Goal: Task Accomplishment & Management: Manage account settings

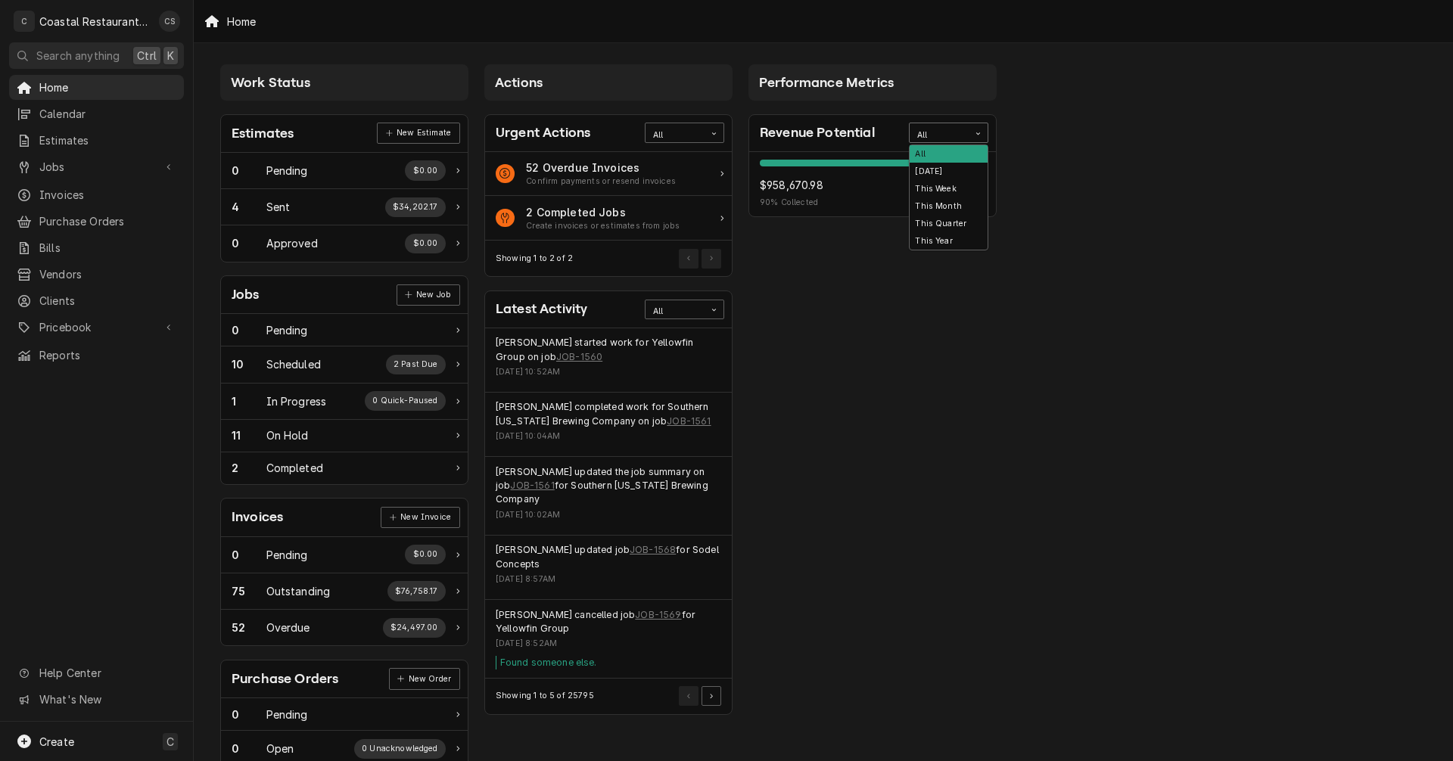
click at [950, 132] on div "All" at bounding box center [939, 135] width 44 height 12
click at [948, 238] on div "This Year" at bounding box center [949, 240] width 78 height 17
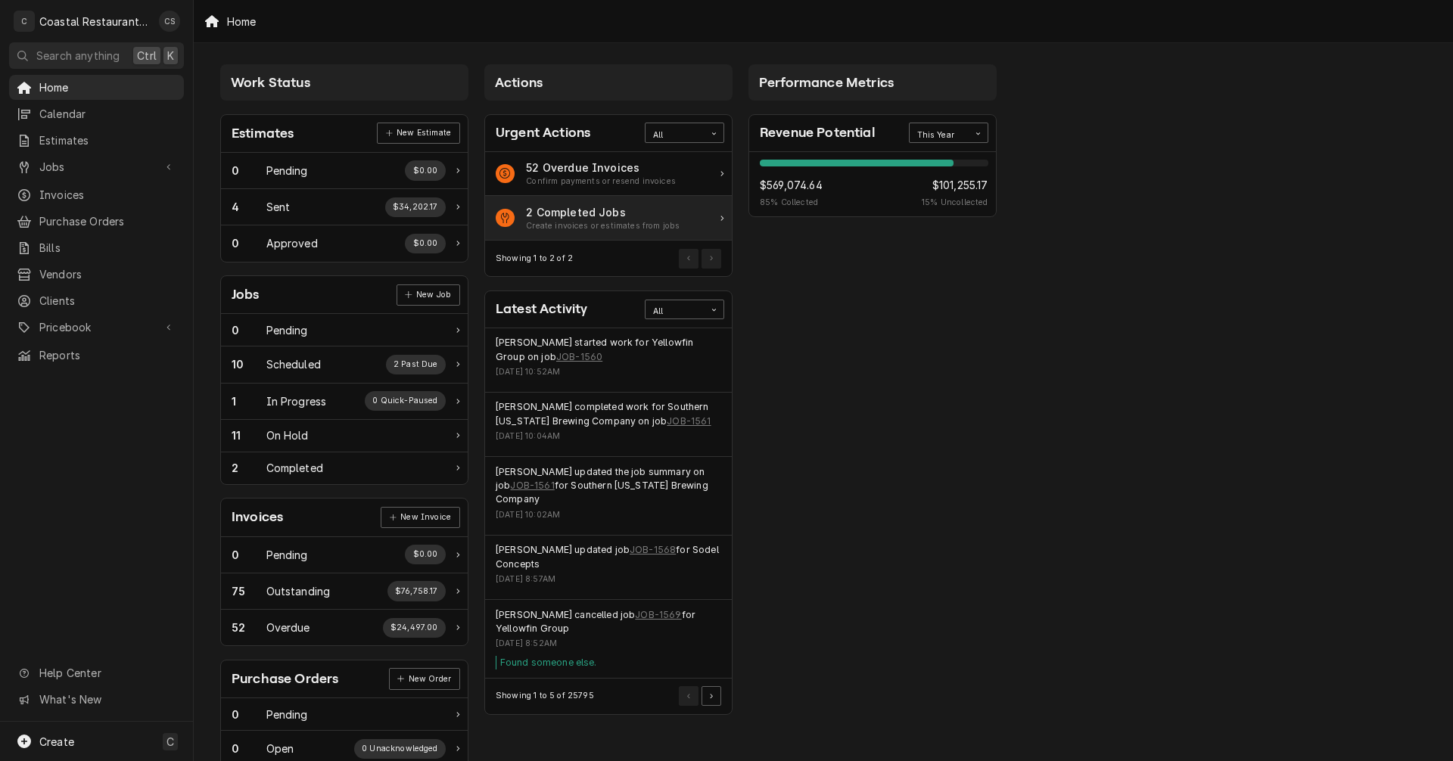
click at [575, 208] on div "2 Completed Jobs" at bounding box center [603, 212] width 154 height 16
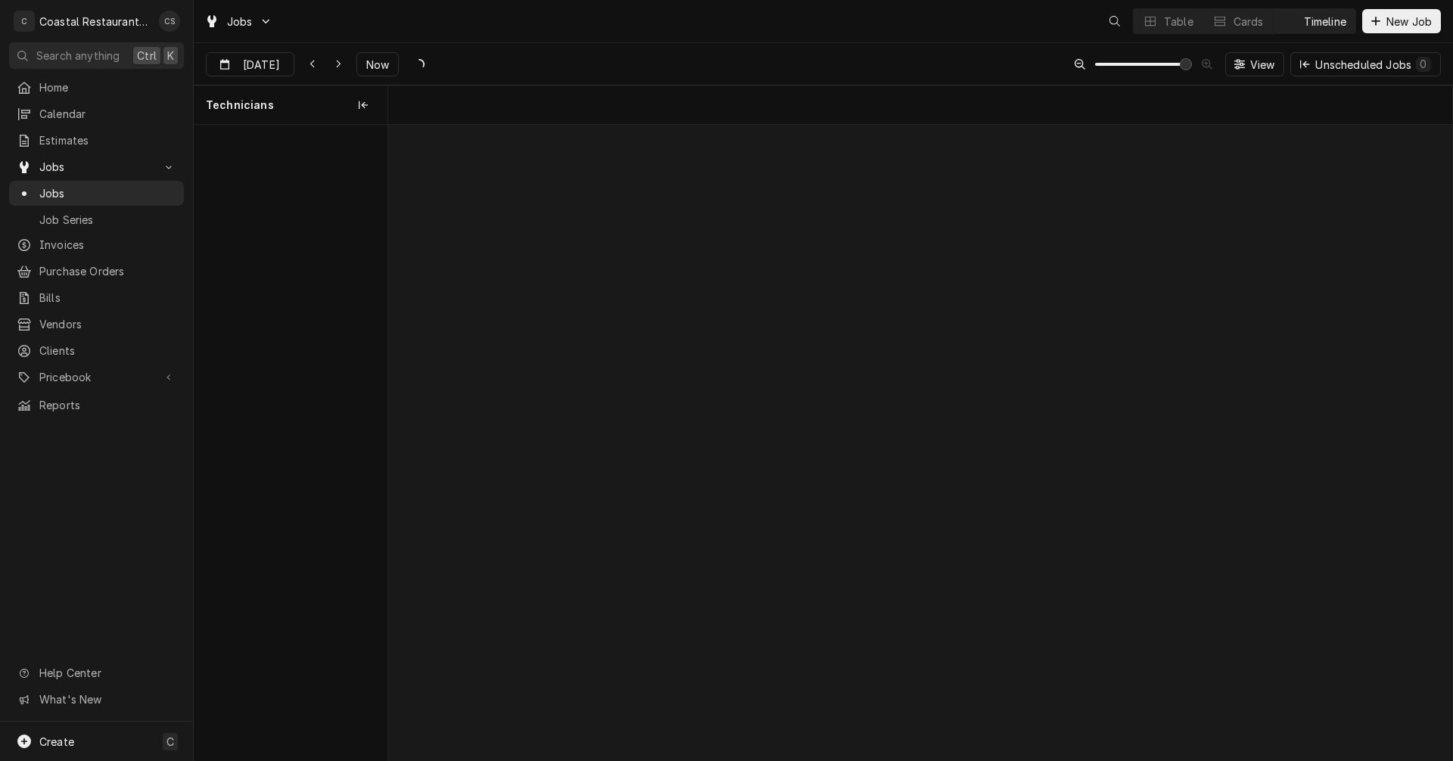
scroll to position [0, 21104]
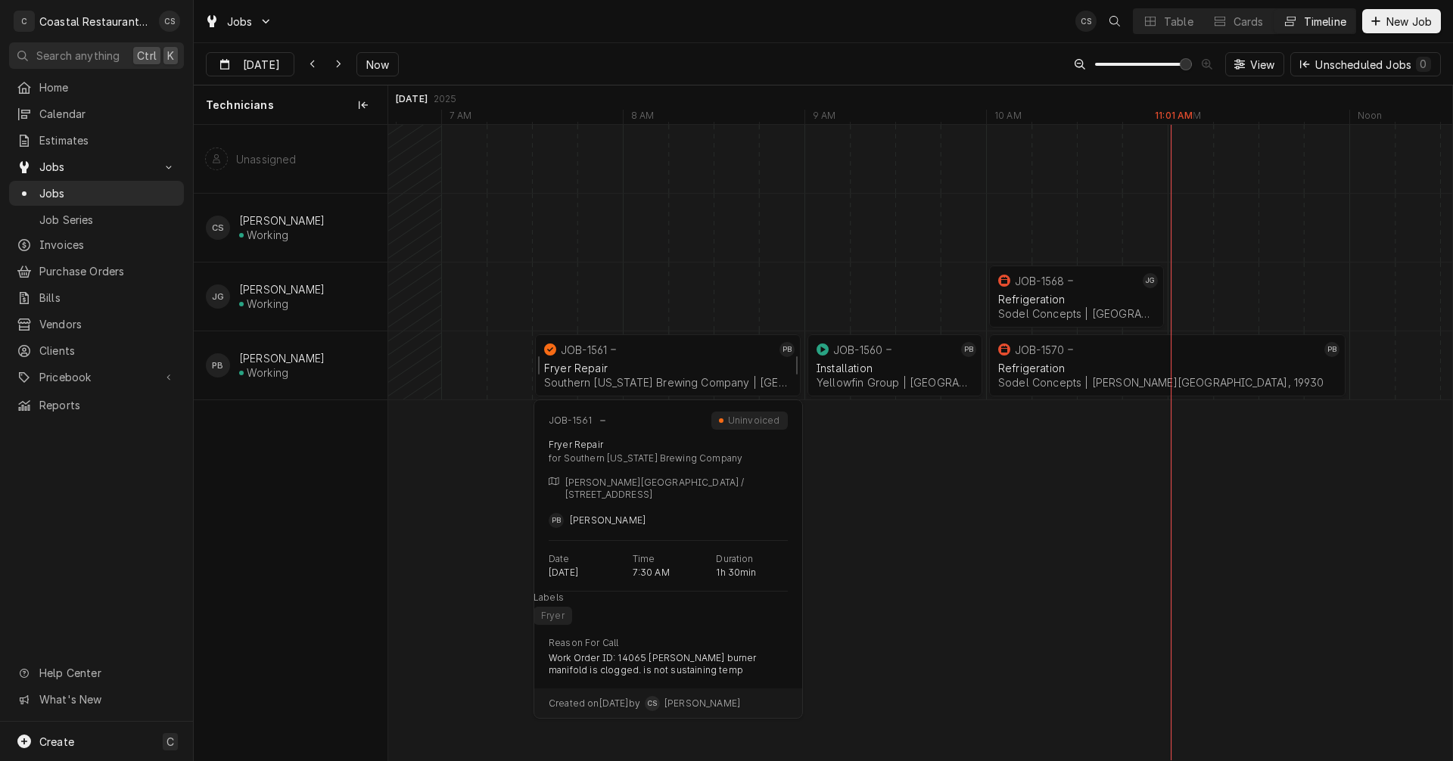
click at [659, 366] on div "Fryer Repair" at bounding box center [667, 368] width 247 height 13
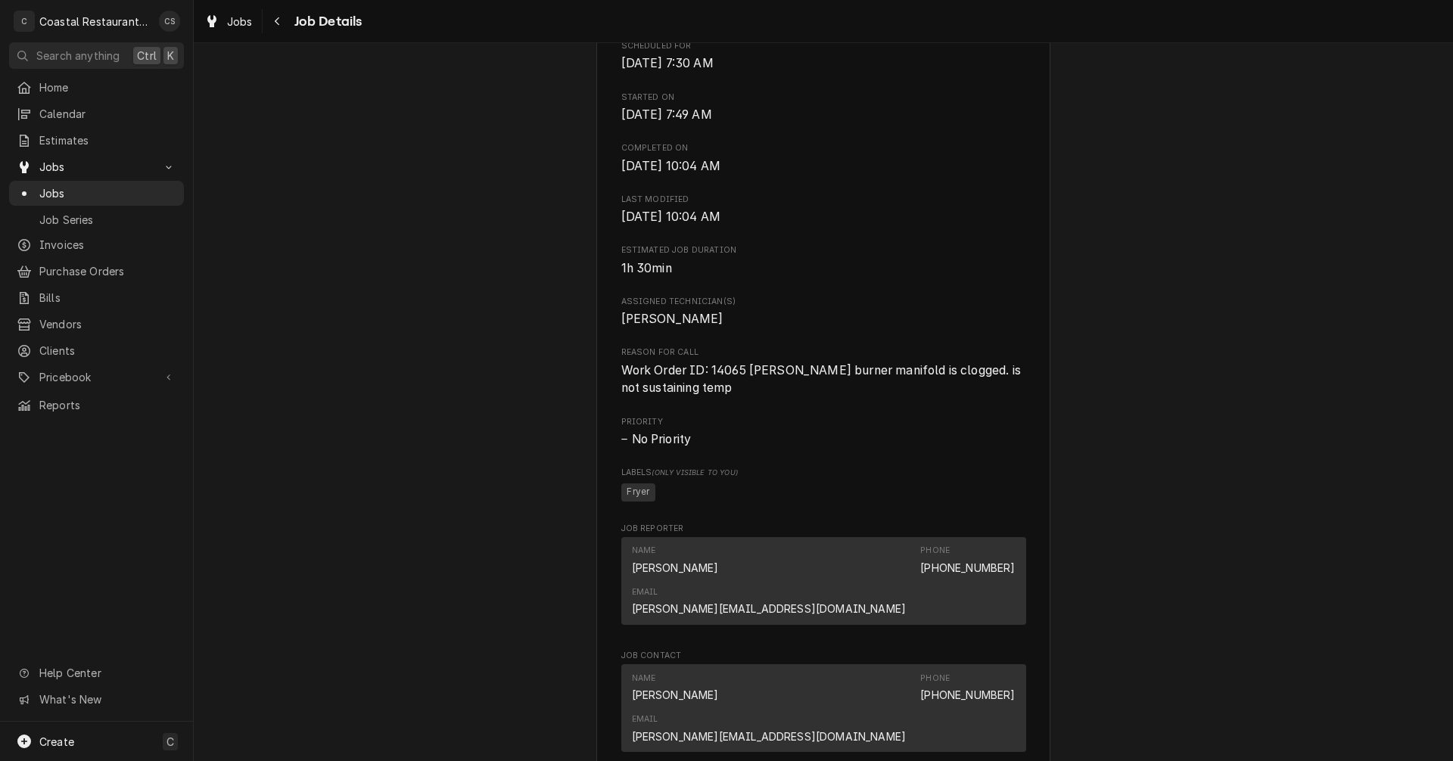
scroll to position [757, 0]
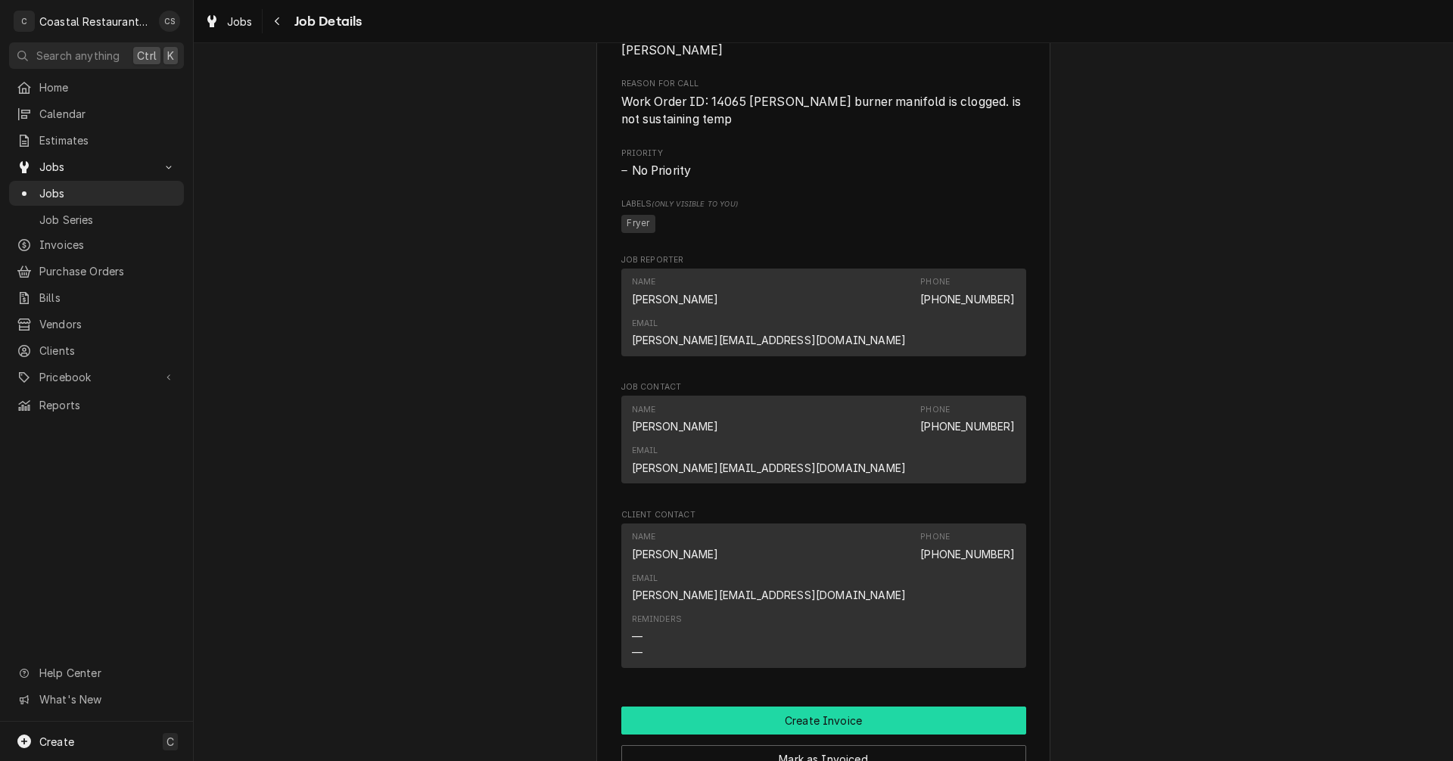
click at [823, 707] on button "Create Invoice" at bounding box center [823, 721] width 405 height 28
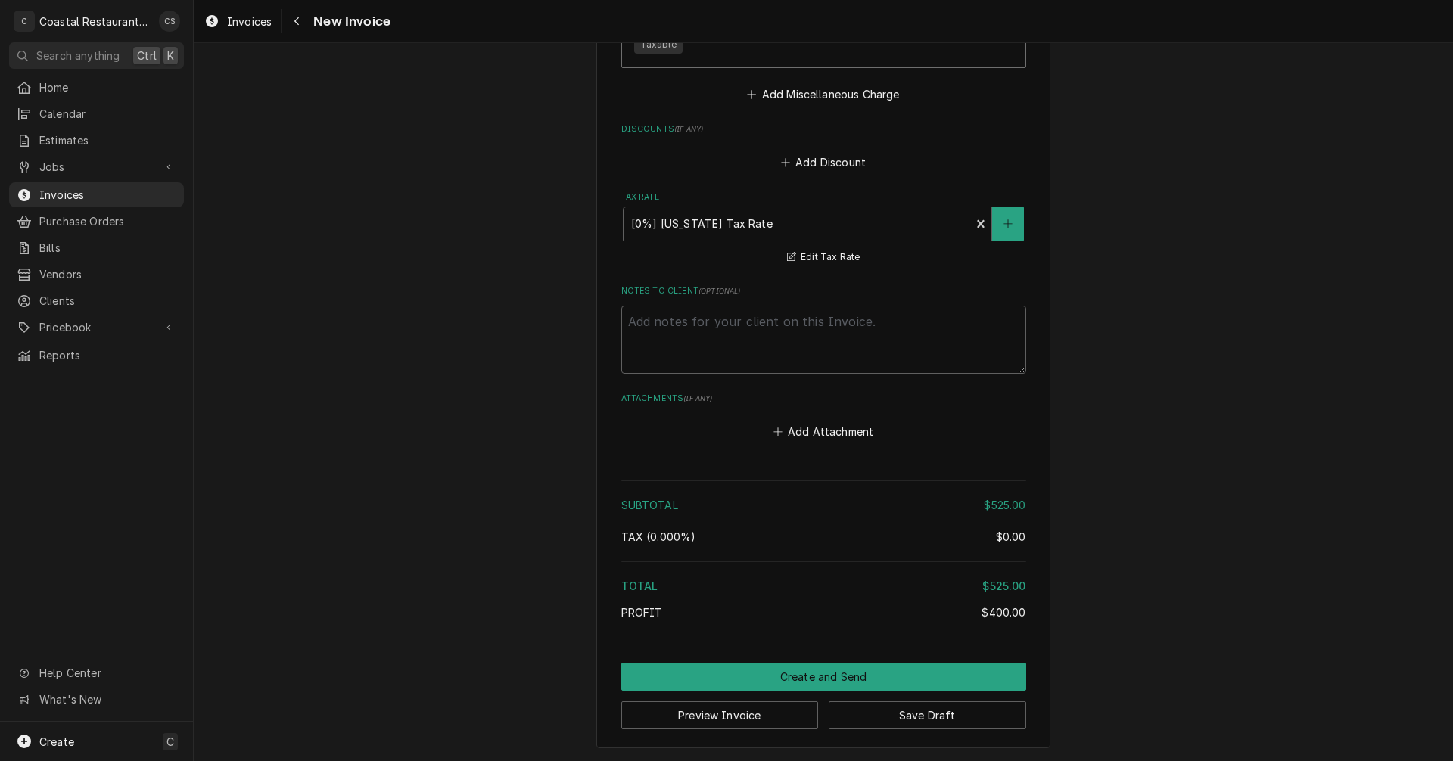
scroll to position [1979, 0]
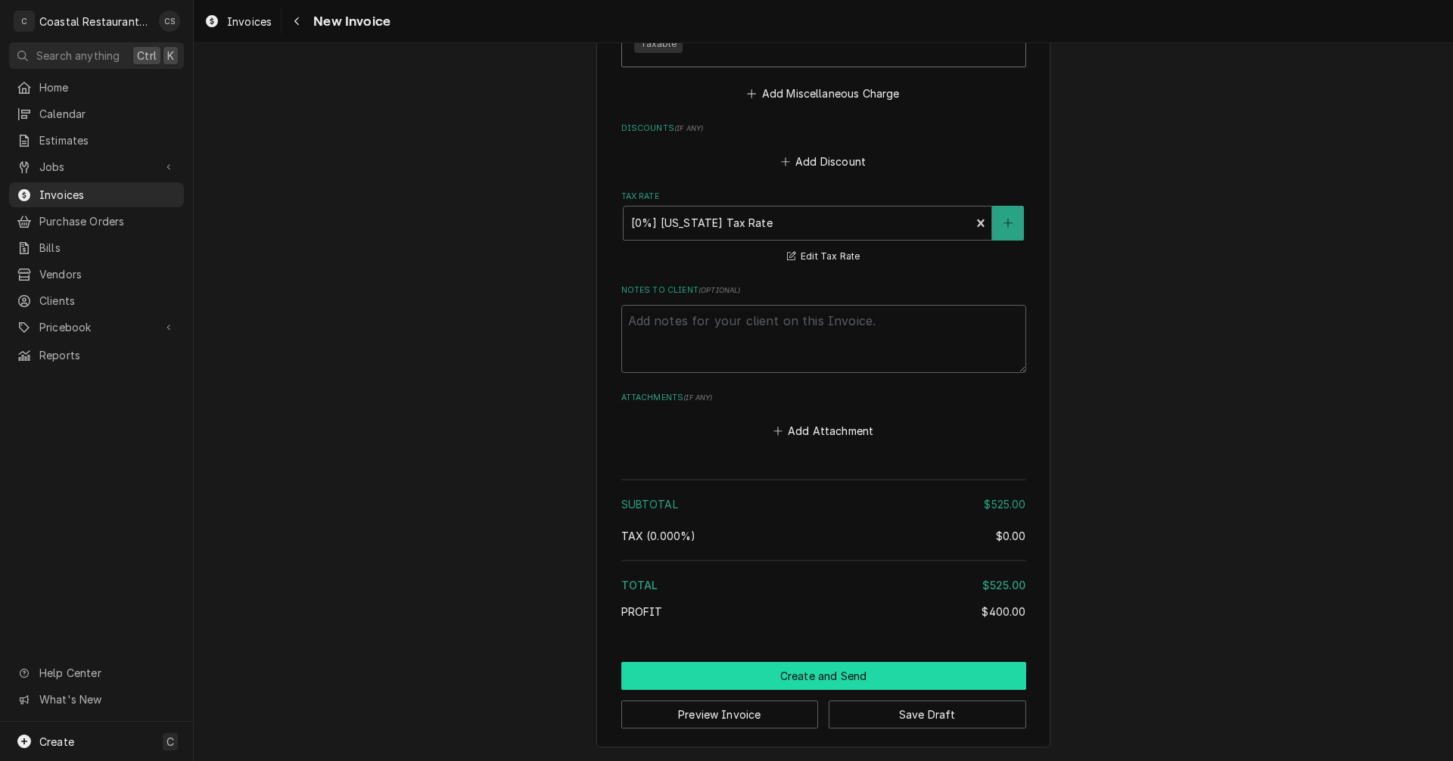
click at [809, 676] on button "Create and Send" at bounding box center [823, 676] width 405 height 28
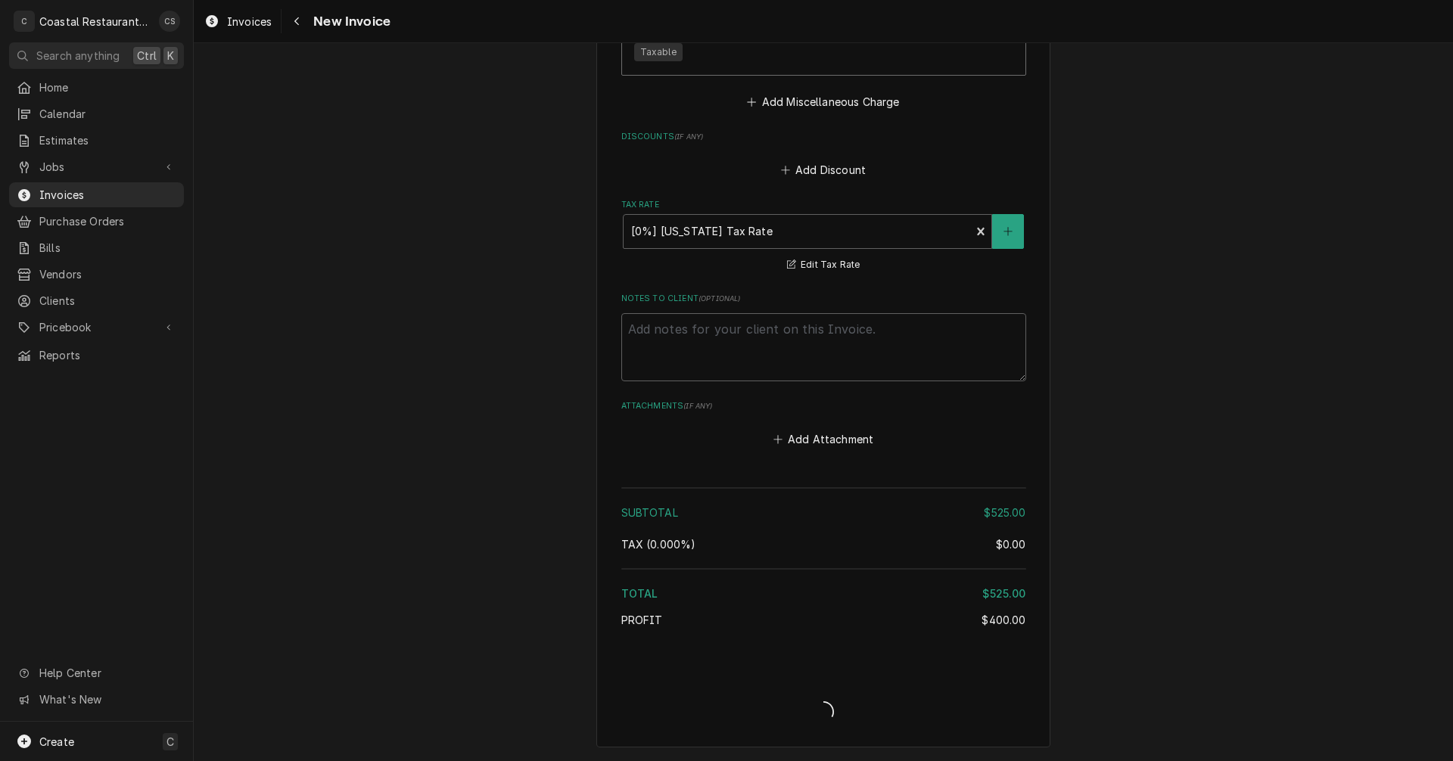
scroll to position [1970, 0]
type textarea "x"
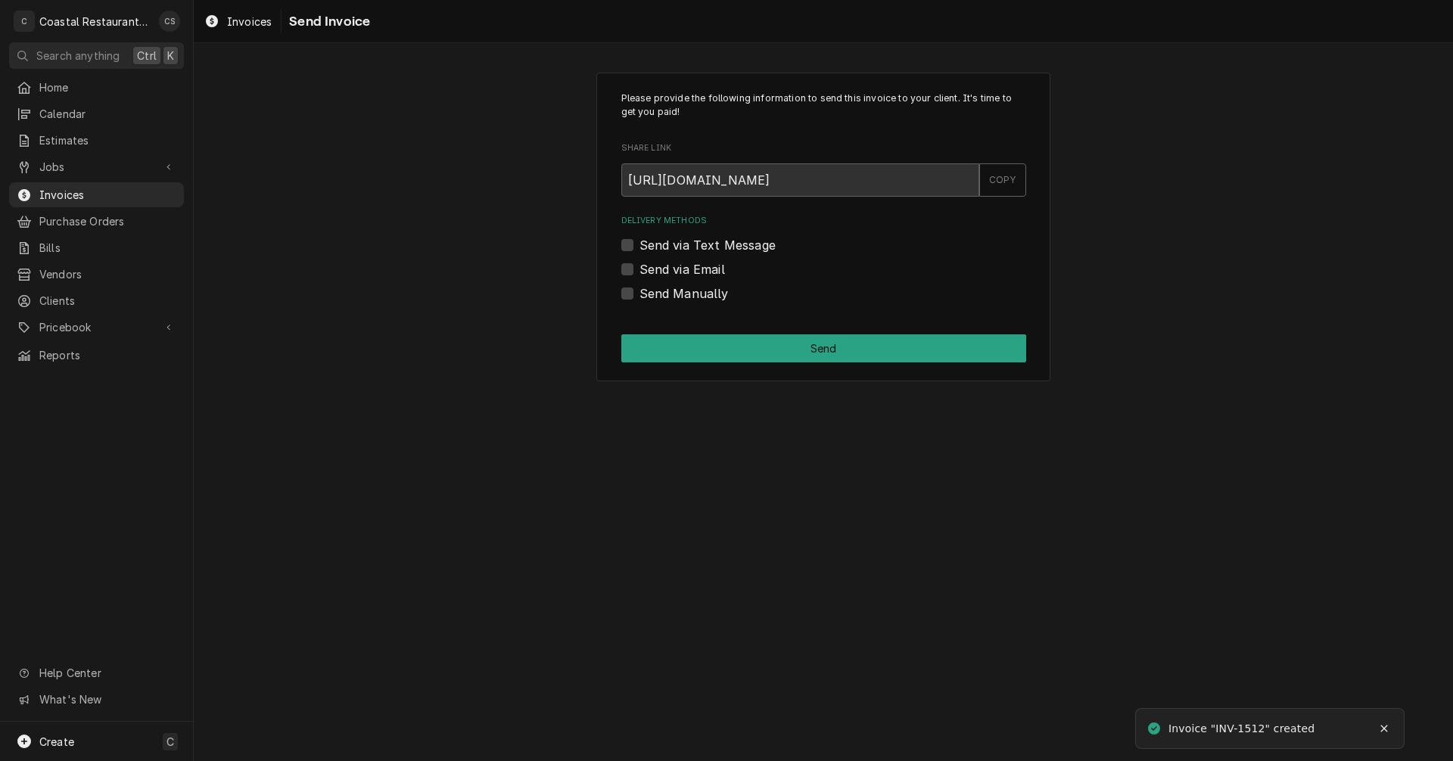
click at [639, 267] on label "Send via Email" at bounding box center [682, 269] width 86 height 18
click at [639, 267] on input "Send via Email" at bounding box center [841, 276] width 405 height 33
checkbox input "true"
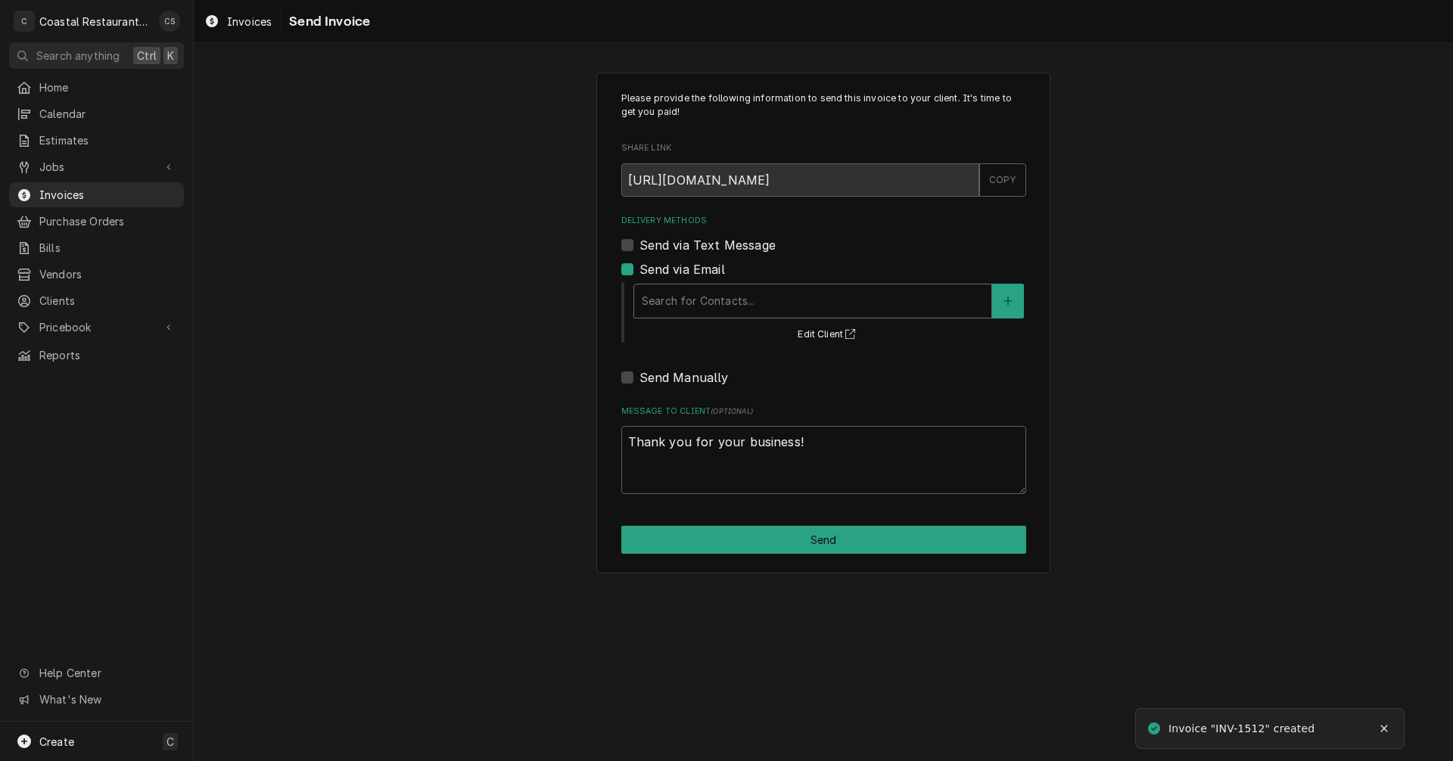
click at [681, 306] on div "Delivery Methods" at bounding box center [813, 301] width 342 height 27
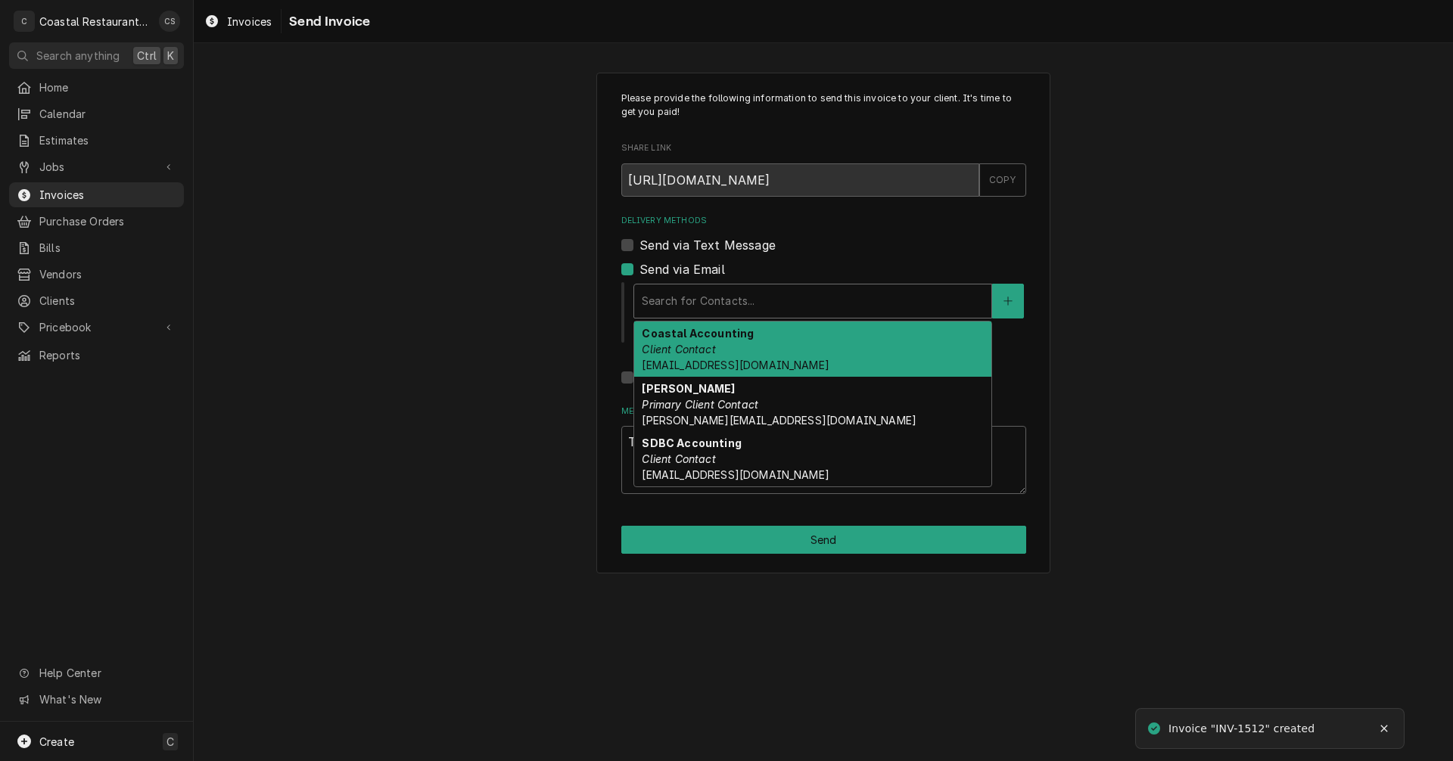
click at [694, 350] on em "Client Contact" at bounding box center [678, 349] width 73 height 13
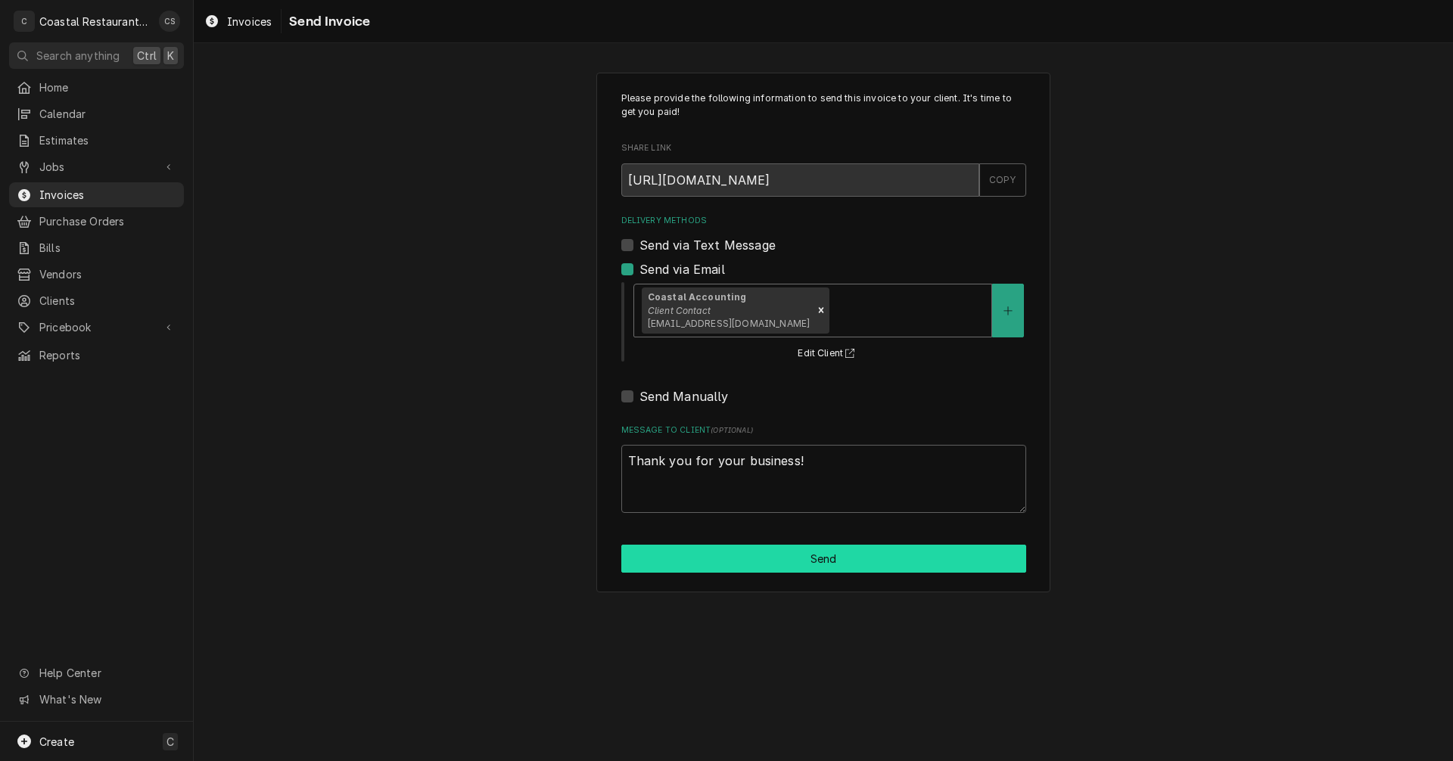
click at [785, 555] on button "Send" at bounding box center [823, 559] width 405 height 28
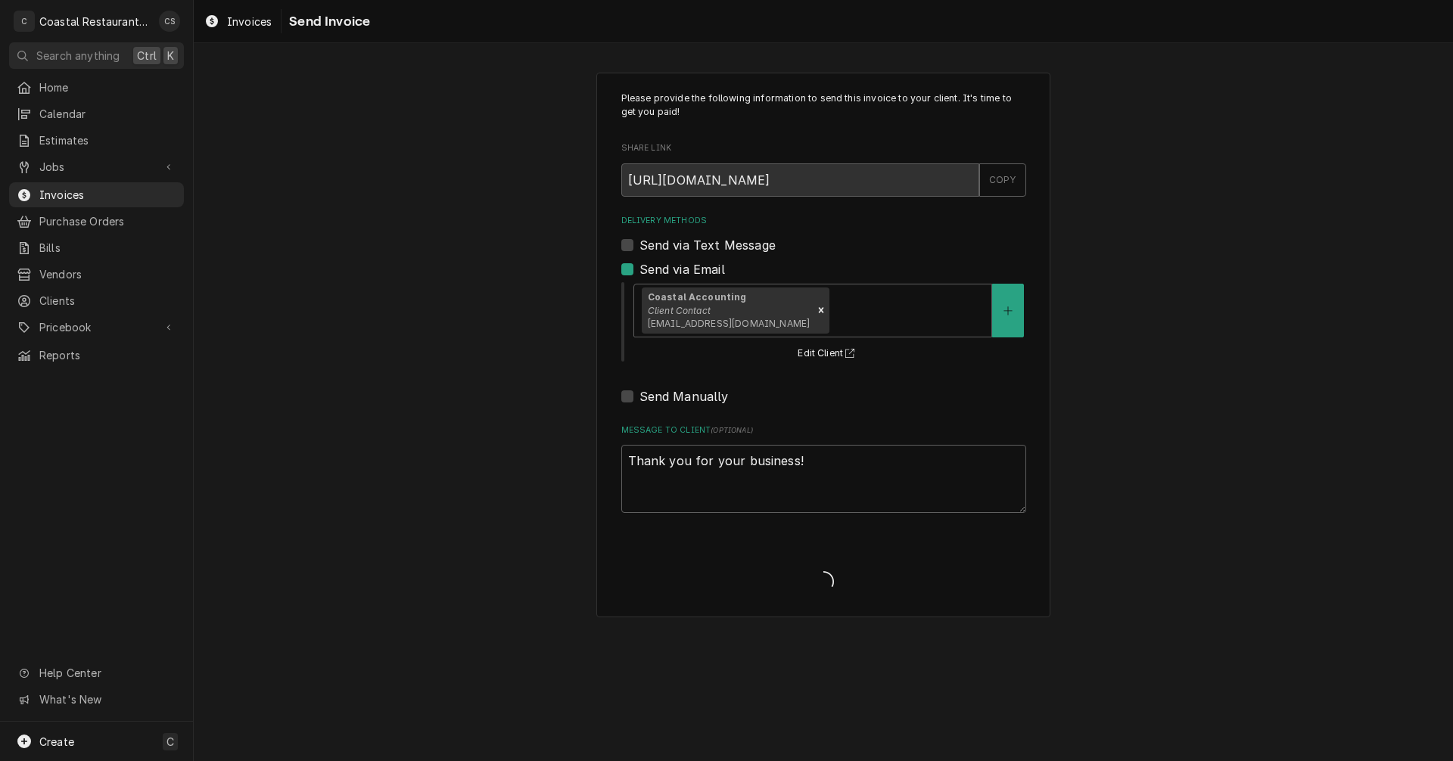
type textarea "x"
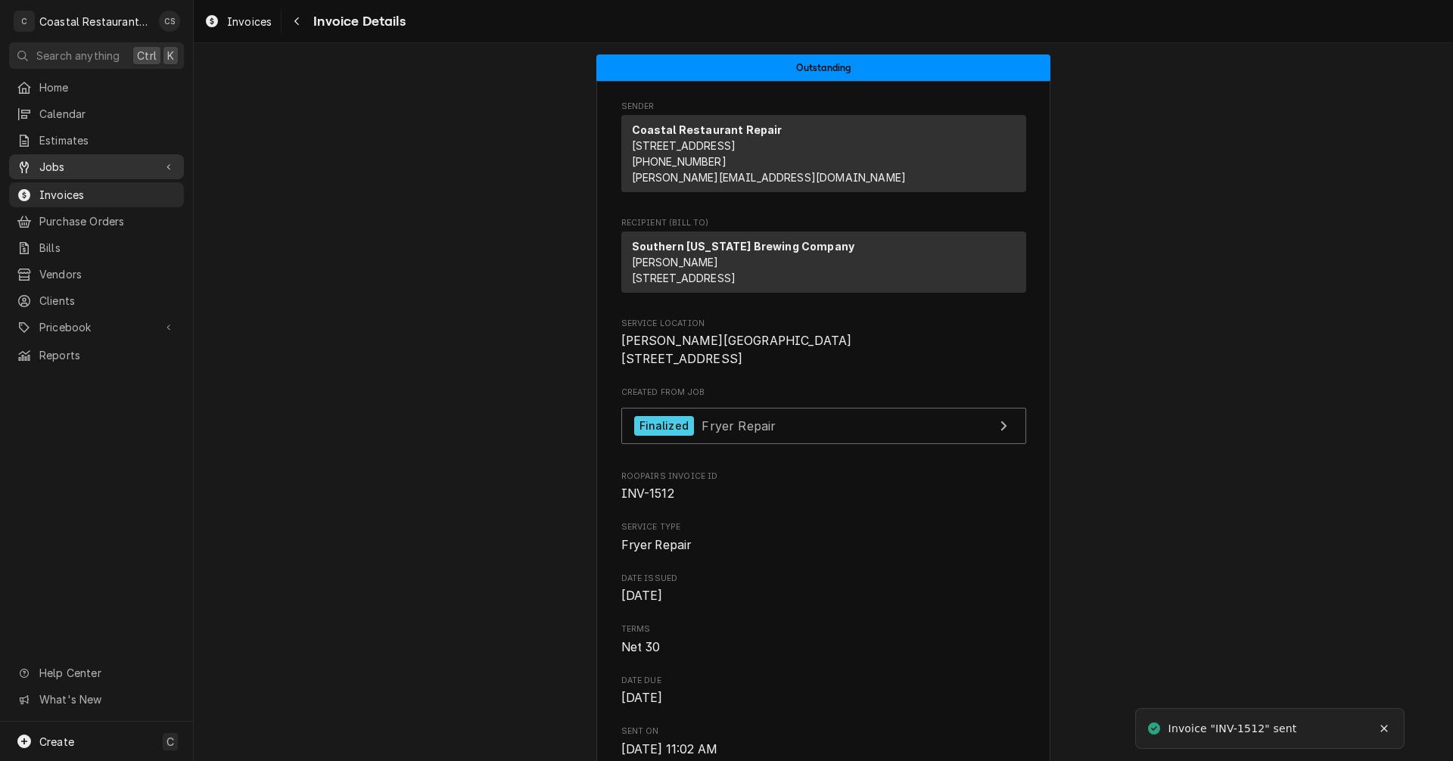
click at [89, 163] on span "Jobs" at bounding box center [96, 167] width 114 height 16
click at [88, 185] on span "Jobs" at bounding box center [107, 193] width 137 height 16
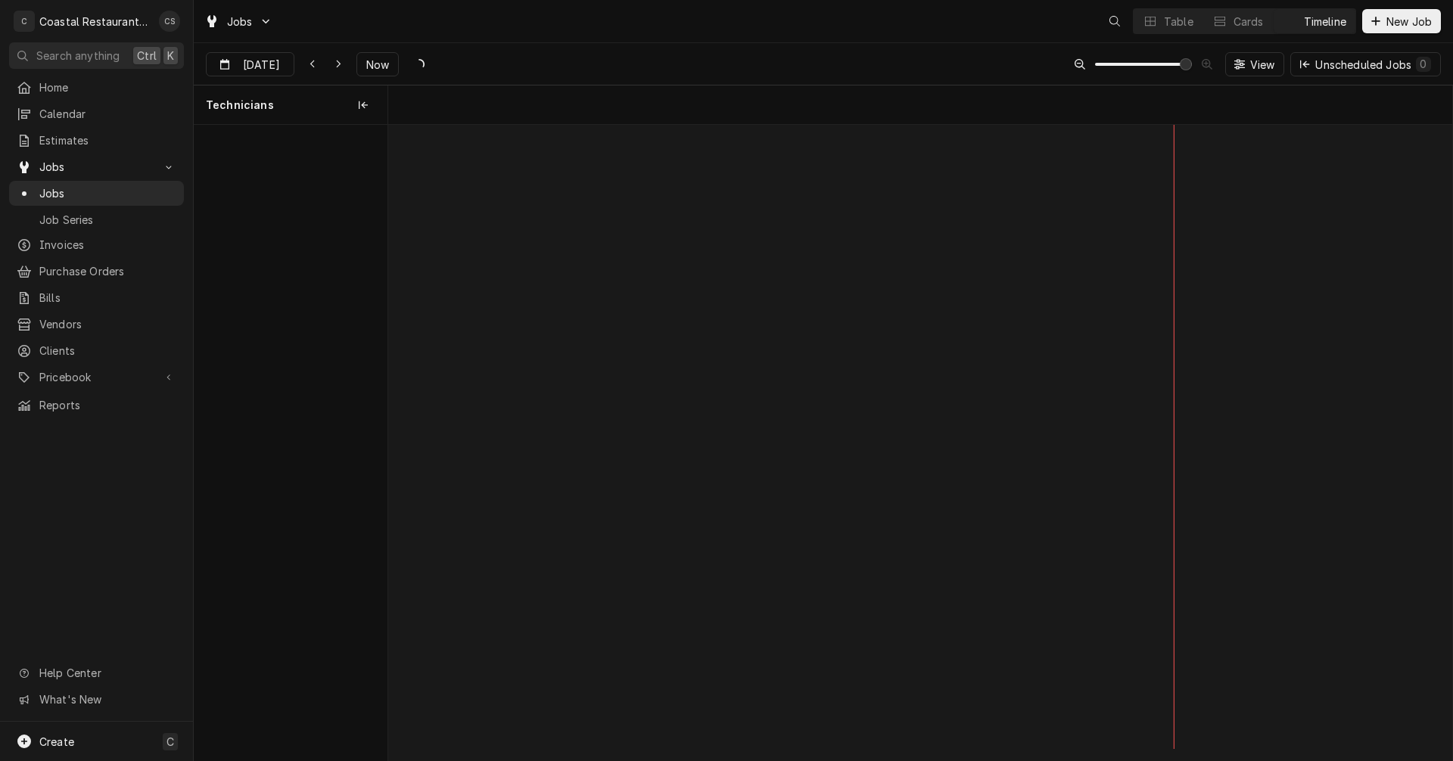
scroll to position [0, 21104]
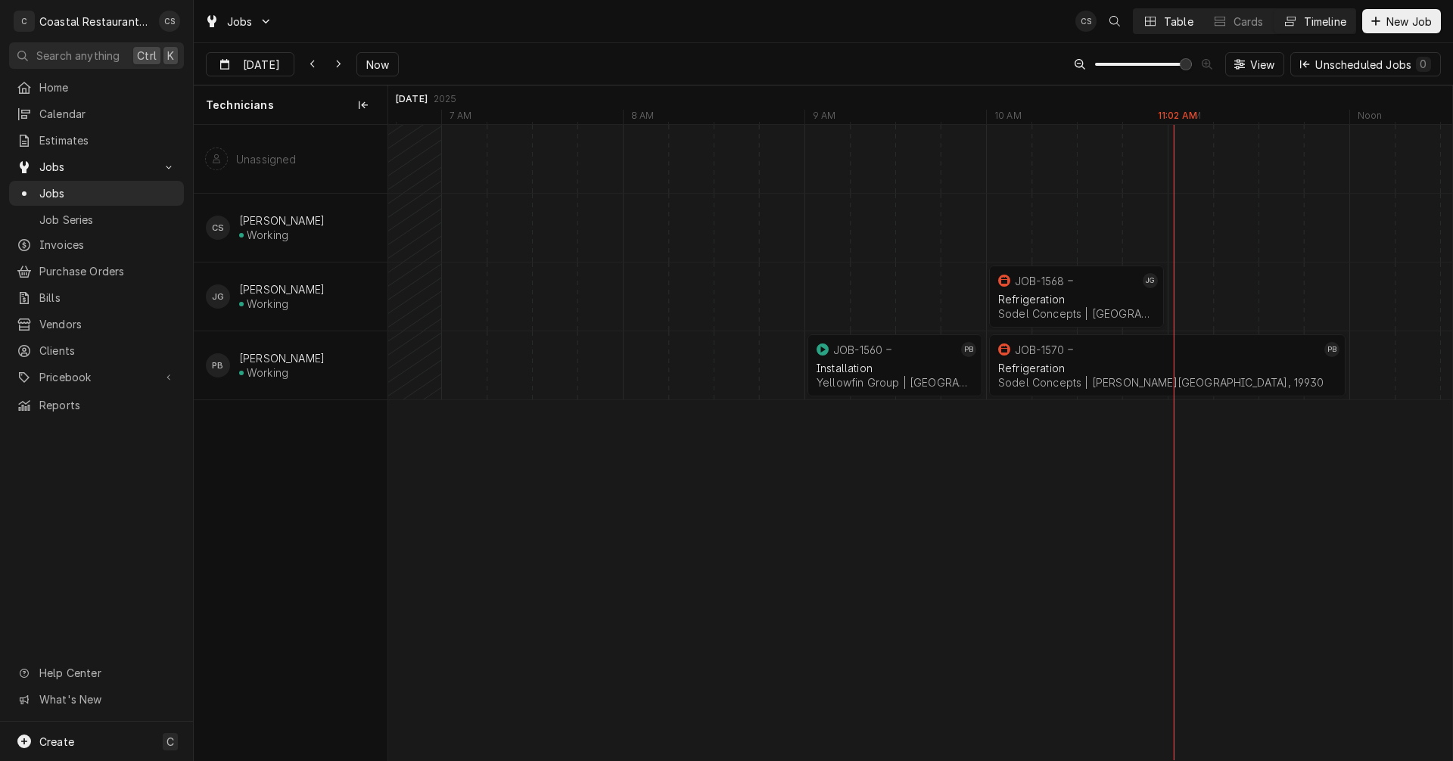
click at [1164, 24] on div "Table" at bounding box center [1179, 22] width 30 height 16
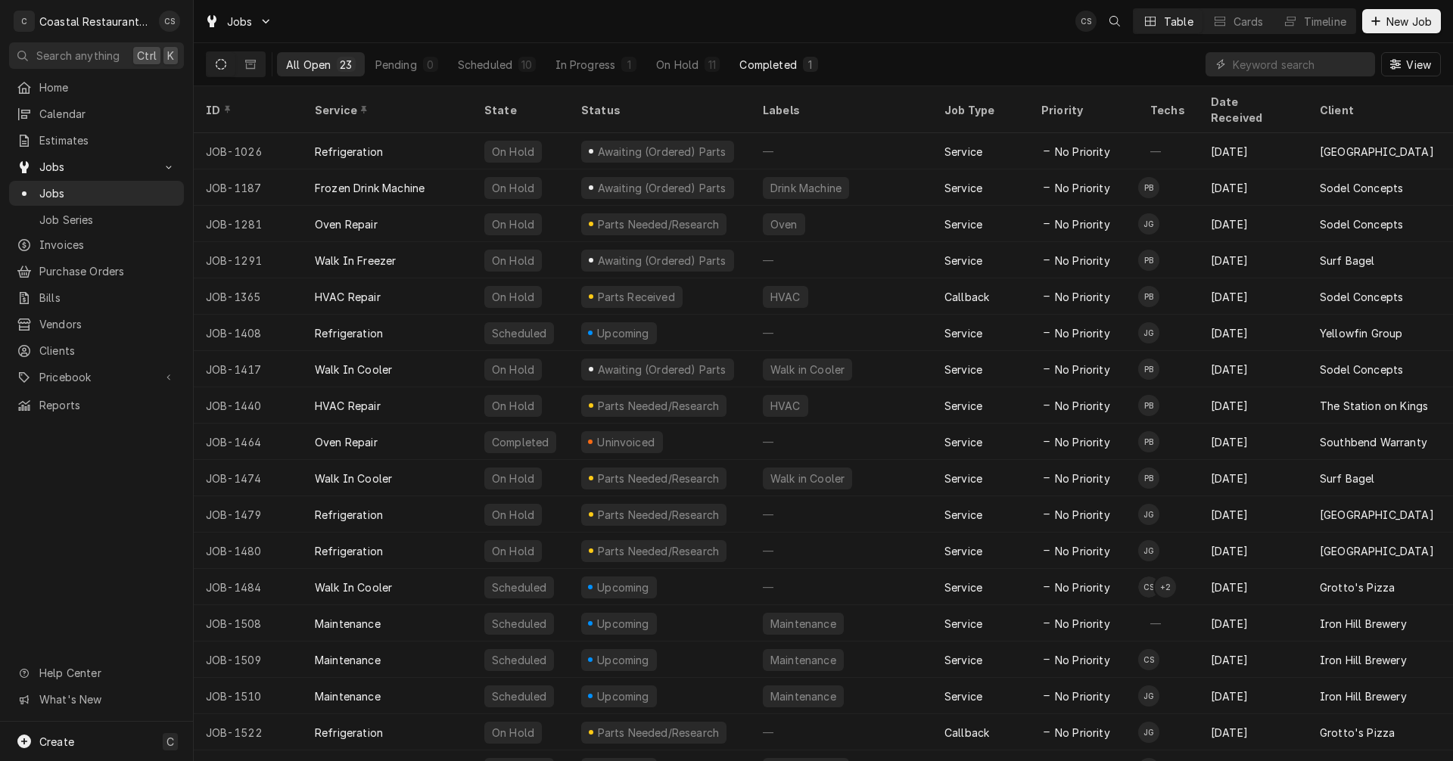
click at [760, 65] on div "Completed" at bounding box center [767, 65] width 57 height 16
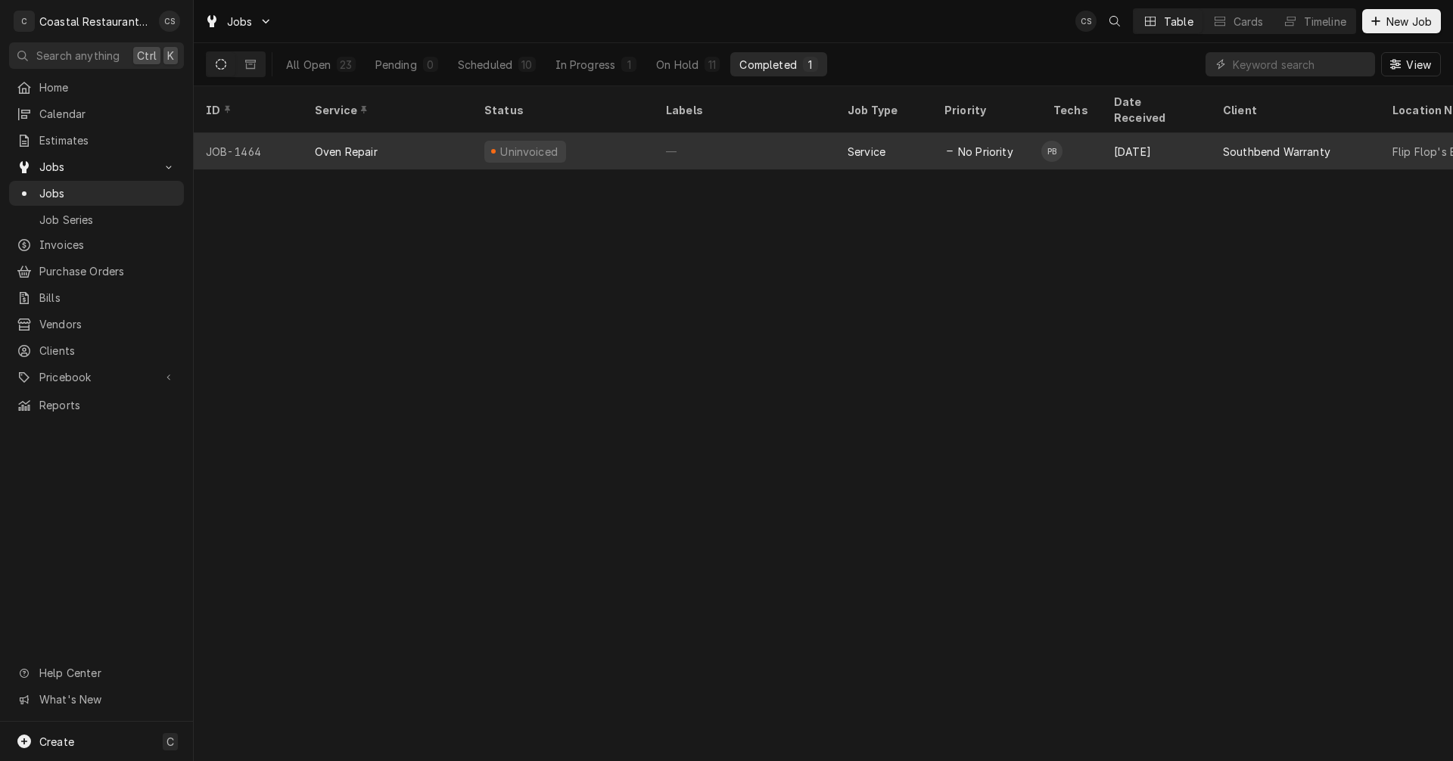
click at [443, 136] on div "Oven Repair" at bounding box center [387, 151] width 169 height 36
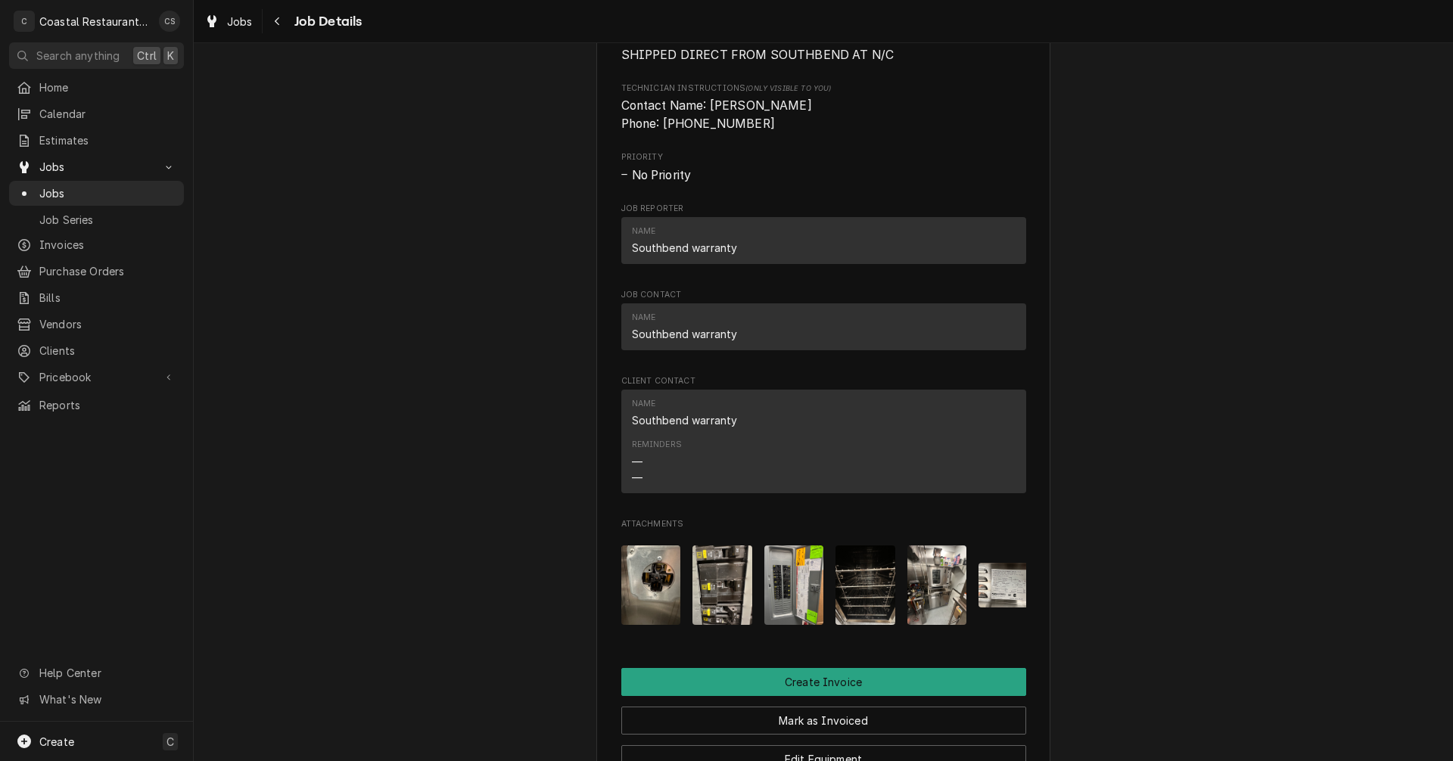
scroll to position [1211, 0]
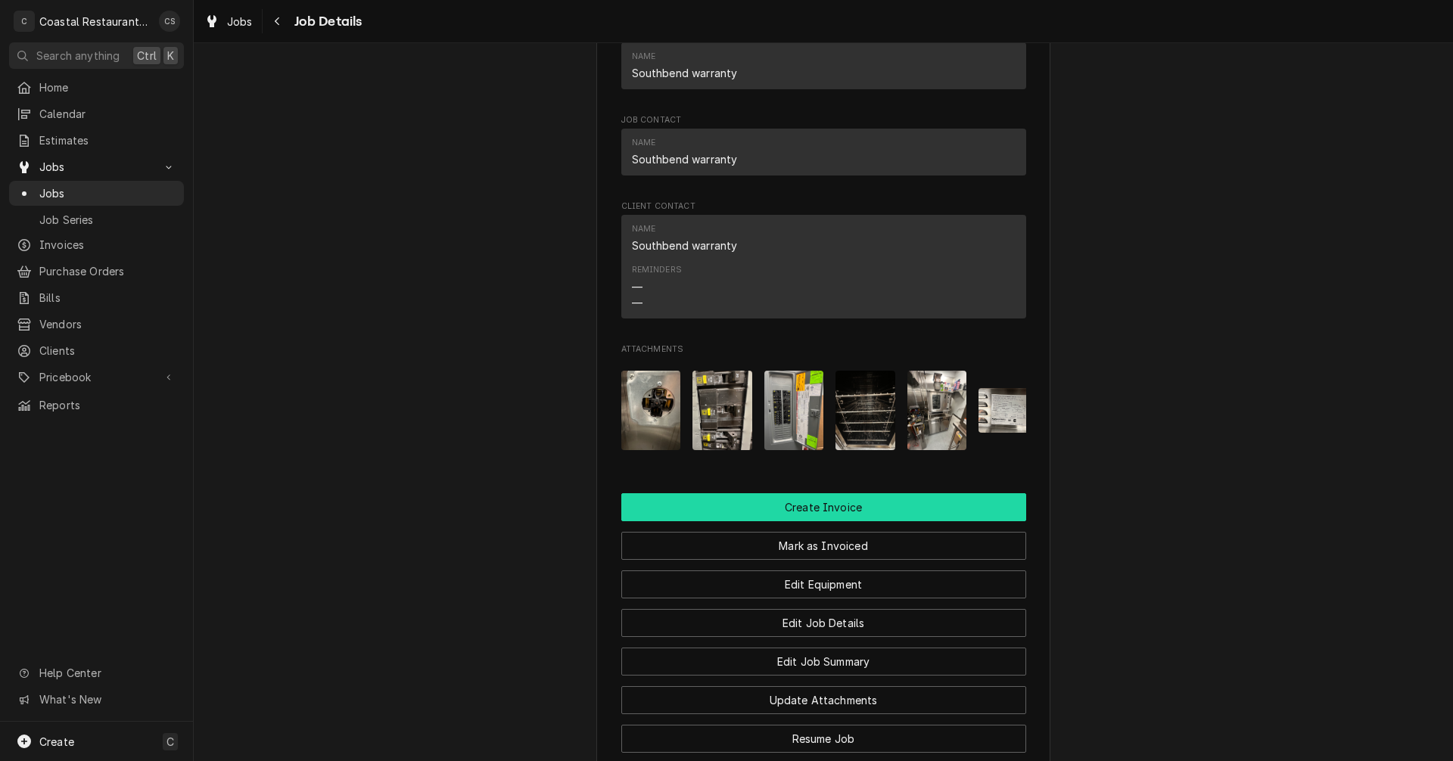
click at [801, 521] on button "Create Invoice" at bounding box center [823, 507] width 405 height 28
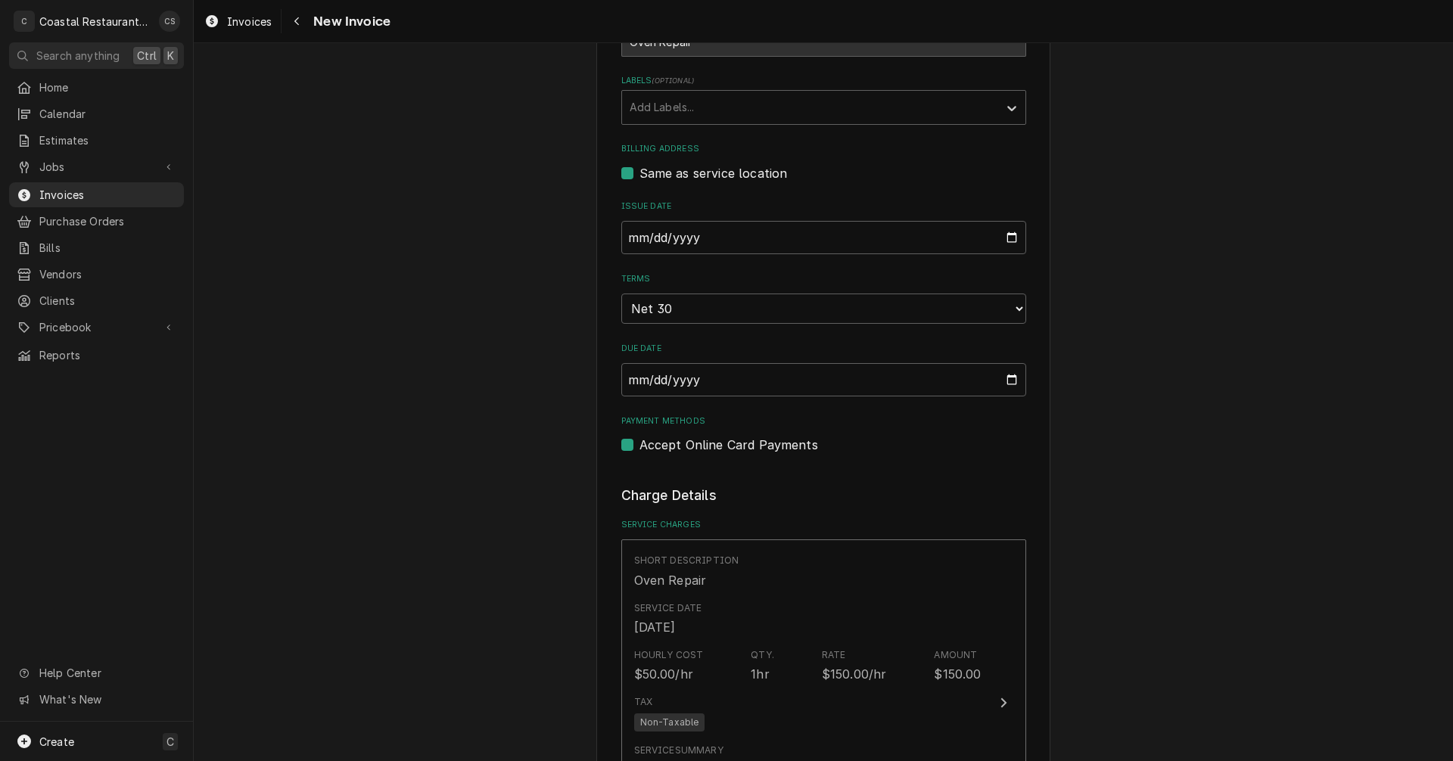
scroll to position [908, 0]
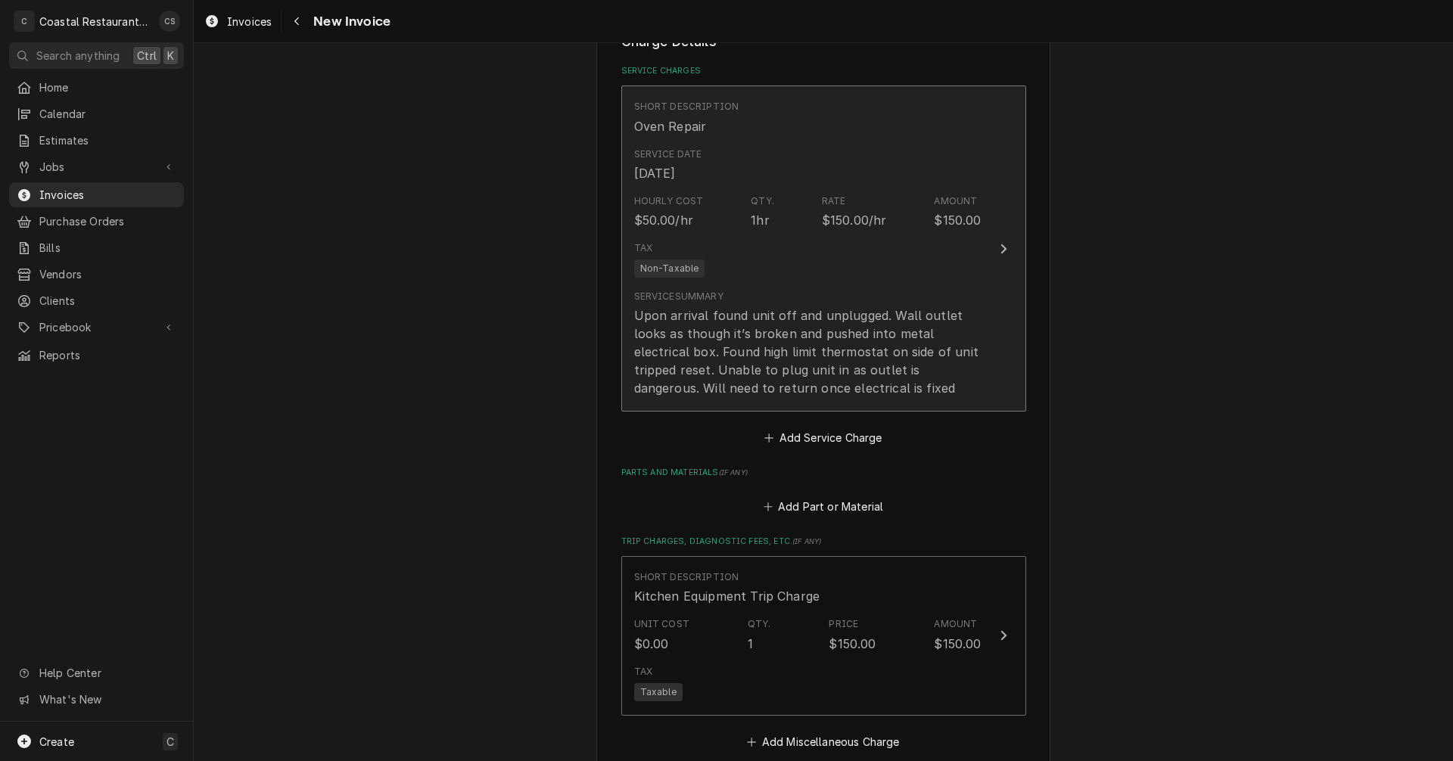
click at [816, 285] on div "Service Summary Upon arrival found unit off and unplugged. Wall outlet looks as…" at bounding box center [807, 344] width 347 height 120
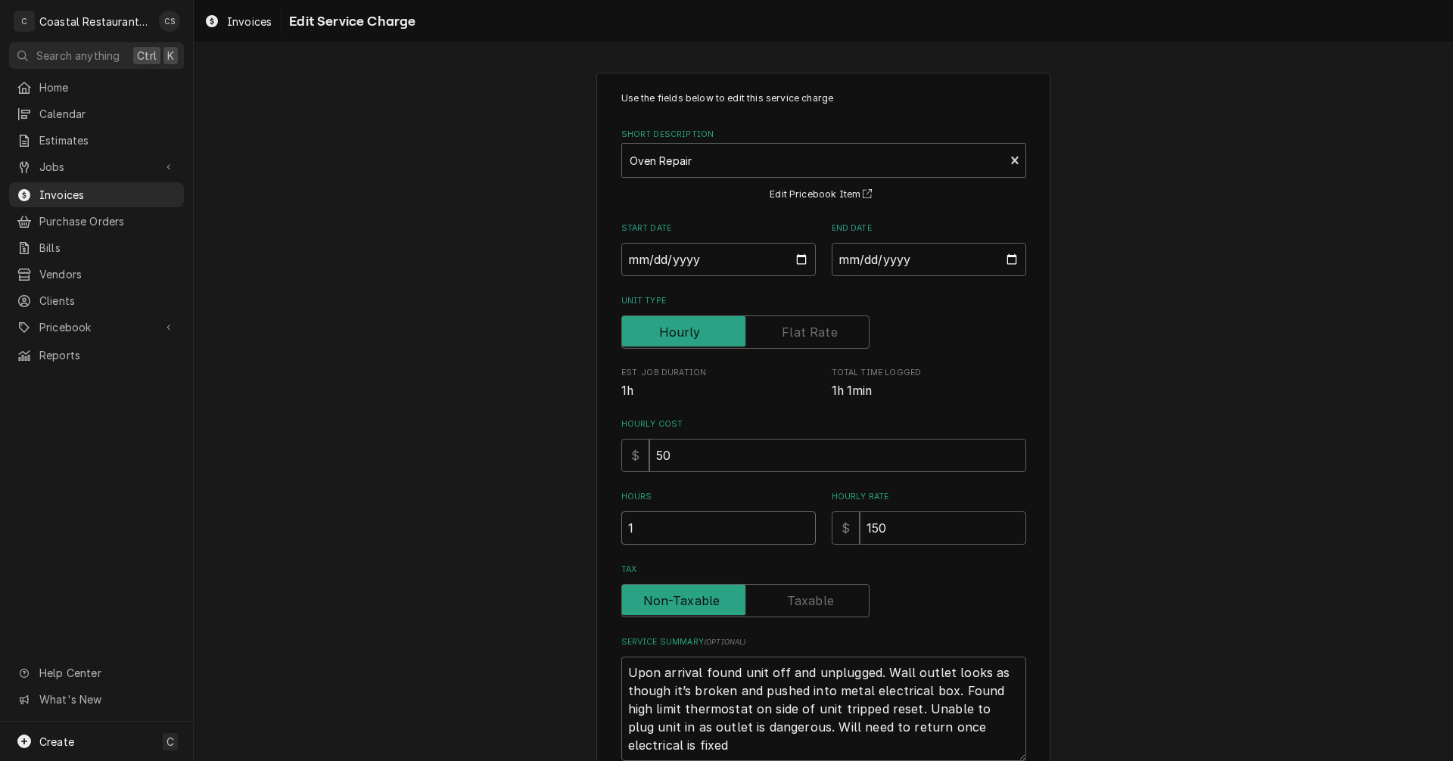
drag, startPoint x: 649, startPoint y: 528, endPoint x: 618, endPoint y: 527, distance: 31.1
click at [621, 527] on input "1" at bounding box center [718, 528] width 194 height 33
type textarea "x"
type input ".1"
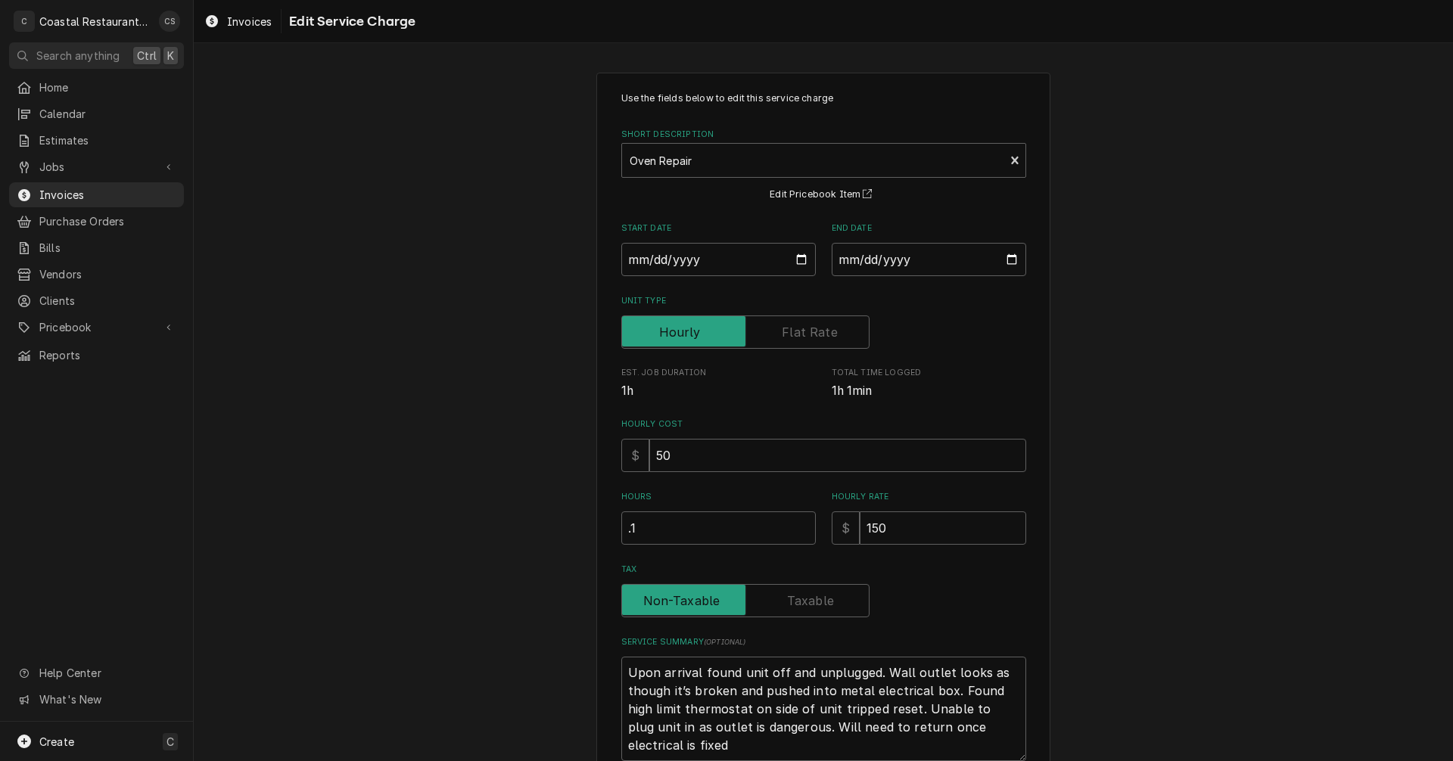
click at [801, 599] on label "Tax" at bounding box center [745, 600] width 248 height 33
click at [801, 599] on input "Tax" at bounding box center [745, 600] width 235 height 33
checkbox input "true"
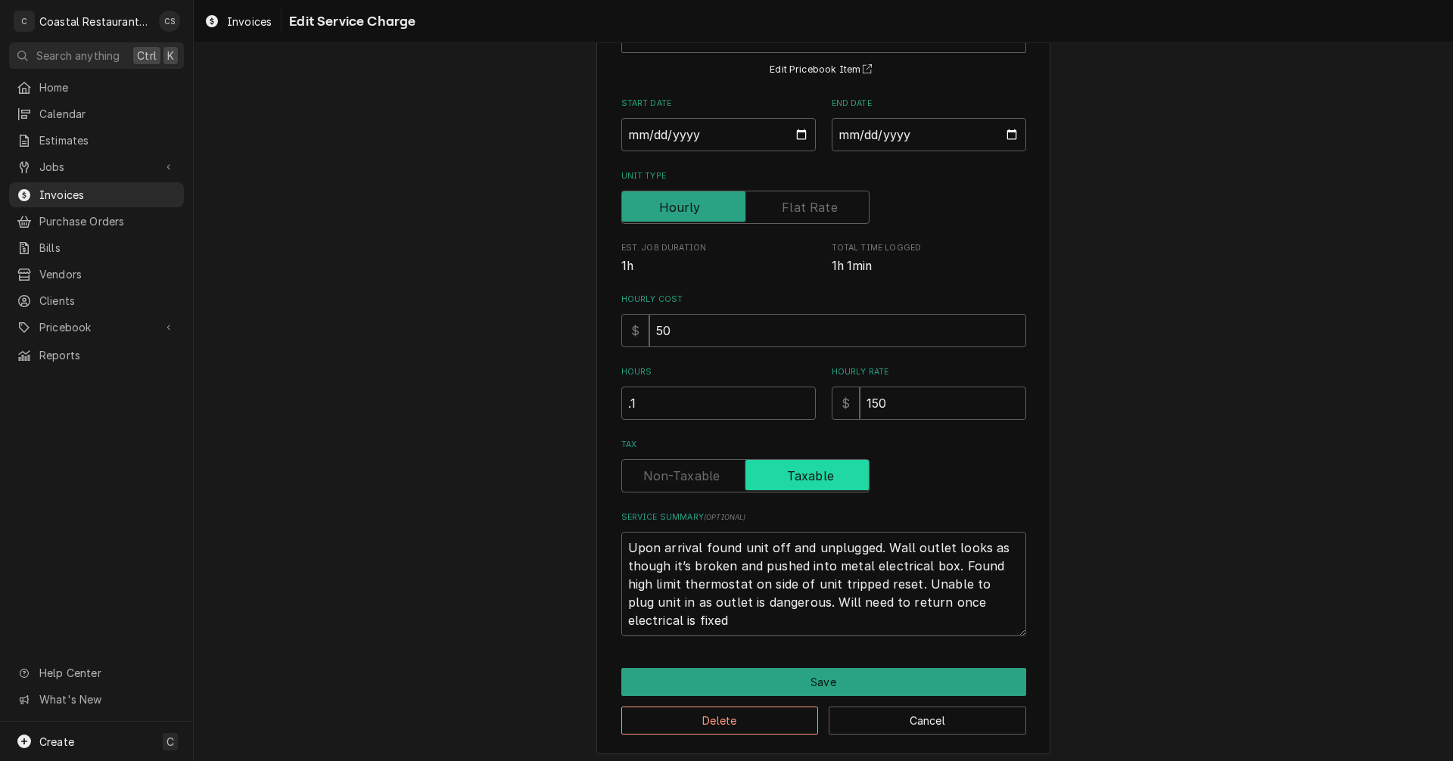
scroll to position [131, 0]
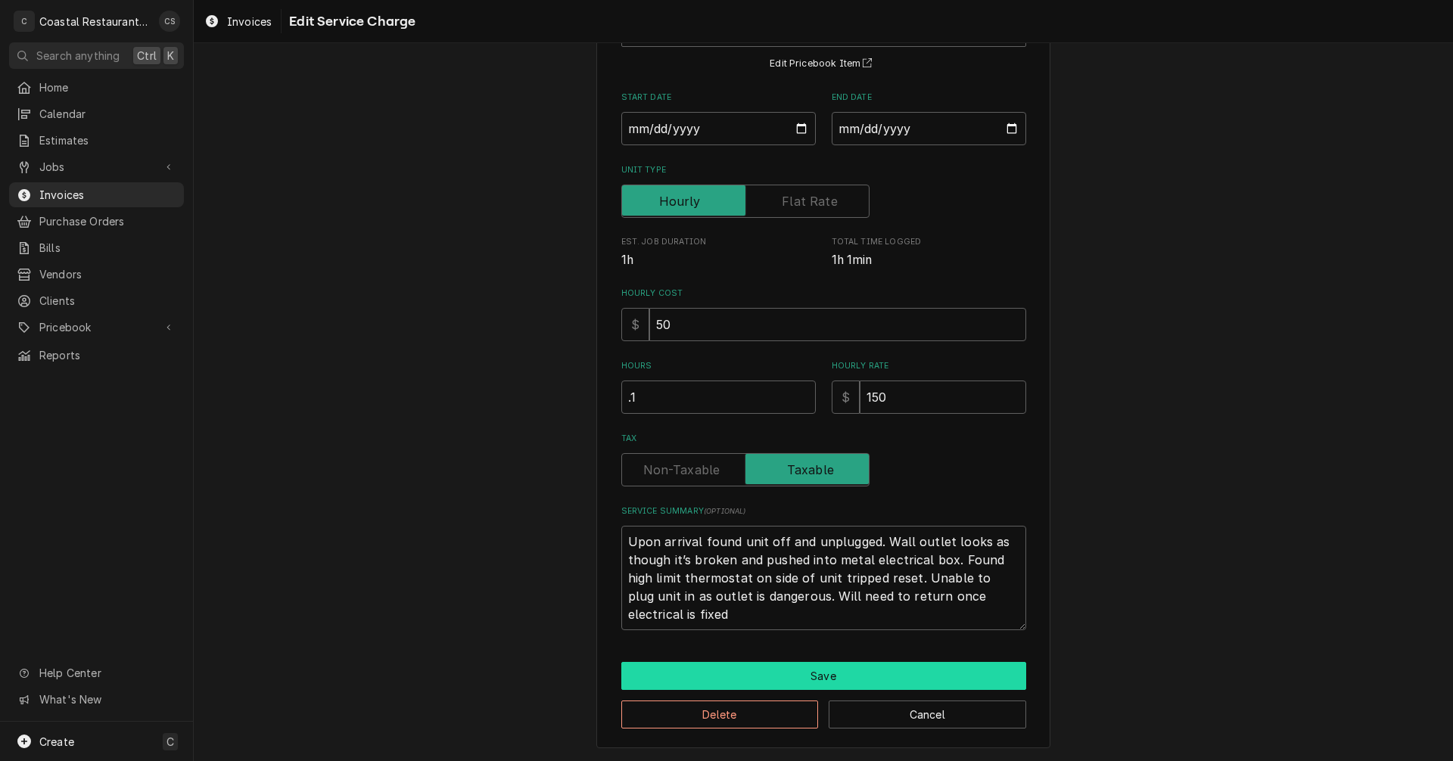
click at [831, 676] on button "Save" at bounding box center [823, 676] width 405 height 28
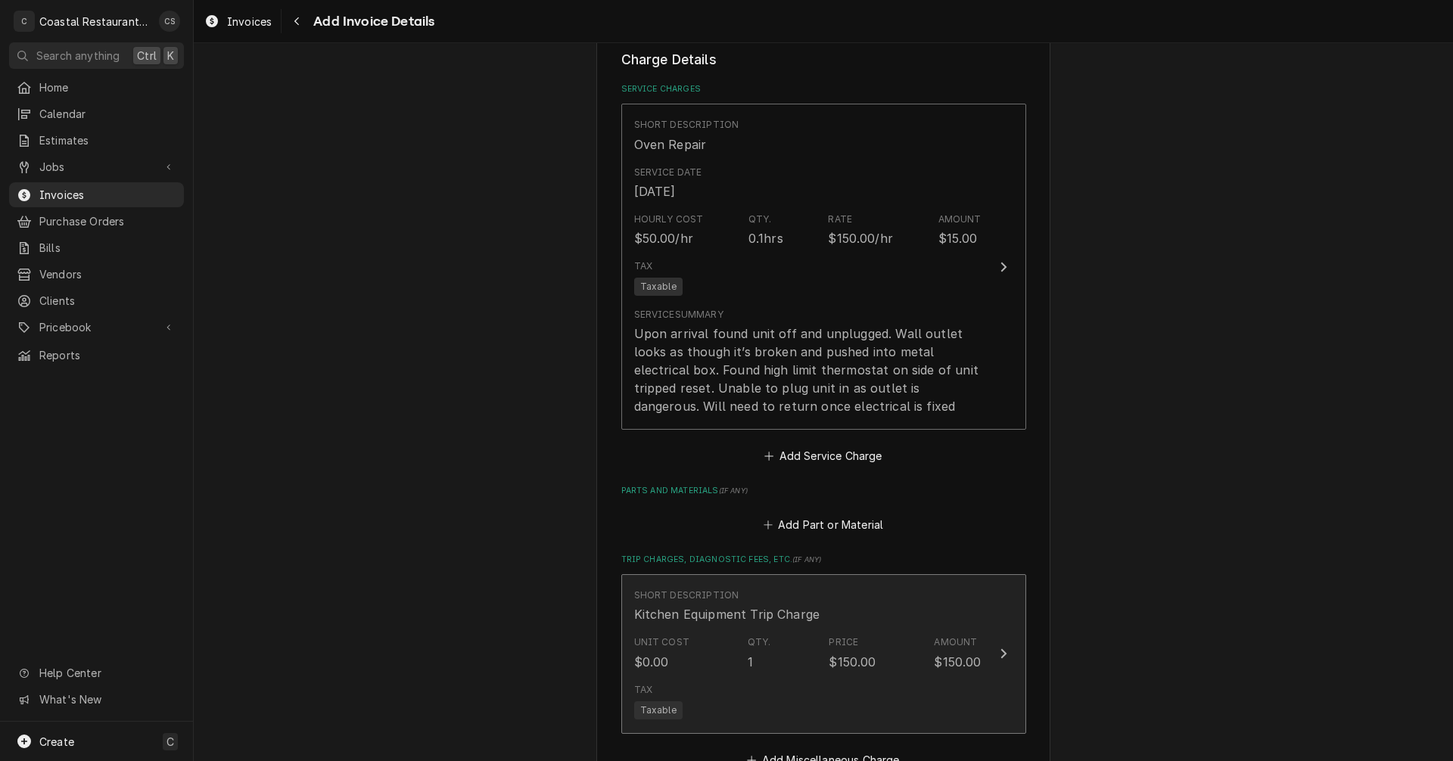
scroll to position [1041, 0]
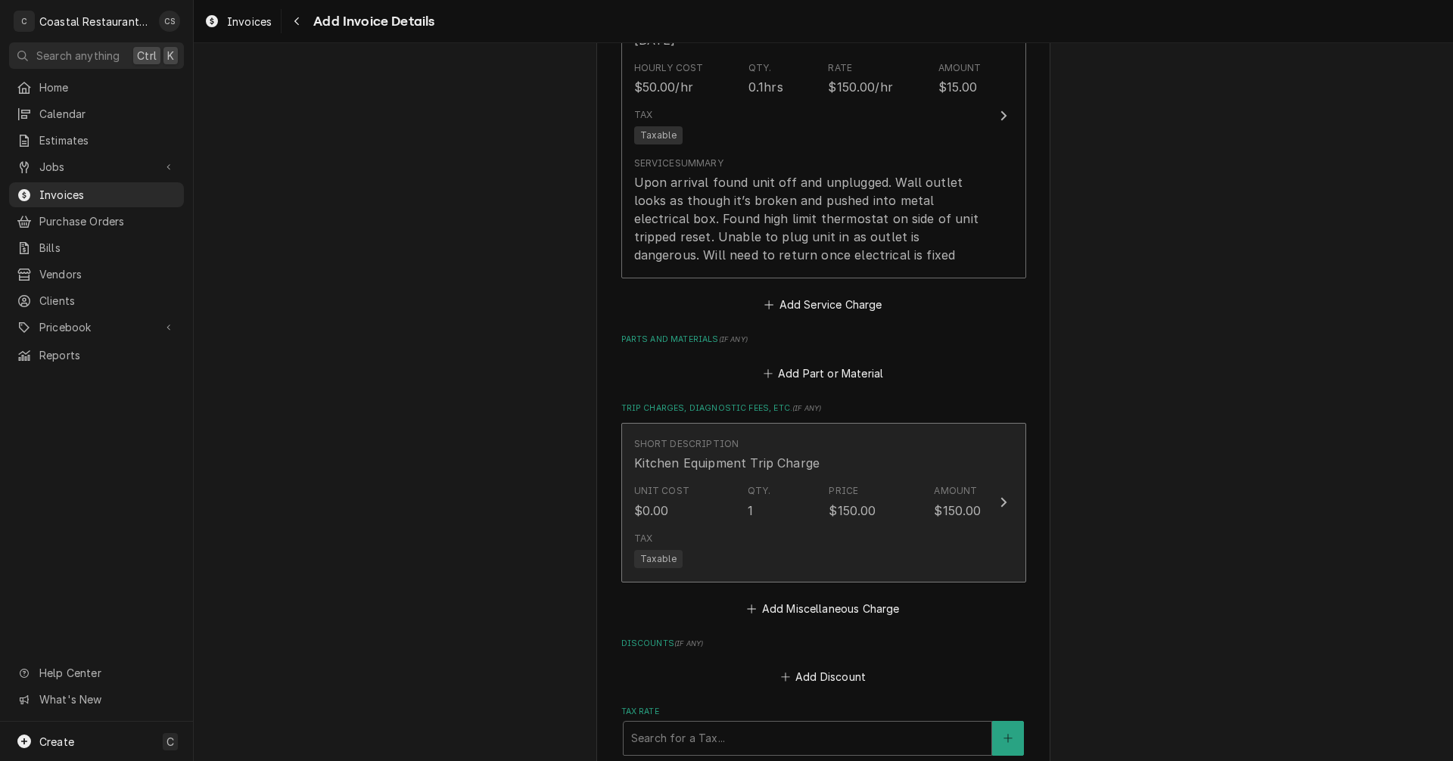
click at [822, 531] on div "Tax Taxable" at bounding box center [807, 550] width 347 height 48
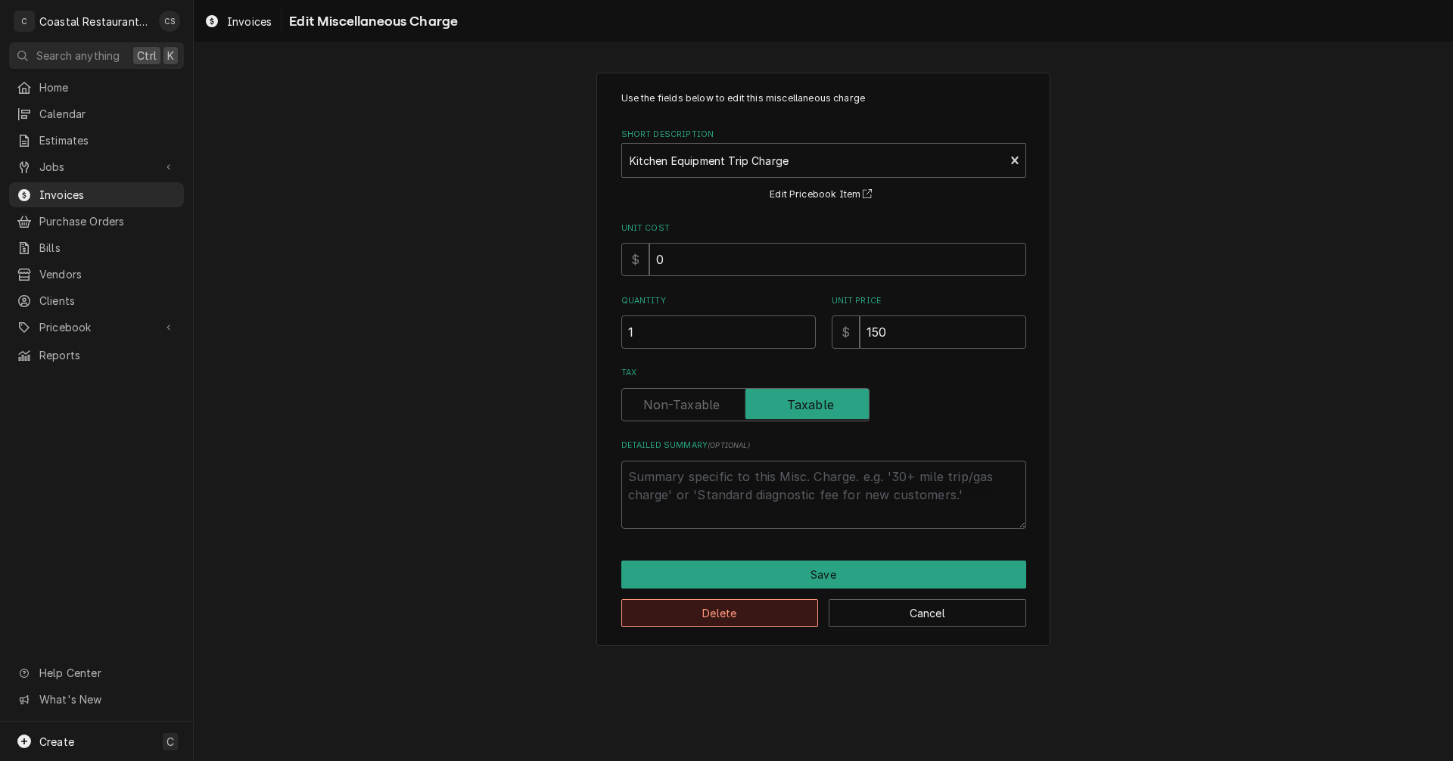
click at [755, 612] on button "Delete" at bounding box center [719, 613] width 197 height 28
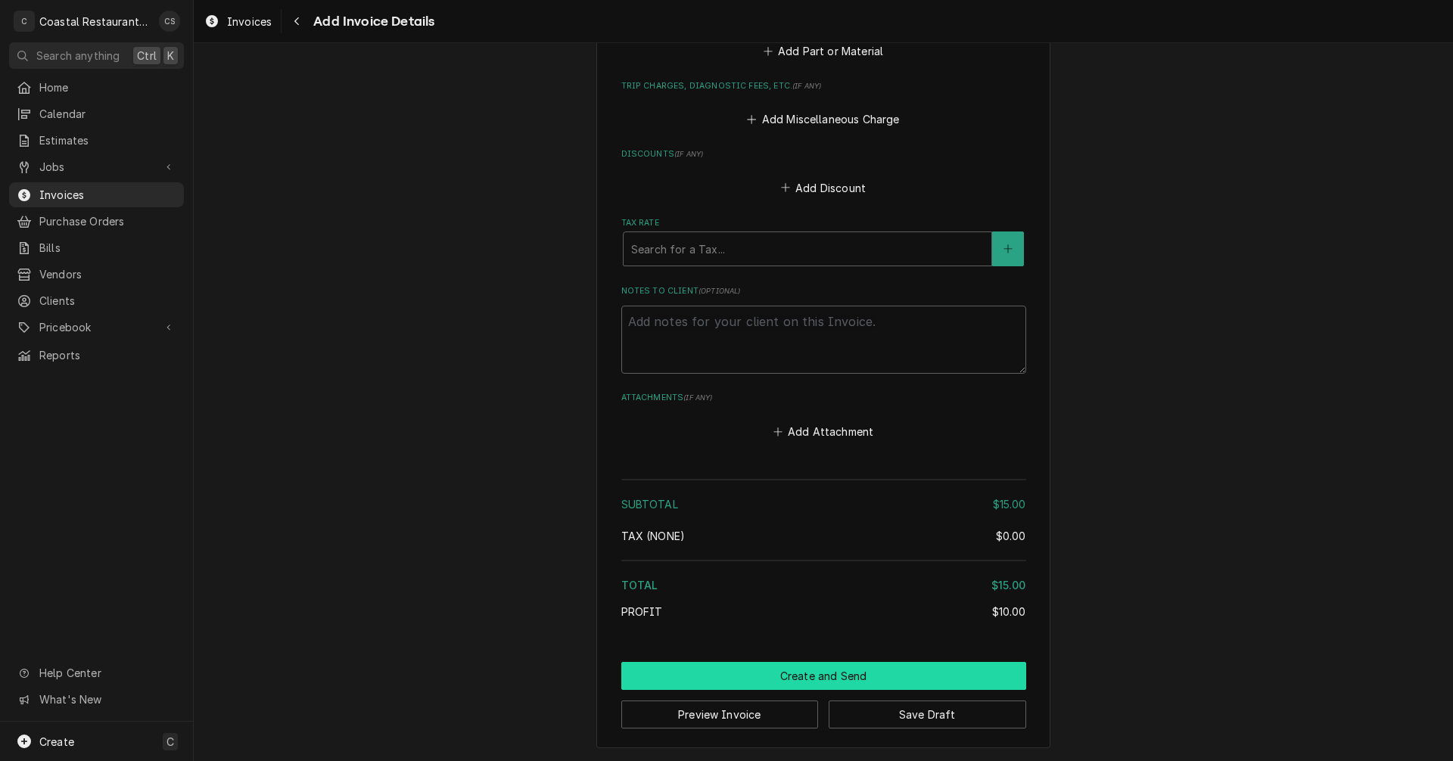
click at [802, 673] on button "Create and Send" at bounding box center [823, 676] width 405 height 28
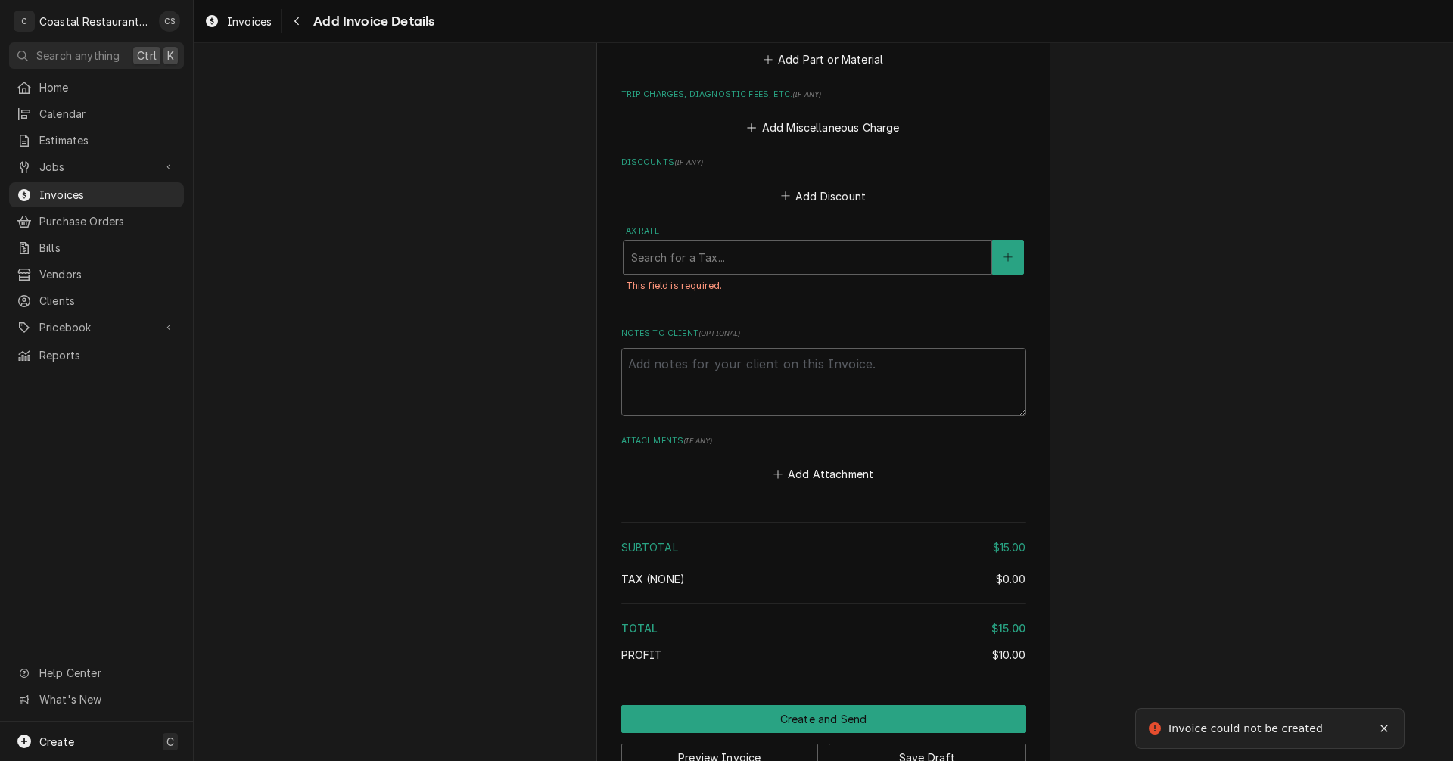
scroll to position [1364, 0]
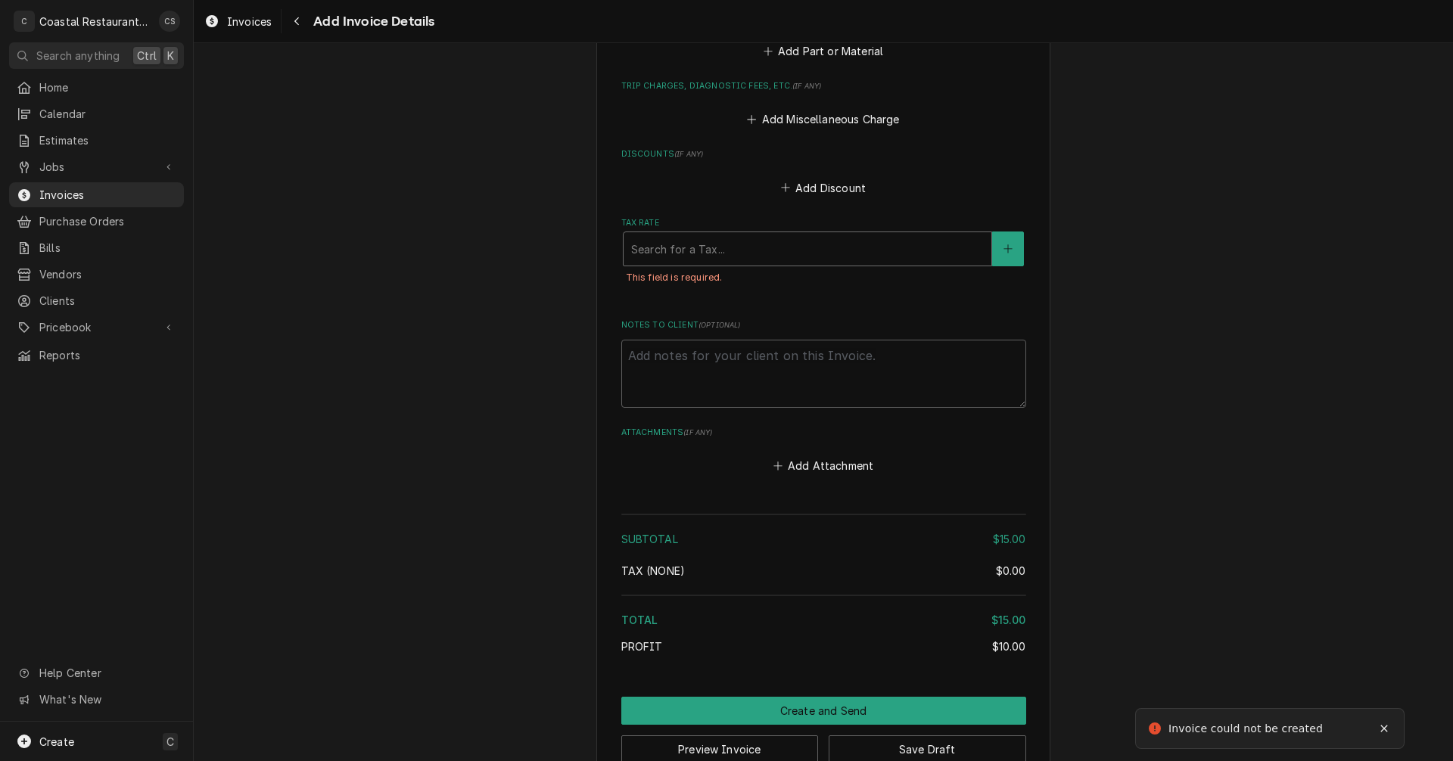
click at [724, 244] on div "Tax Rate" at bounding box center [807, 248] width 353 height 27
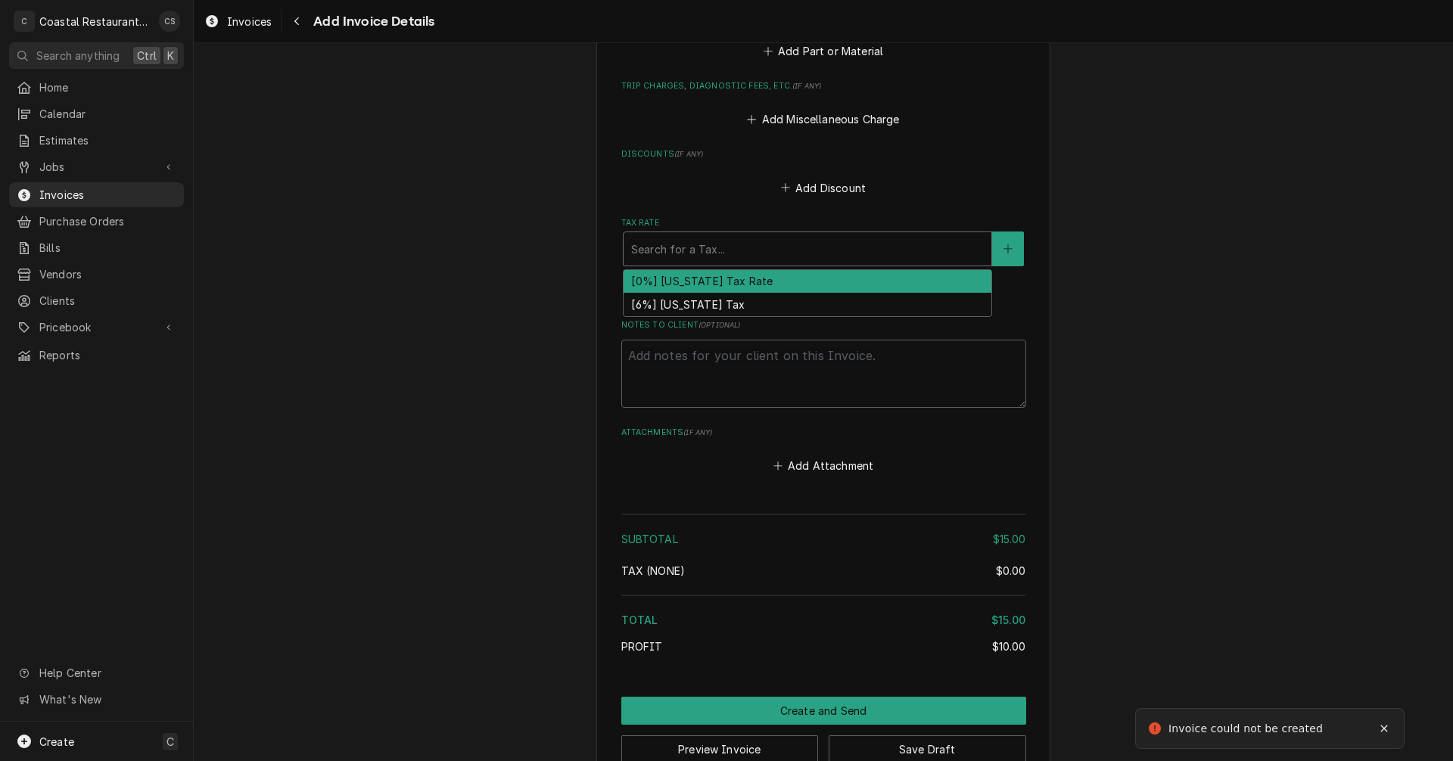
click at [719, 285] on div "[0%] Delaware Tax Rate" at bounding box center [808, 281] width 368 height 23
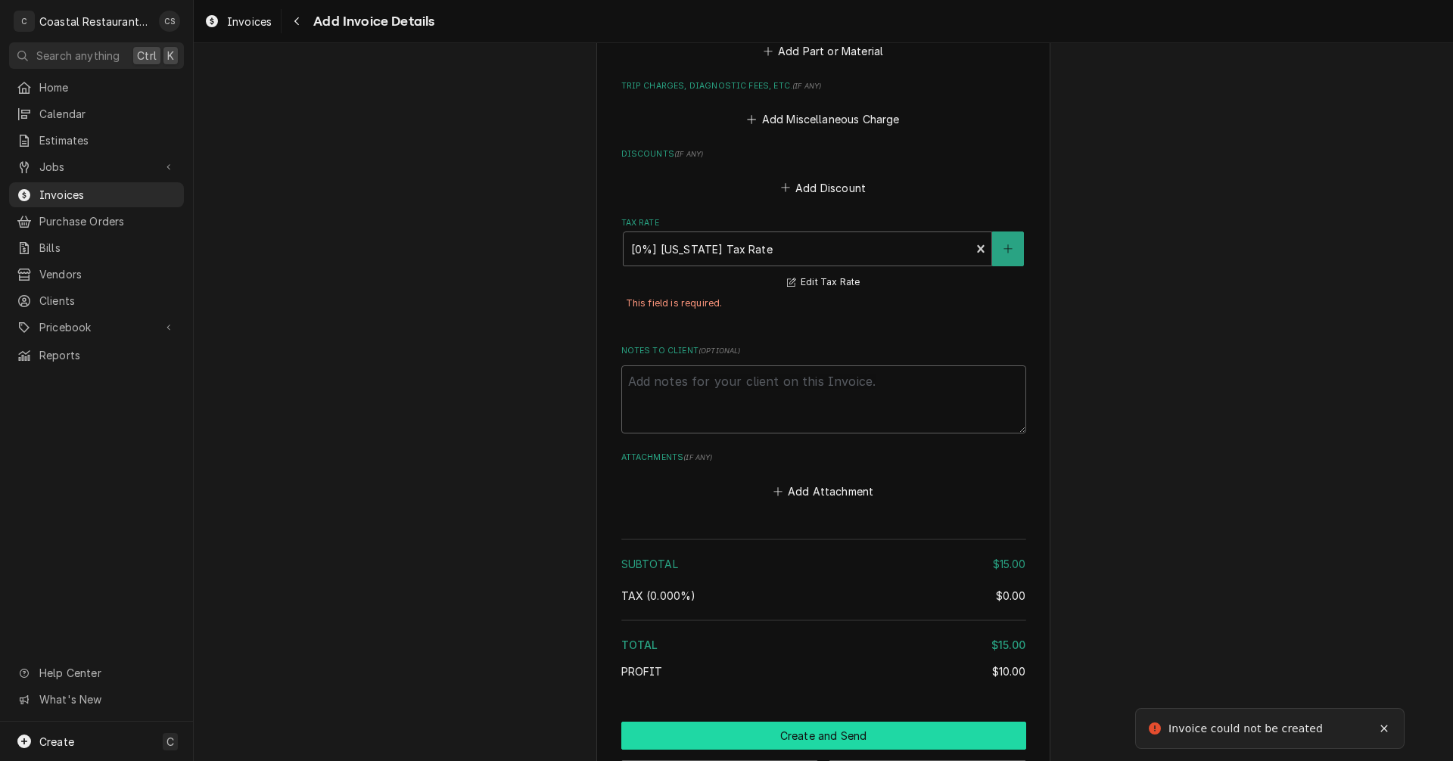
click at [819, 733] on button "Create and Send" at bounding box center [823, 736] width 405 height 28
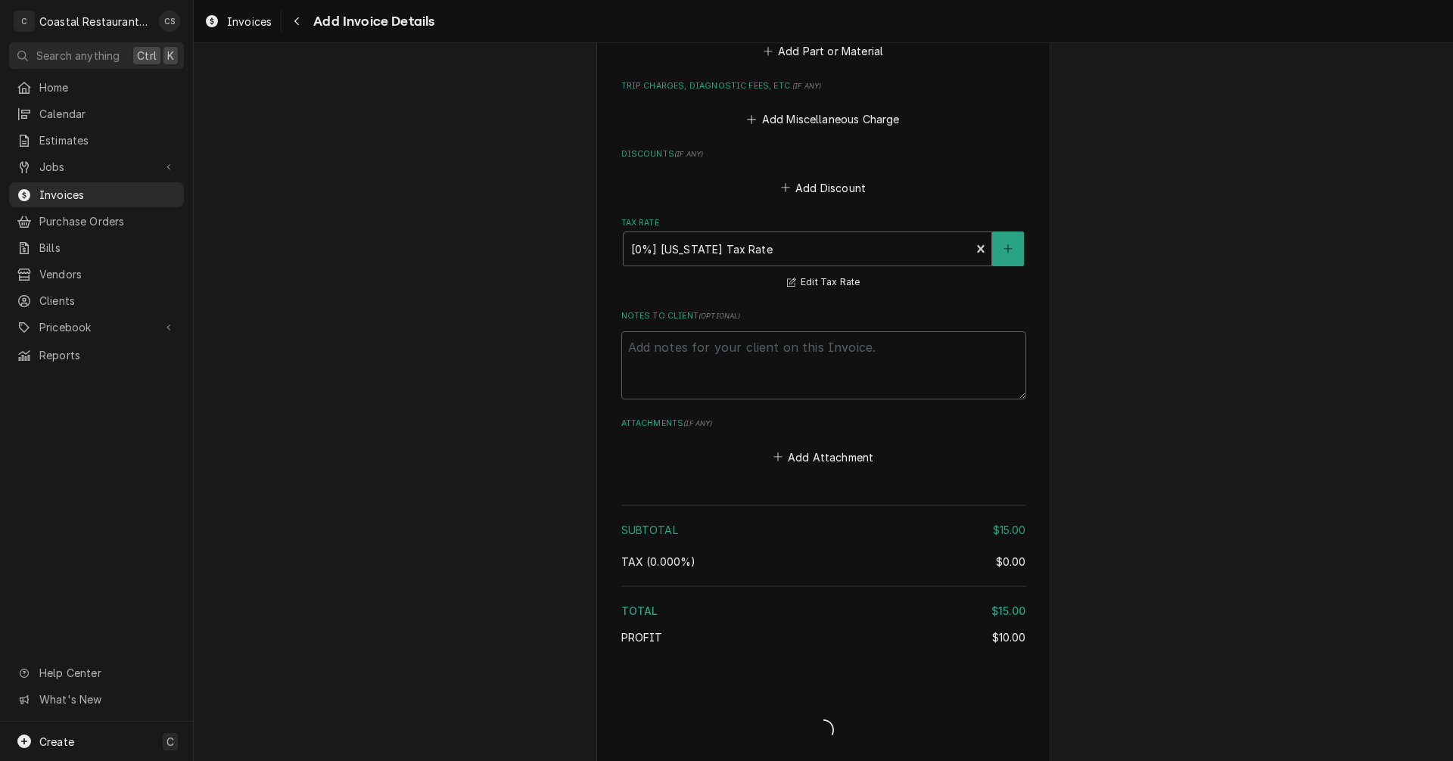
type textarea "x"
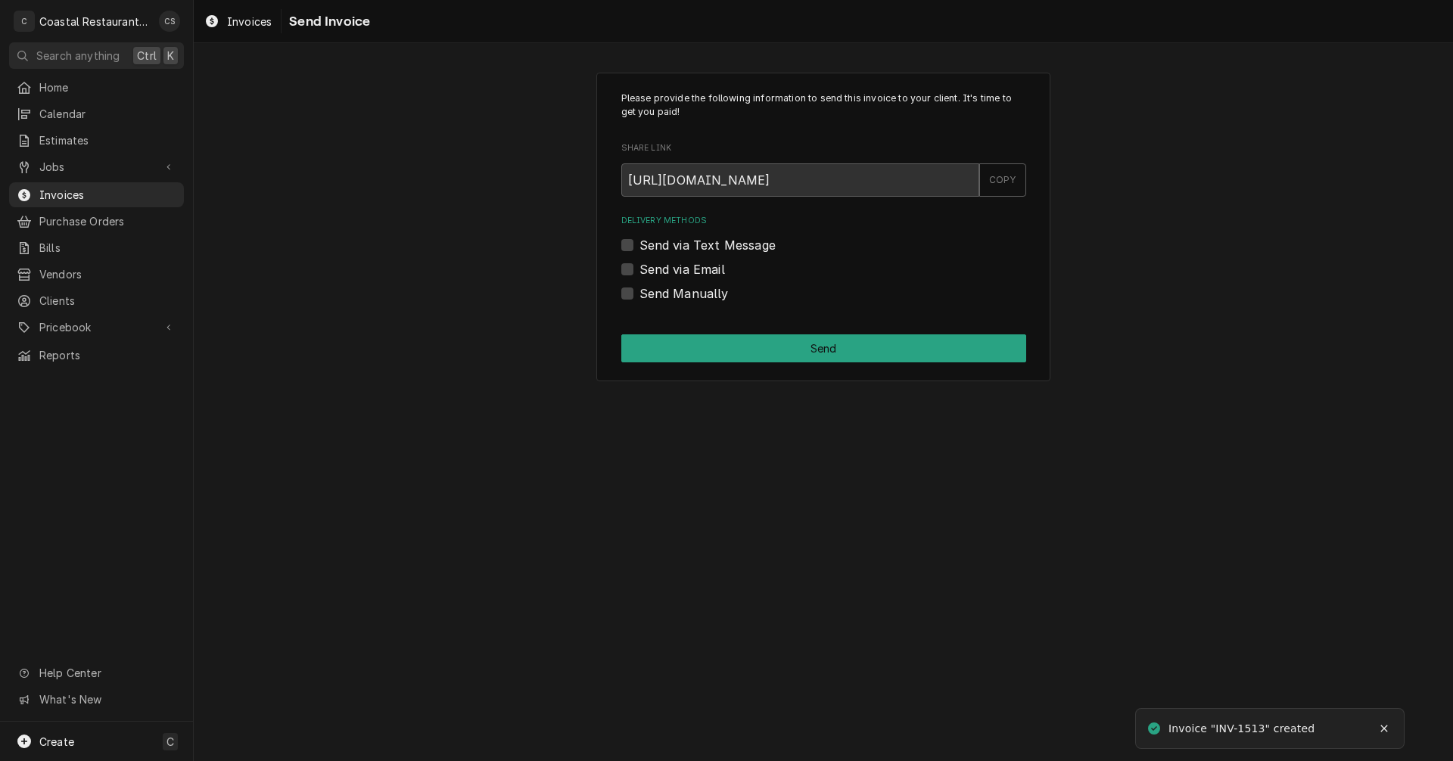
click at [639, 293] on label "Send Manually" at bounding box center [683, 294] width 89 height 18
click at [639, 293] on input "Send Manually" at bounding box center [841, 301] width 405 height 33
checkbox input "true"
click at [707, 344] on button "Send" at bounding box center [823, 348] width 405 height 28
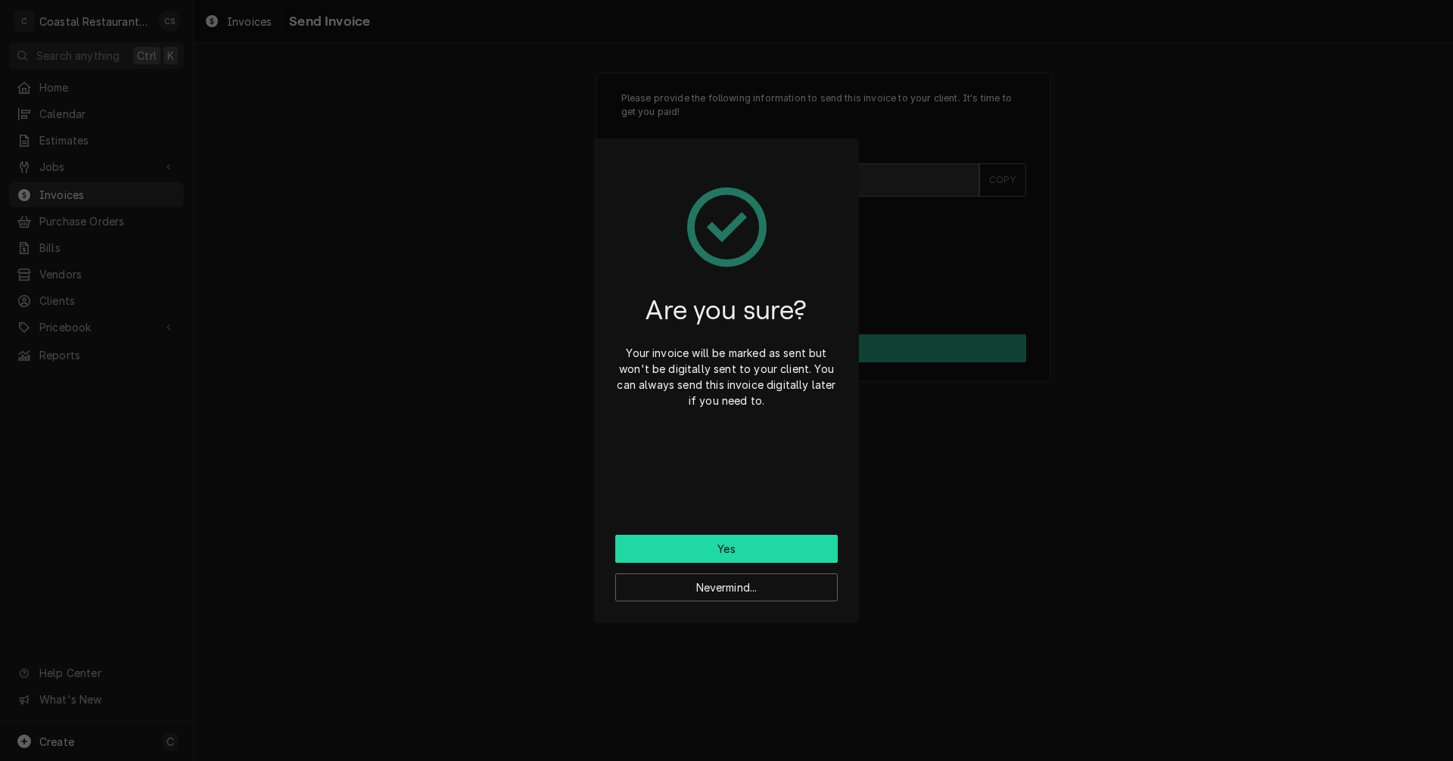
click at [713, 548] on button "Yes" at bounding box center [726, 549] width 222 height 28
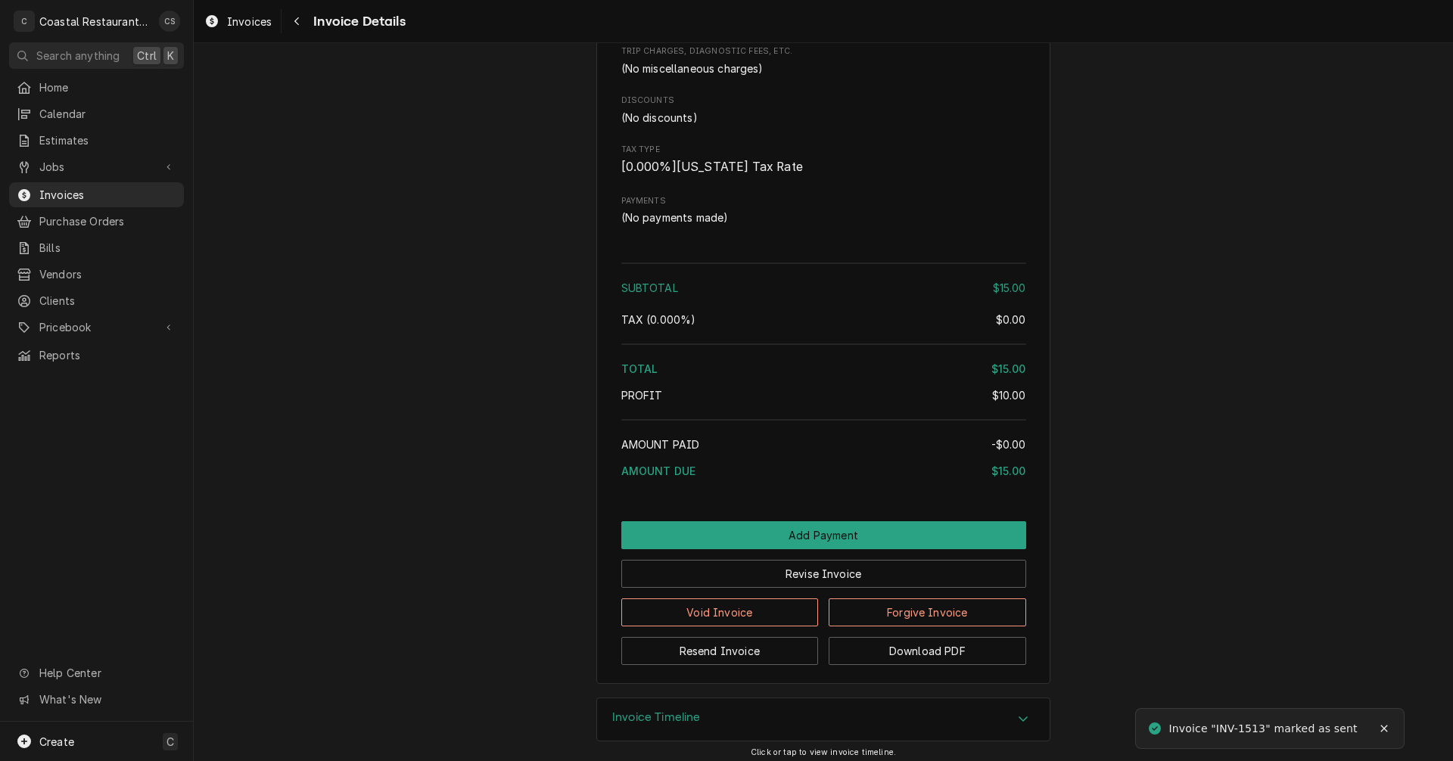
scroll to position [1135, 0]
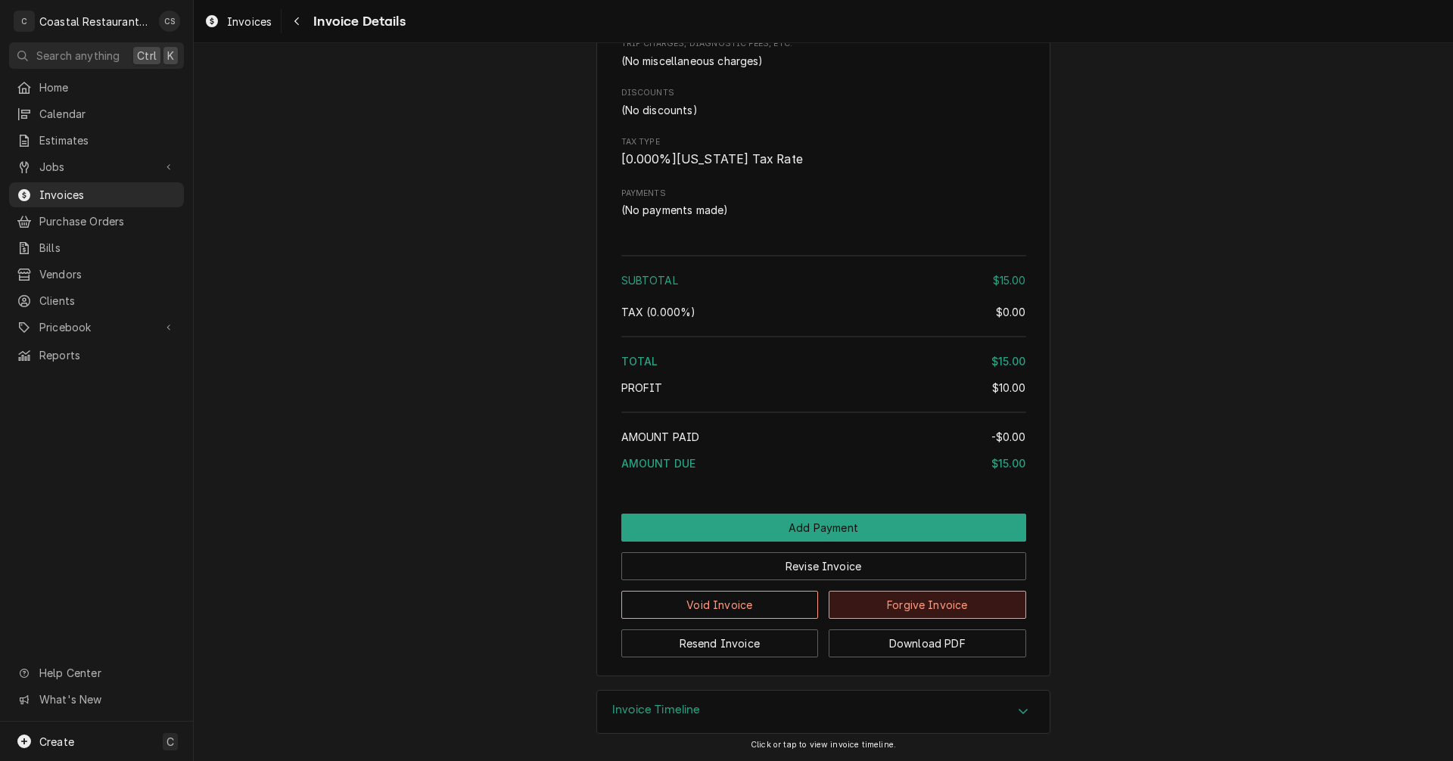
click at [897, 619] on button "Forgive Invoice" at bounding box center [927, 605] width 197 height 28
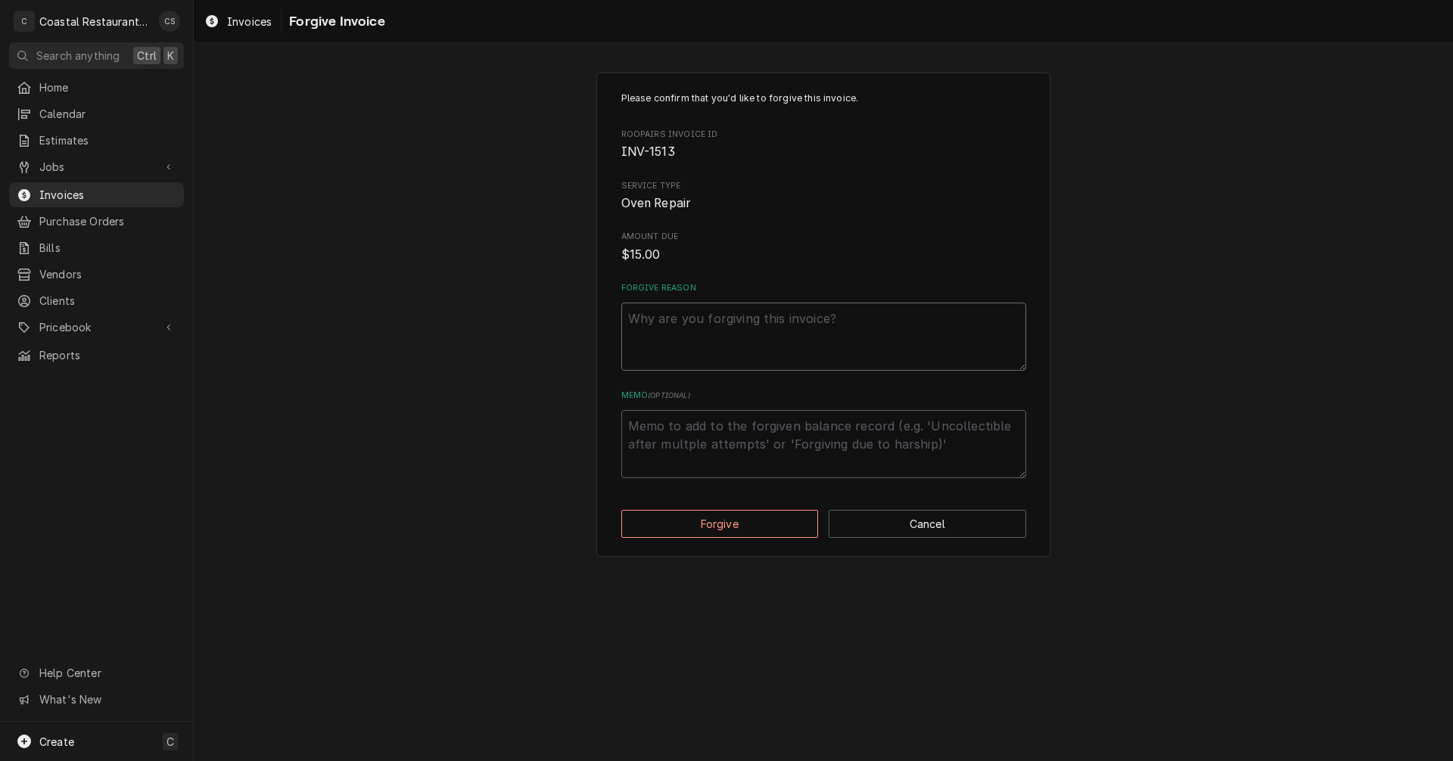
click at [720, 356] on textarea "Forgive Reason" at bounding box center [823, 337] width 405 height 68
type textarea "x"
type textarea "Np"
type textarea "x"
type textarea "Npo"
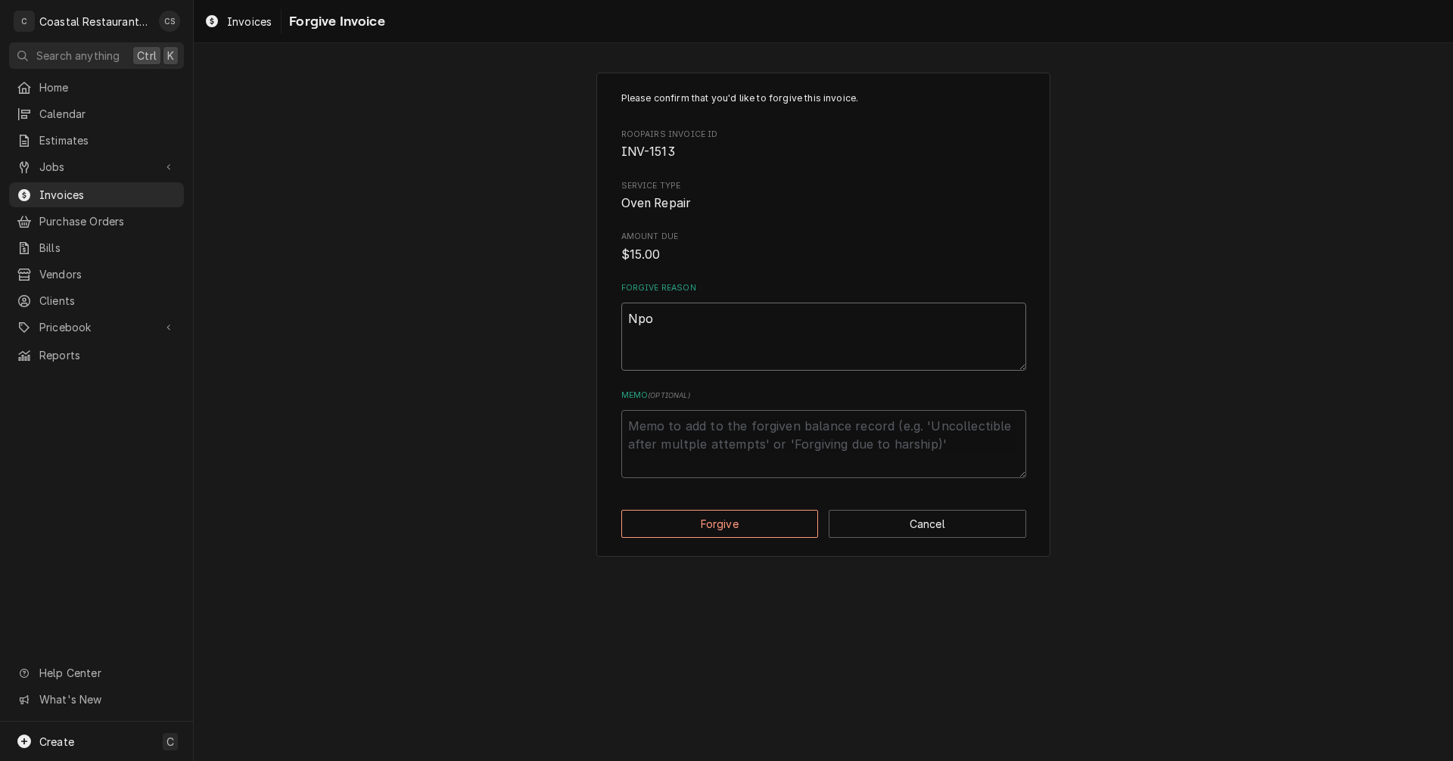
type textarea "x"
type textarea "Npo"
type textarea "x"
type textarea "Npo"
type textarea "x"
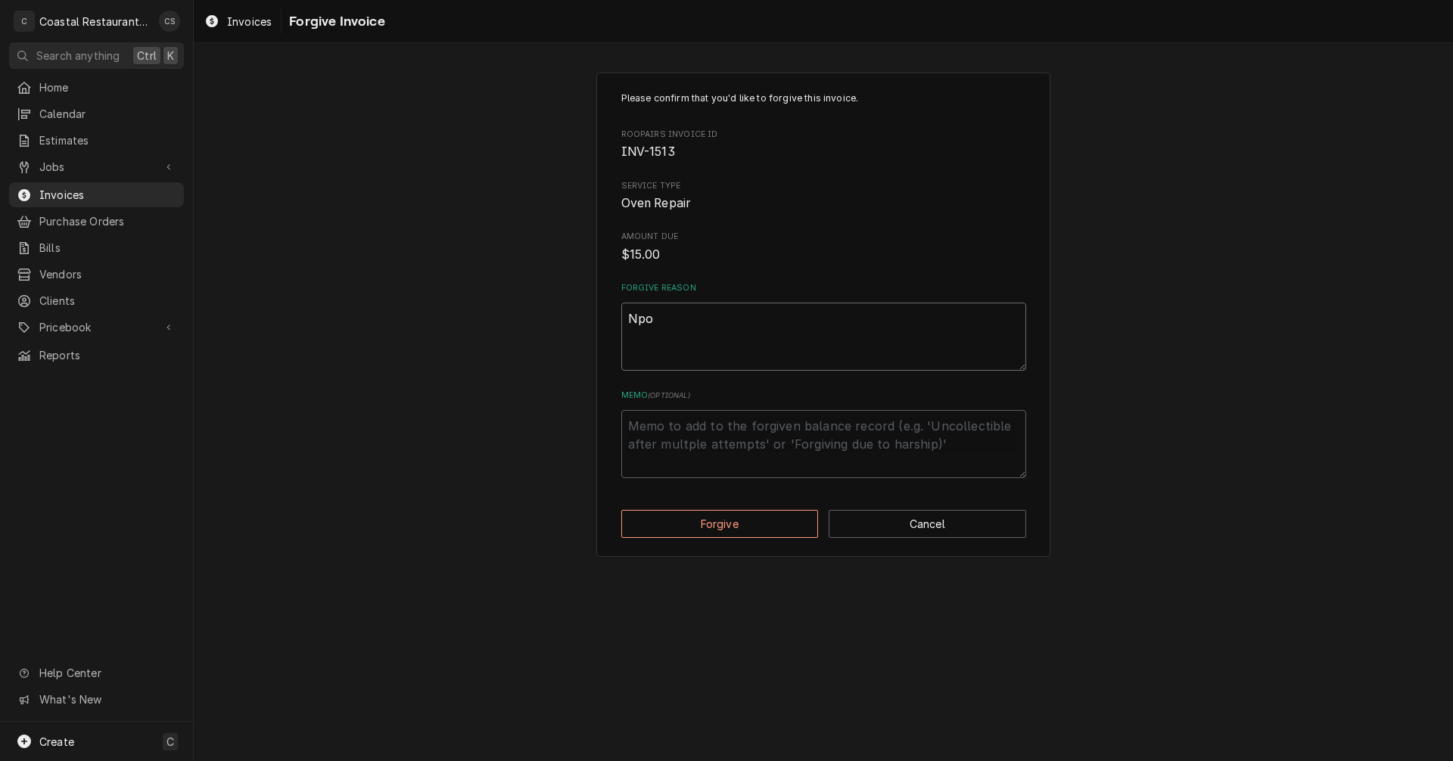
type textarea "Np"
type textarea "x"
type textarea "N"
type textarea "x"
type textarea "No"
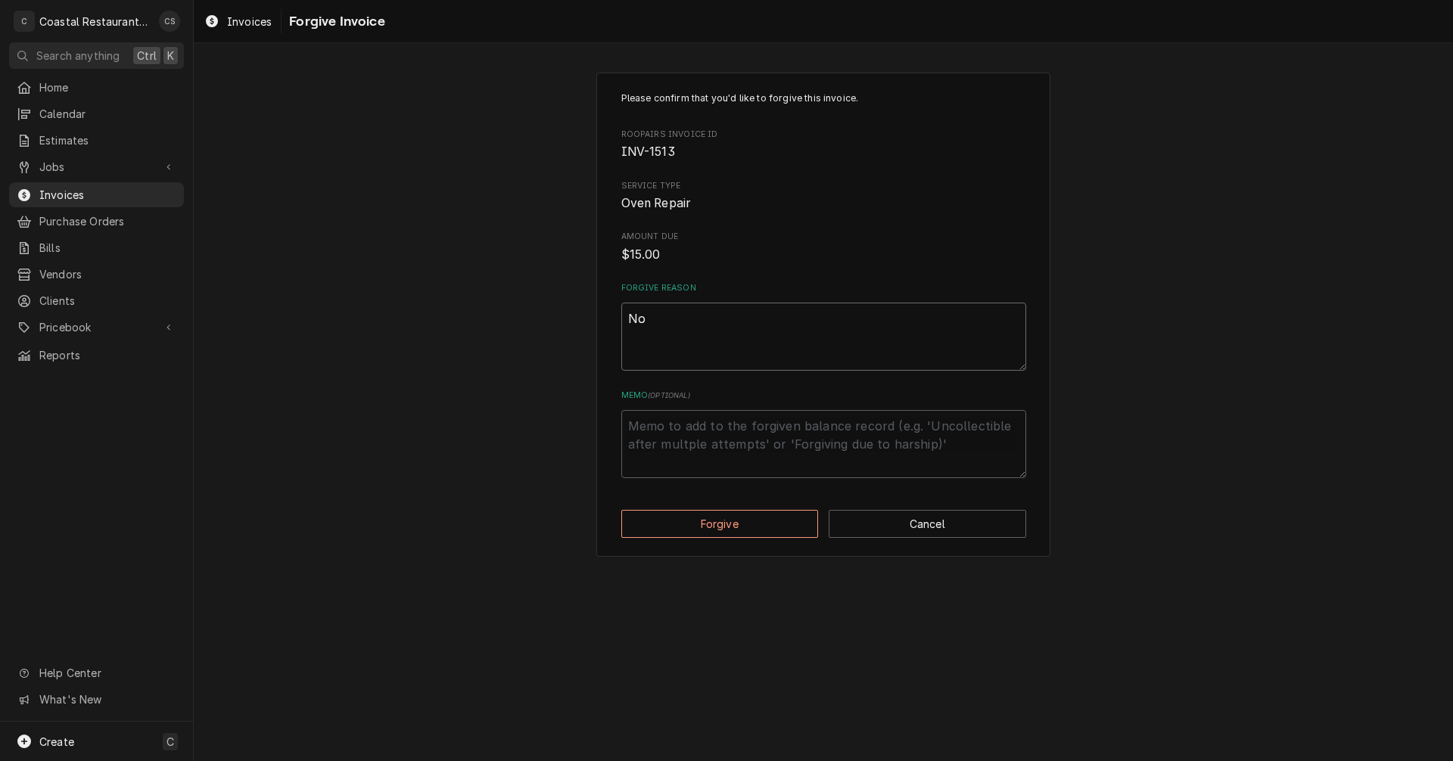
type textarea "x"
type textarea "No"
type textarea "x"
type textarea "No w"
type textarea "x"
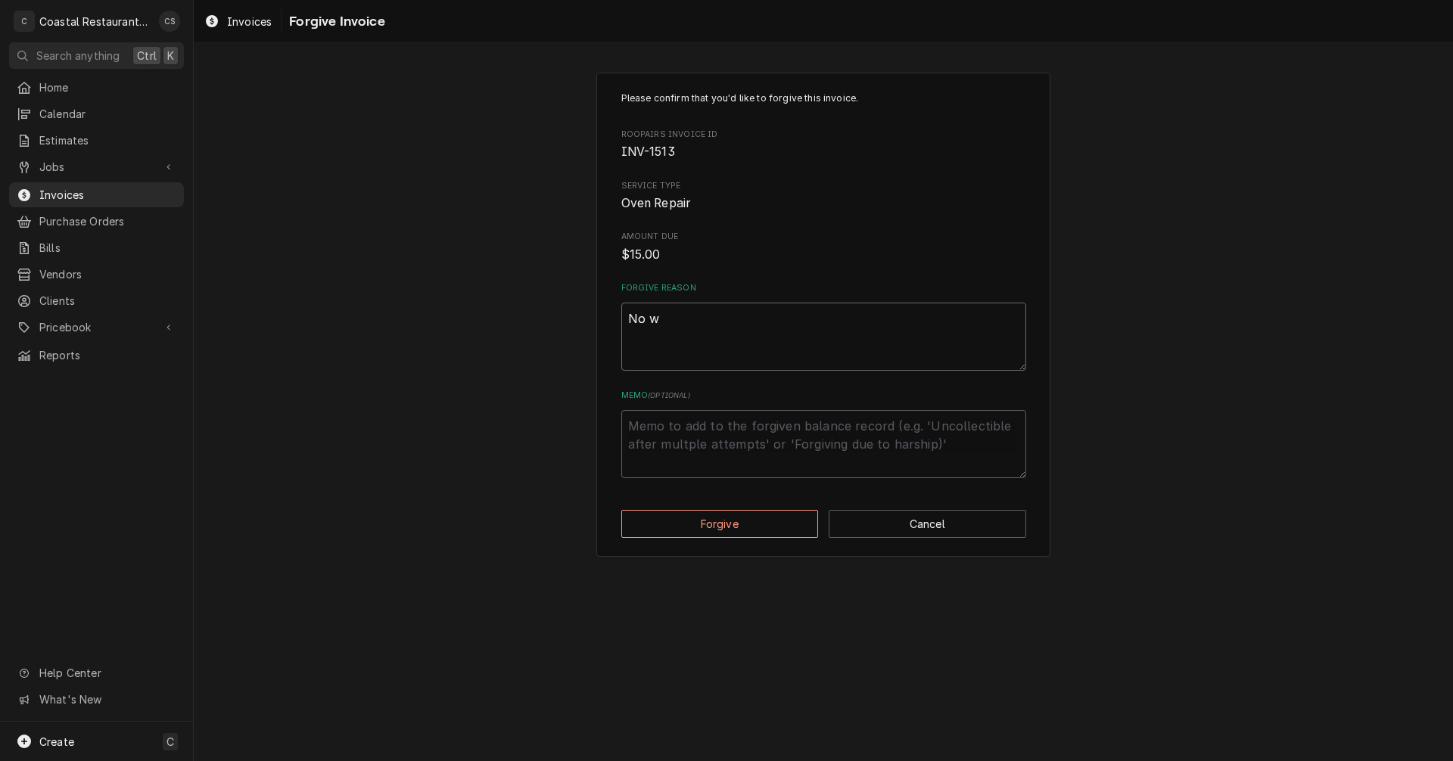
type textarea "No wo"
type textarea "x"
type textarea "No wor"
type textarea "x"
type textarea "No work"
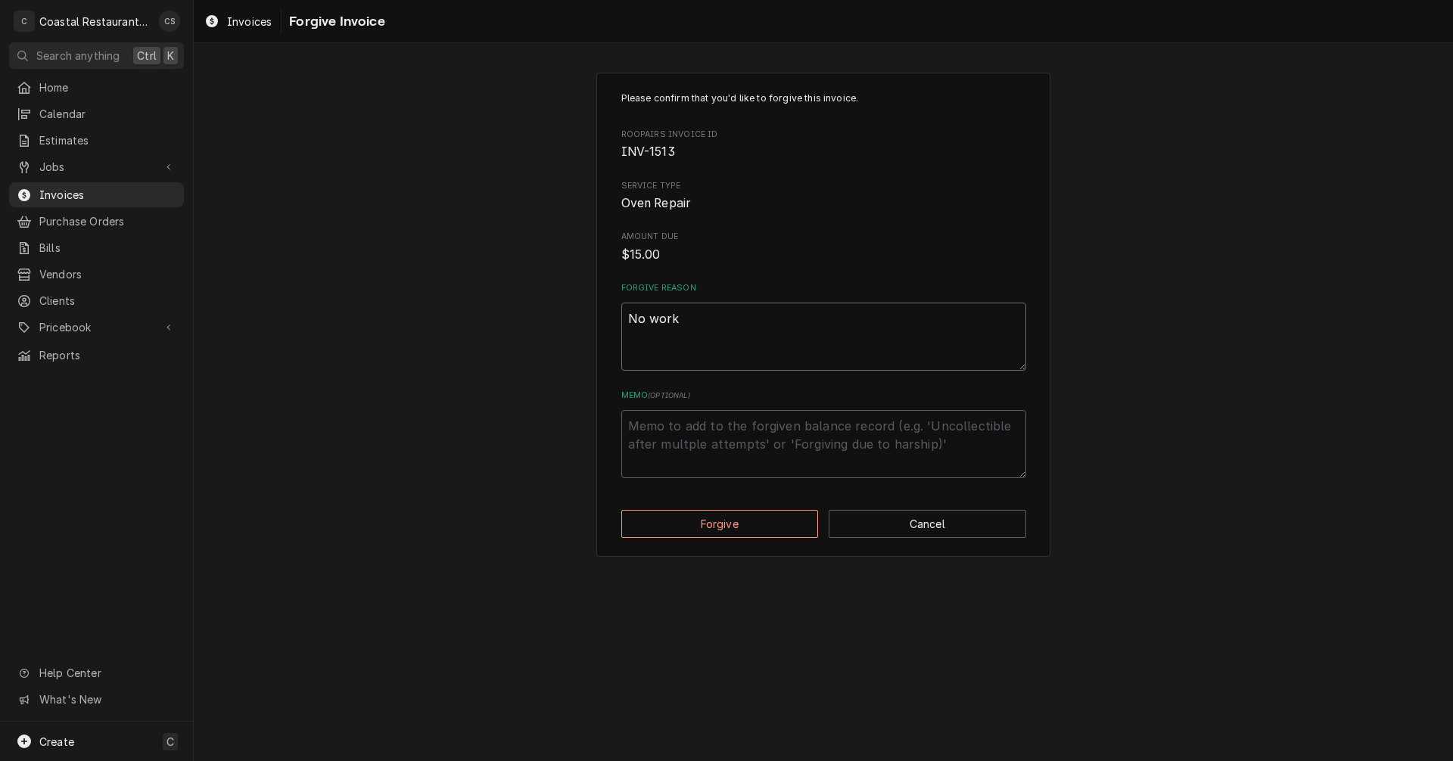
type textarea "x"
type textarea "No work"
type textarea "x"
type textarea "No work p"
type textarea "x"
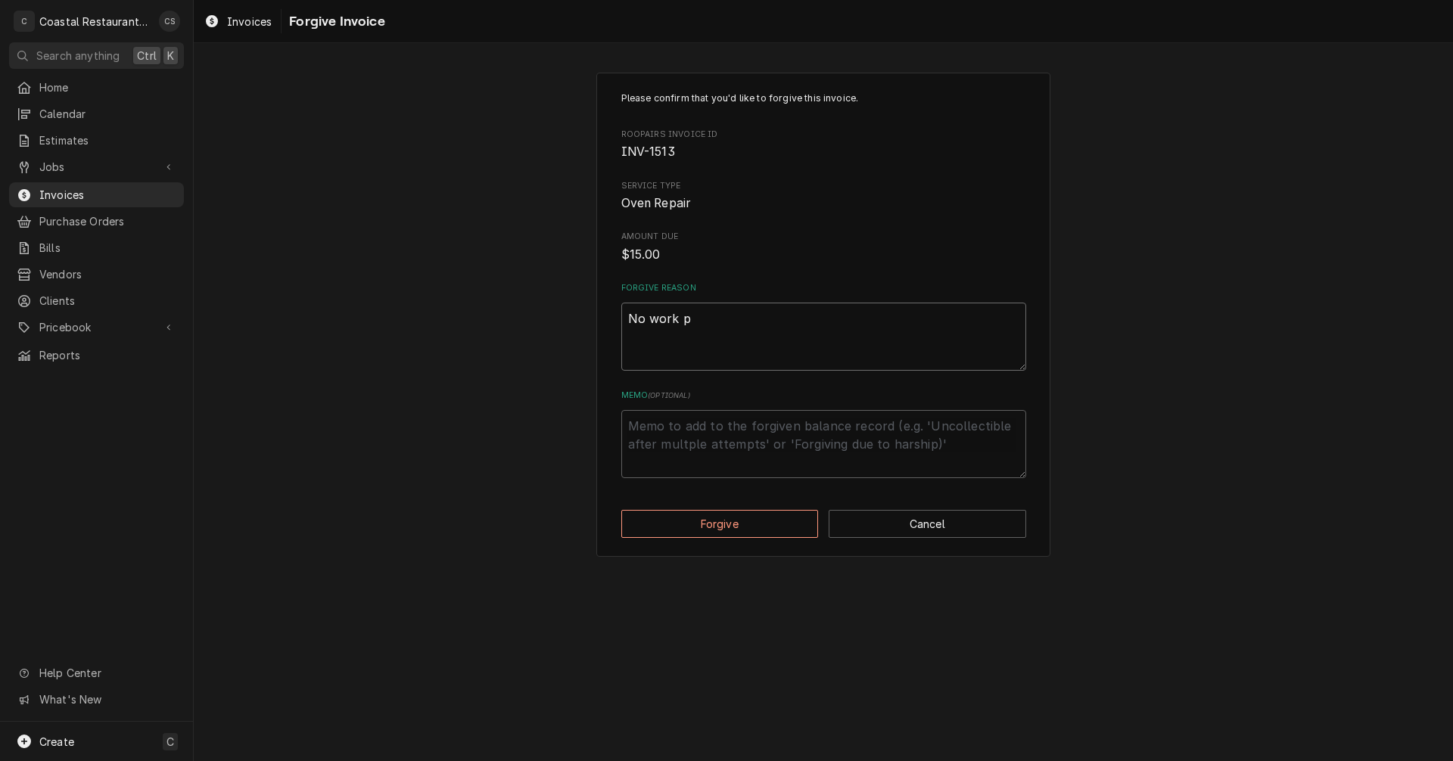
type textarea "No work pe"
type textarea "x"
type textarea "No work per"
type textarea "x"
type textarea "No work perf"
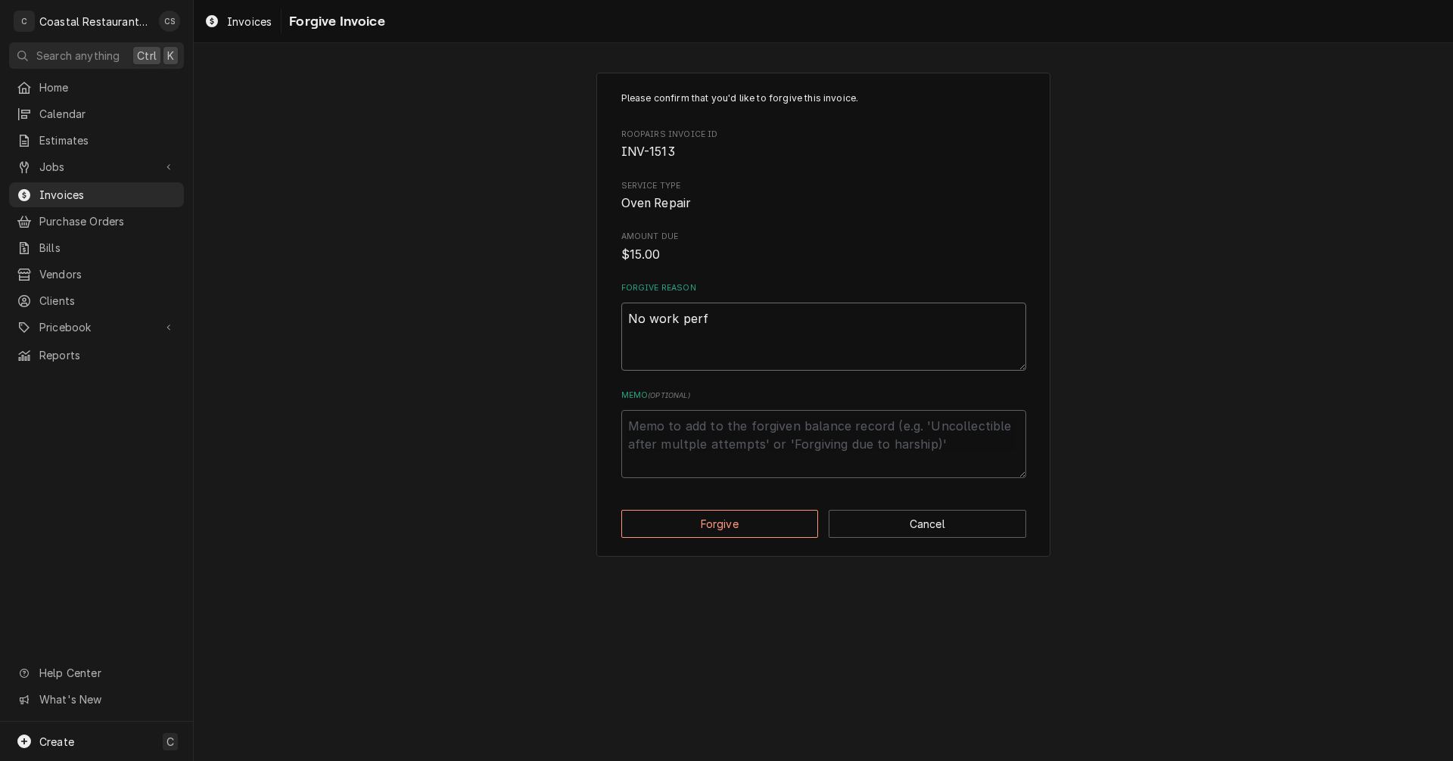
type textarea "x"
type textarea "No work perfo"
type textarea "x"
type textarea "No work perfor"
type textarea "x"
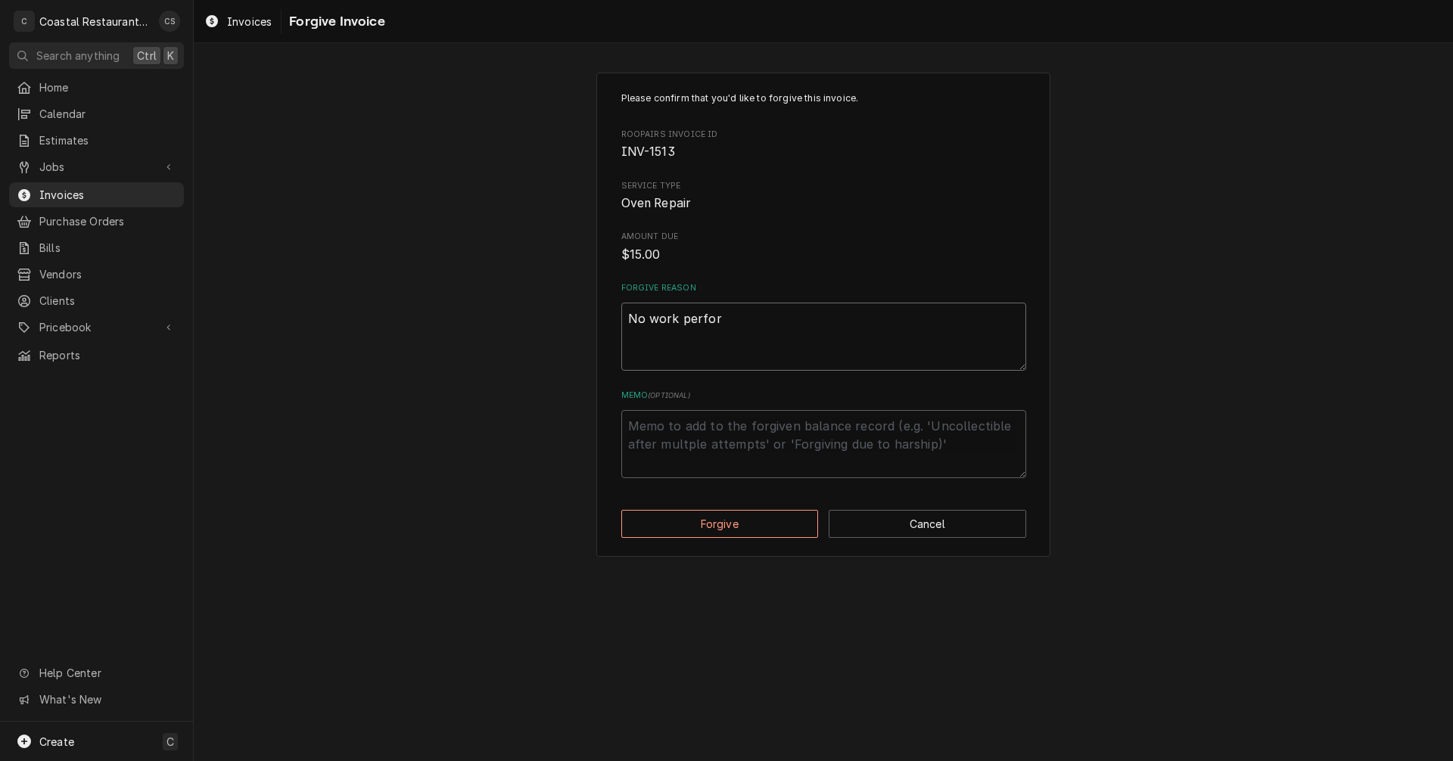
type textarea "No work perform"
type textarea "x"
type textarea "No work performe"
type textarea "x"
type textarea "No work performed"
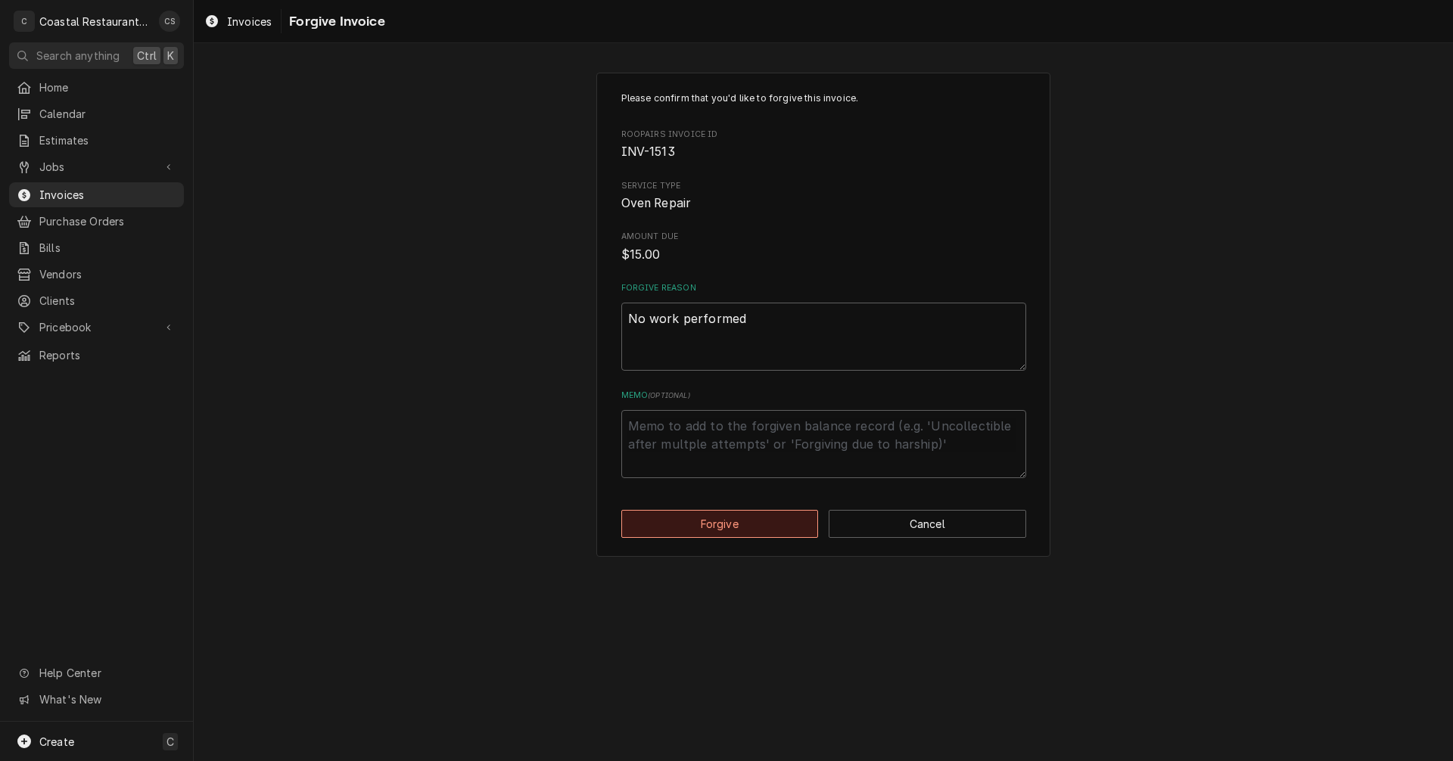
click at [738, 527] on button "Forgive" at bounding box center [719, 524] width 197 height 28
type textarea "x"
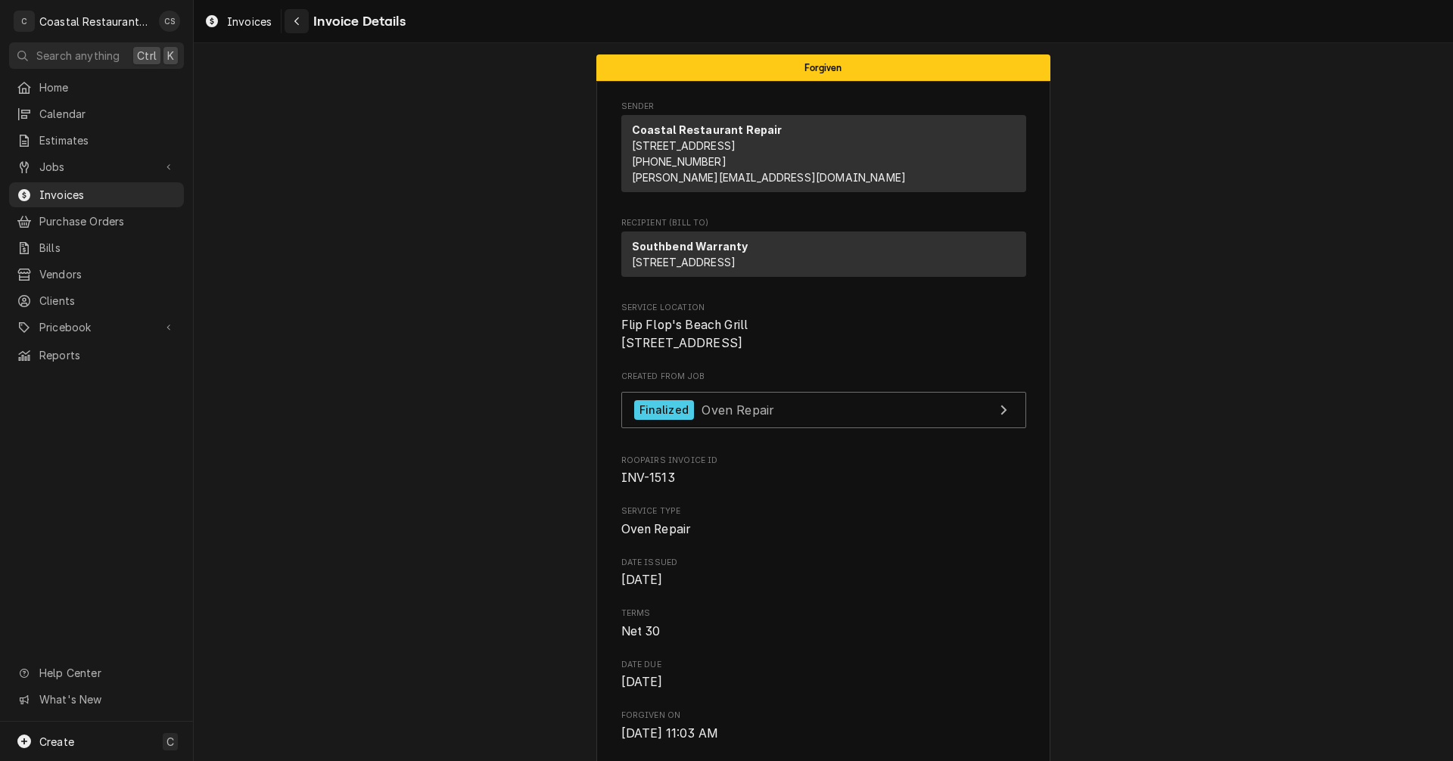
click at [298, 20] on icon "Navigate back" at bounding box center [297, 21] width 7 height 11
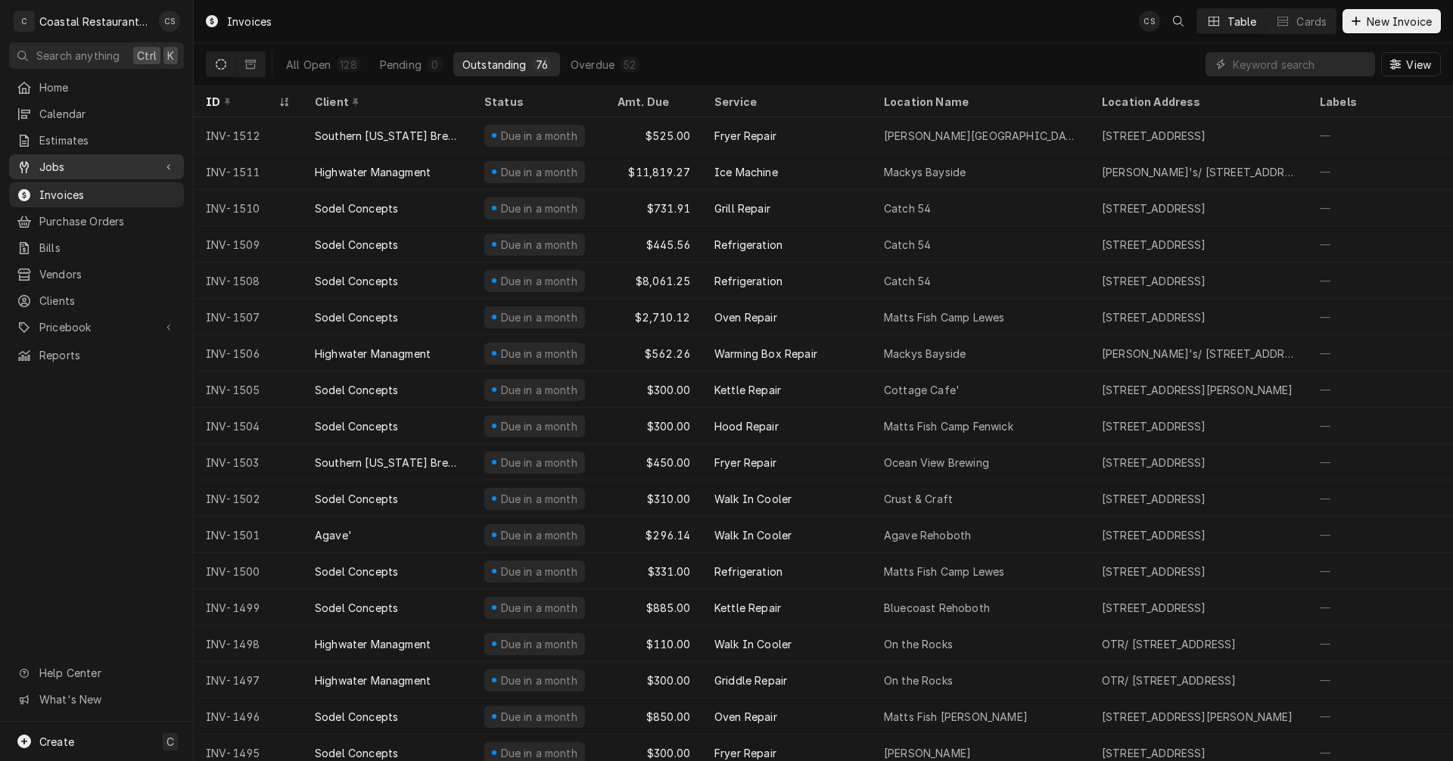
click at [72, 163] on span "Jobs" at bounding box center [96, 167] width 114 height 16
click at [70, 190] on span "Jobs" at bounding box center [107, 193] width 137 height 16
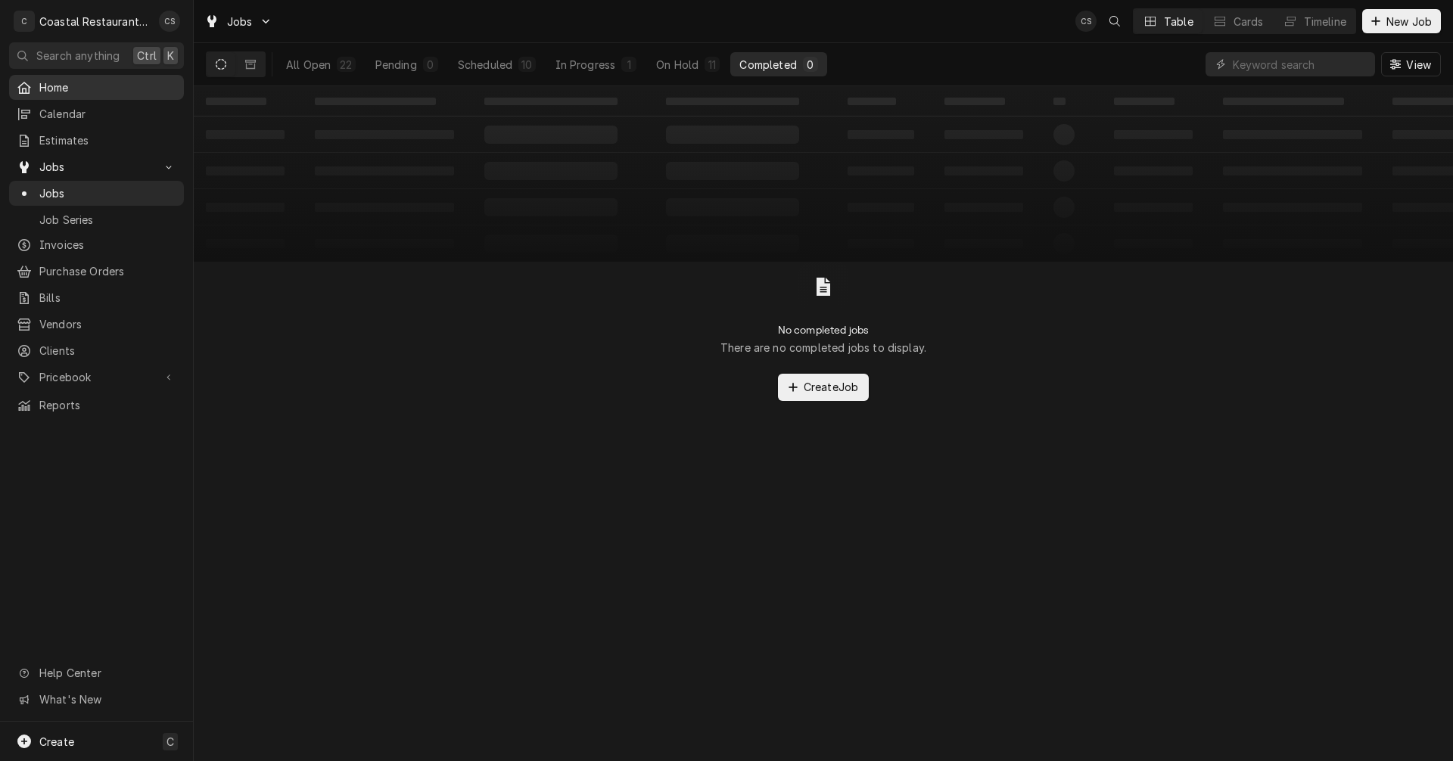
click at [116, 80] on span "Home" at bounding box center [107, 87] width 137 height 16
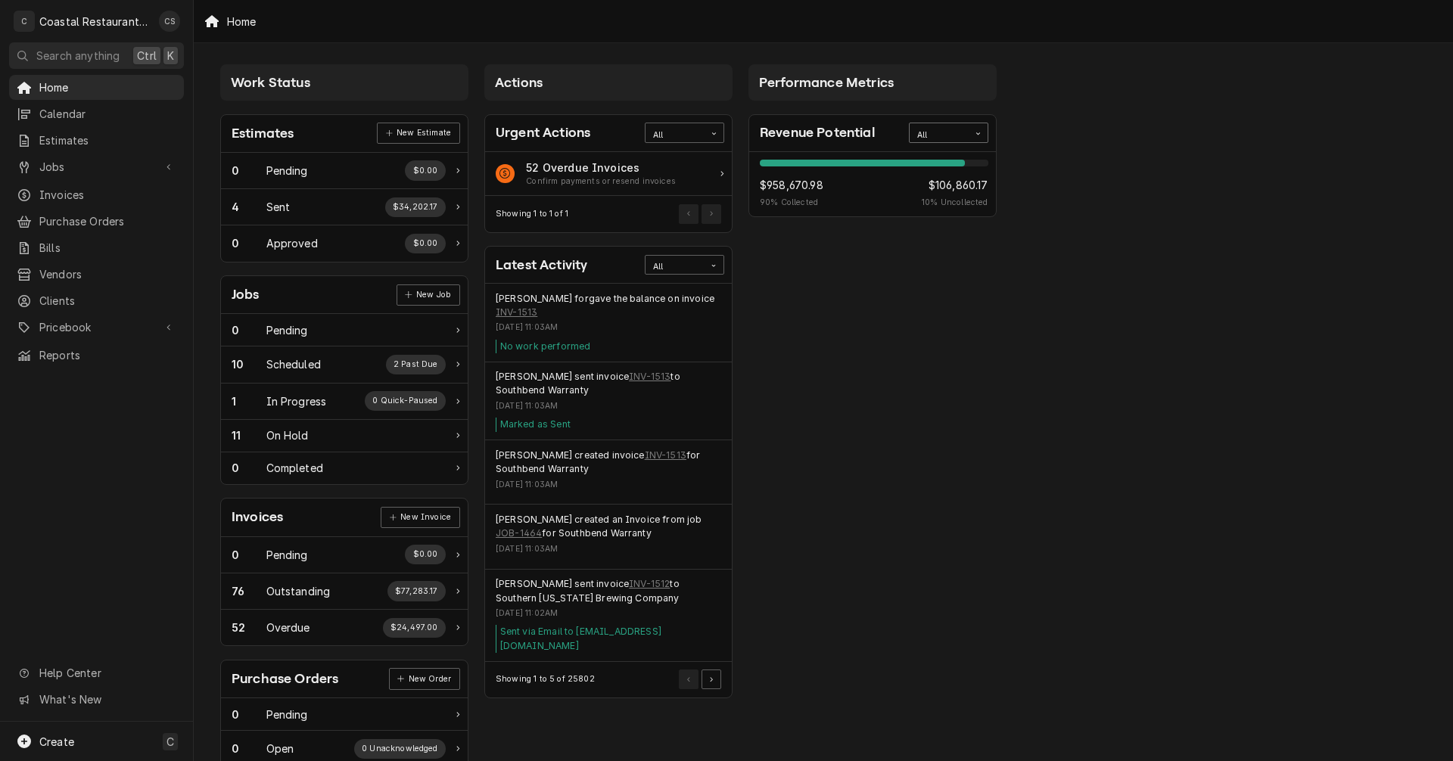
click at [955, 135] on div "All" at bounding box center [939, 135] width 44 height 12
click at [959, 240] on div "This Year" at bounding box center [949, 240] width 78 height 17
click at [79, 163] on span "Jobs" at bounding box center [96, 167] width 114 height 16
click at [74, 191] on span "Jobs" at bounding box center [107, 193] width 137 height 16
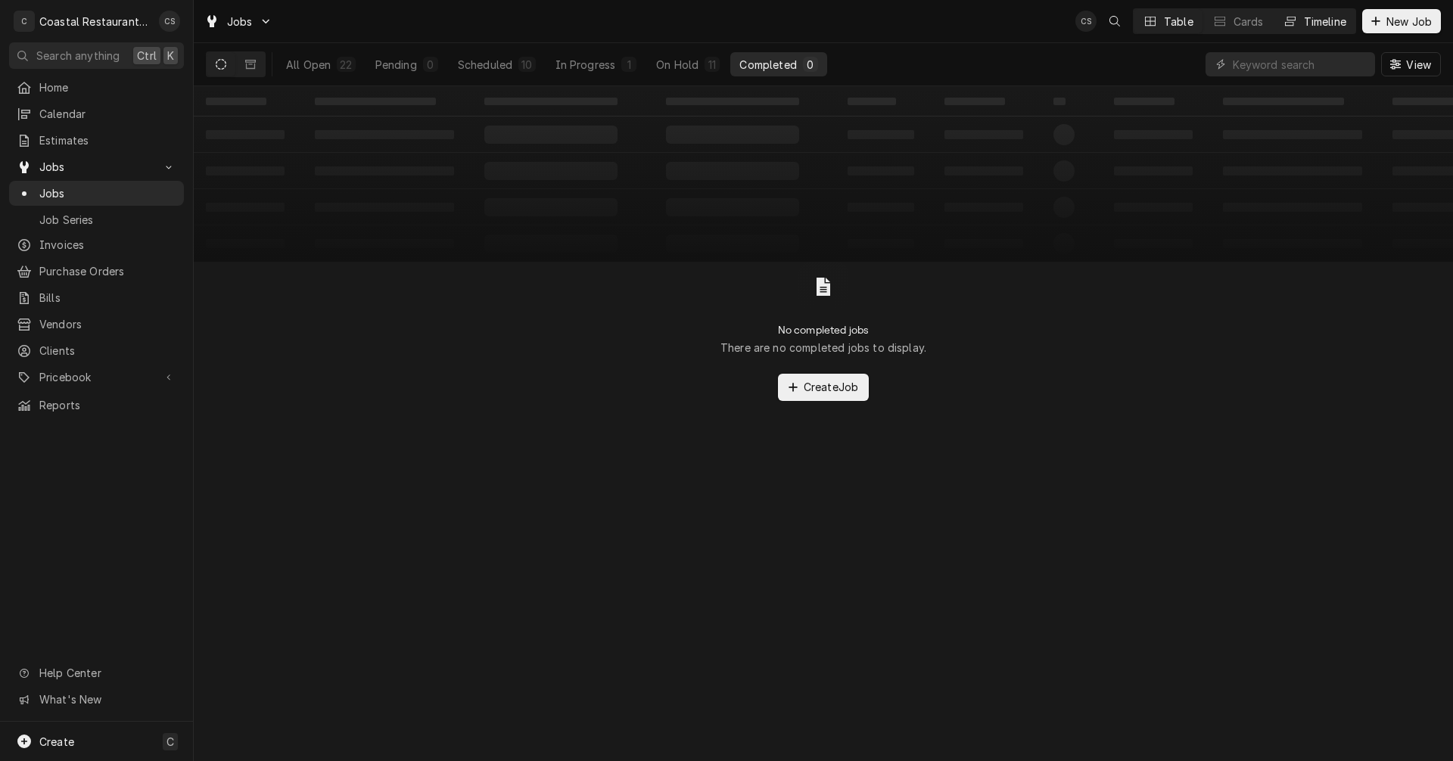
click at [1328, 23] on div "Timeline" at bounding box center [1325, 22] width 42 height 16
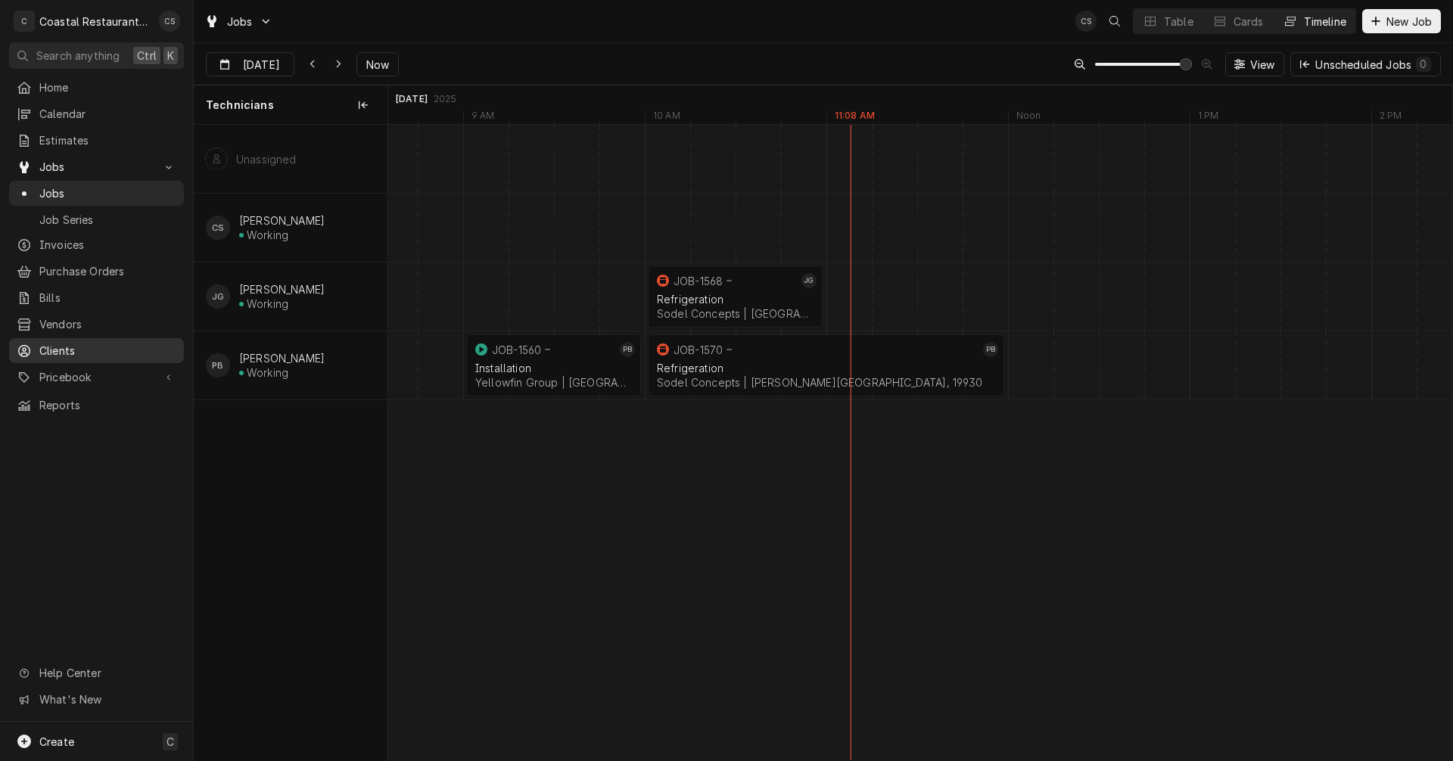
click at [93, 343] on span "Clients" at bounding box center [107, 351] width 137 height 16
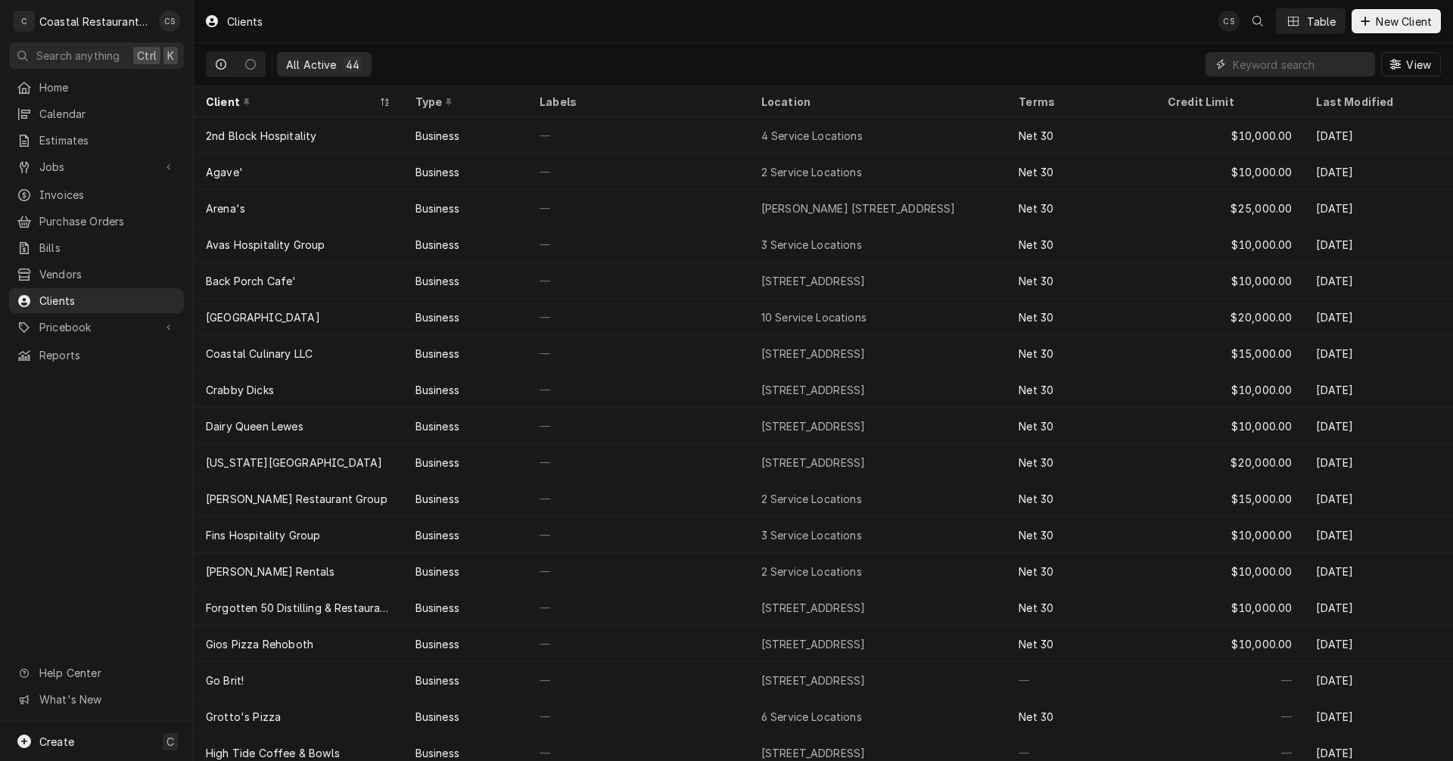
click at [1273, 64] on input "Dynamic Content Wrapper" at bounding box center [1300, 64] width 135 height 24
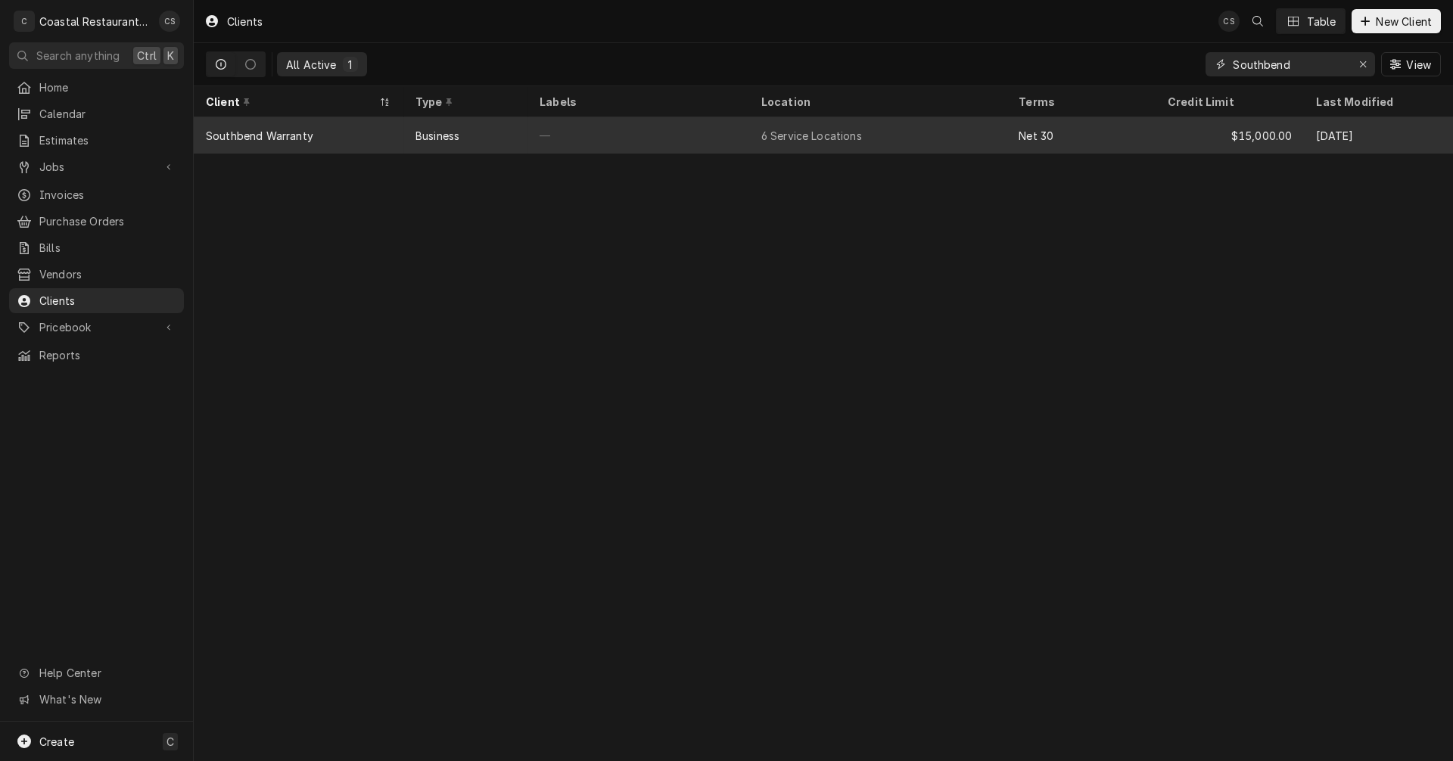
type input "Southbend"
click at [266, 128] on div "Southbend Warranty" at bounding box center [259, 136] width 107 height 16
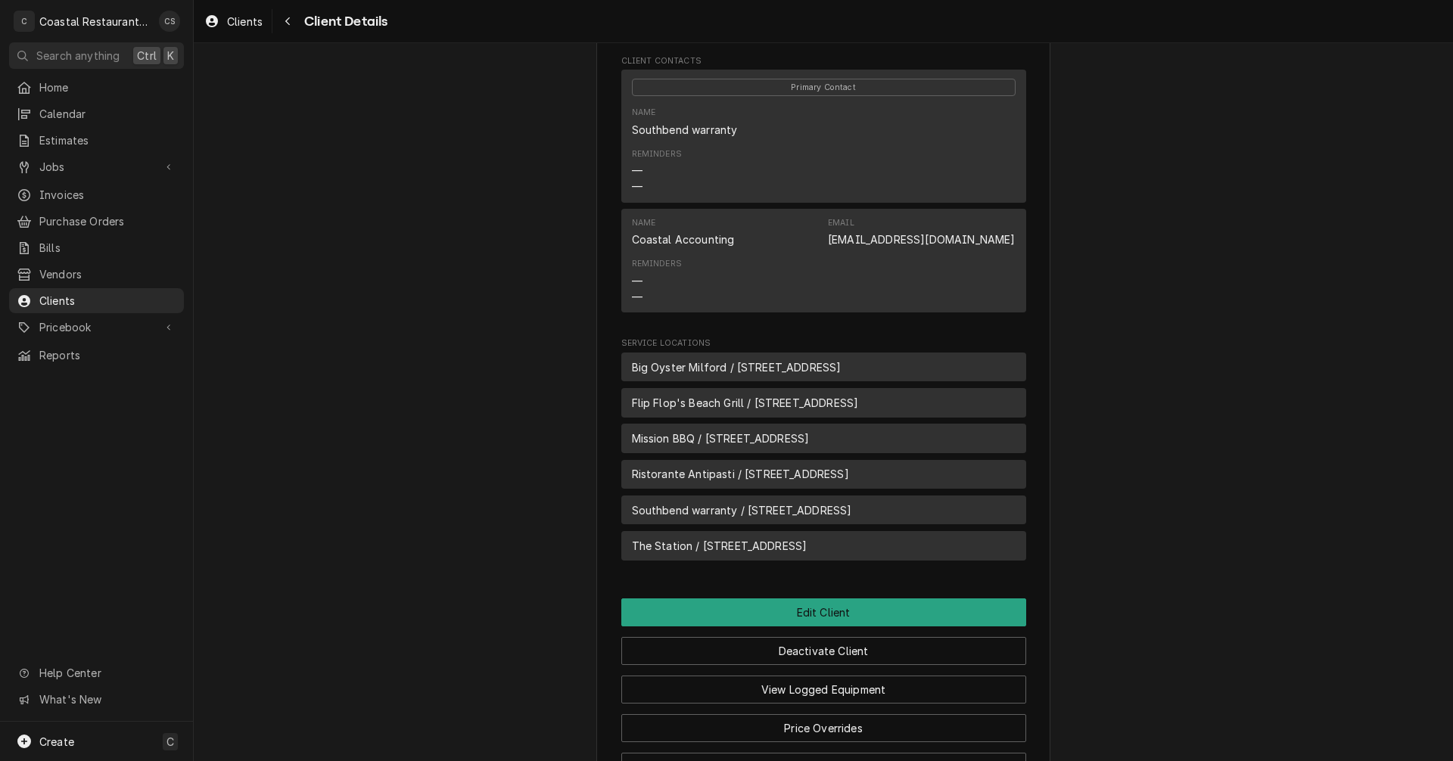
scroll to position [530, 0]
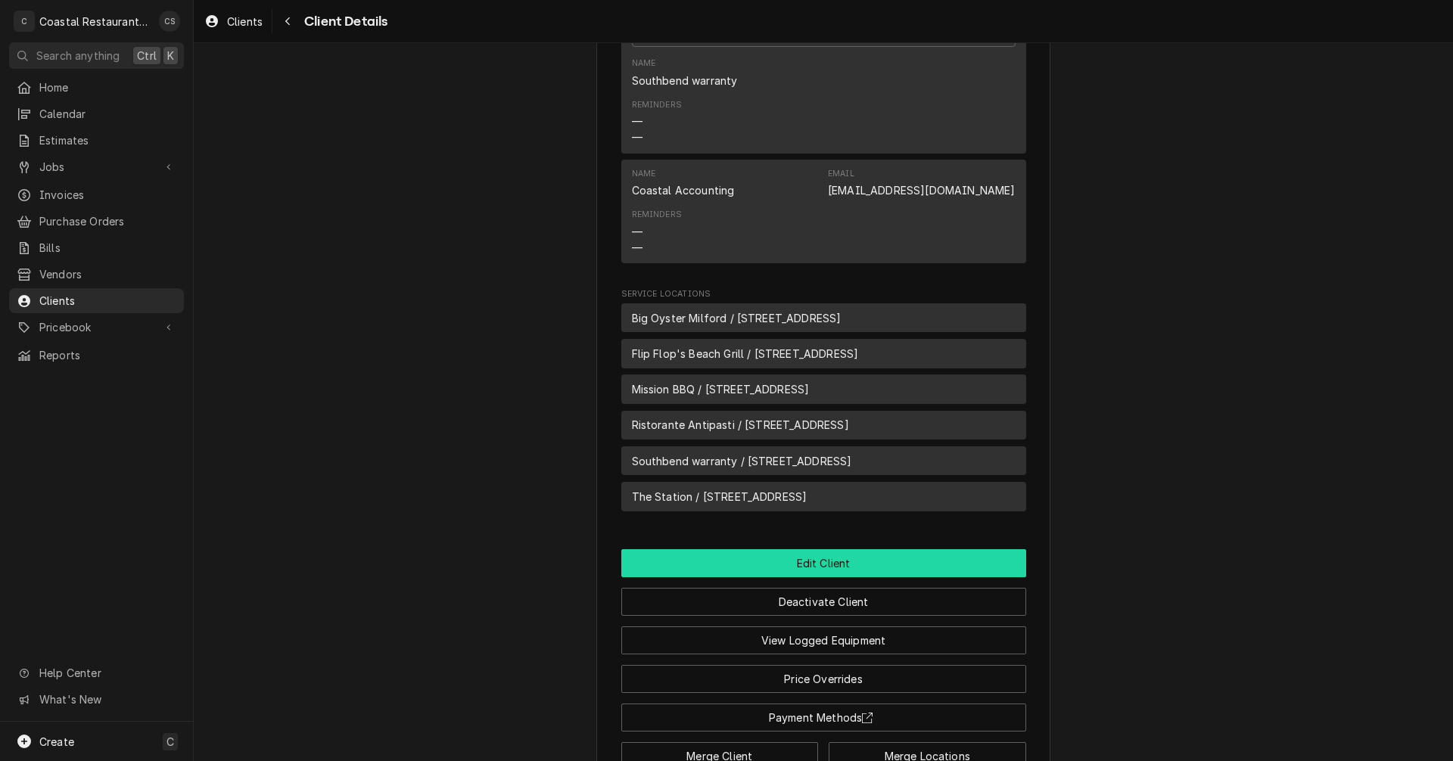
click at [801, 567] on button "Edit Client" at bounding box center [823, 563] width 405 height 28
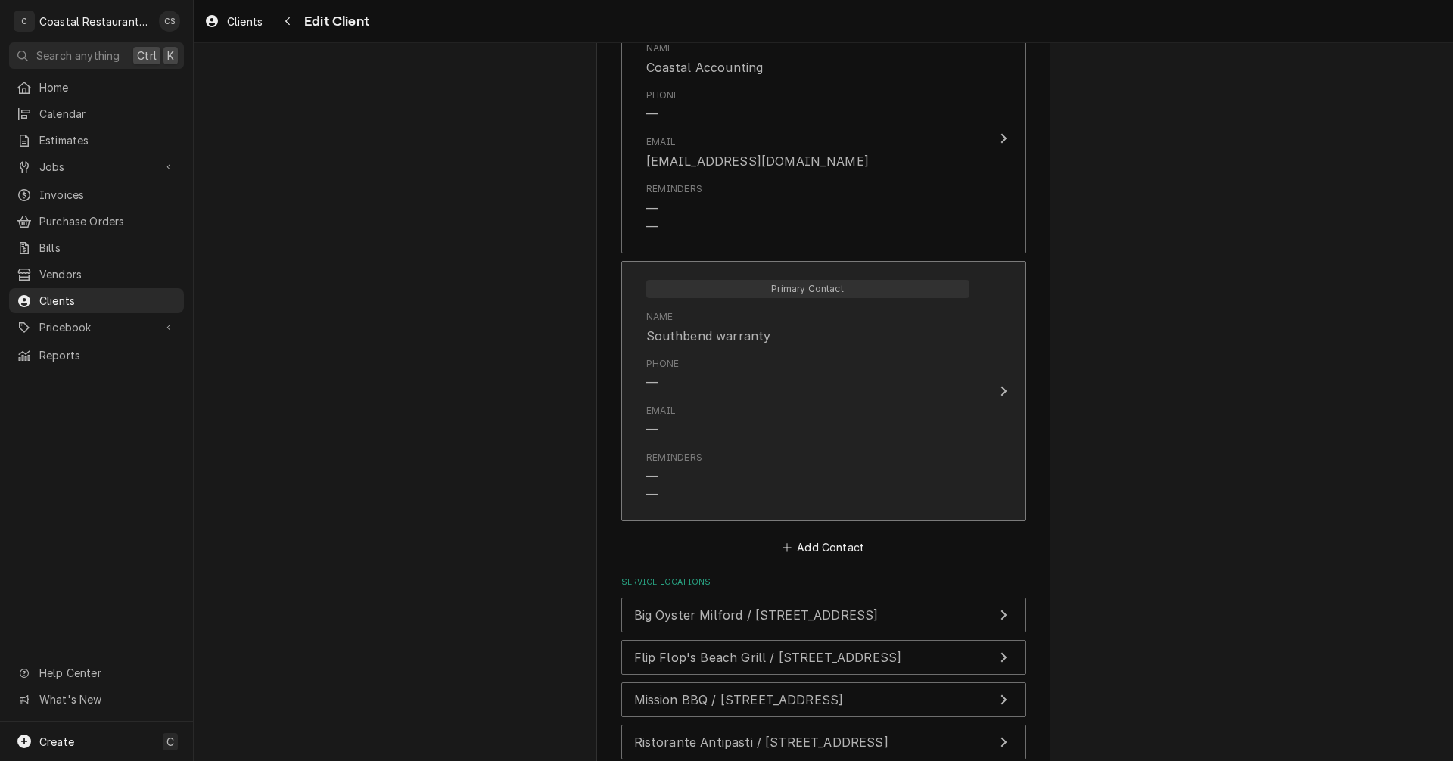
scroll to position [1204, 0]
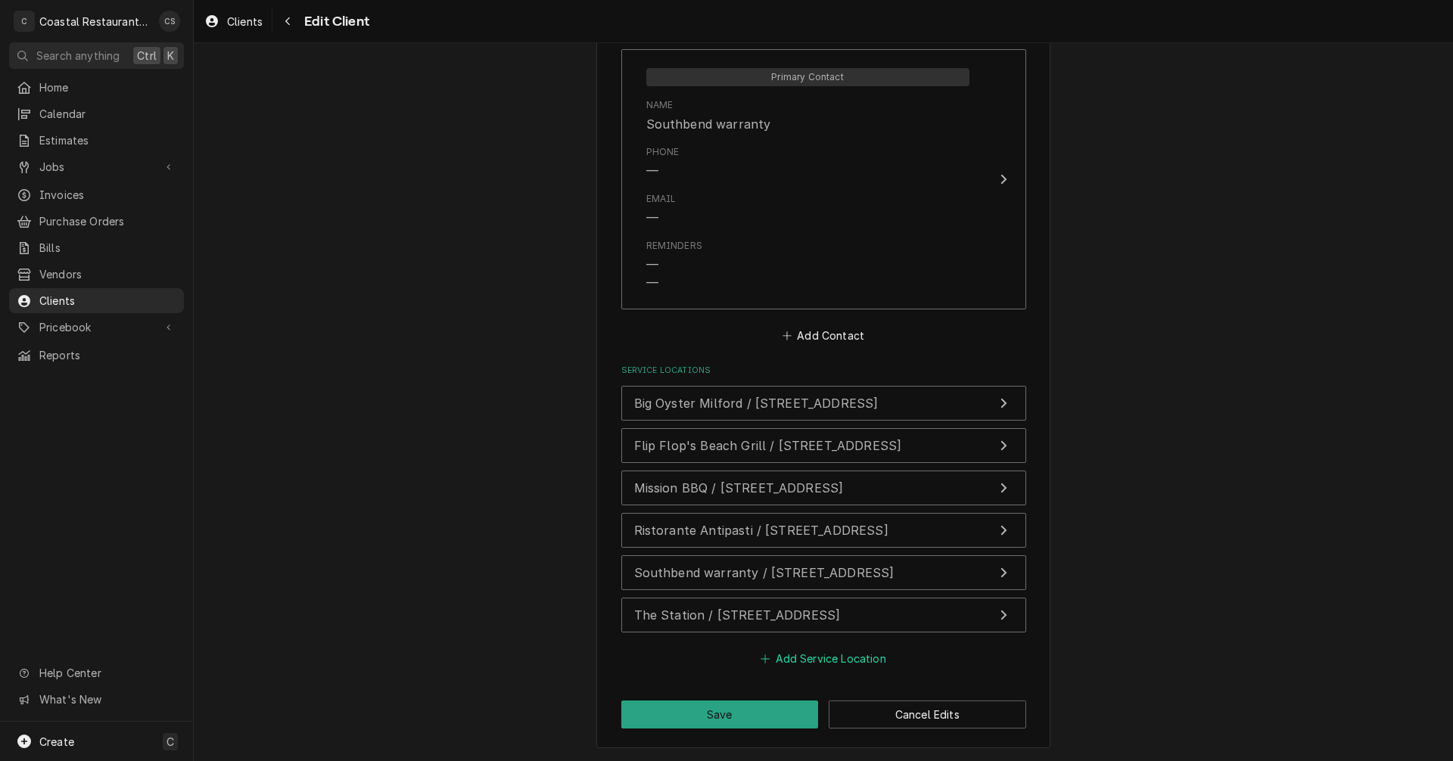
click at [791, 660] on button "Add Service Location" at bounding box center [823, 658] width 130 height 21
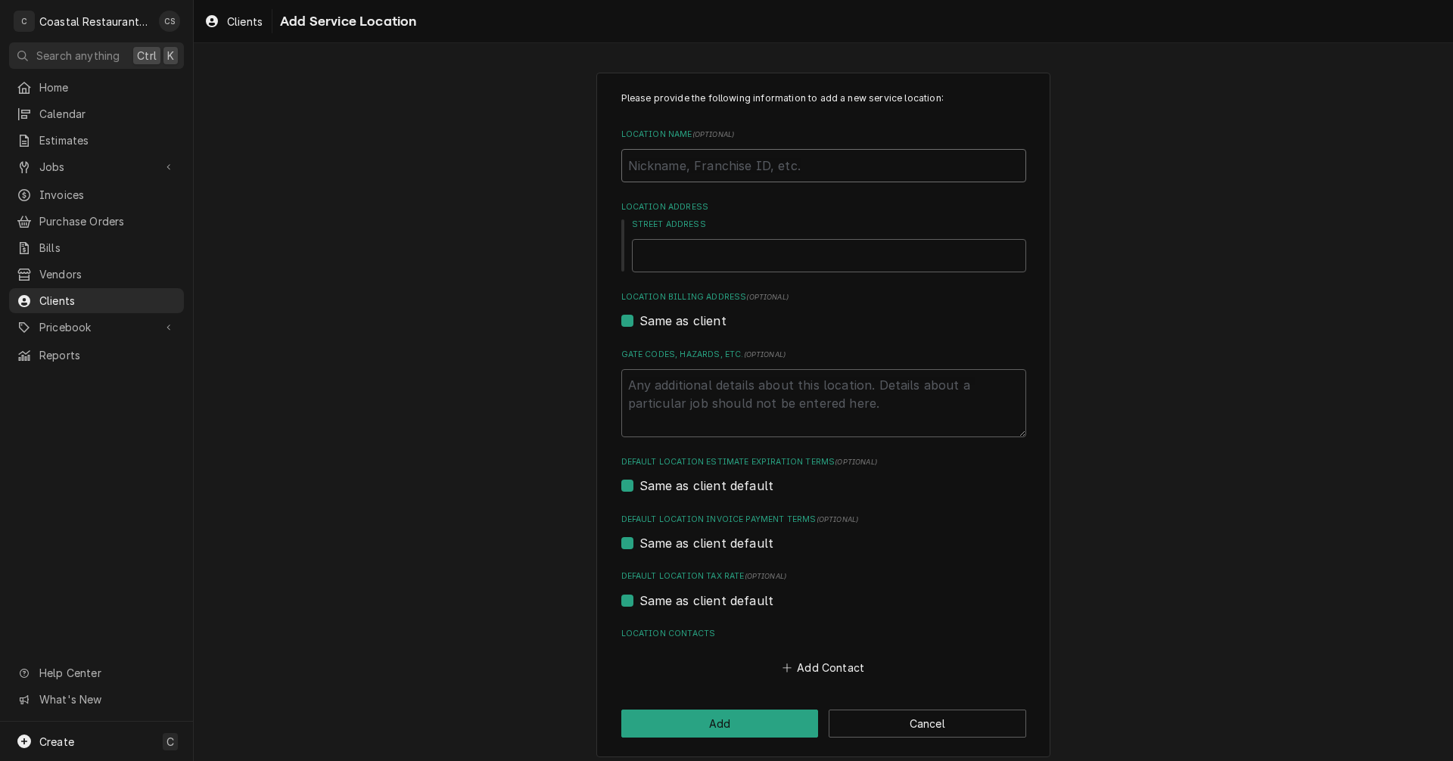
click at [679, 163] on input "Location Name ( optional )" at bounding box center [823, 165] width 405 height 33
type textarea "x"
type input "T"
type textarea "x"
type input "Th"
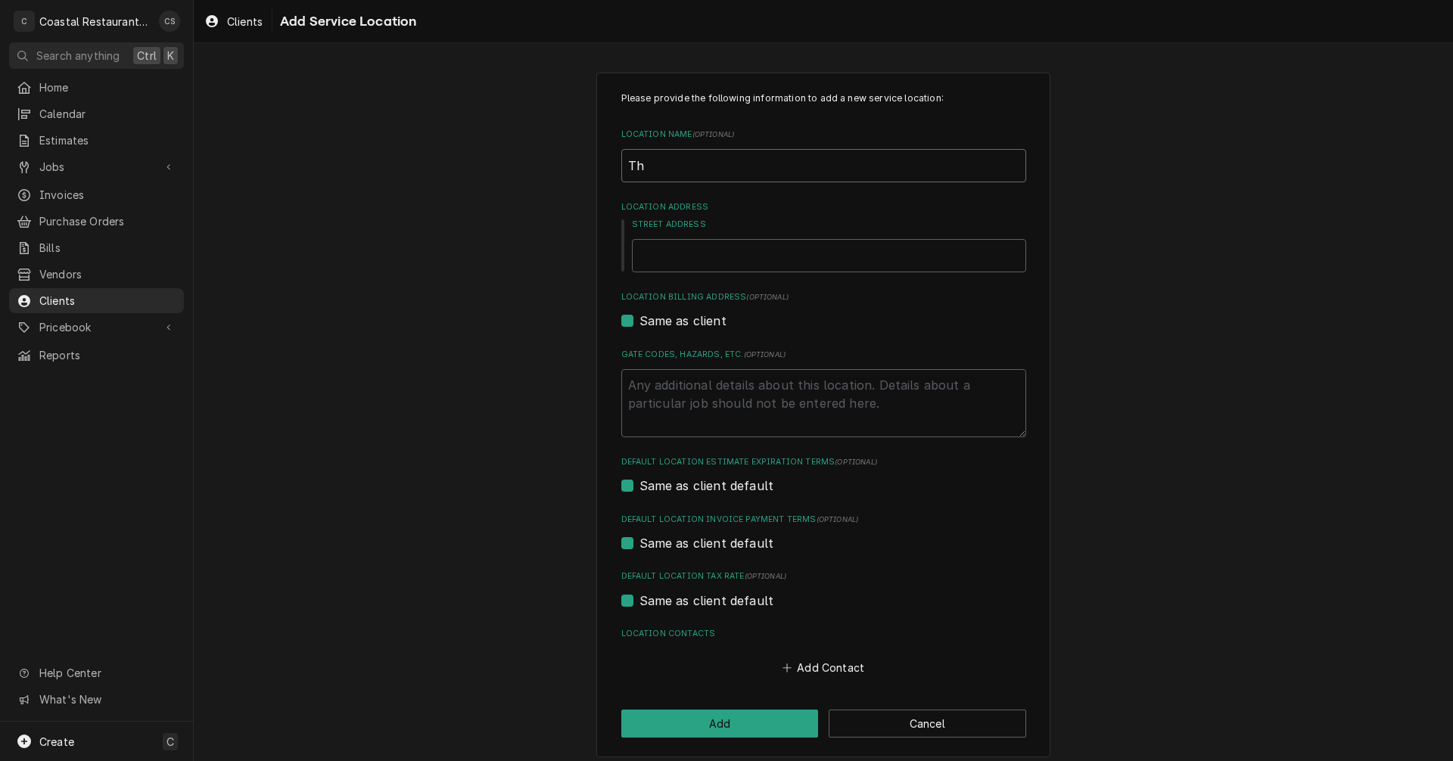
type textarea "x"
type input "The"
type textarea "x"
type input "The"
type textarea "x"
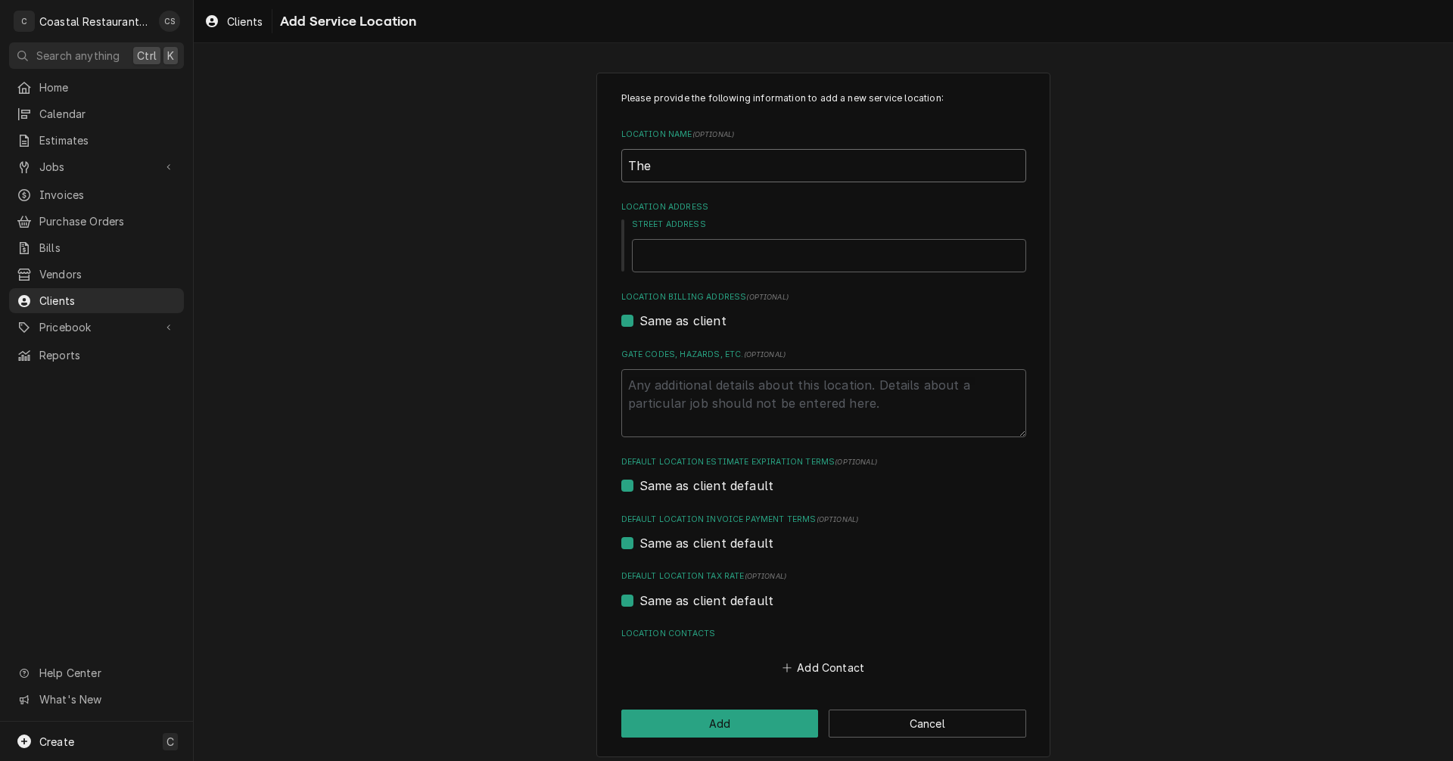
type input "The C"
type textarea "x"
type input "The Ca"
type textarea "x"
type input "The Cat"
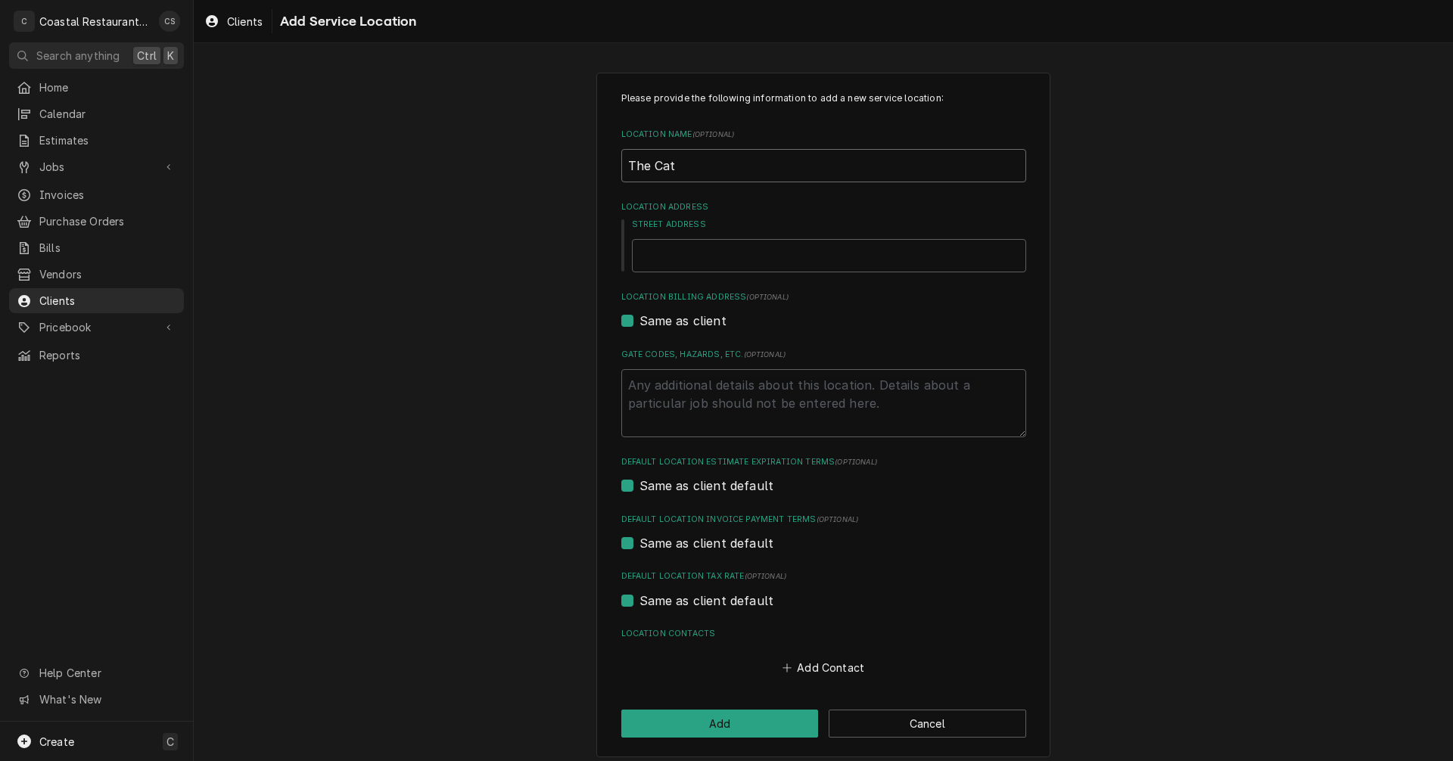
type textarea "x"
type input "The Cate"
type textarea "x"
type input "The Cater"
type textarea "x"
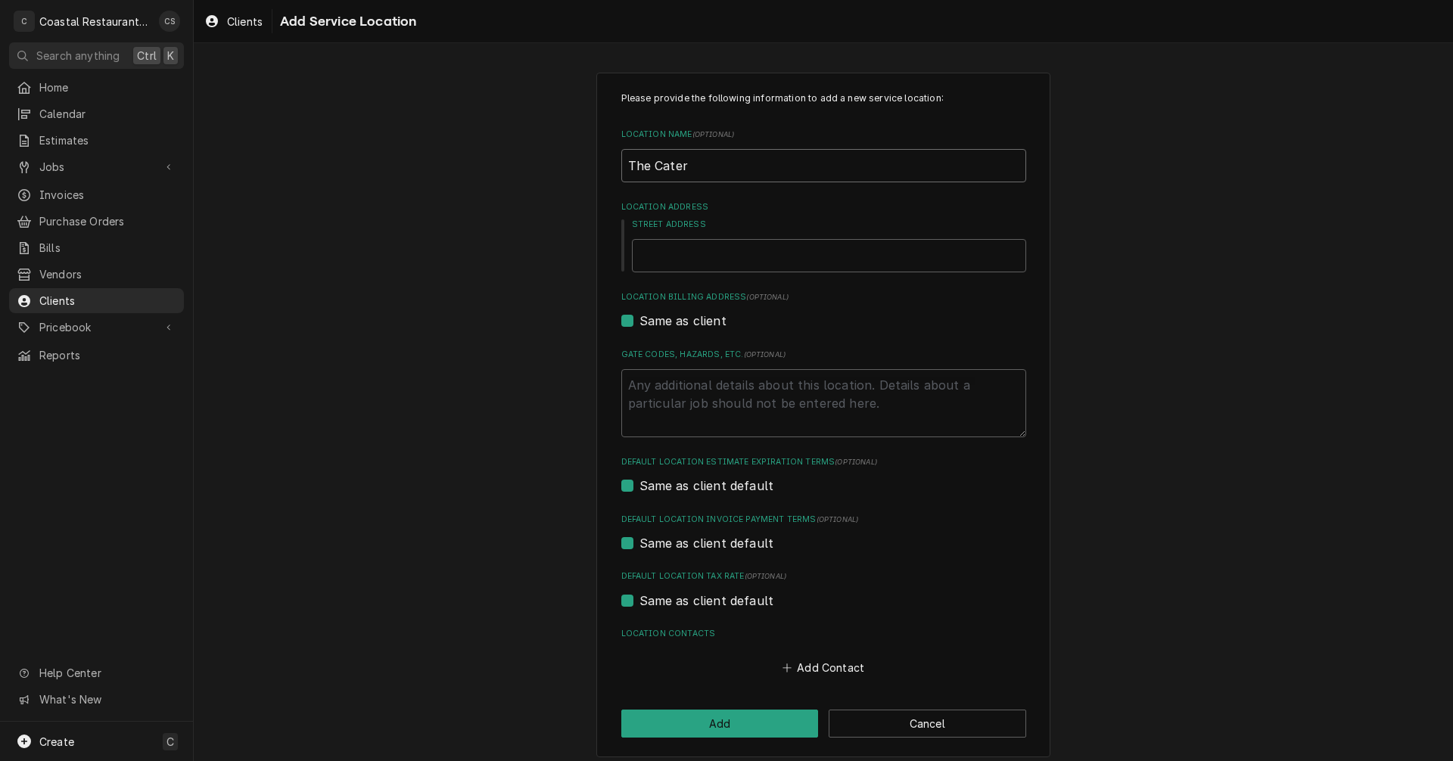
type input "The Cateri"
type textarea "x"
type input "The Caterin"
type textarea "x"
type input "The Catering"
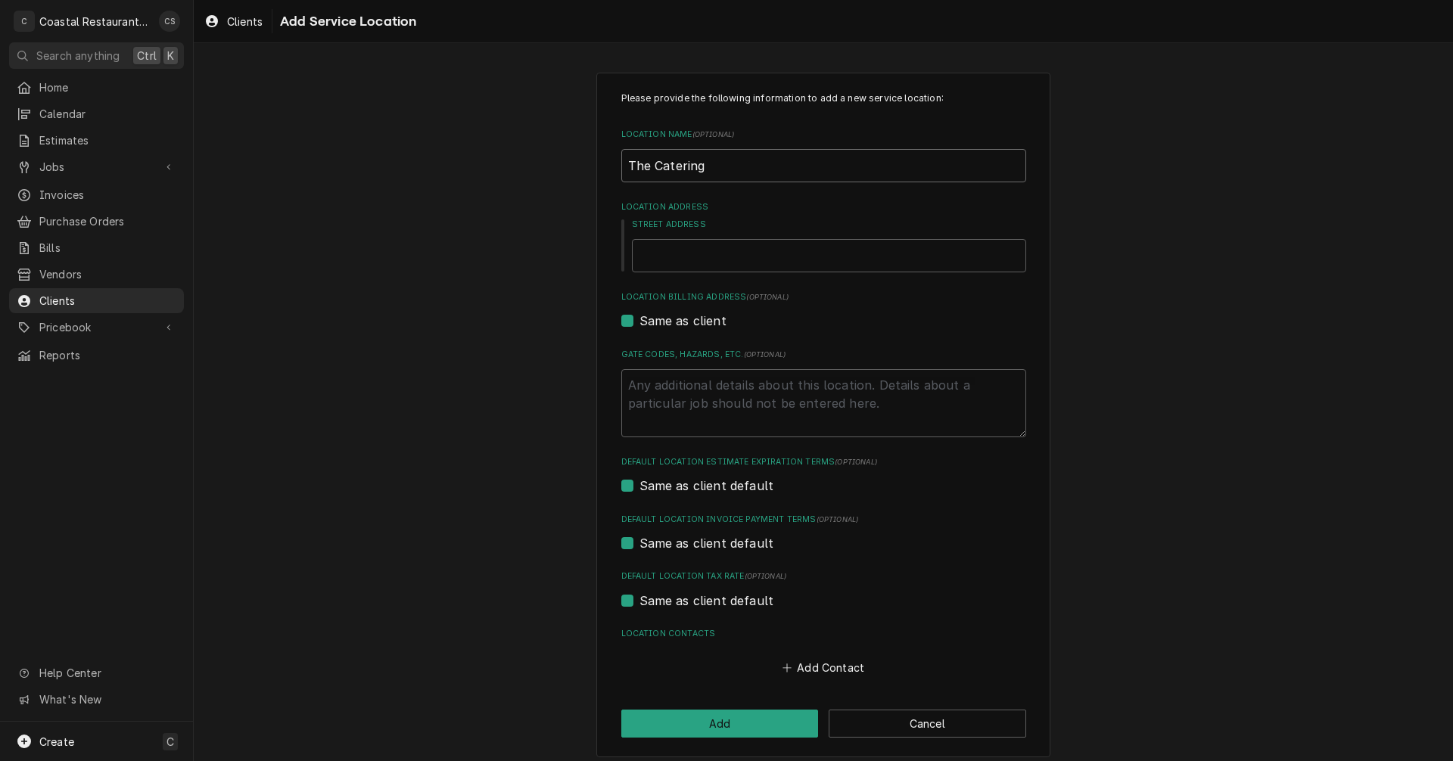
type textarea "x"
type input "The Catering"
type textarea "x"
type input "The Catering C"
type textarea "x"
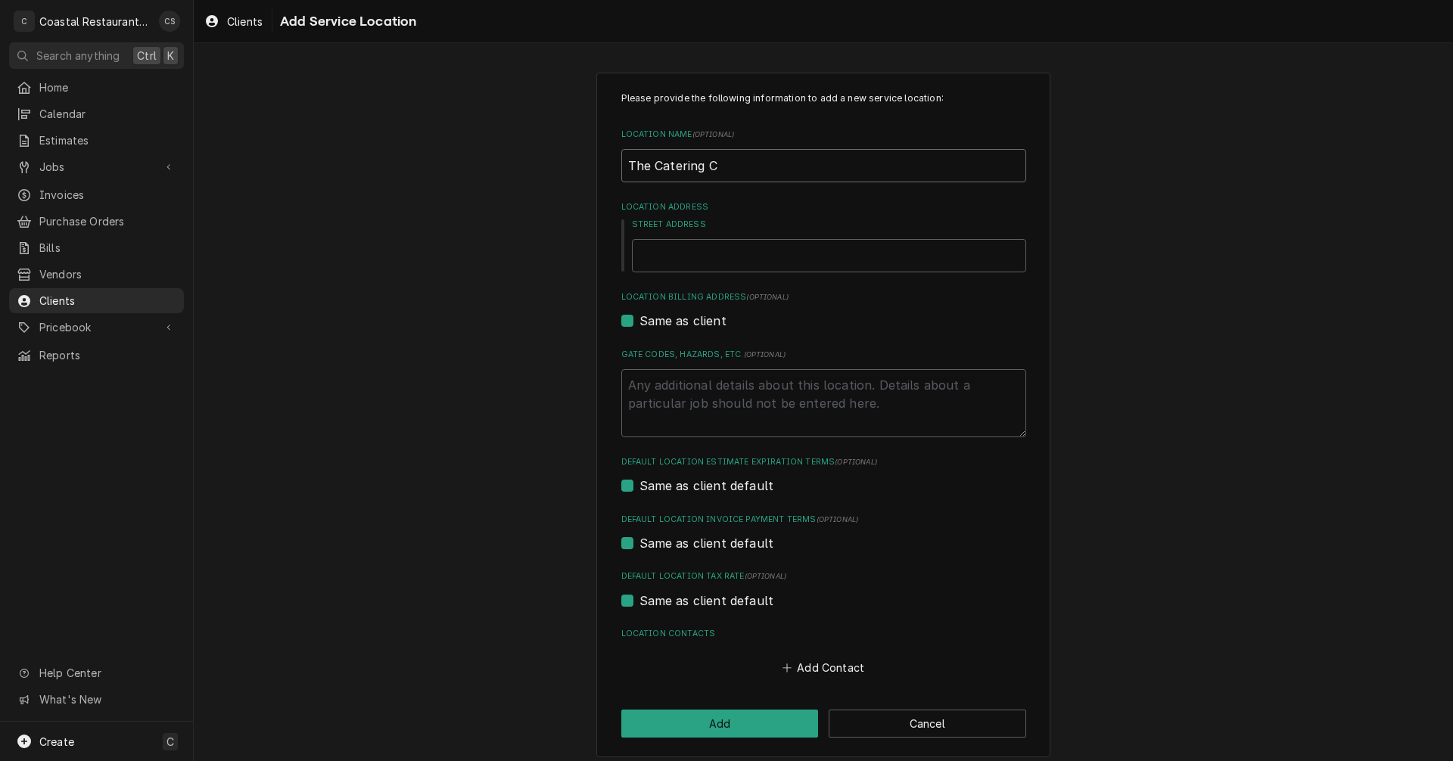
type input "The Catering Co"
type textarea "x"
type input "The Catering Com"
type textarea "x"
type input "The Catering Comp"
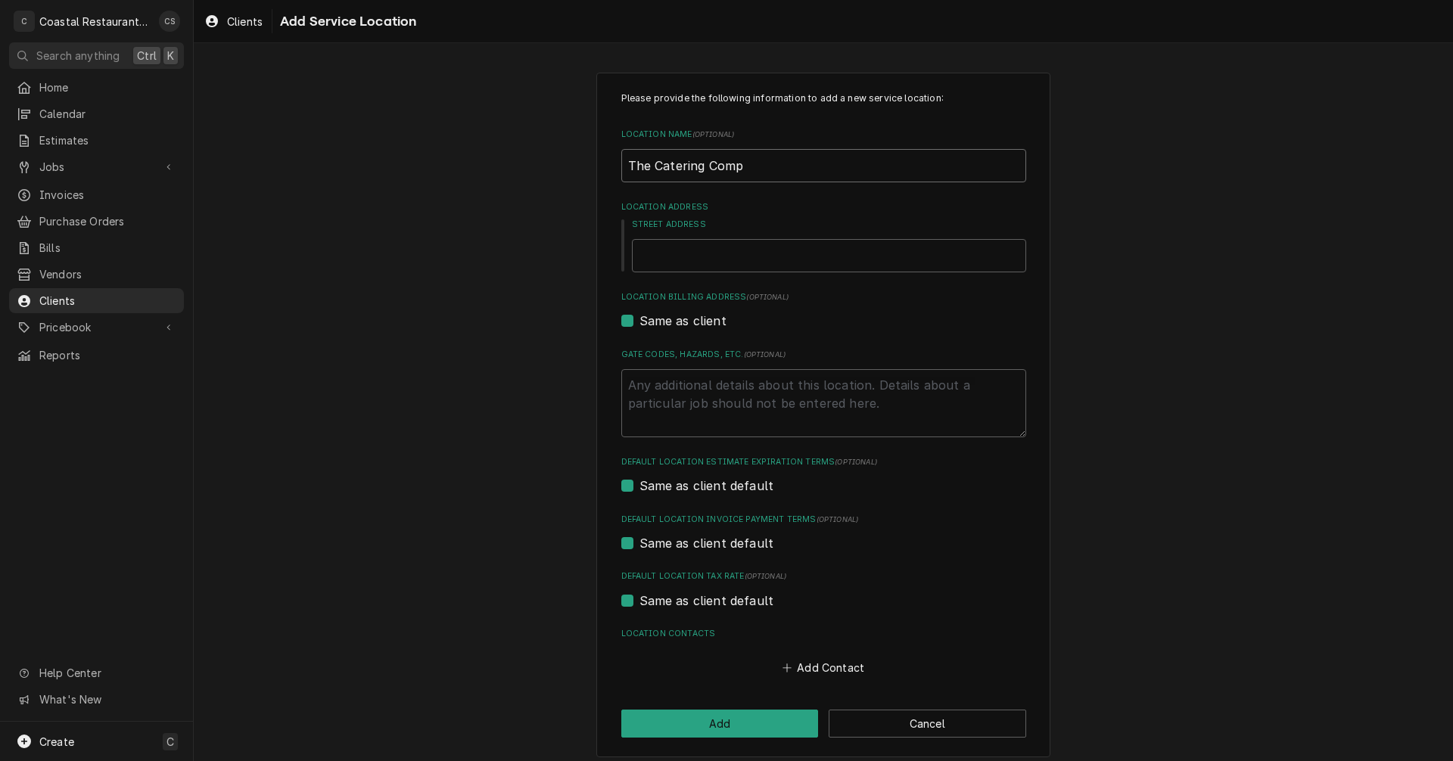
type textarea "x"
type input "The Catering Compa"
type textarea "x"
type input "The Catering Compan"
type textarea "x"
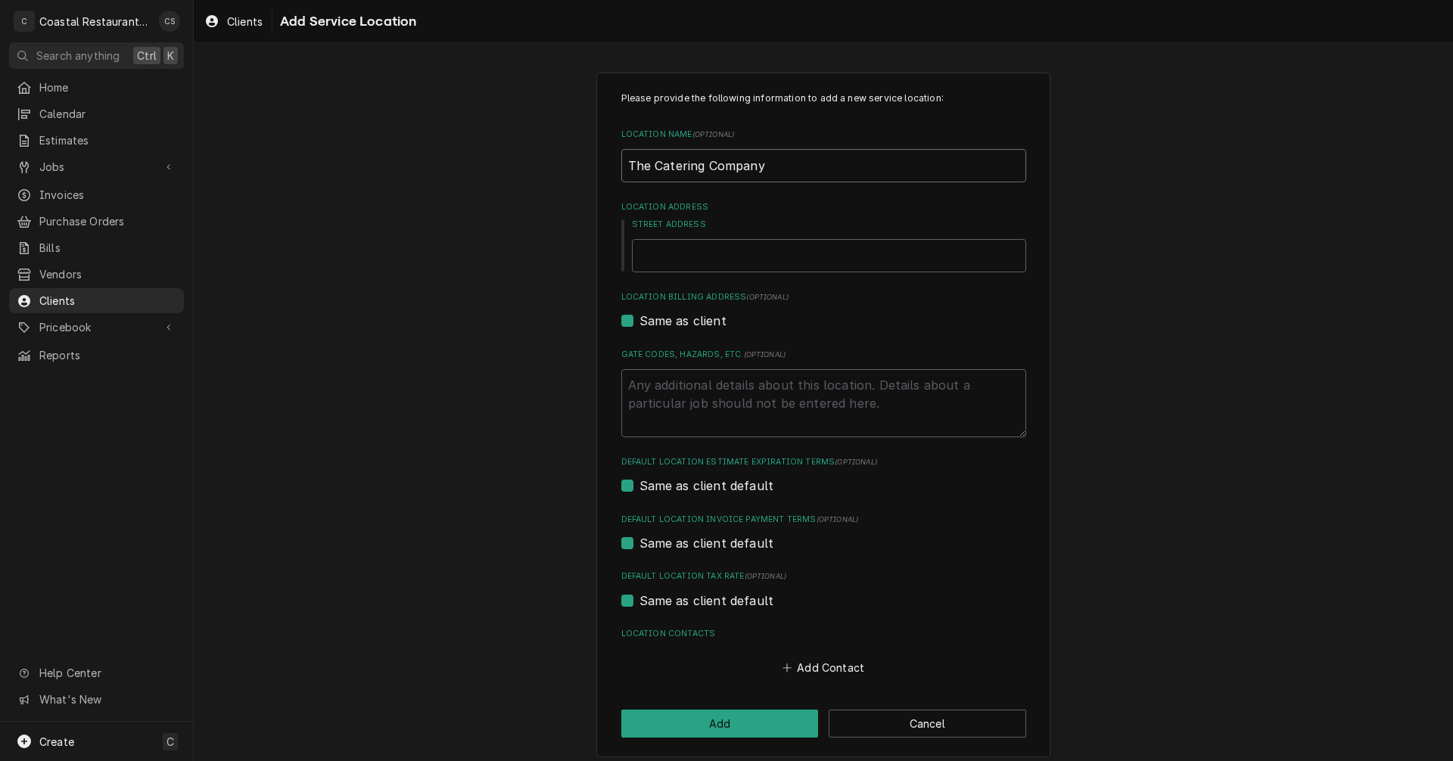
type input "The Catering Company"
click at [696, 254] on input "Street Address" at bounding box center [829, 255] width 394 height 33
type textarea "x"
type input "1"
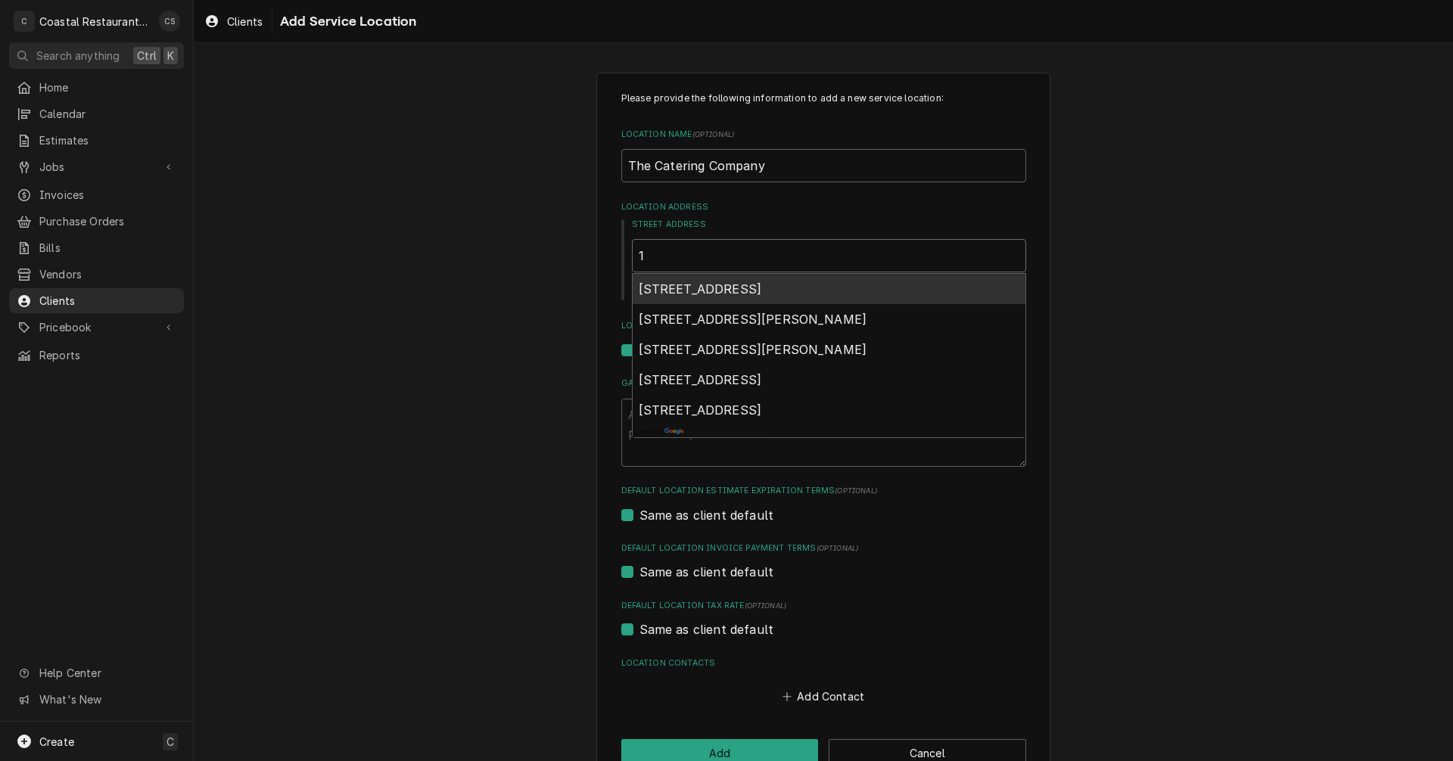
type textarea "x"
type input "16"
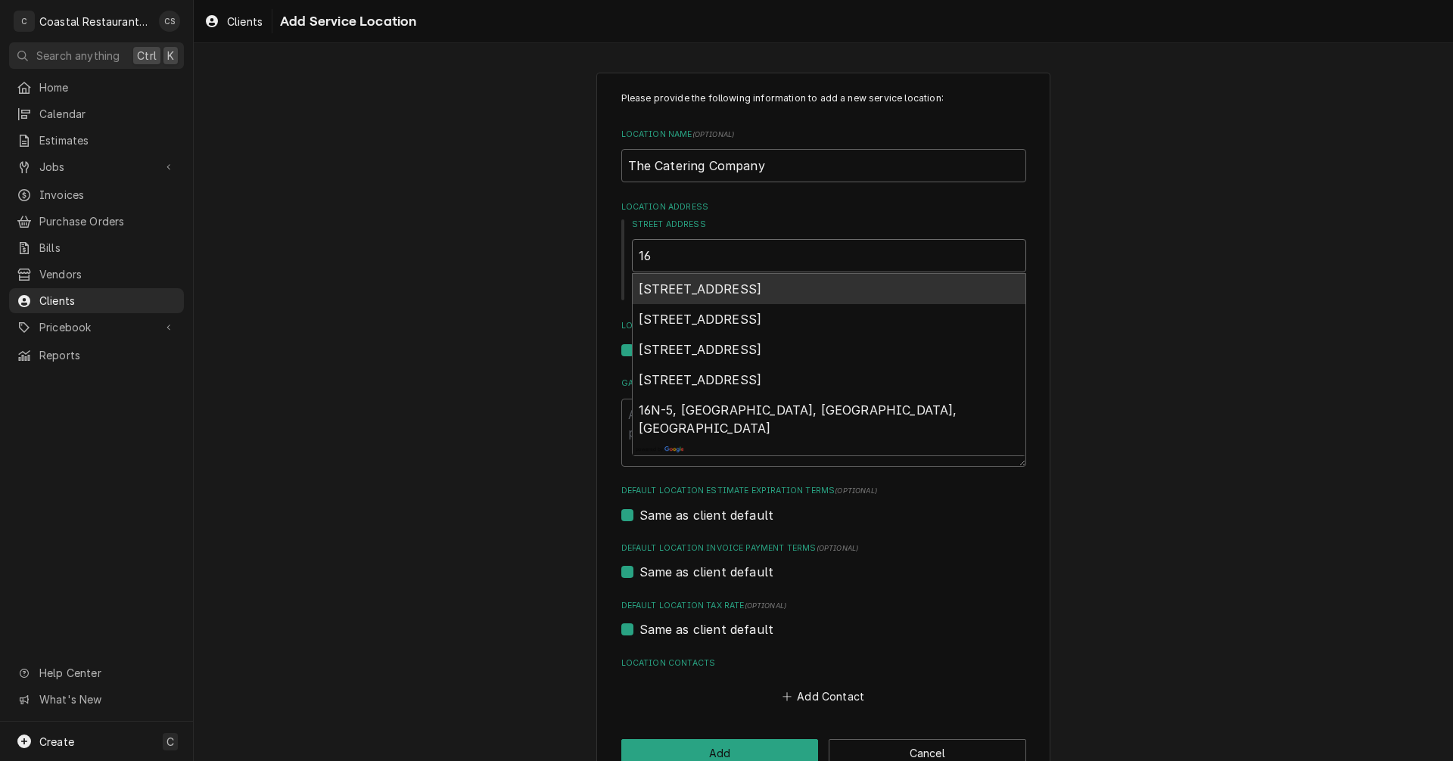
type textarea "x"
type input "163"
type textarea "x"
type input "1636"
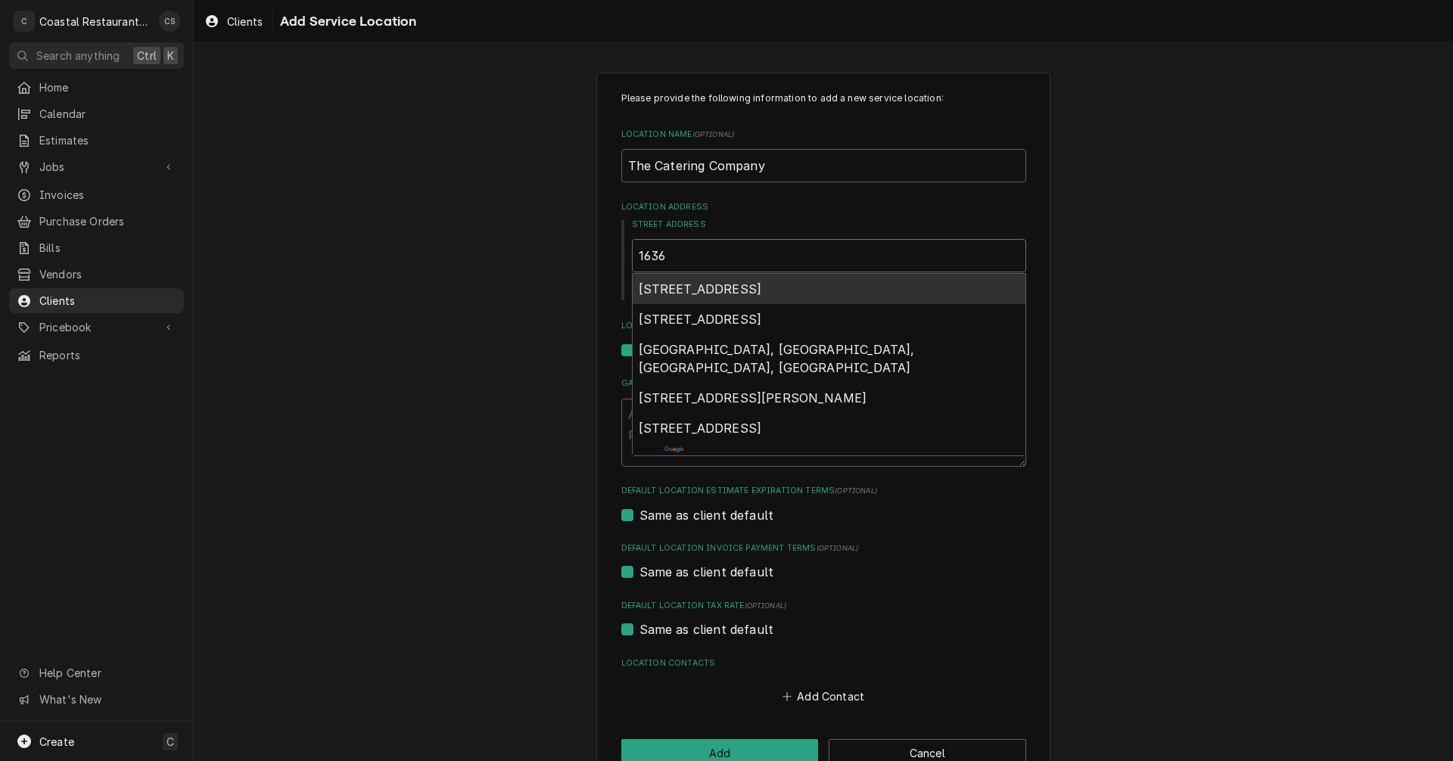
type textarea "x"
type input "16362"
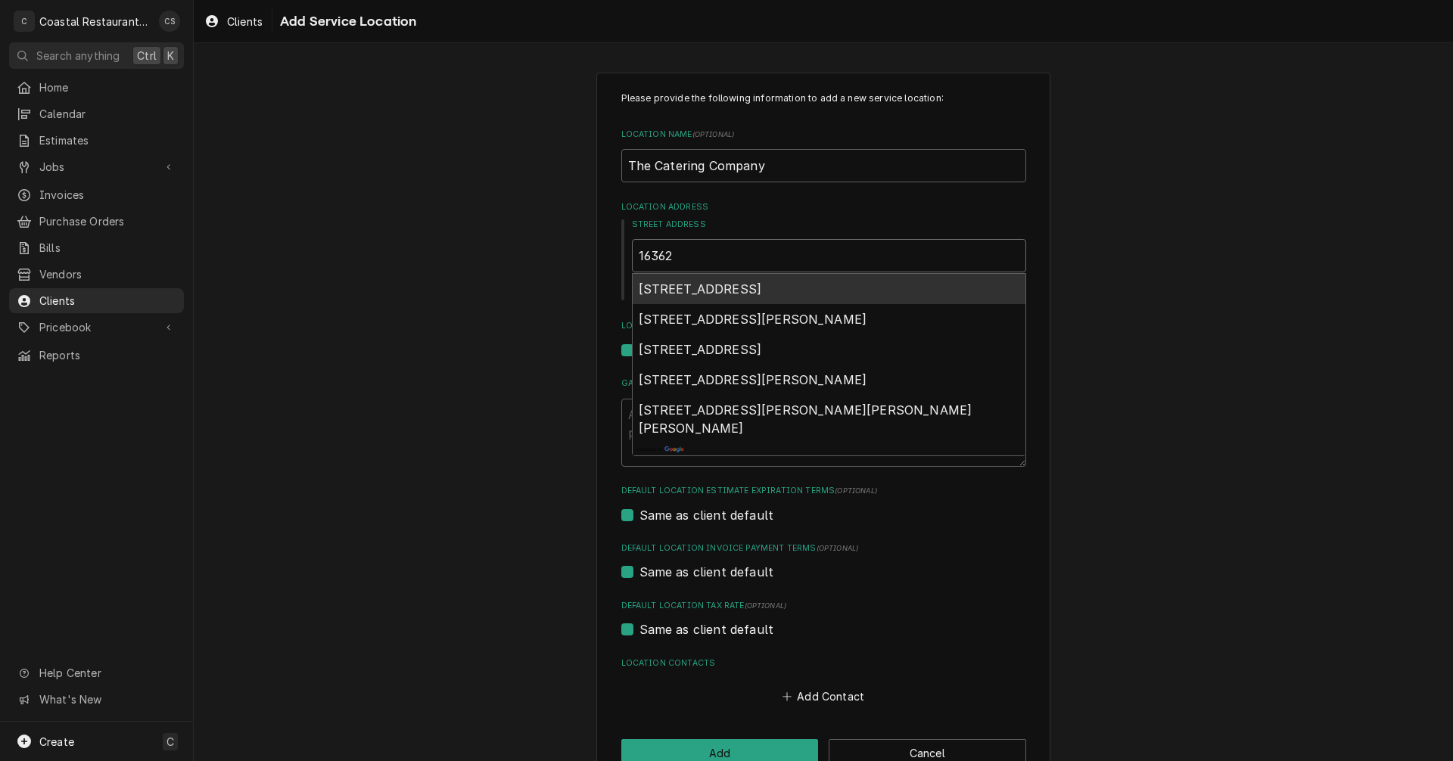
type textarea "x"
type input "16362"
type textarea "x"
type input "16362 S"
type textarea "x"
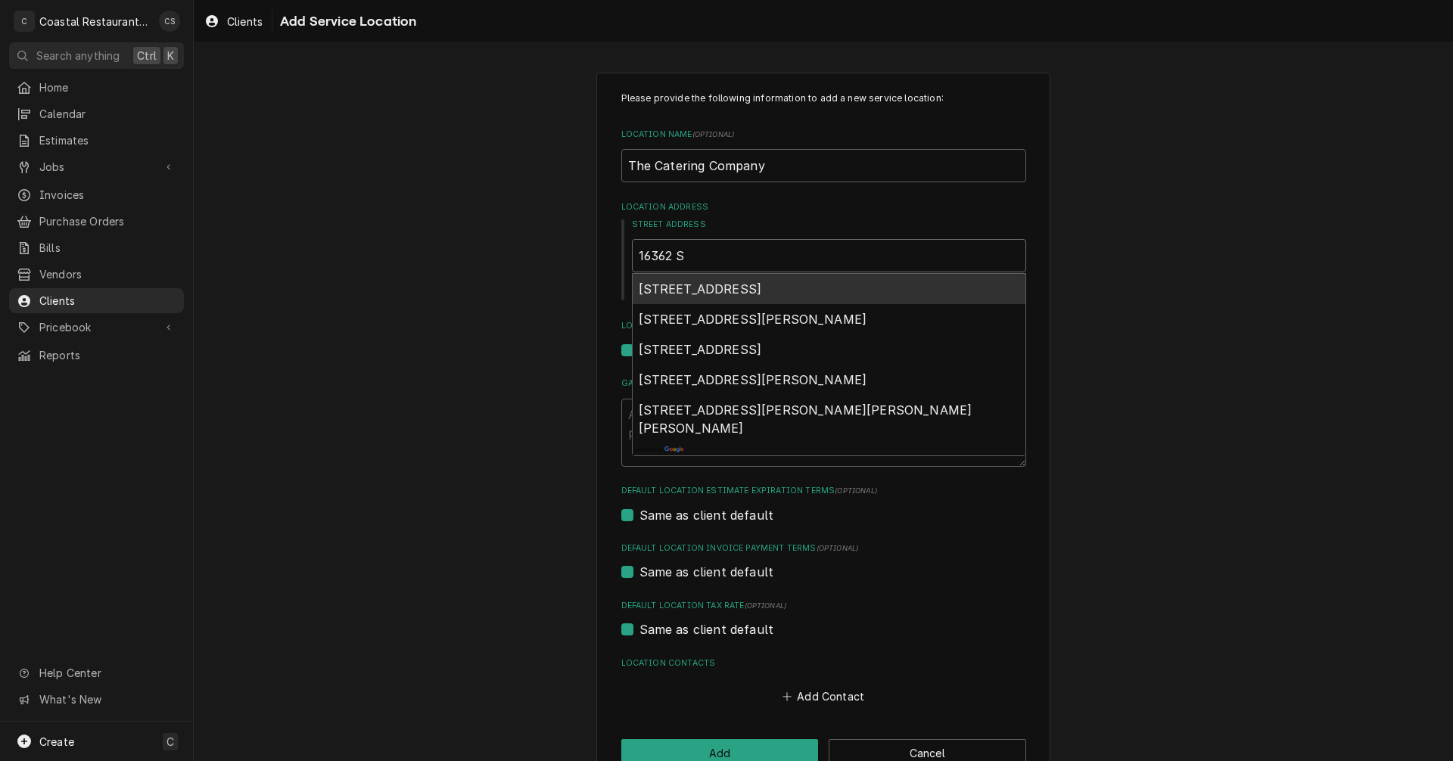
type input "16362 Sh"
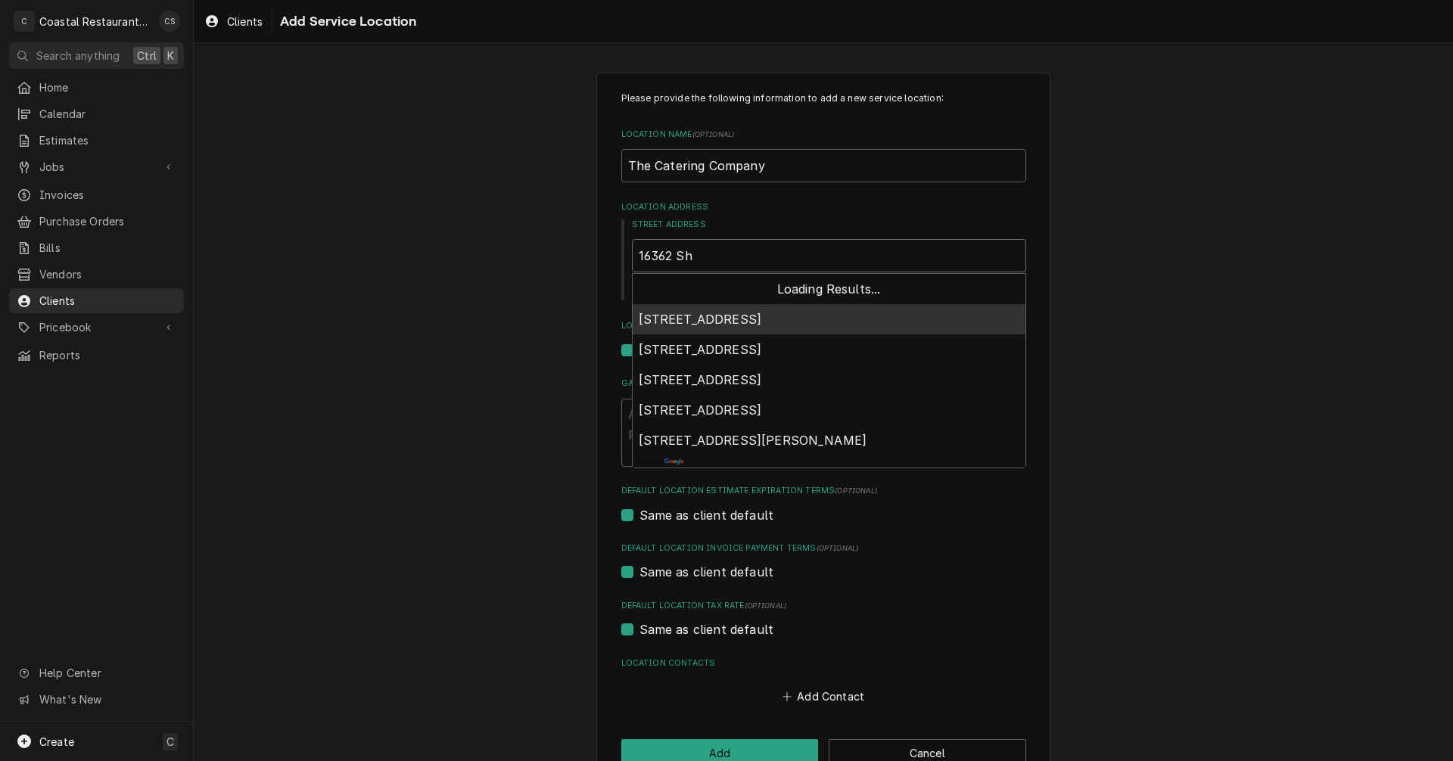
type textarea "x"
type input "16362 Sha"
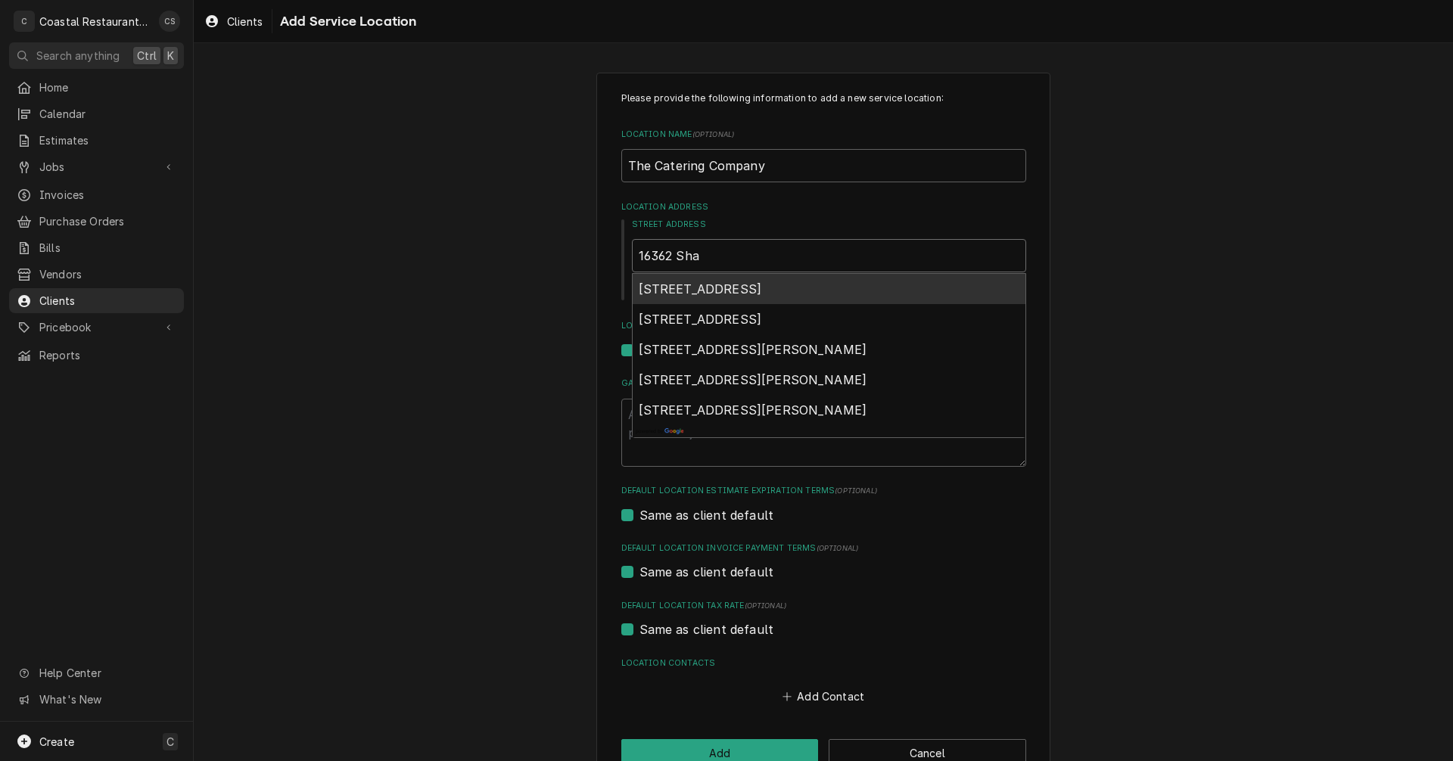
type textarea "x"
type input "16362 Shar"
type textarea "x"
type input "16362 Sharp"
type textarea "x"
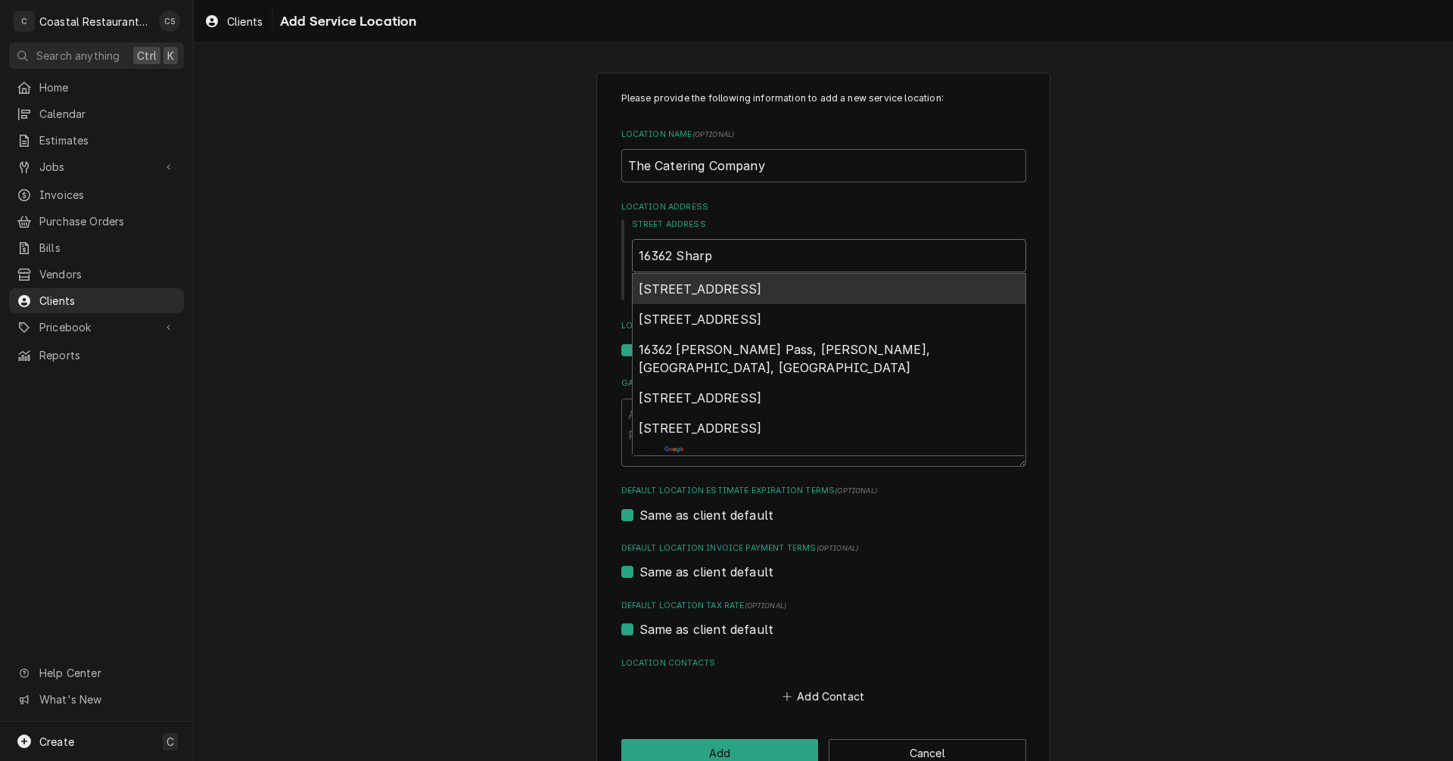
type input "16362 Sharps"
click at [719, 288] on span "[STREET_ADDRESS]" at bounding box center [700, 288] width 123 height 15
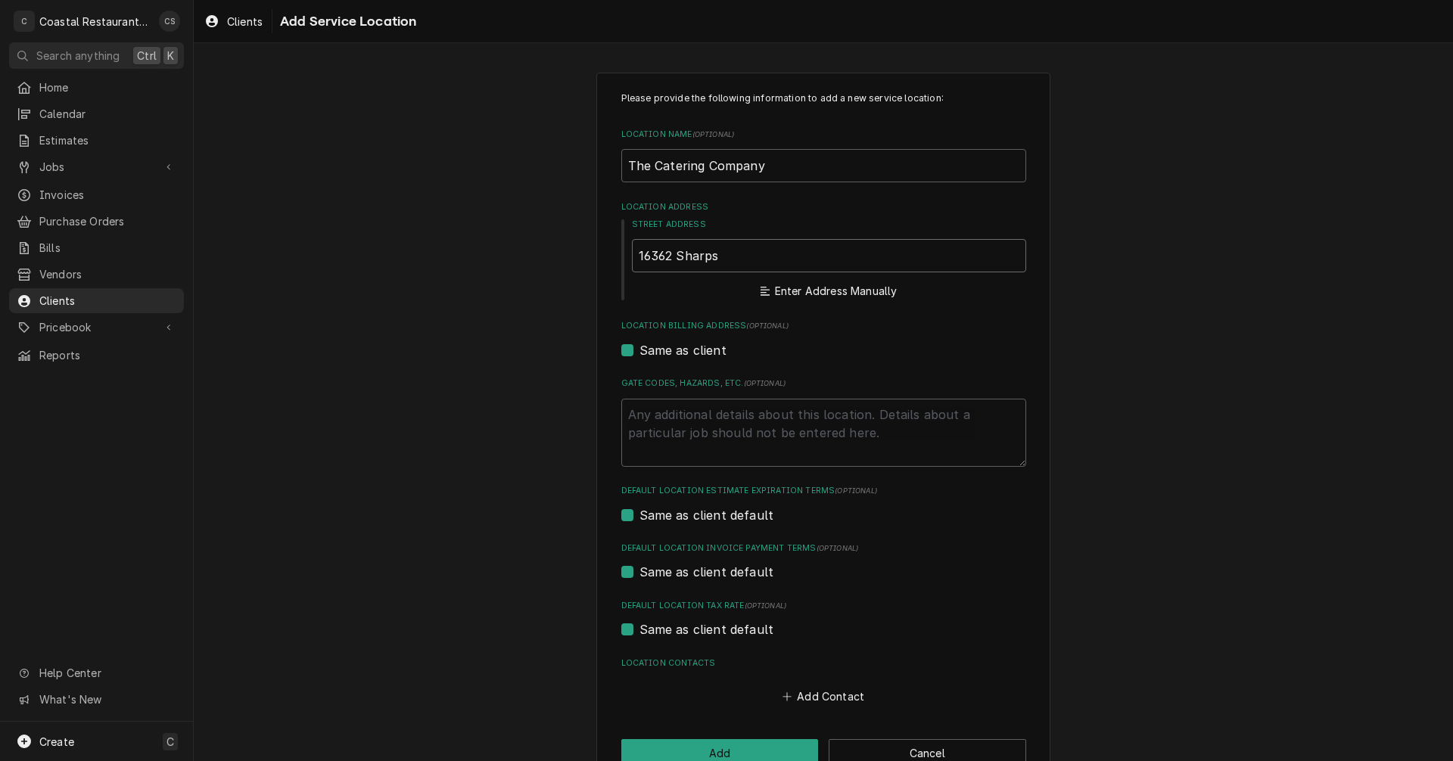
type textarea "x"
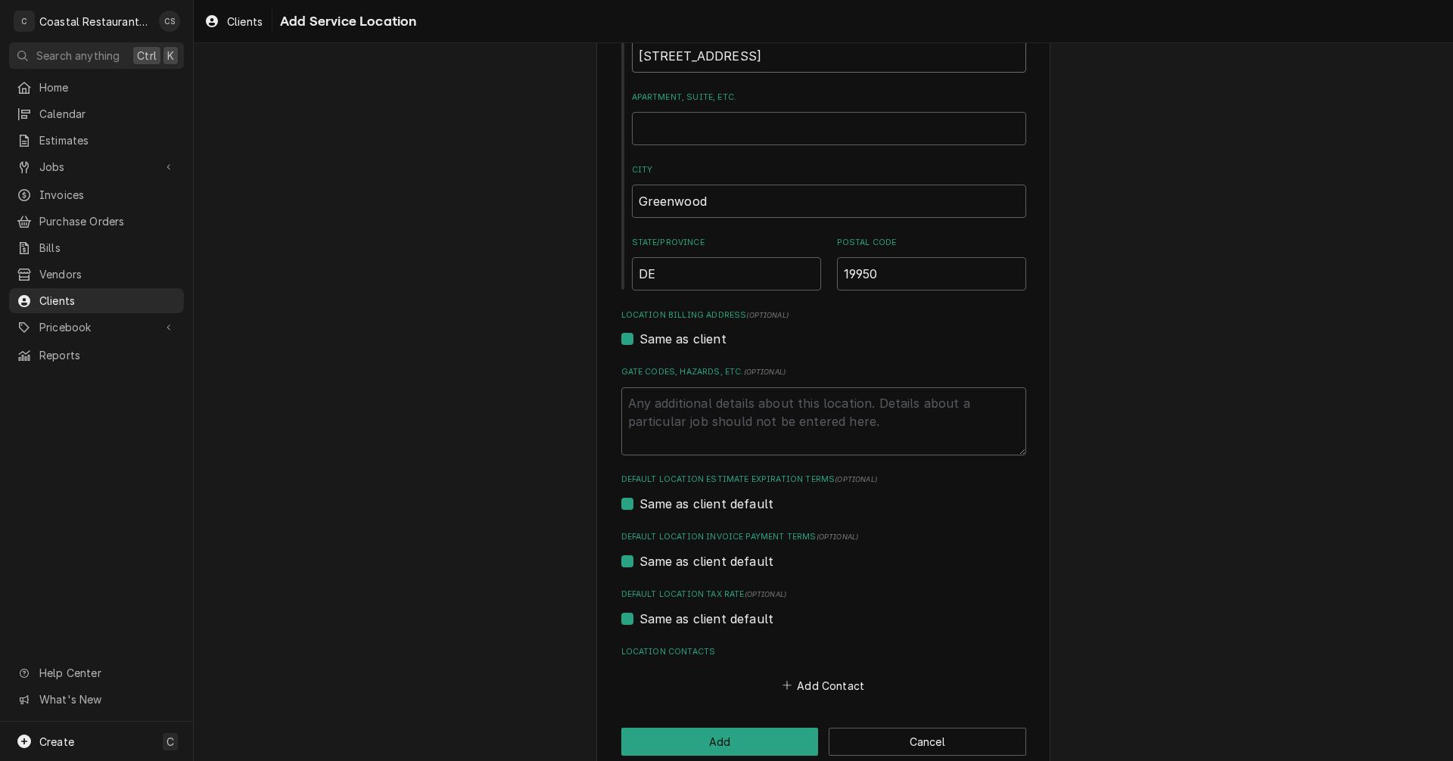
scroll to position [227, 0]
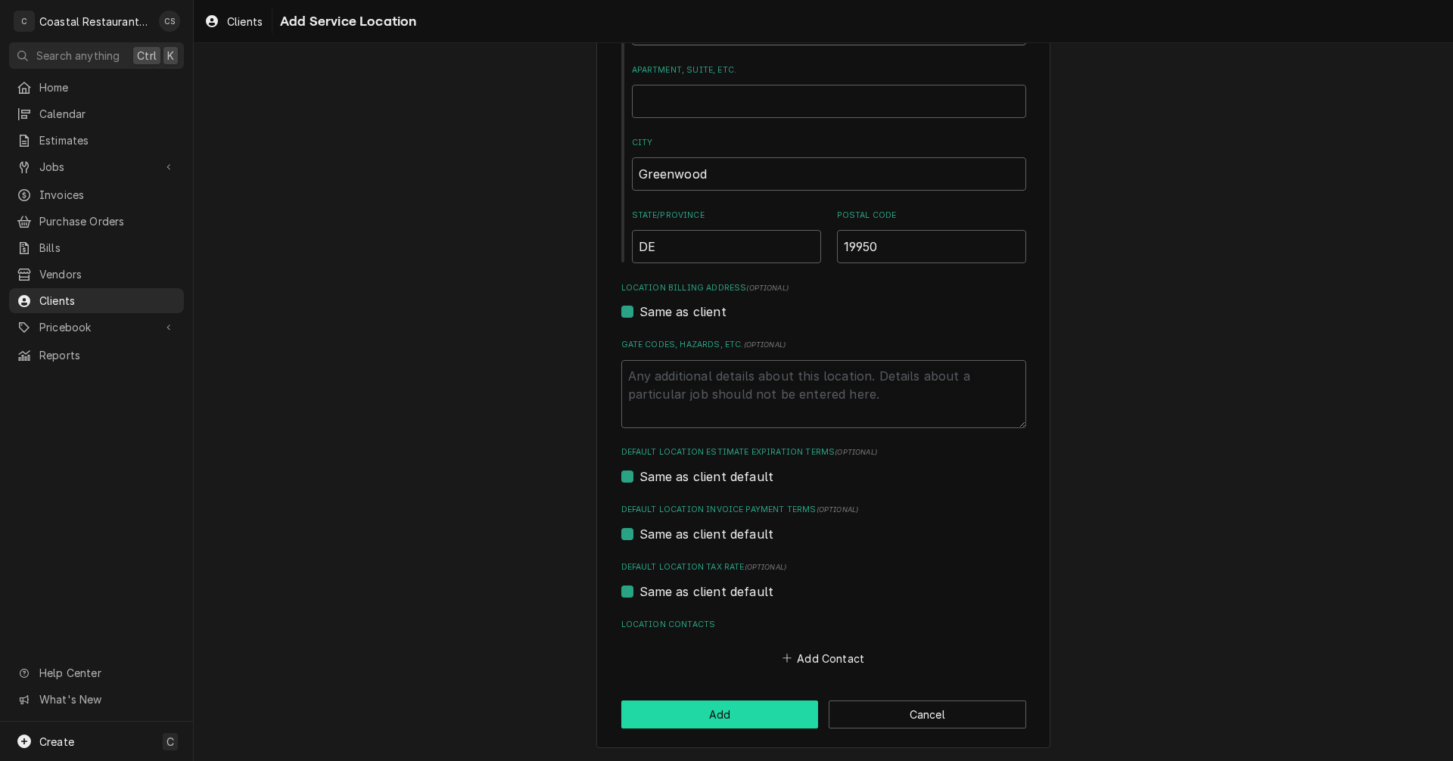
type input "[STREET_ADDRESS]"
click at [751, 718] on button "Add" at bounding box center [719, 715] width 197 height 28
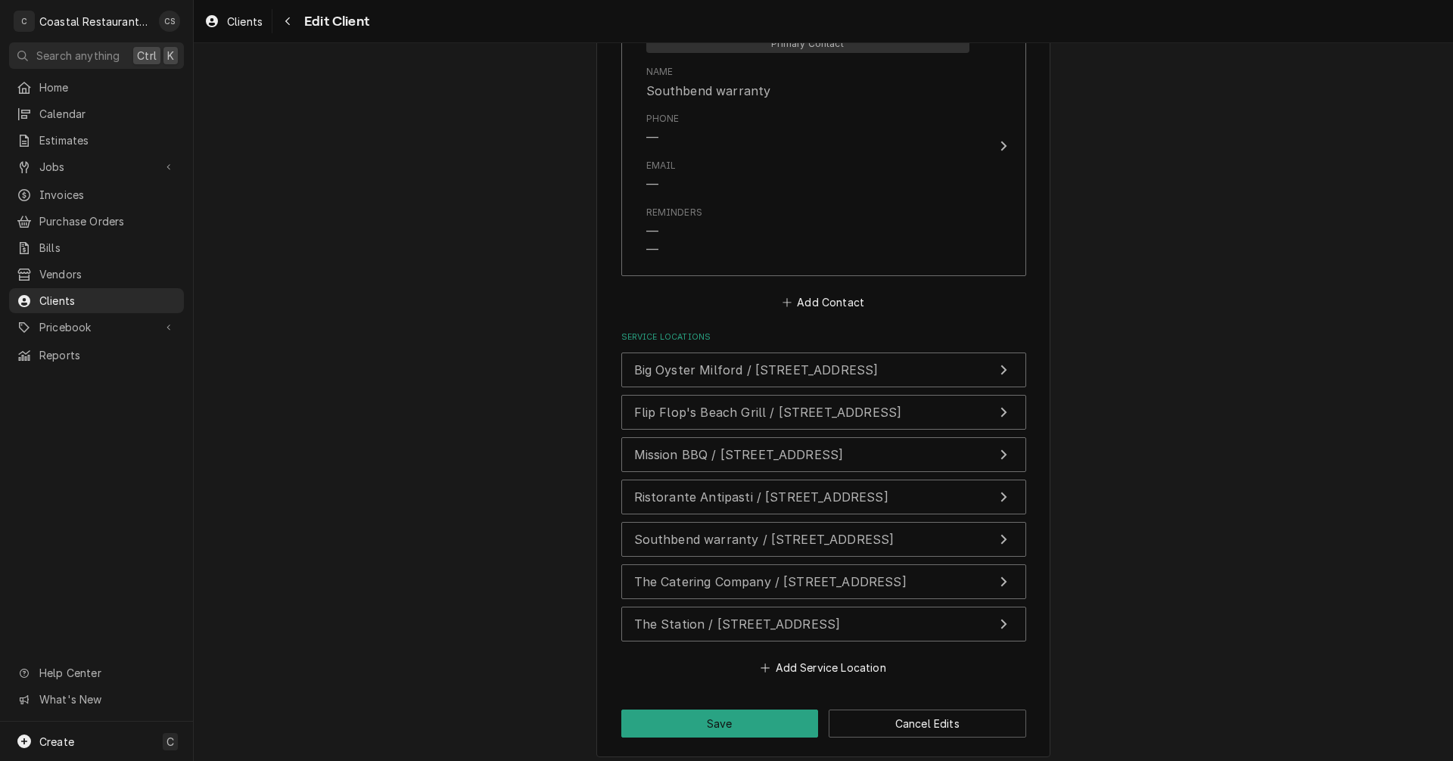
scroll to position [1246, 0]
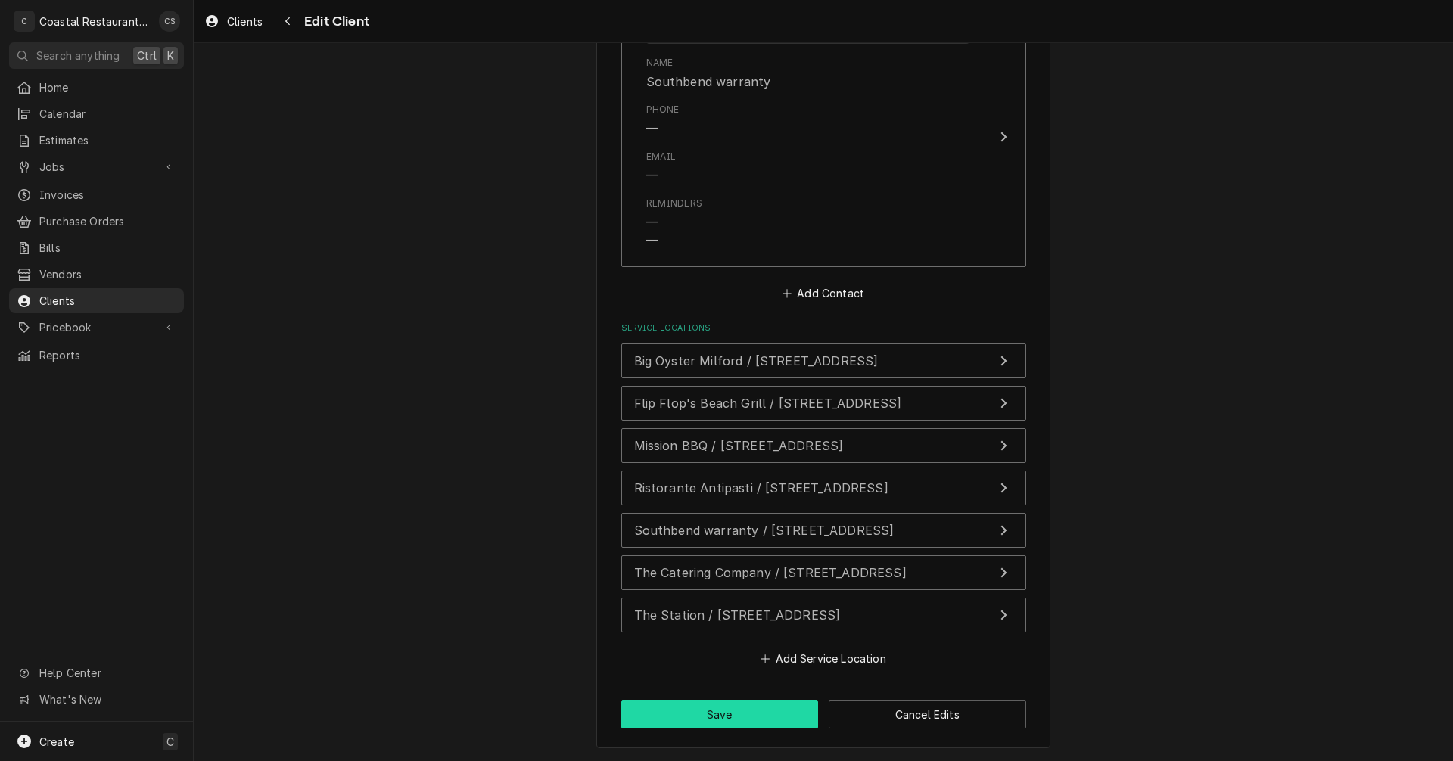
click at [717, 718] on button "Save" at bounding box center [719, 715] width 197 height 28
type textarea "x"
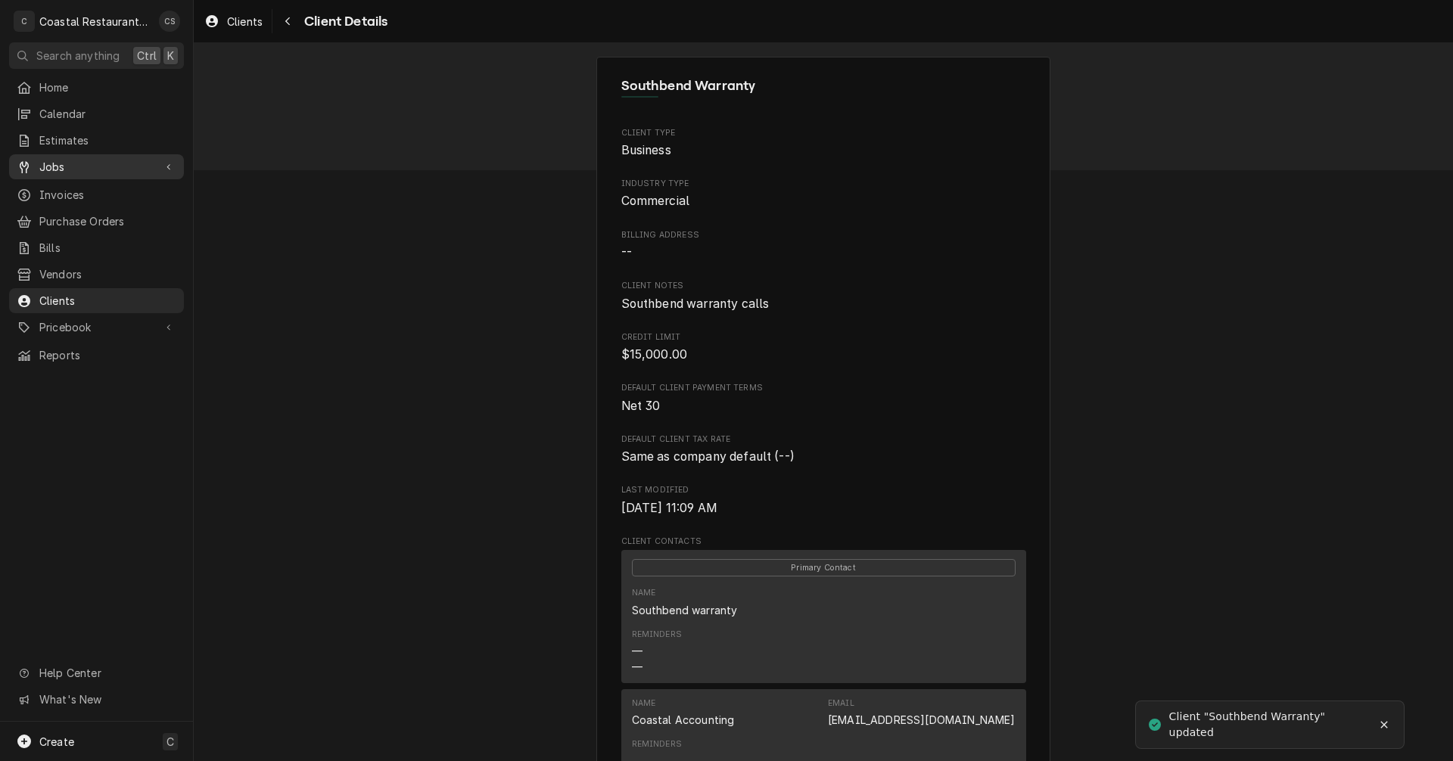
click at [70, 157] on div "Jobs" at bounding box center [96, 166] width 169 height 19
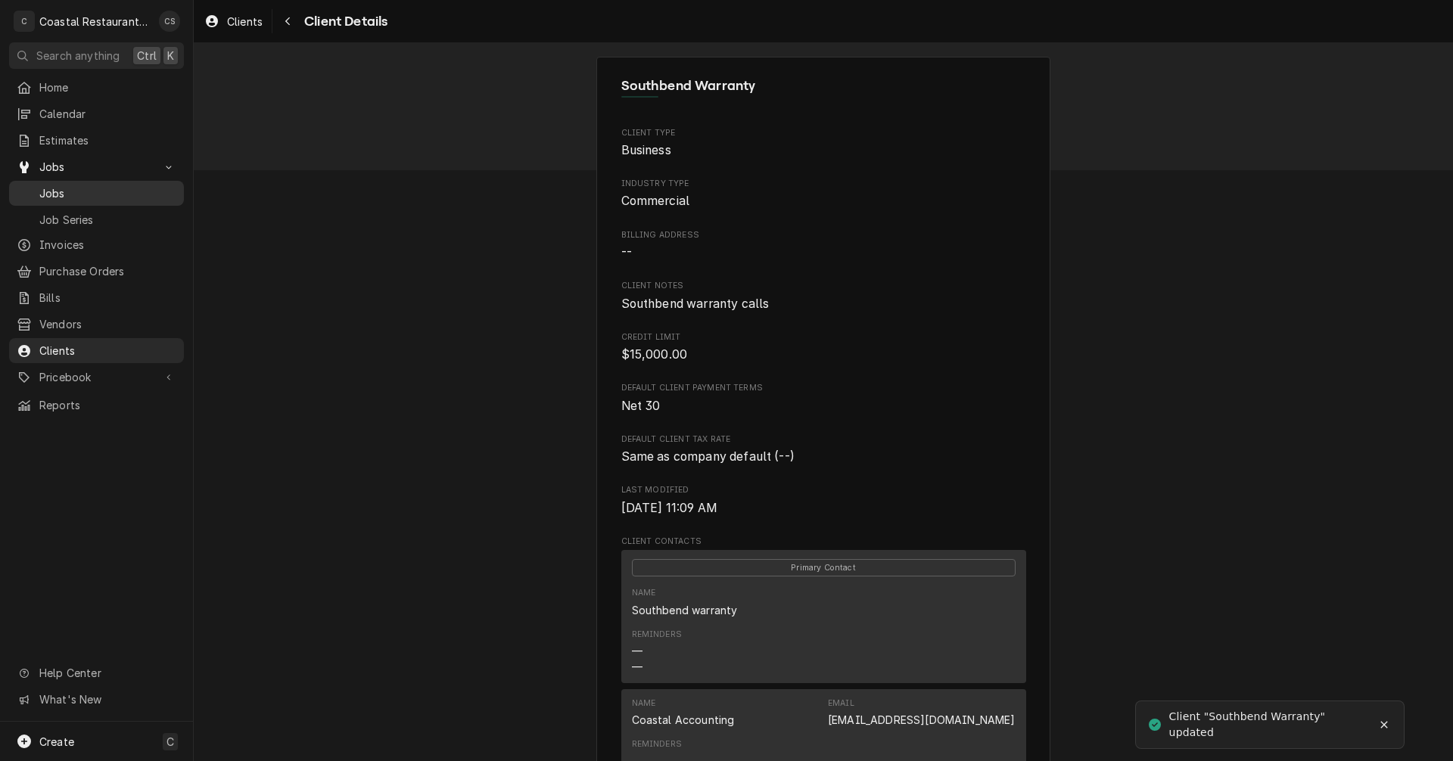
click at [72, 185] on span "Jobs" at bounding box center [107, 193] width 137 height 16
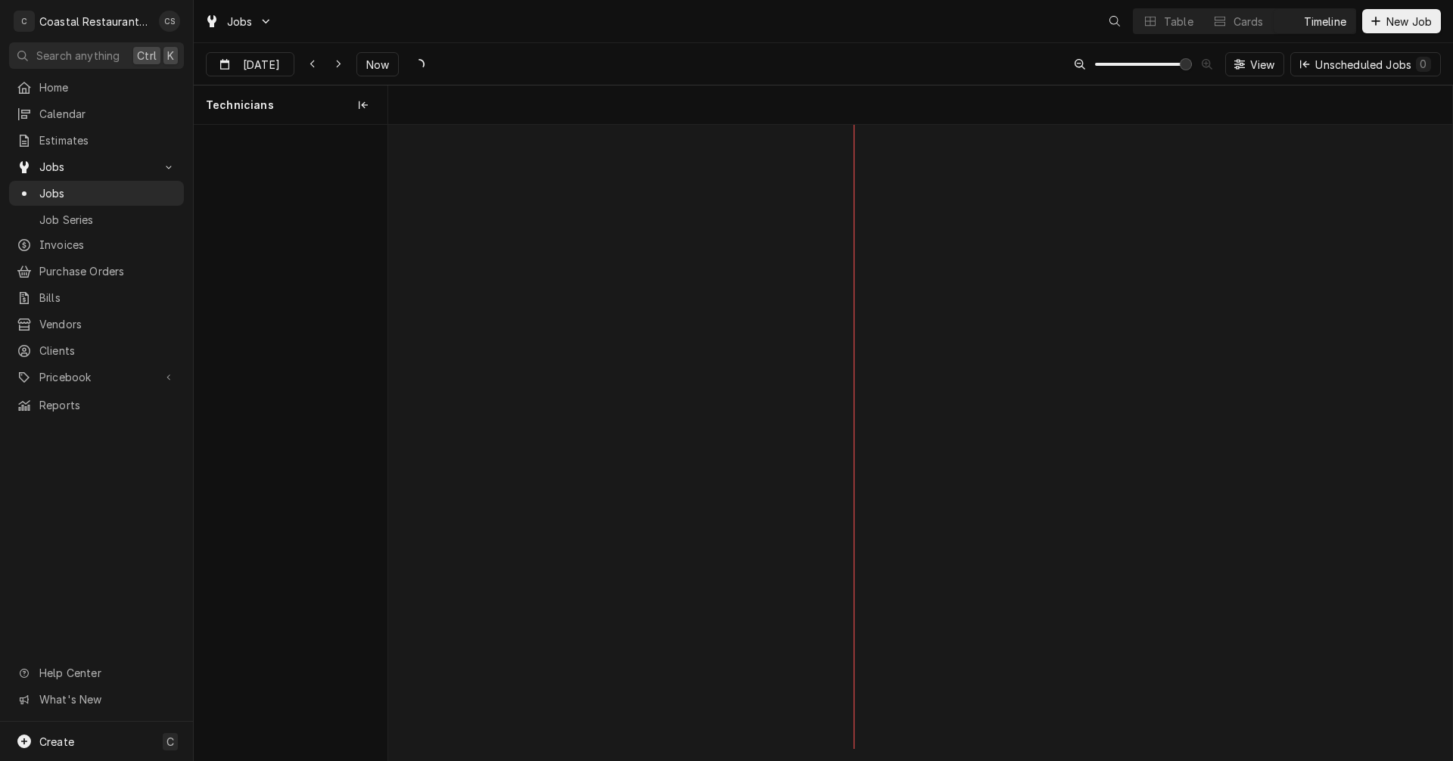
scroll to position [0, 21082]
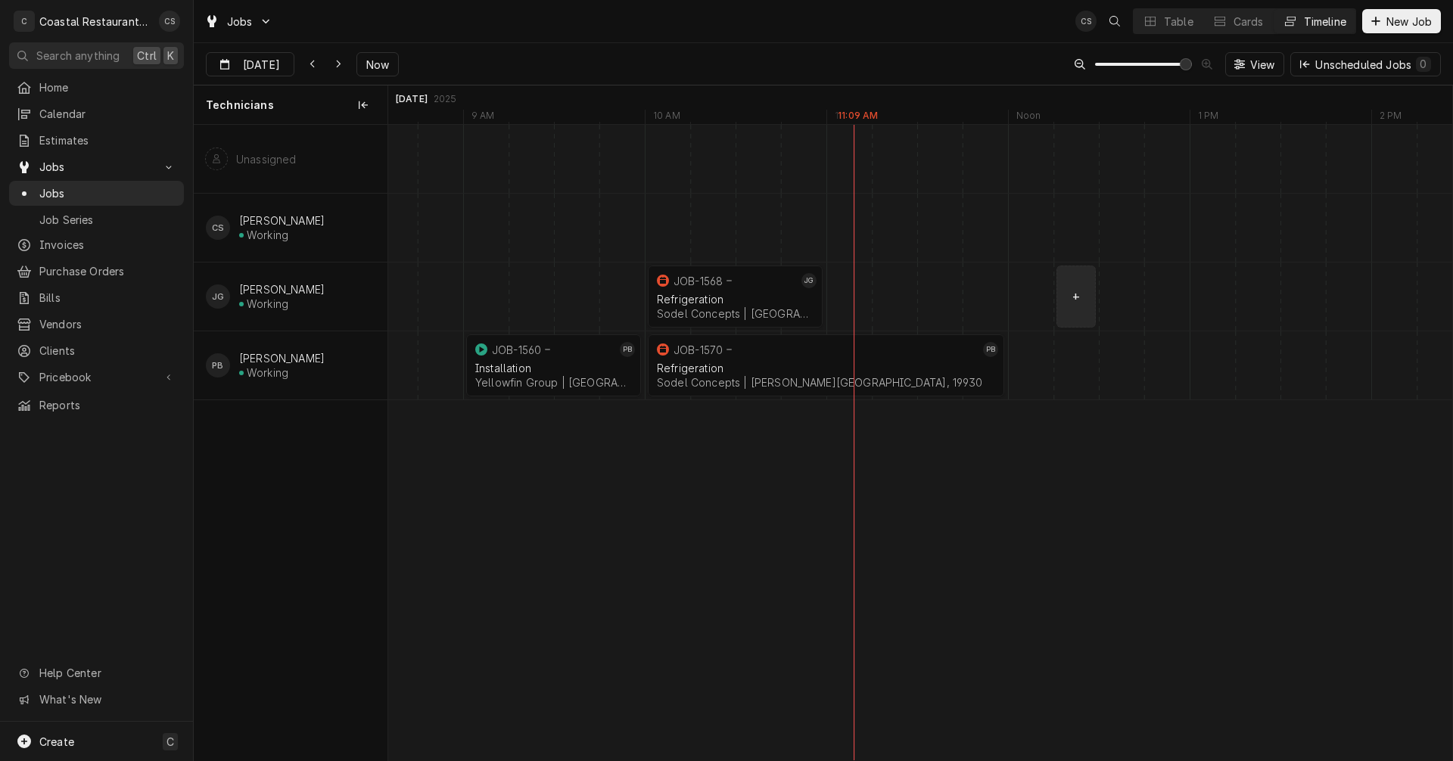
click at [1062, 296] on div "Dynamic Content Wrapper" at bounding box center [1166, 297] width 43721 height 68
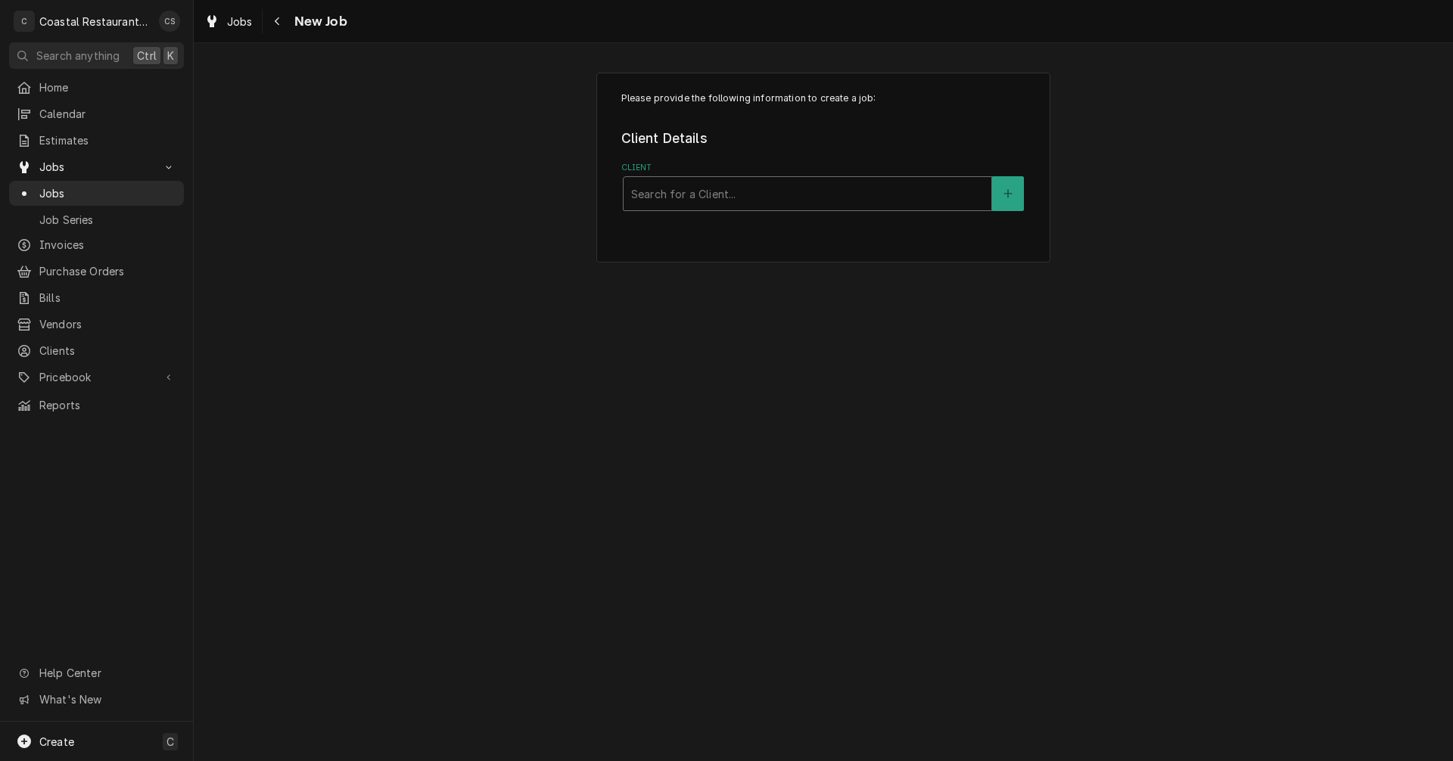
click at [666, 194] on div "Client" at bounding box center [807, 193] width 353 height 27
type input "South"
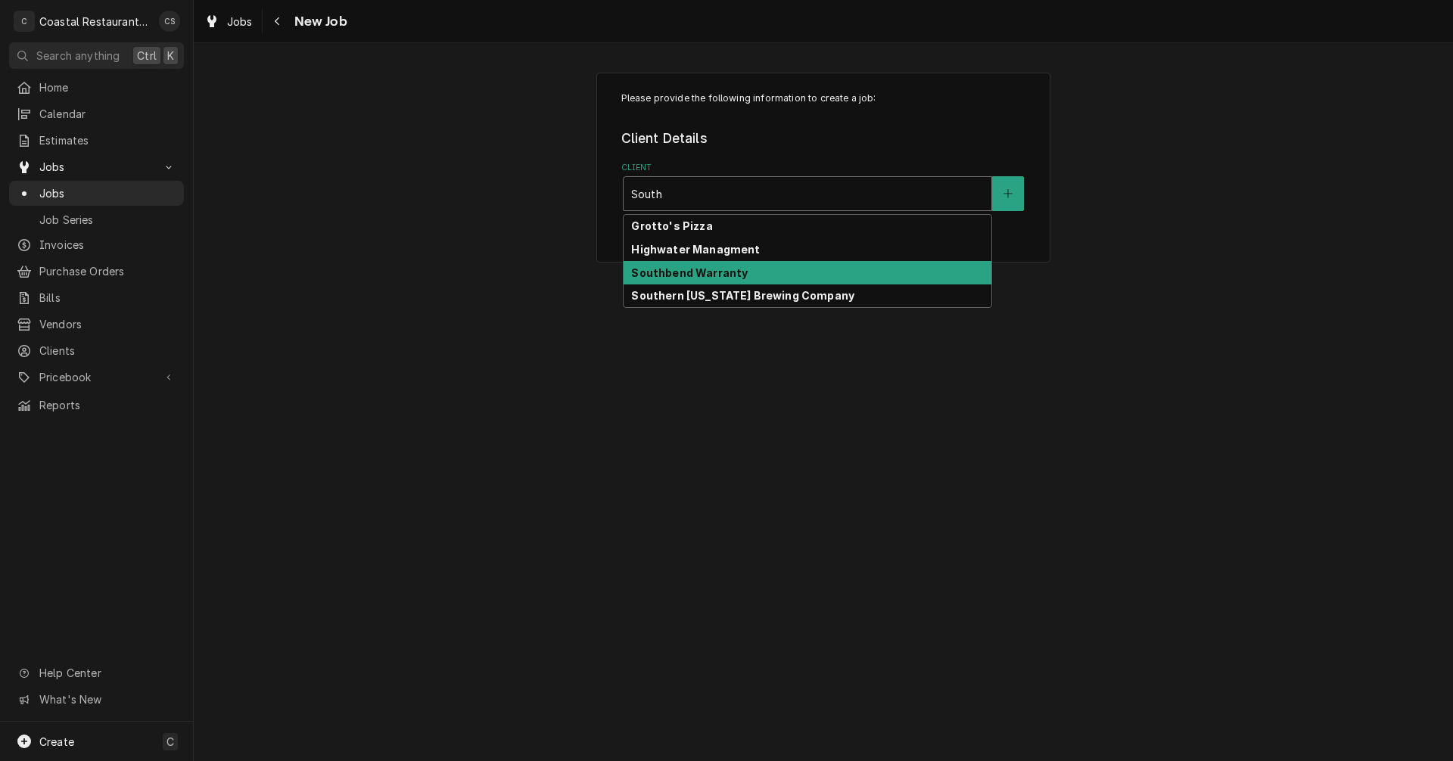
click at [669, 276] on strong "Southbend Warranty" at bounding box center [689, 272] width 117 height 13
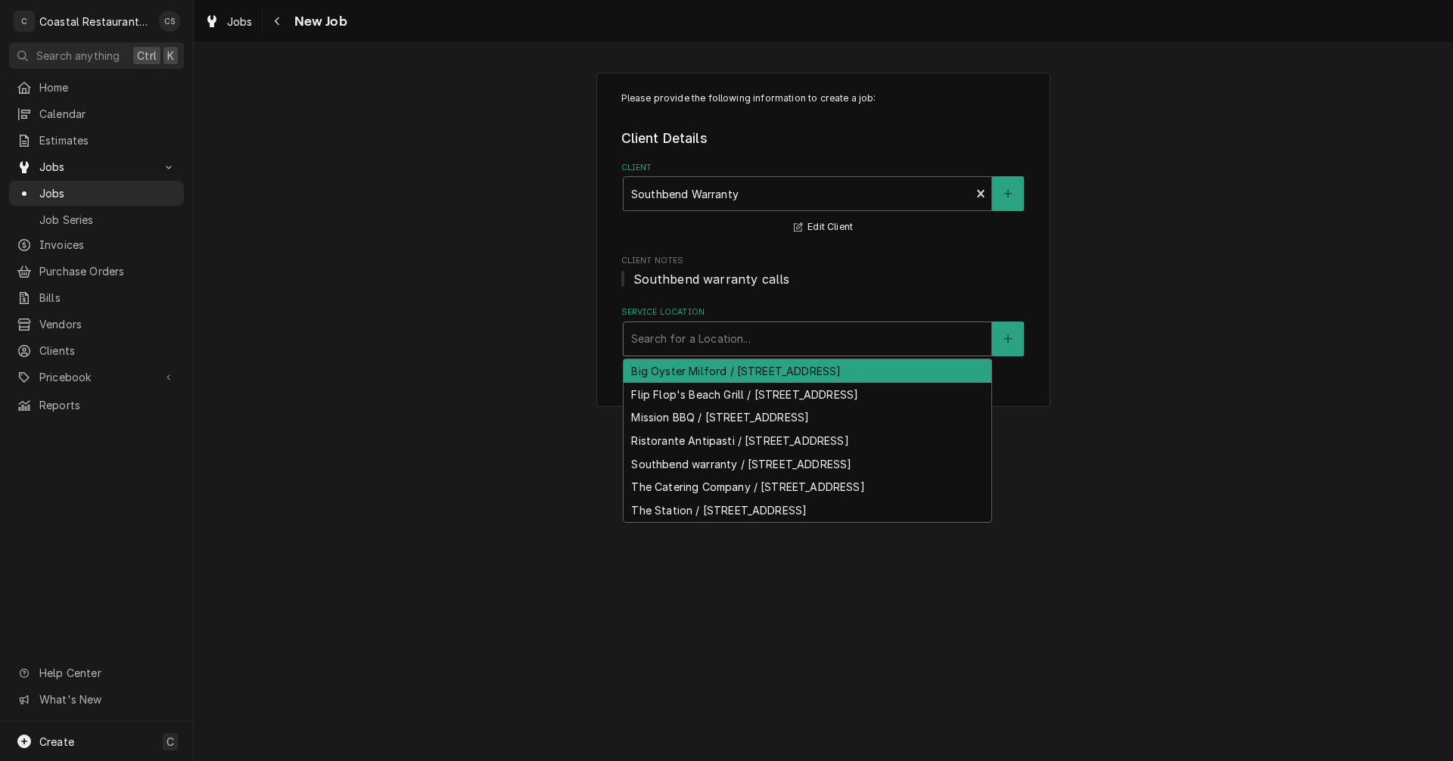
click at [675, 338] on div "Service Location" at bounding box center [807, 338] width 353 height 27
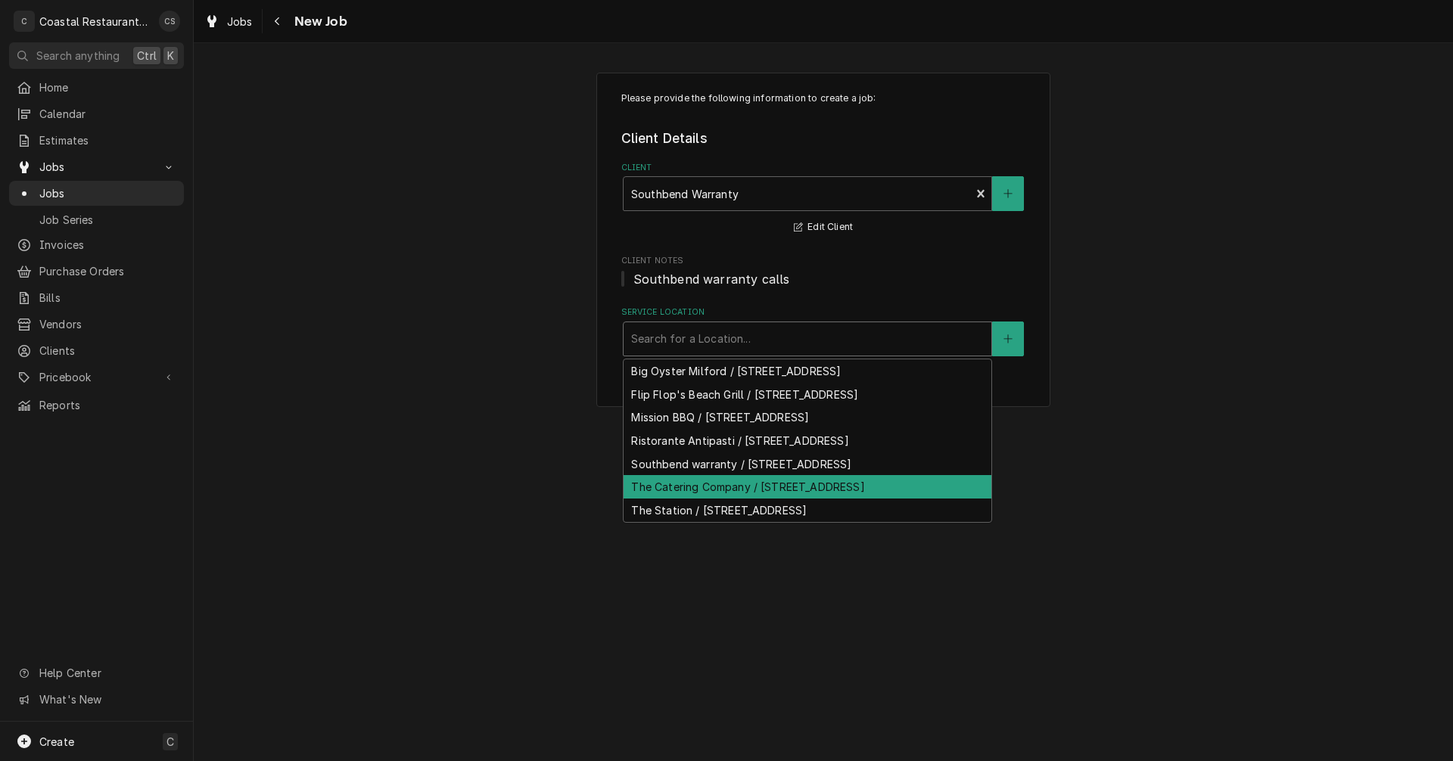
click at [732, 490] on div "The Catering Company / [STREET_ADDRESS]" at bounding box center [808, 486] width 368 height 23
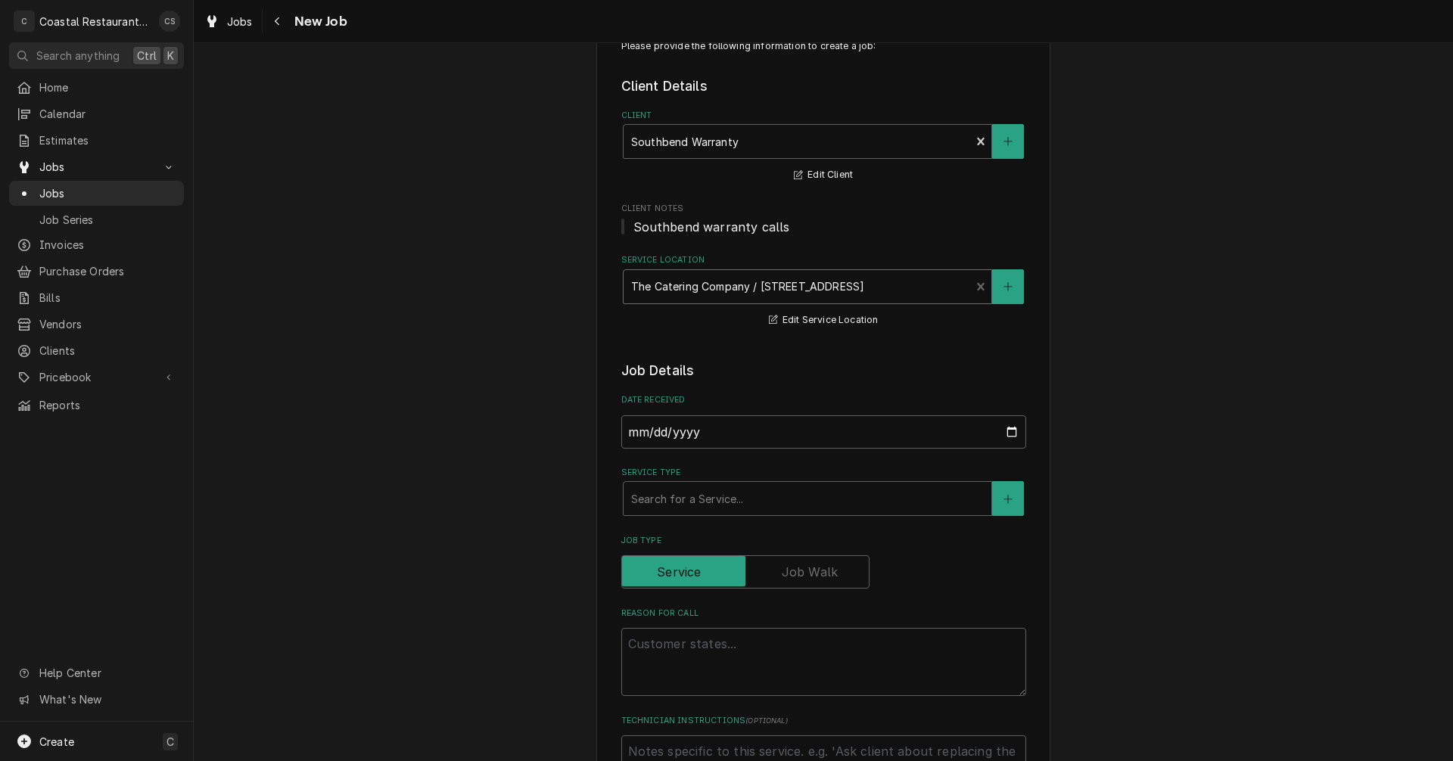
scroll to position [151, 0]
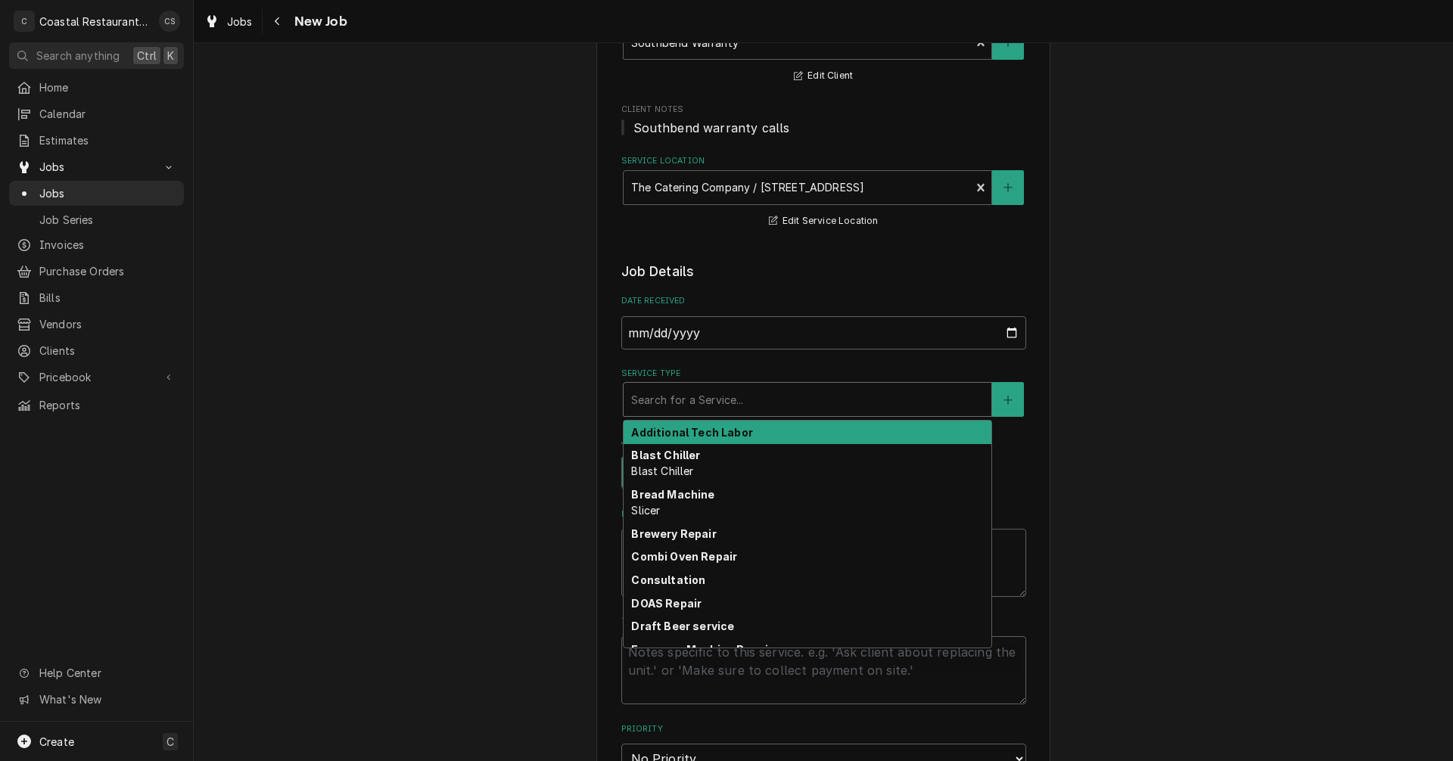
click at [667, 400] on div "Service Type" at bounding box center [807, 399] width 353 height 27
type textarea "x"
type input "O"
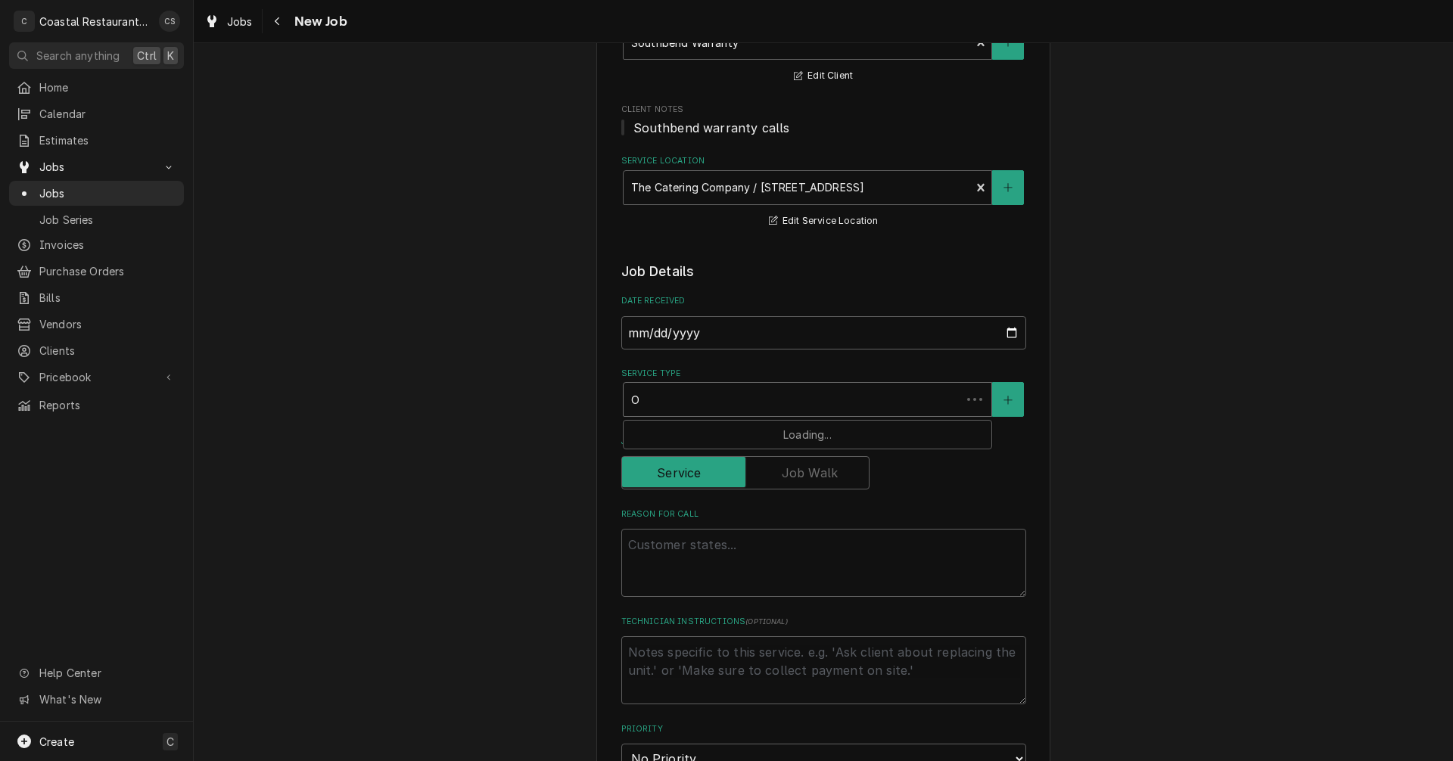
type textarea "x"
type input "Ov"
type textarea "x"
type input "Ove"
type textarea "x"
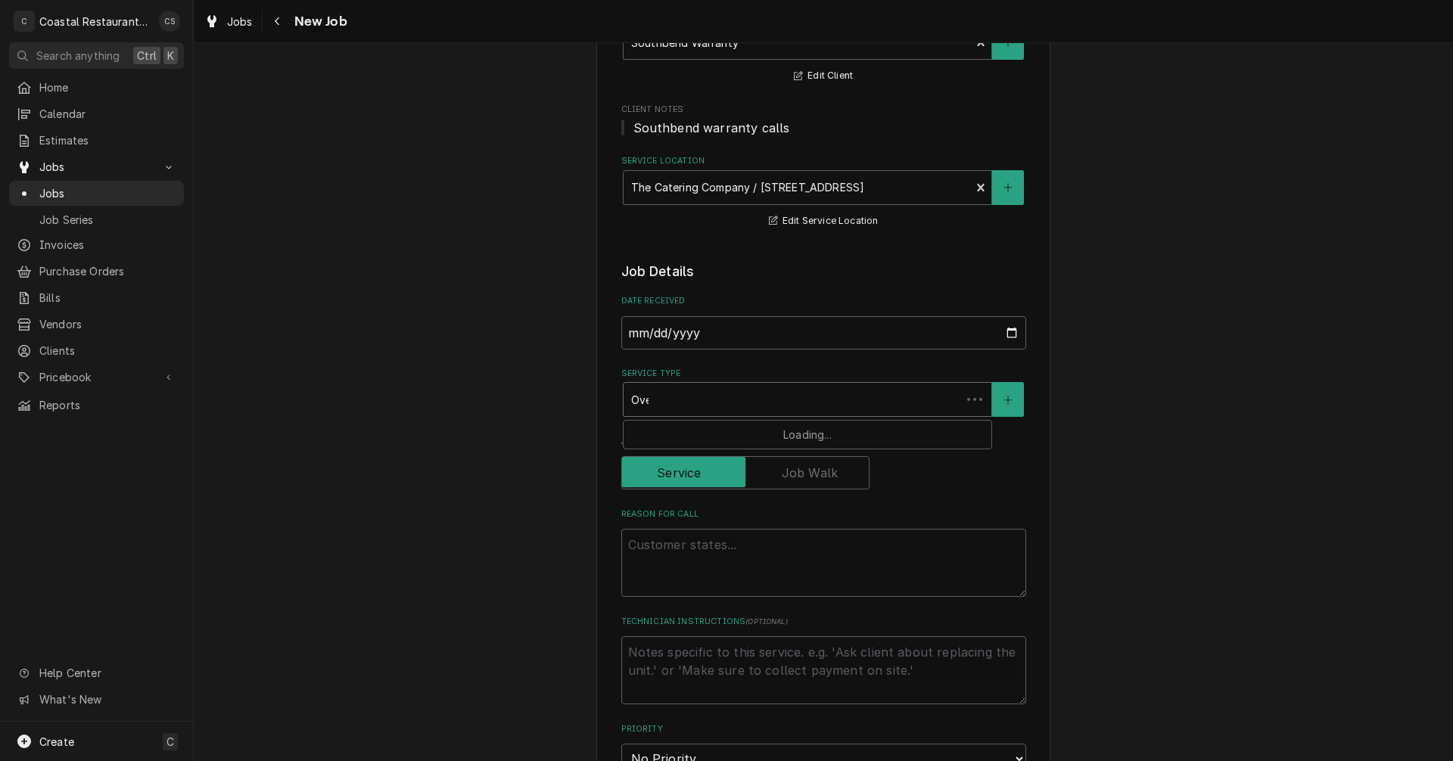
type input "Oven"
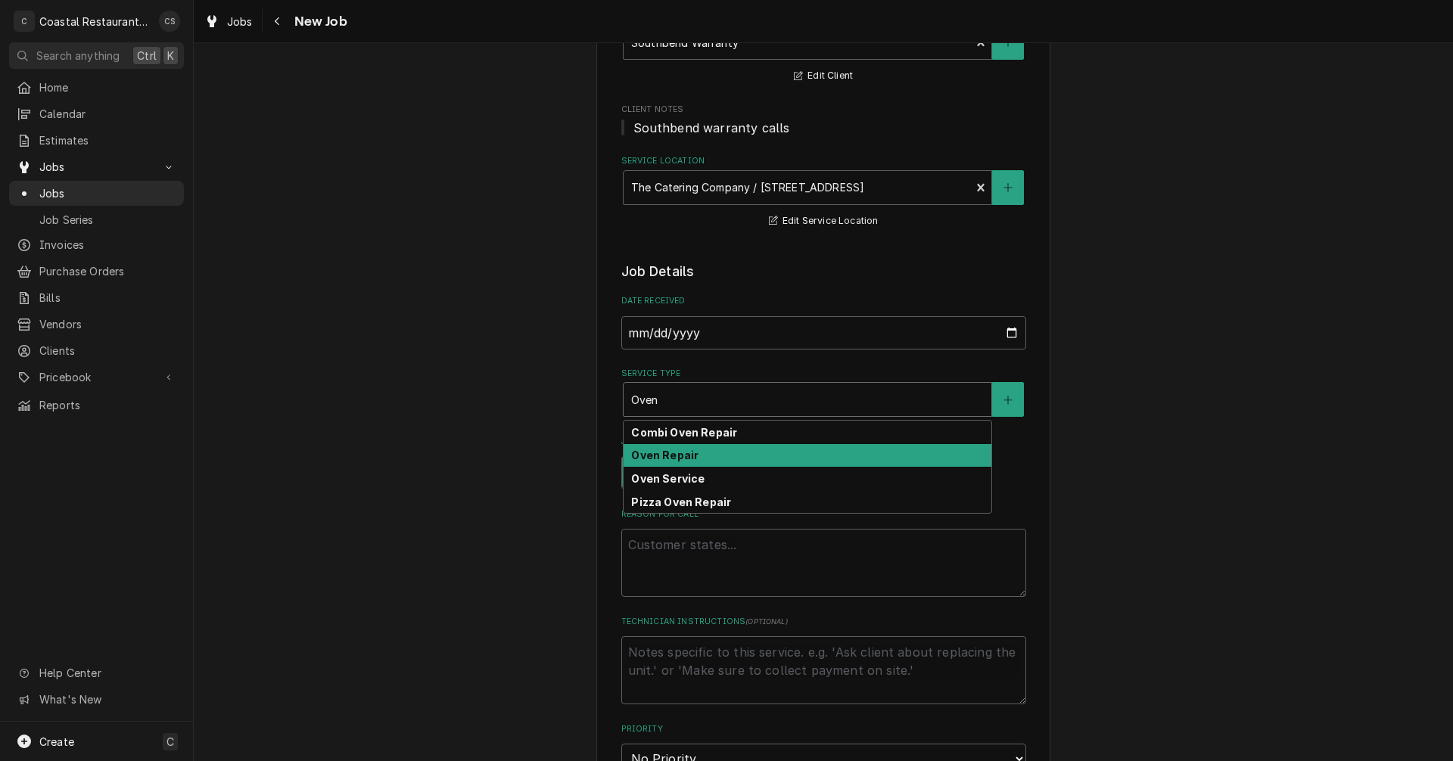
drag, startPoint x: 668, startPoint y: 456, endPoint x: 668, endPoint y: 475, distance: 19.7
click at [669, 456] on strong "Oven Repair" at bounding box center [664, 455] width 67 height 13
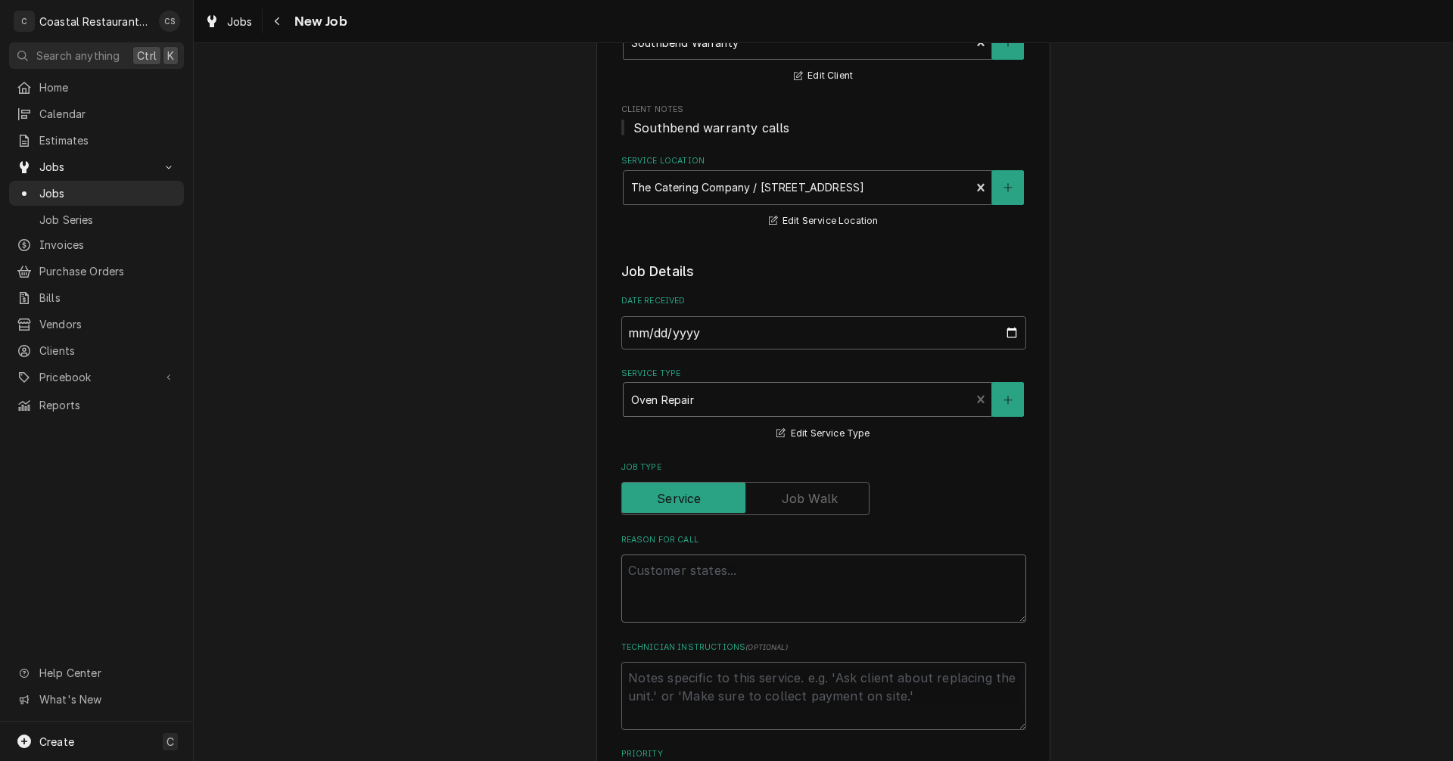
click at [658, 570] on textarea "Reason For Call" at bounding box center [823, 589] width 405 height 68
click at [684, 572] on textarea "Reason For Call" at bounding box center [823, 589] width 405 height 68
paste textarea "1. Entity ID: BGB/22SC; Description: MODEL,CO,GAS,DBL,STD CTRL,BRON; Serial Num…"
type textarea "x"
type textarea "1. Entity ID: BGB/22SC; Description: MODEL,CO,GAS,DBL,STD CTRL,BRON; Serial Num…"
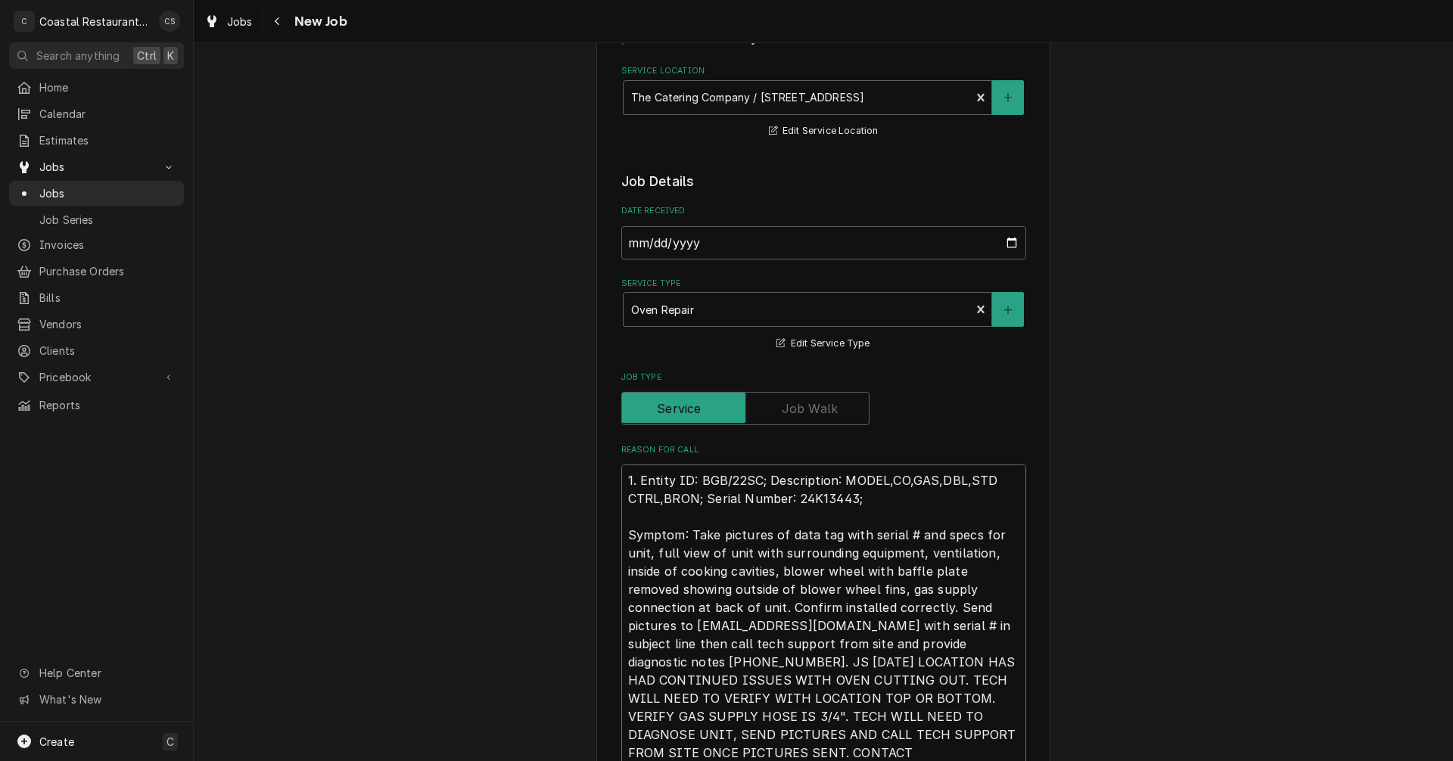
type textarea "x"
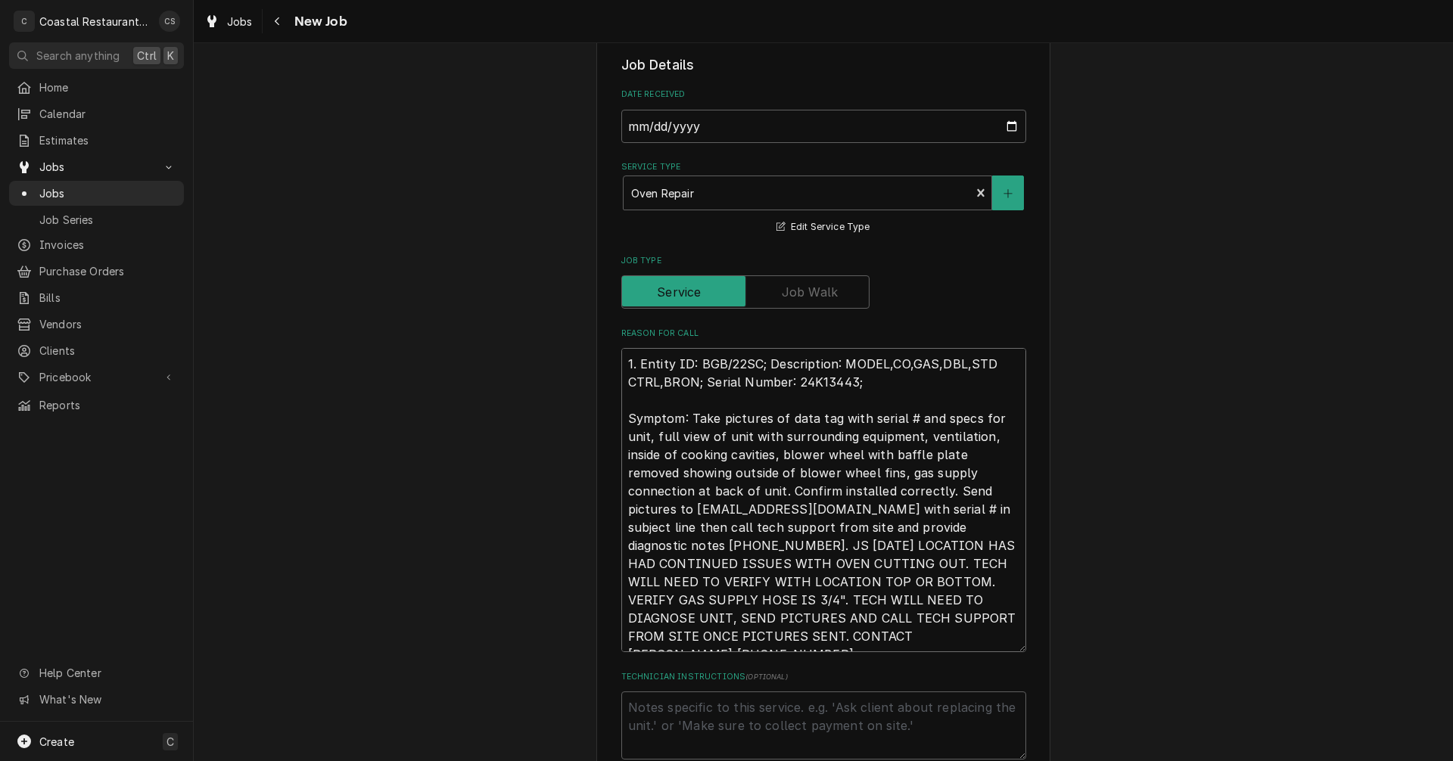
scroll to position [544, 0]
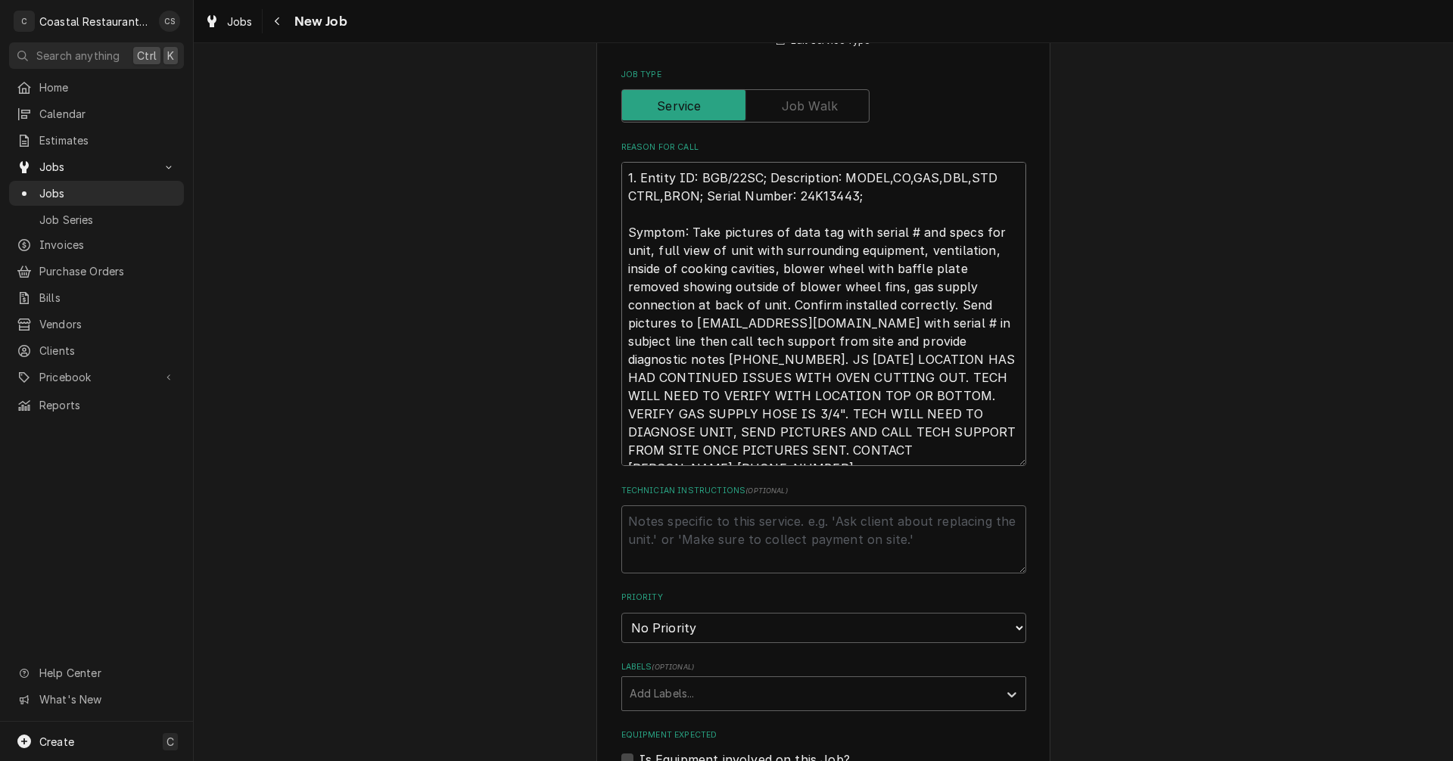
type textarea "1. Entity ID: BGB/22SC; Description: MODEL,CO,GAS,DBL,STD CTRL,BRON; Serial Num…"
click at [704, 525] on textarea "Technician Instructions ( optional )" at bounding box center [823, 539] width 405 height 68
drag, startPoint x: 774, startPoint y: 452, endPoint x: 933, endPoint y: 432, distance: 160.1
click at [933, 432] on textarea "1. Entity ID: BGB/22SC; Description: MODEL,CO,GAS,DBL,STD CTRL,BRON; Serial Num…" at bounding box center [823, 314] width 405 height 304
type textarea "x"
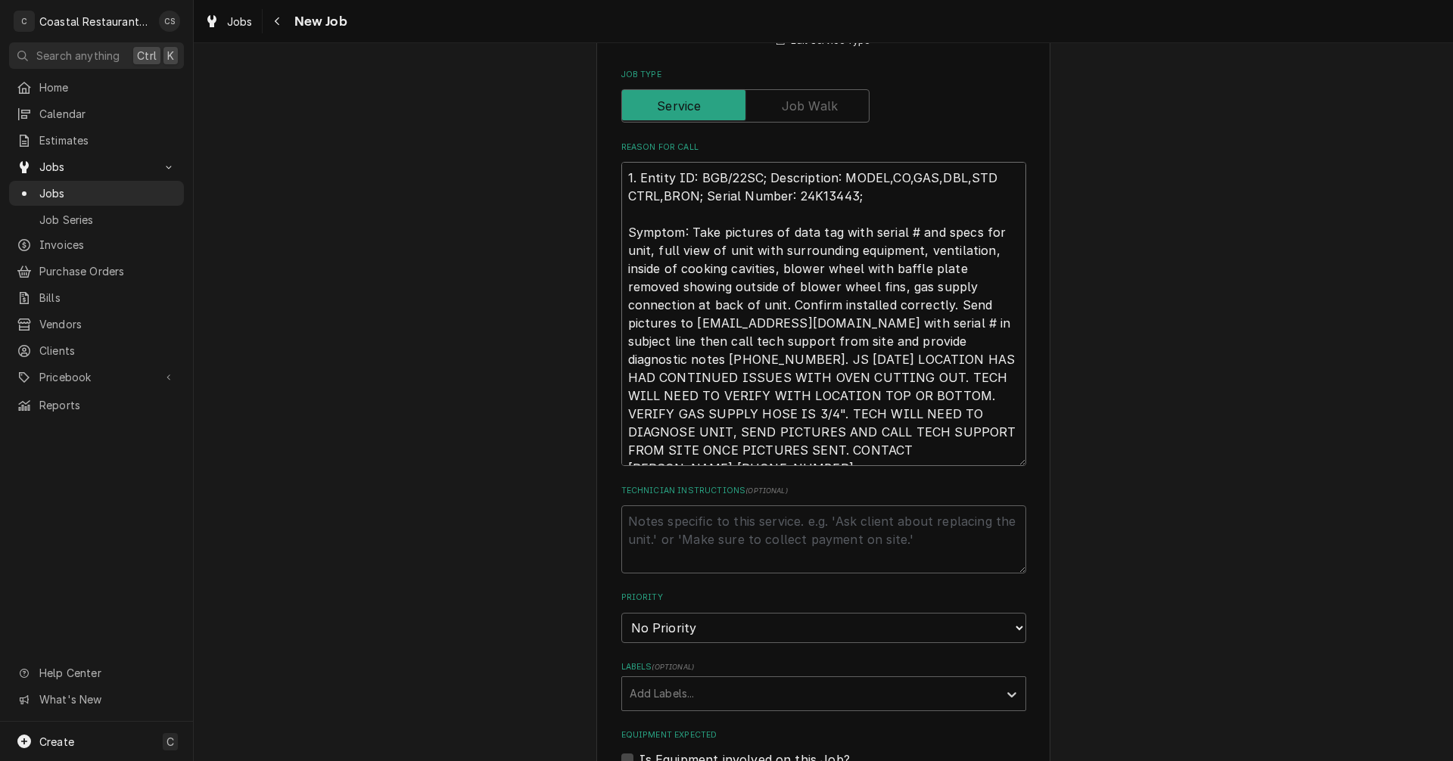
type textarea "1. Entity ID: BGB/22SC; Description: MODEL,CO,GAS,DBL,STD CTRL,BRON; Serial Num…"
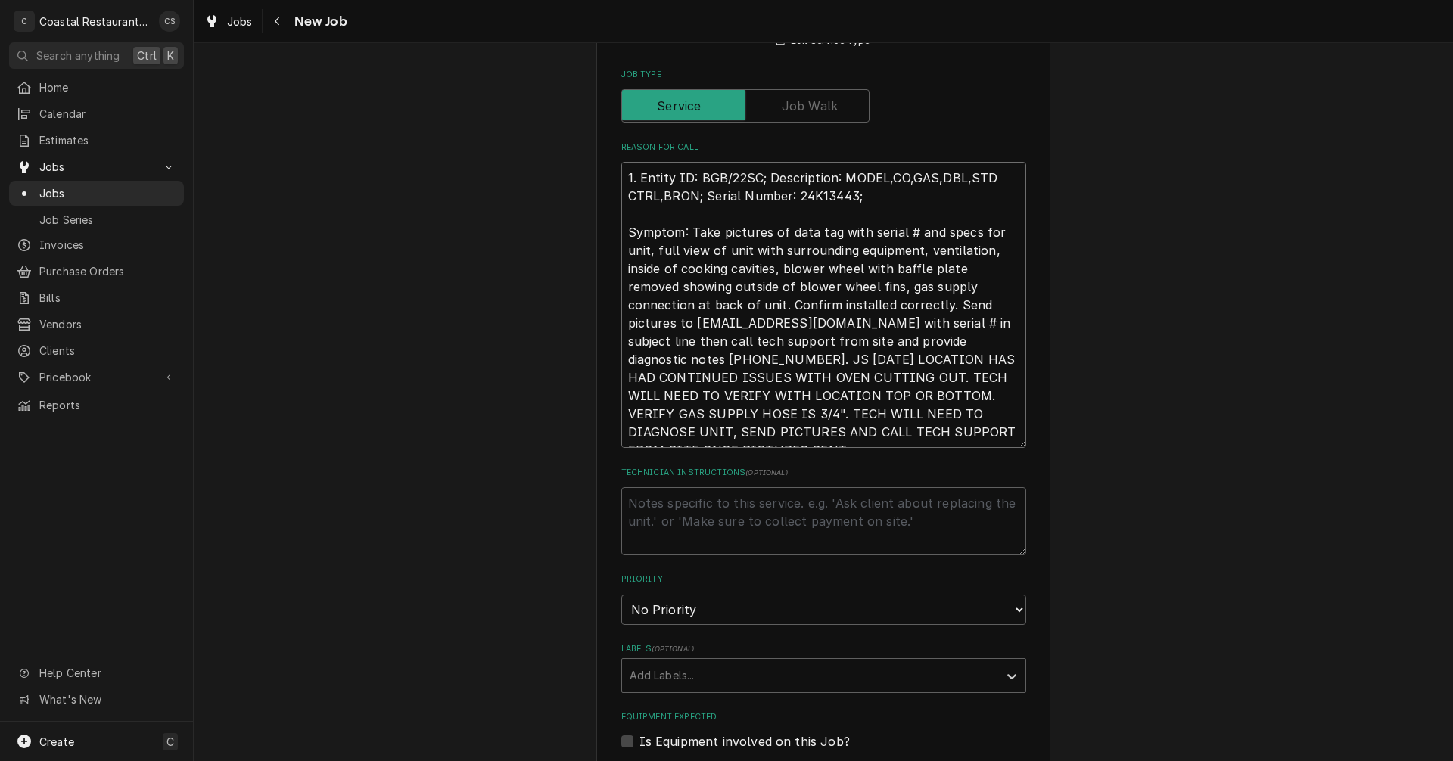
type textarea "x"
type textarea "1. Entity ID: BGB/22SC; Description: MODEL,CO,GAS,DBL,STD CTRL,BRON; Serial Num…"
click at [716, 497] on textarea "Technician Instructions ( optional )" at bounding box center [823, 521] width 405 height 68
paste textarea "CONTACT ANDREW 302-853-0503"
type textarea "x"
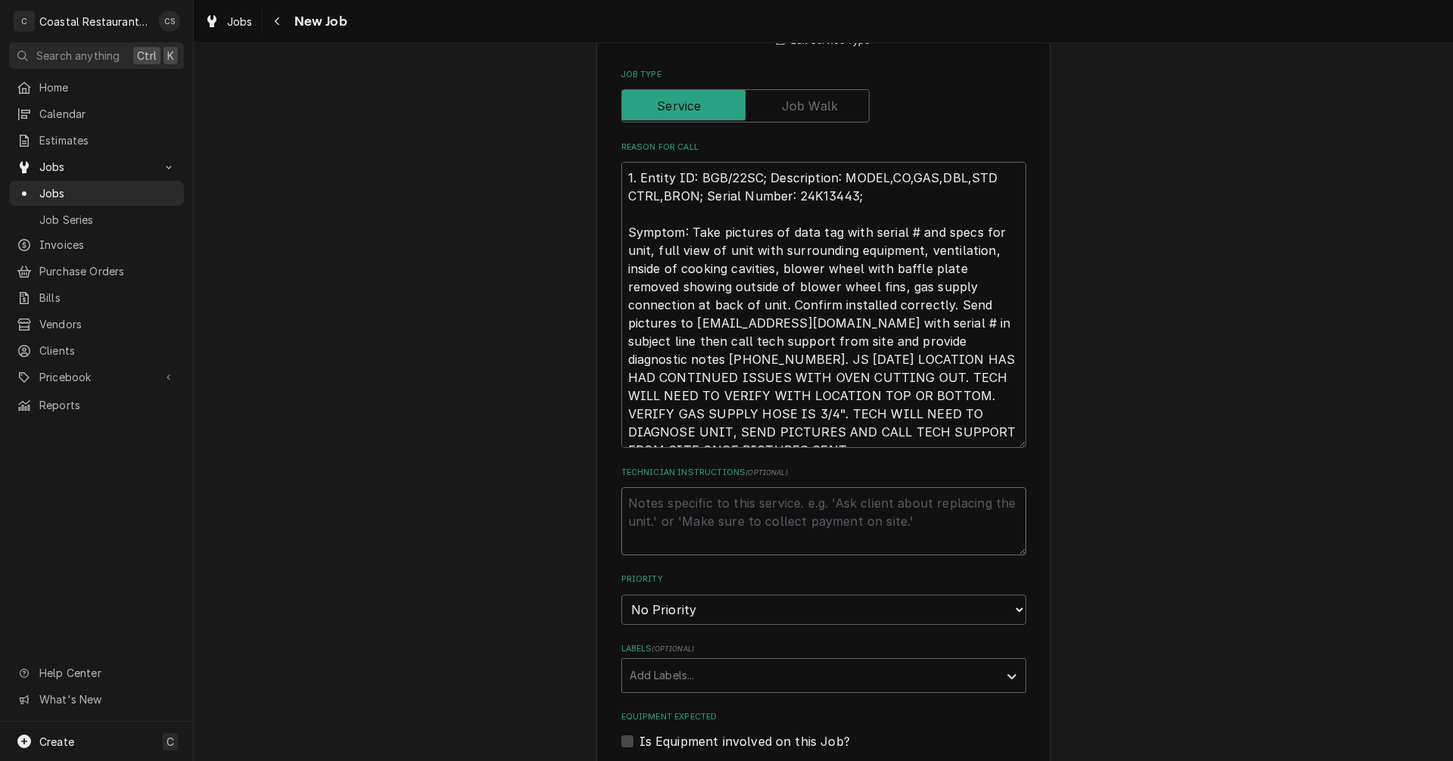
type textarea "CONTACT ANDREW 302-853-0503"
type textarea "x"
type textarea "CONTACT ANDREW 302-853-0503"
click at [747, 501] on textarea "CONTACT ANDREW 302-853-0503" at bounding box center [823, 521] width 405 height 68
type textarea "x"
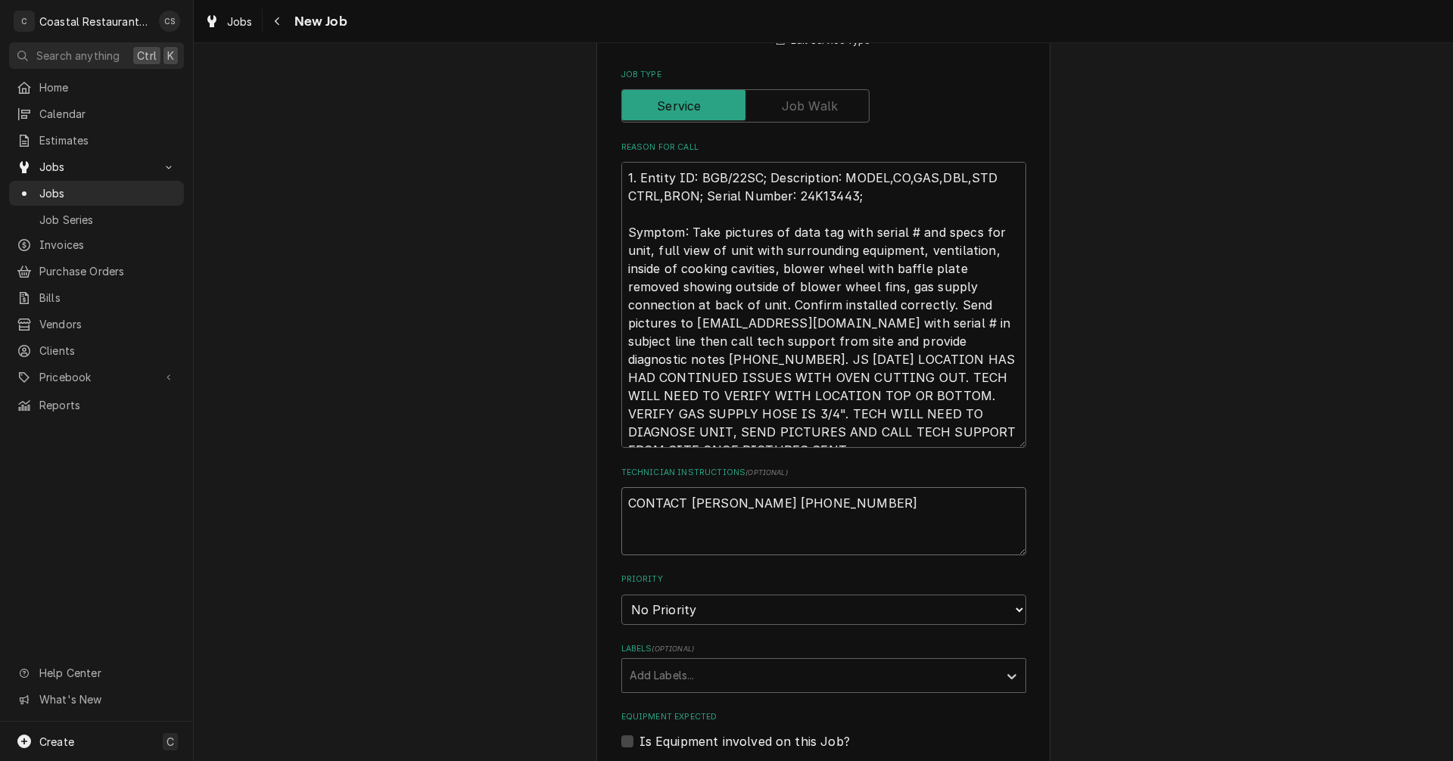
type textarea "CONTACT ANDREW (302-853-0503"
type textarea "x"
type textarea "CONTACT ANDREW (M302-853-0503"
type textarea "x"
type textarea "CONTACT ANDREW (MO302-853-0503"
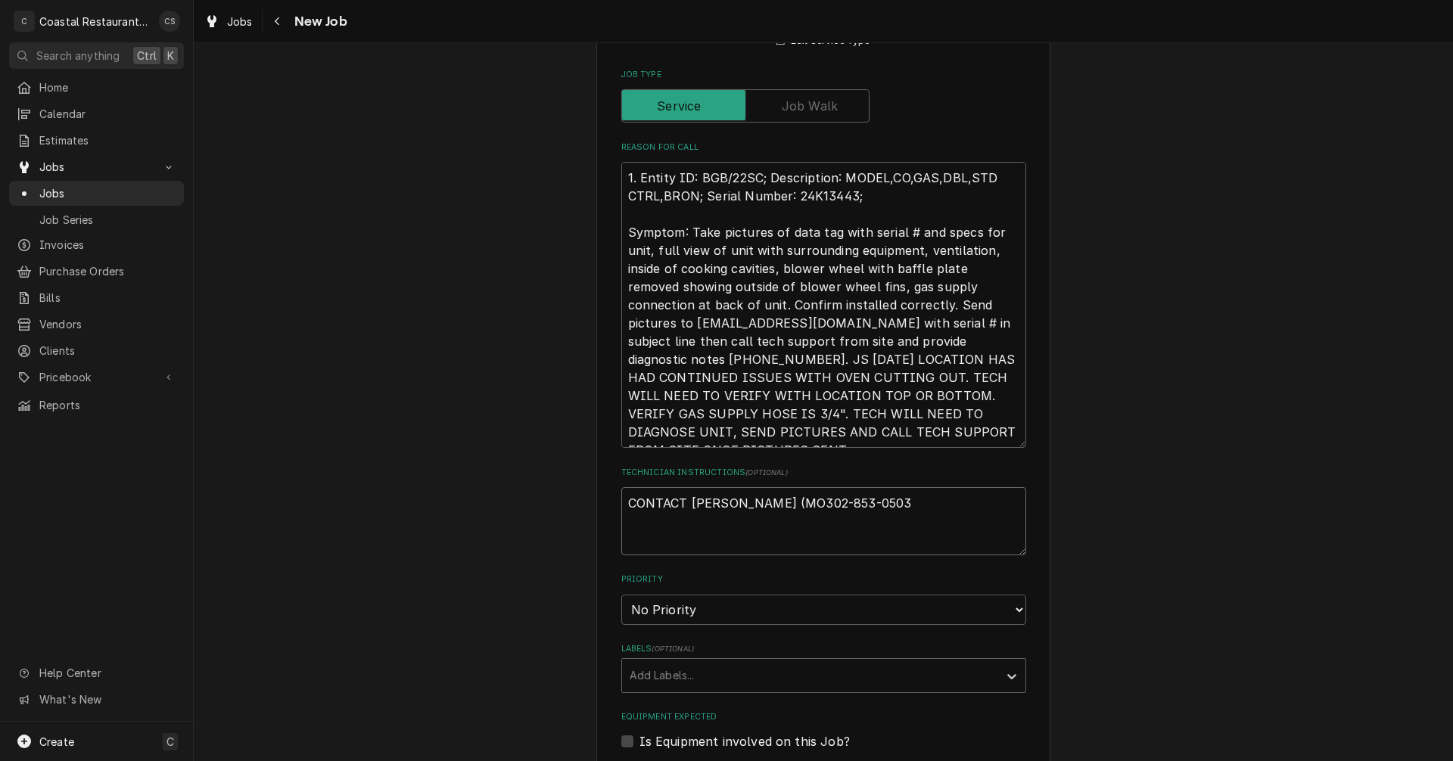
type textarea "x"
type textarea "CONTACT ANDREW (MOD302-853-0503"
type textarea "x"
type textarea "CONTACT ANDREW (MOD)302-853-0503"
type textarea "x"
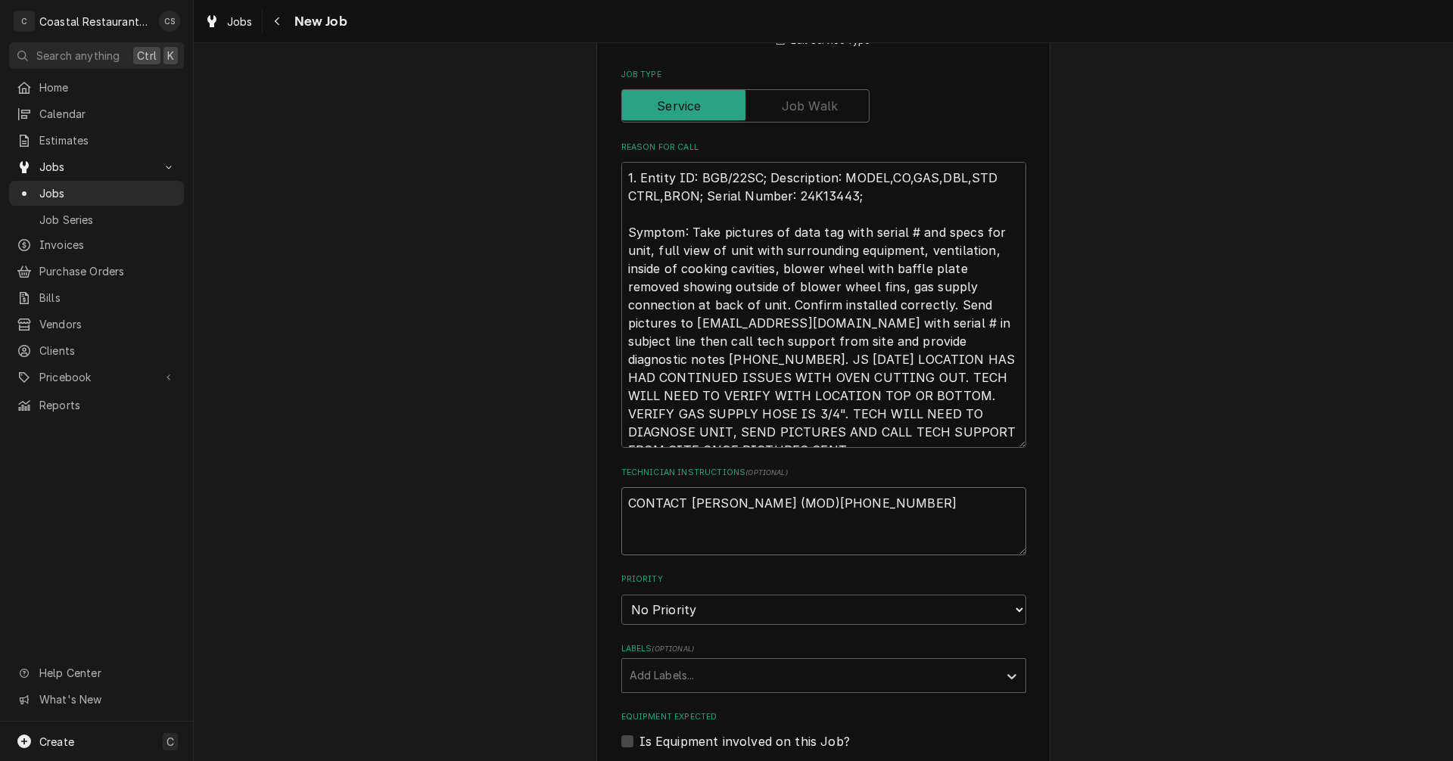
type textarea "CONTACT ANDREW (MOD) 302-853-0503"
type textarea "x"
type textarea "CONTACT ANDREW (MOD) B302-853-0503"
type textarea "x"
type textarea "CONTACT ANDREW (MOD) Be302-853-0503"
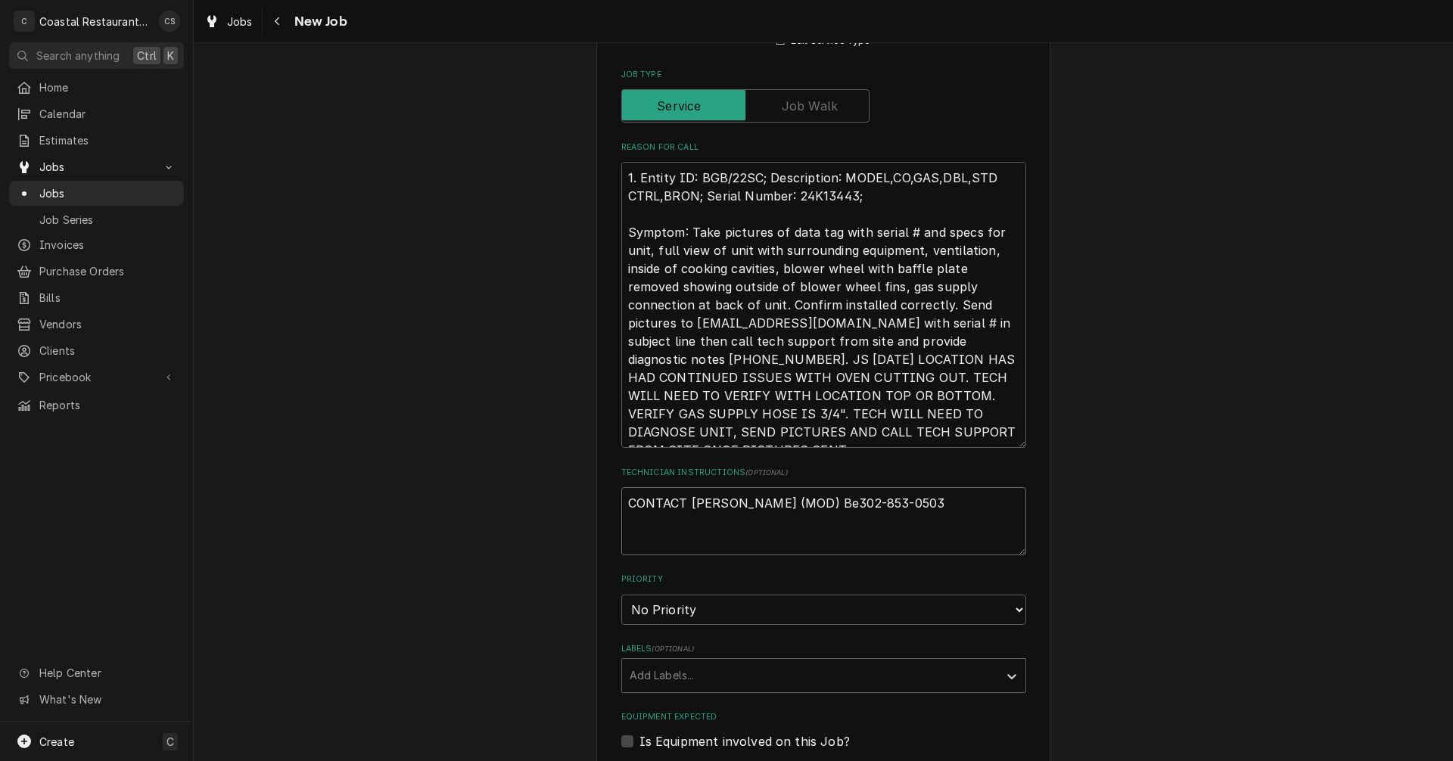
type textarea "x"
type textarea "CONTACT ANDREW (MOD) Bef302-853-0503"
type textarea "x"
type textarea "CONTACT ANDREW (MOD) Befo302-853-0503"
type textarea "x"
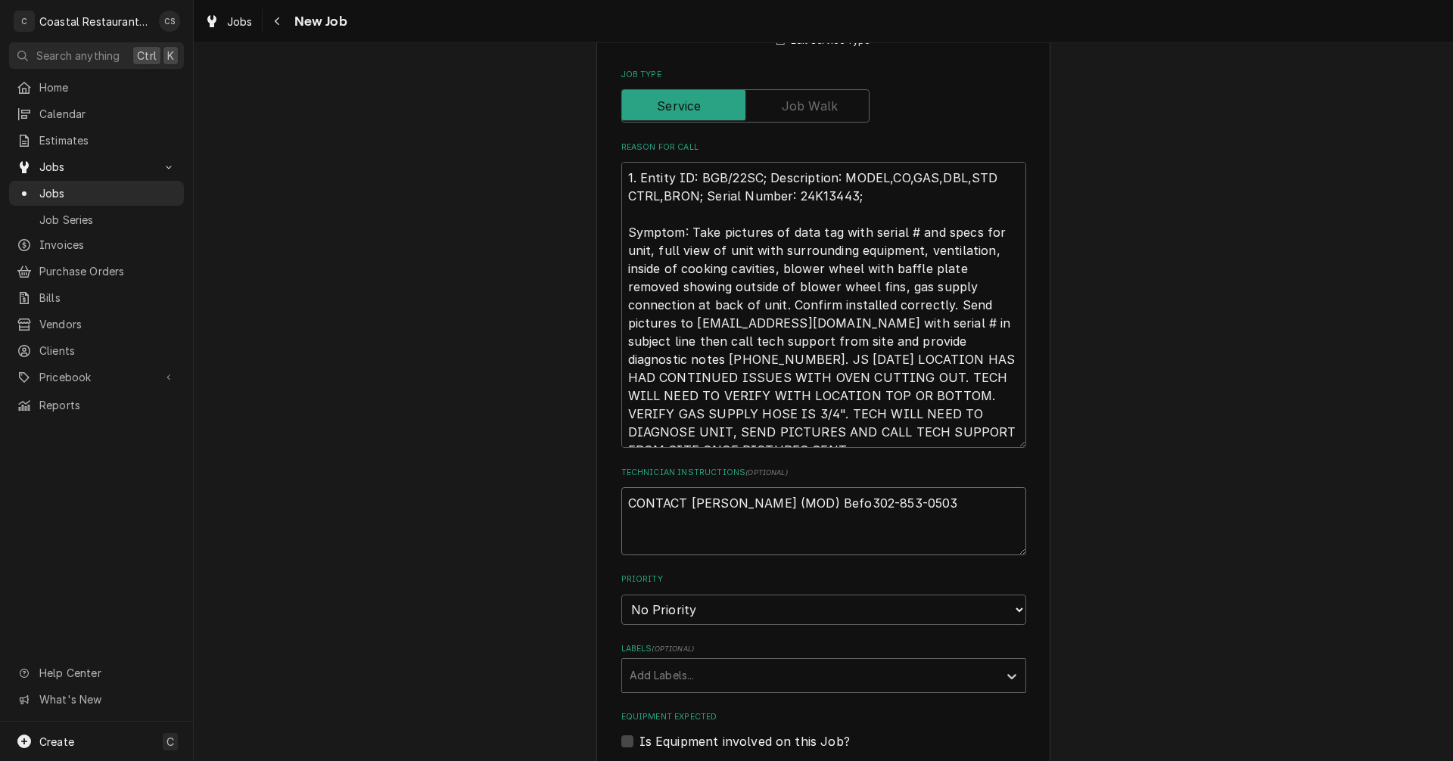
type textarea "CONTACT ANDREW (MOD) Befor302-853-0503"
type textarea "x"
type textarea "CONTACT ANDREW (MOD) Before302-853-0503"
type textarea "x"
type textarea "CONTACT ANDREW (MOD) Before 302-853-0503"
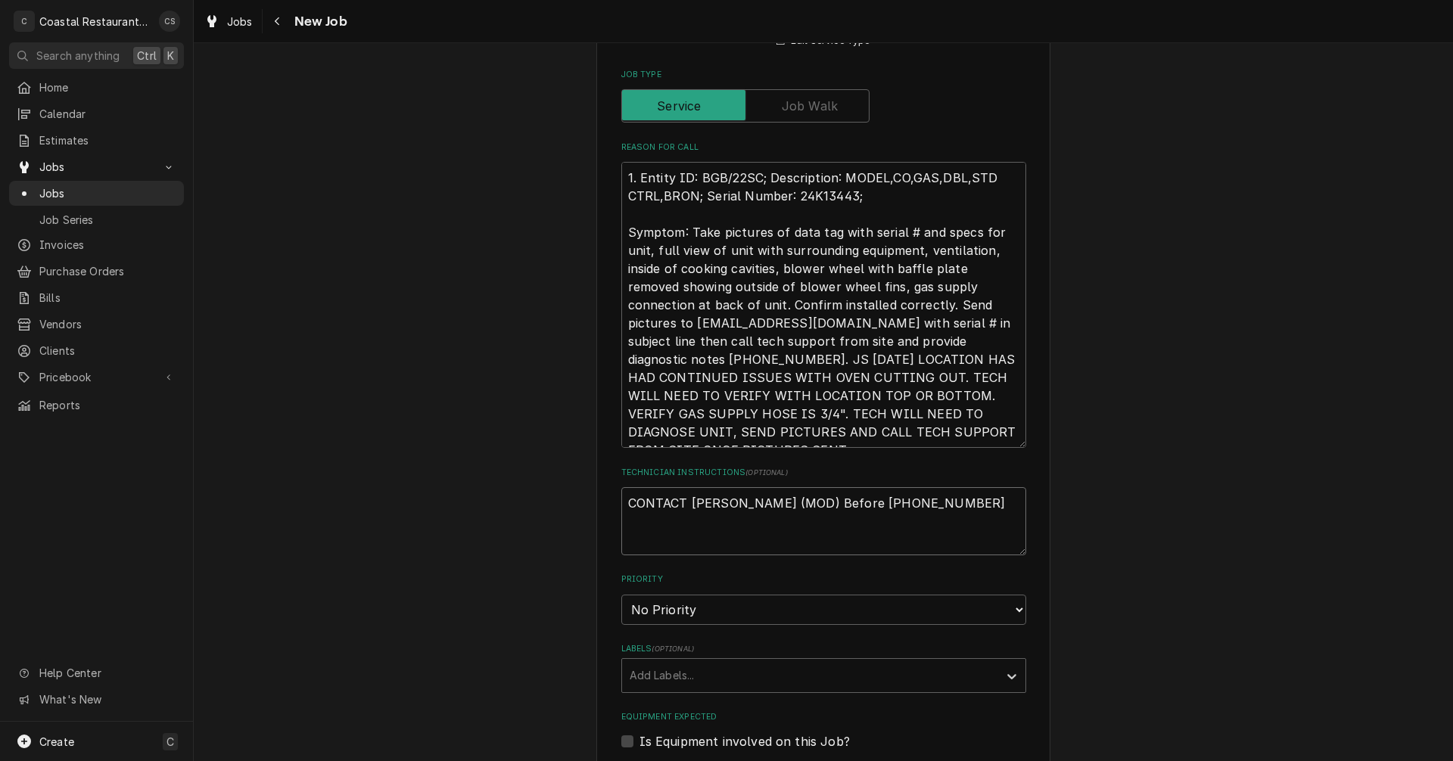
type textarea "x"
type textarea "CONTACT ANDREW (MOD) Before g302-853-0503"
type textarea "x"
type textarea "CONTACT ANDREW (MOD) Before go302-853-0503"
type textarea "x"
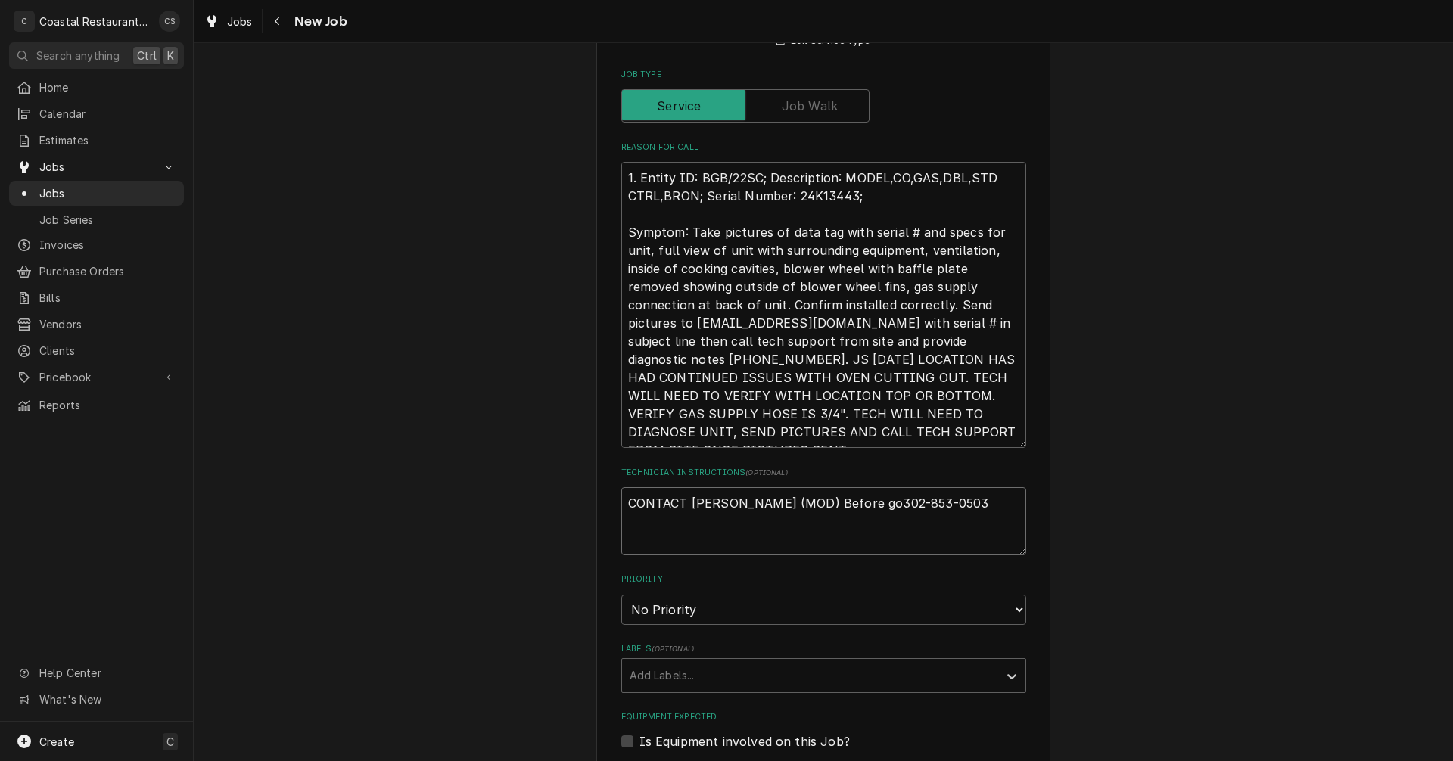
type textarea "CONTACT ANDREW (MOD) Before goi302-853-0503"
type textarea "x"
type textarea "CONTACT ANDREW (MOD) Before goin302-853-0503"
type textarea "x"
type textarea "CONTACT ANDREW (MOD) Before going302-853-0503"
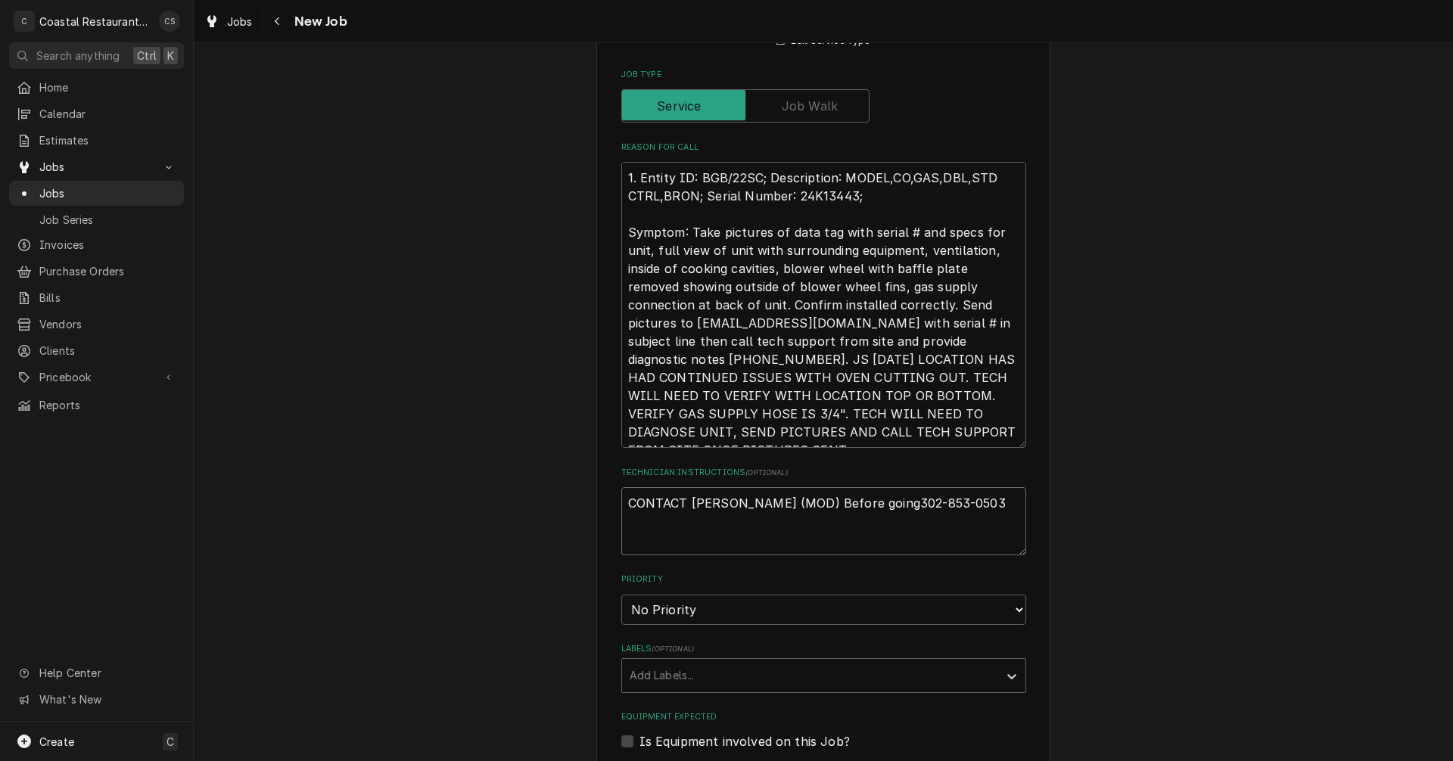
type textarea "x"
type textarea "CONTACT ANDREW (MOD) Before going 302-853-0503"
type textarea "x"
type textarea "CONTACT ANDREW (MOD) Before going t302-853-0503"
type textarea "x"
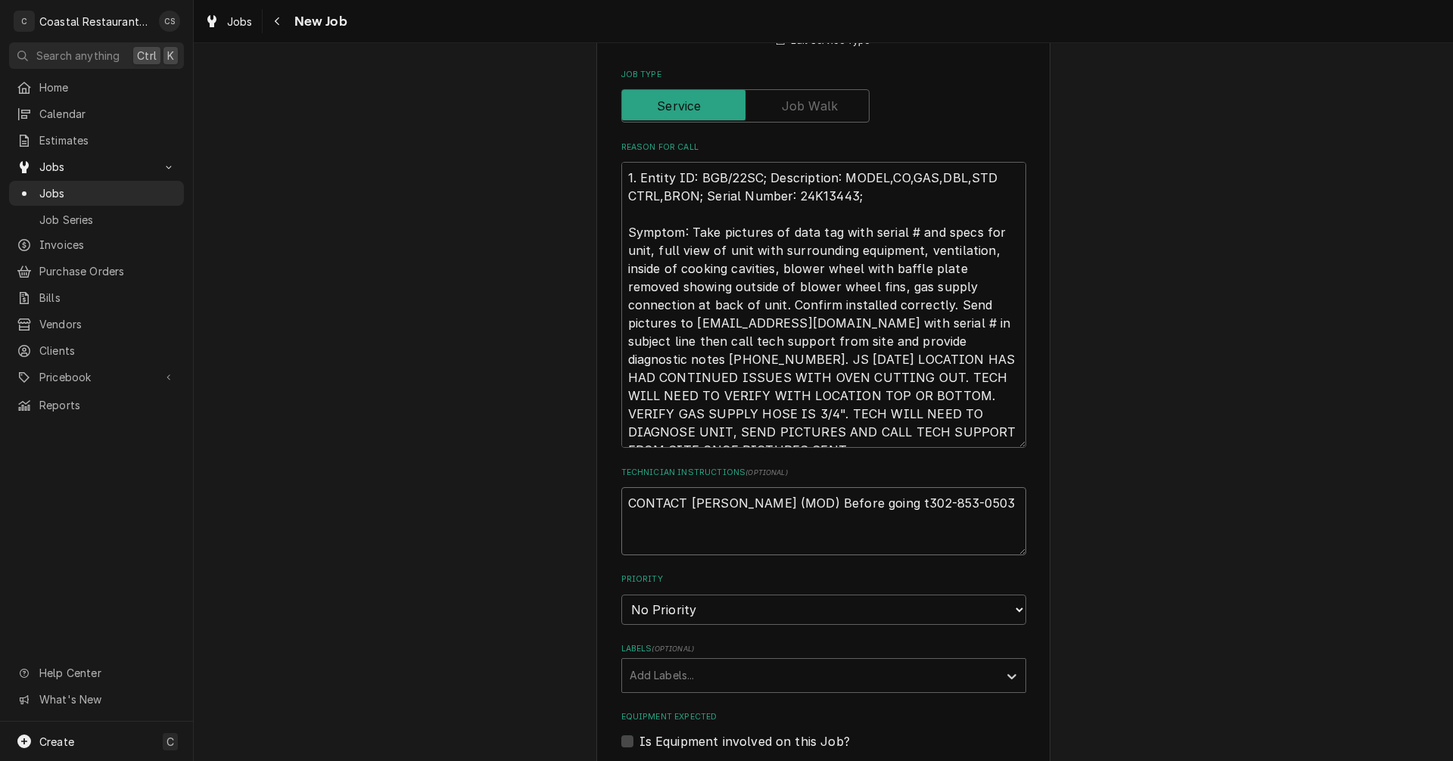
type textarea "CONTACT ANDREW (MOD) Before going to302-853-0503"
type textarea "x"
type textarea "CONTACT ANDREW (MOD) Before going to 302-853-0503"
type textarea "x"
type textarea "CONTACT ANDREW (MOD) Before going to302-853-0503"
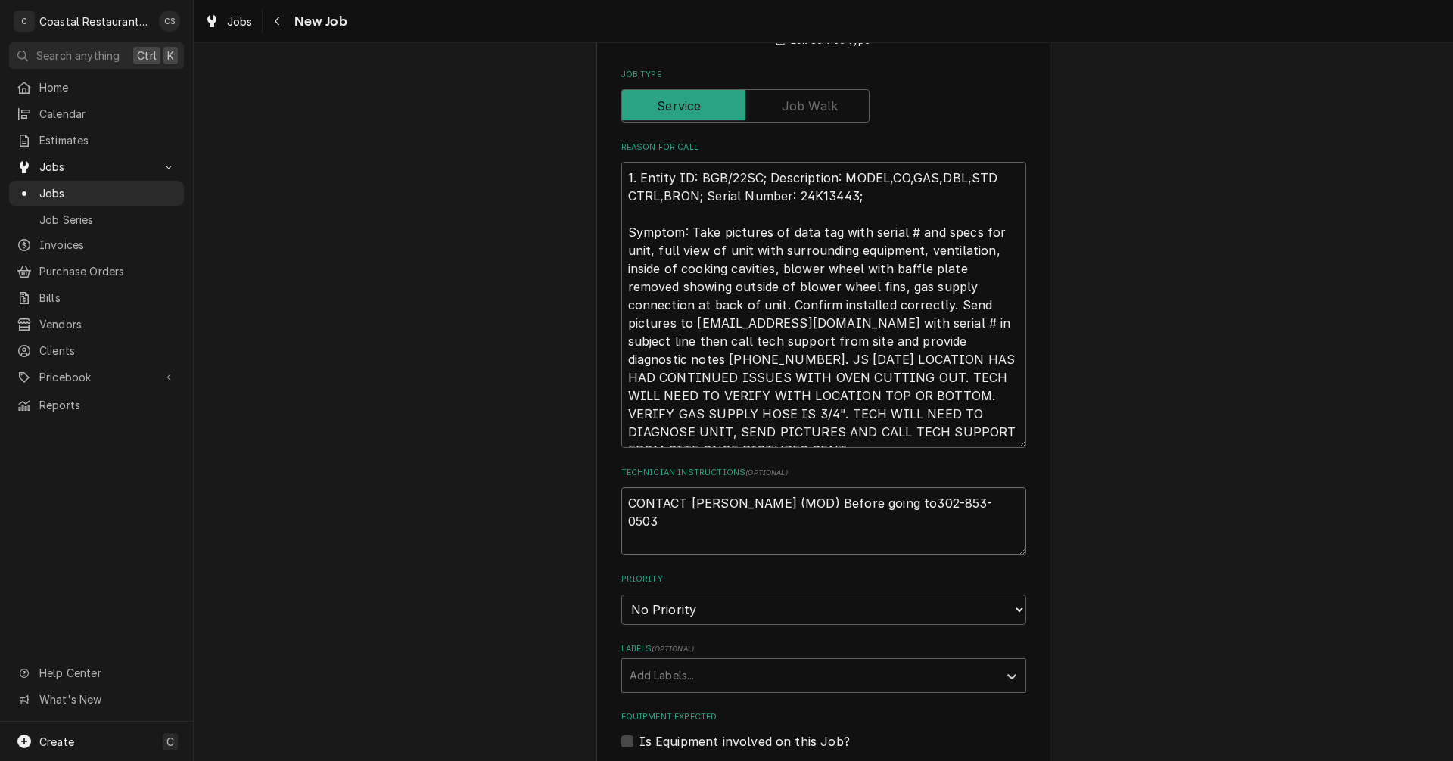
type textarea "x"
type textarea "CONTACT ANDREW (MOD) Before going t302-853-0503"
type textarea "x"
type textarea "CONTACT ANDREW (MOD) Before going 302-853-0503"
type textarea "x"
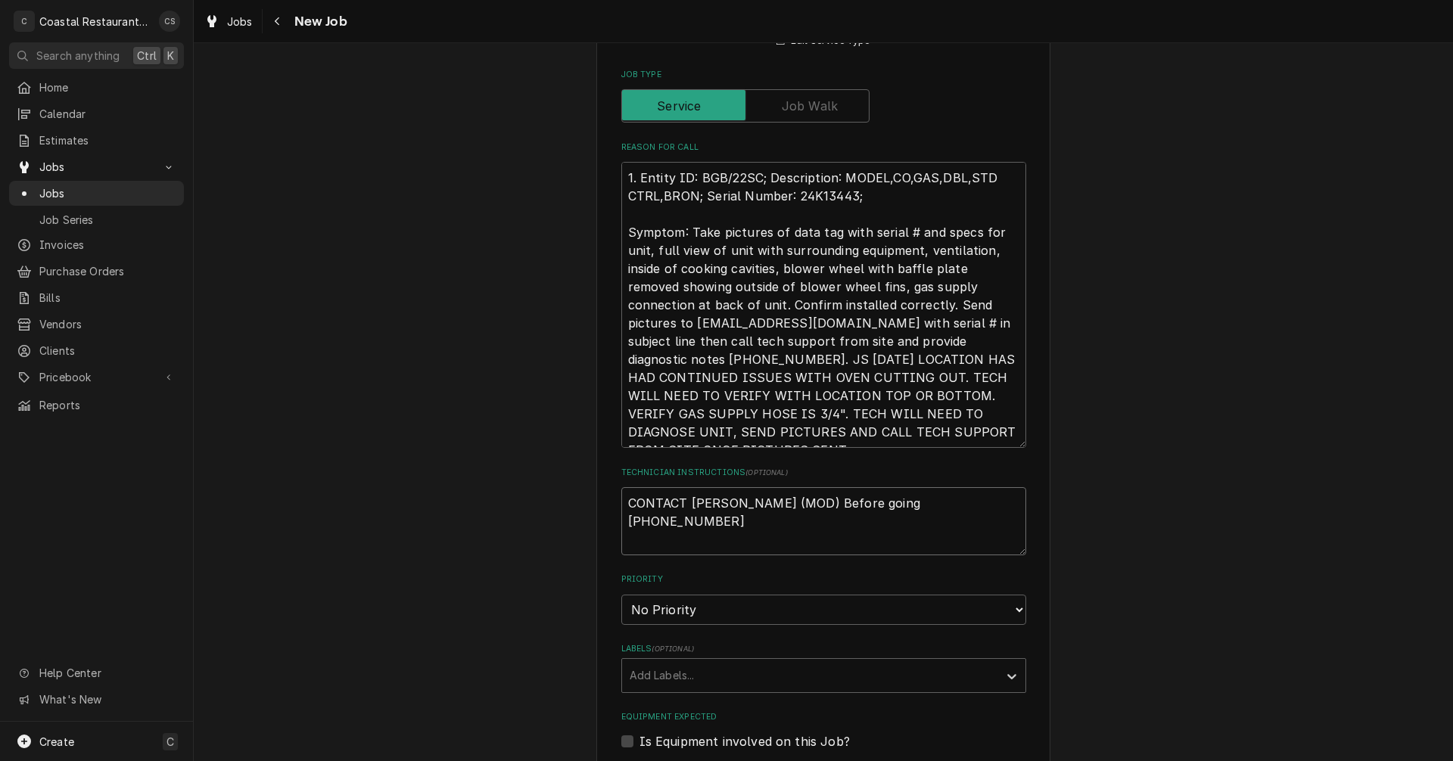
type textarea "CONTACT ANDREW (MOD) Before going302-853-0503"
type textarea "x"
type textarea "CONTACT ANDREW (MOD) Before goin302-853-0503"
type textarea "x"
type textarea "CONTACT ANDREW (MOD) Before goi302-853-0503"
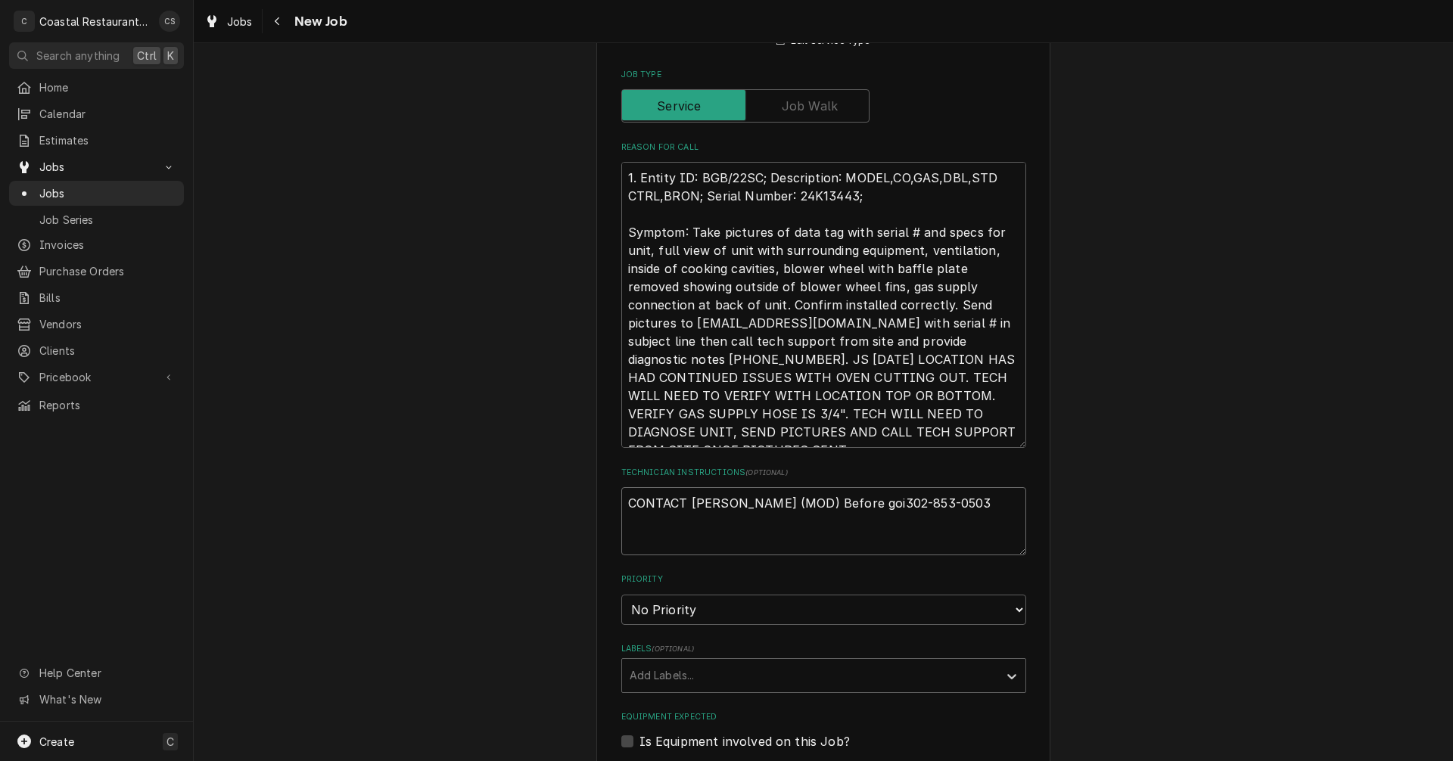
type textarea "x"
type textarea "CONTACT ANDREW (MOD) Before go302-853-0503"
type textarea "x"
type textarea "CONTACT ANDREW (MOD) Before g302-853-0503"
type textarea "x"
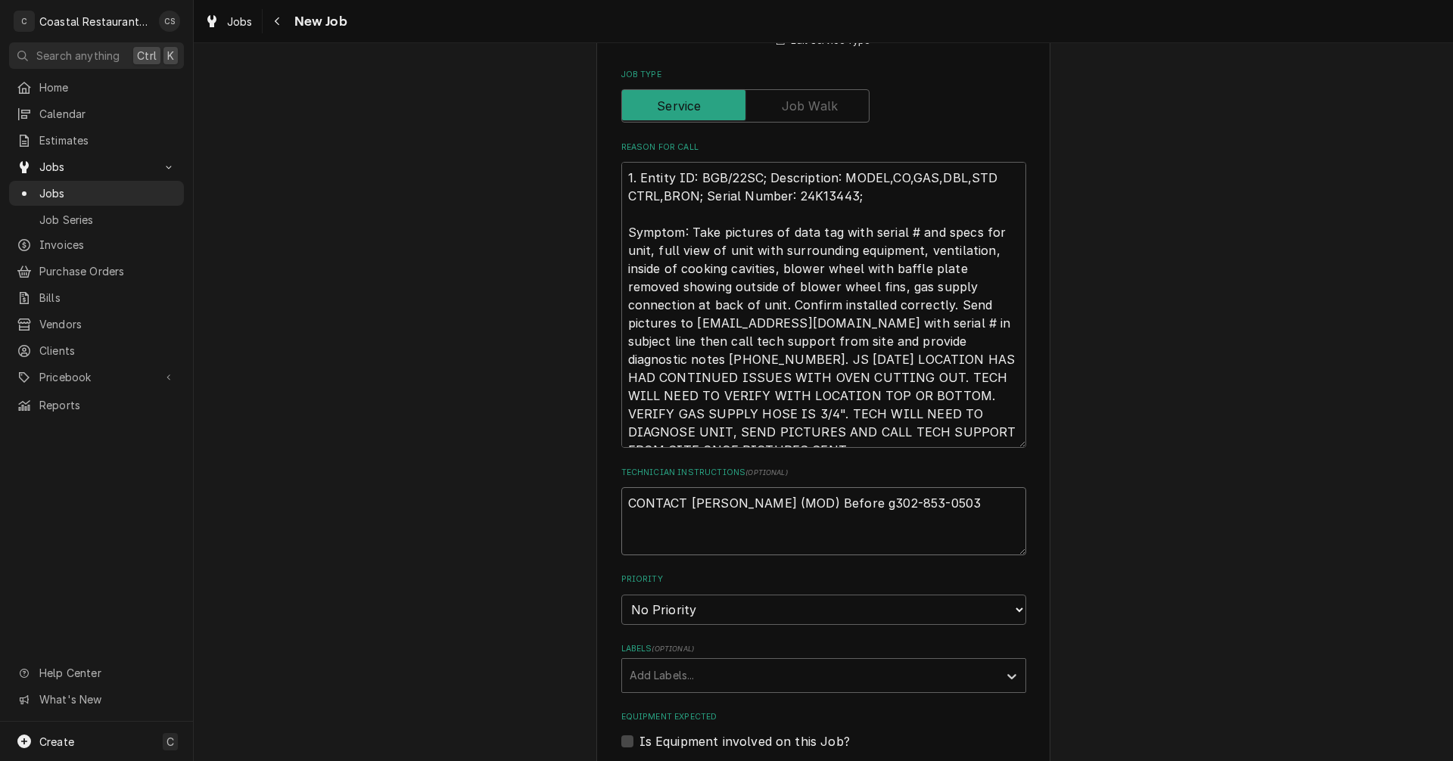
type textarea "CONTACT ANDREW (MOD) Before 302-853-0503"
type textarea "x"
type textarea "CONTACT ANDREW (MOD) Before t302-853-0503"
type textarea "x"
type textarea "CONTACT ANDREW (MOD) Before tr302-853-0503"
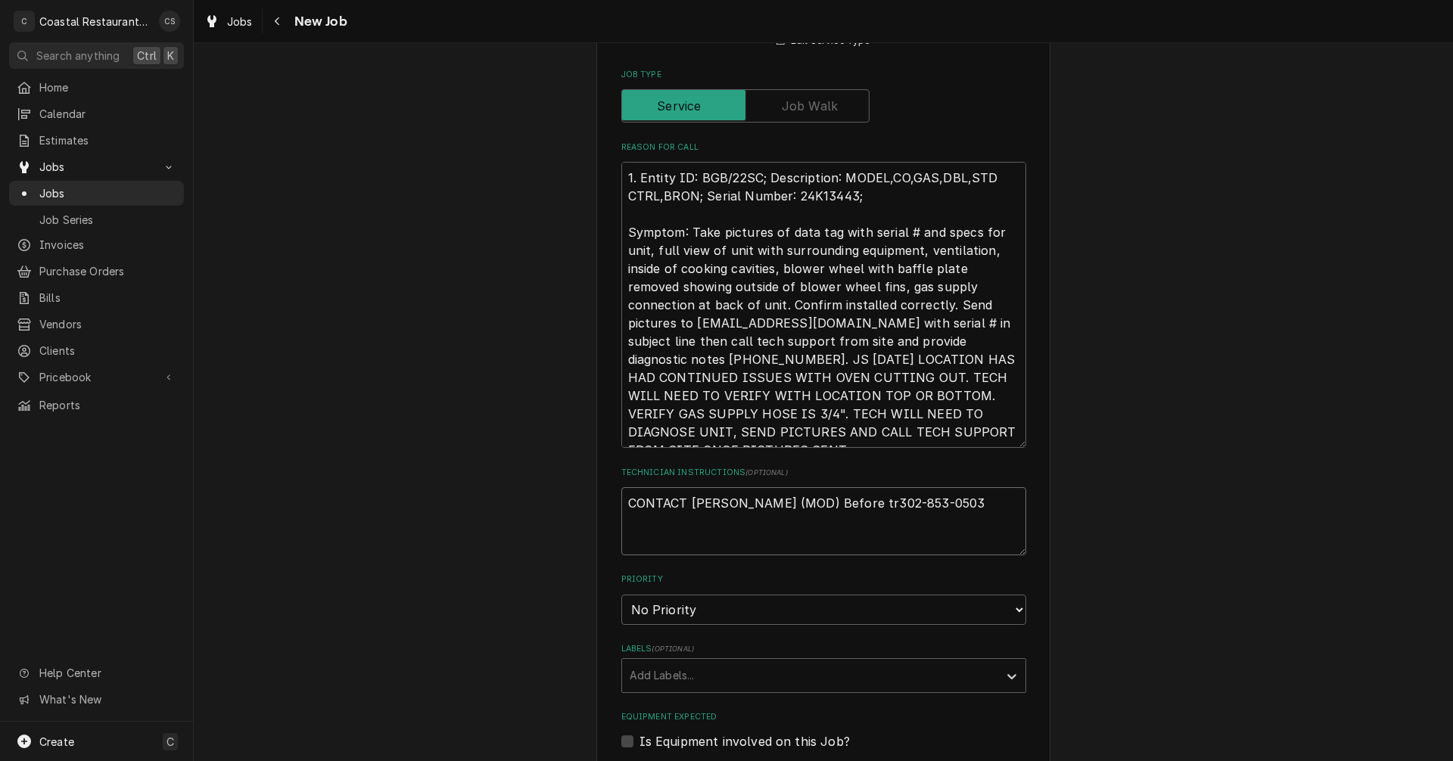
type textarea "x"
type textarea "CONTACT ANDREW (MOD) Before tra302-853-0503"
type textarea "x"
type textarea "CONTACT ANDREW (MOD) Before trav302-853-0503"
type textarea "x"
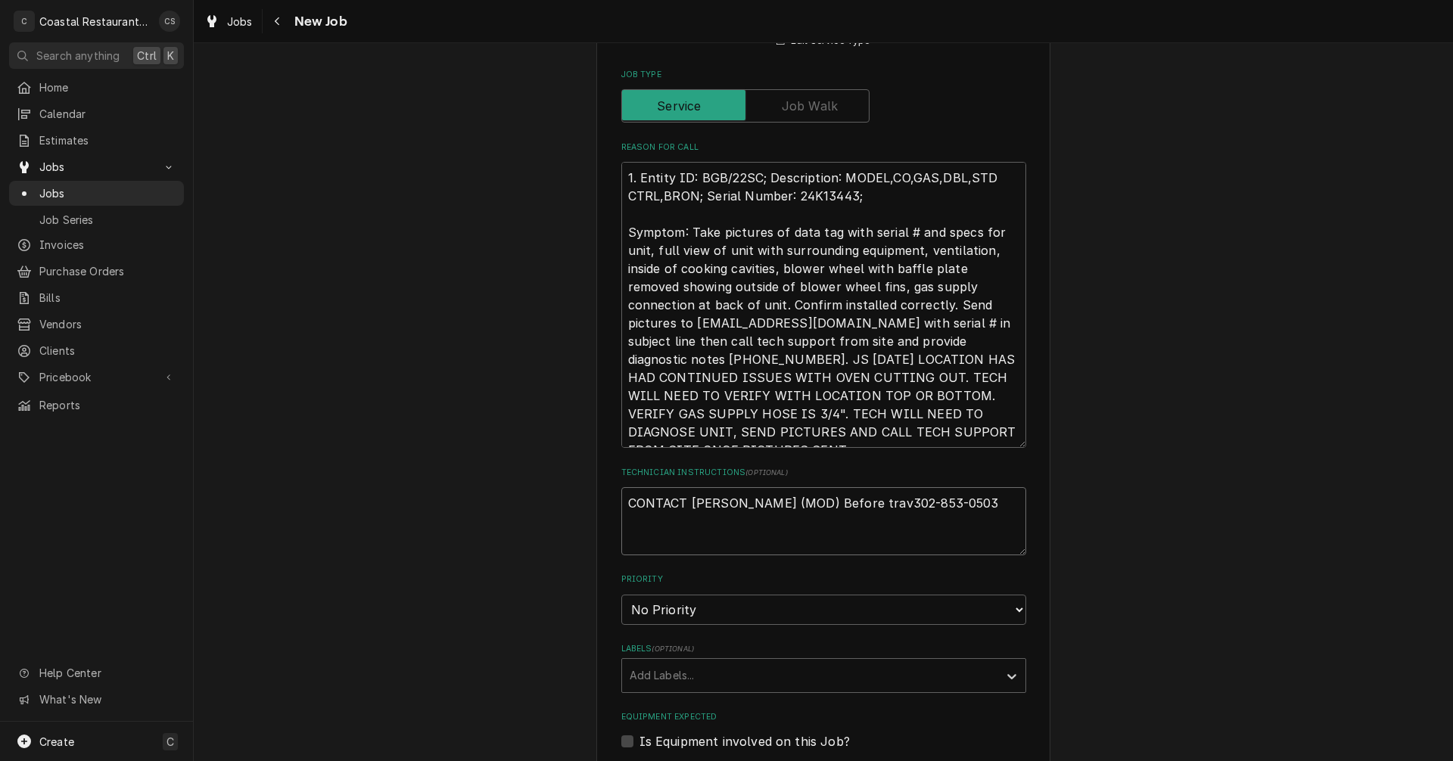
type textarea "CONTACT ANDREW (MOD) Before trave302-853-0503"
type textarea "x"
type textarea "CONTACT ANDREW (MOD) Before travel302-853-0503"
type textarea "x"
type textarea "CONTACT ANDREW (MOD) Before traveli302-853-0503"
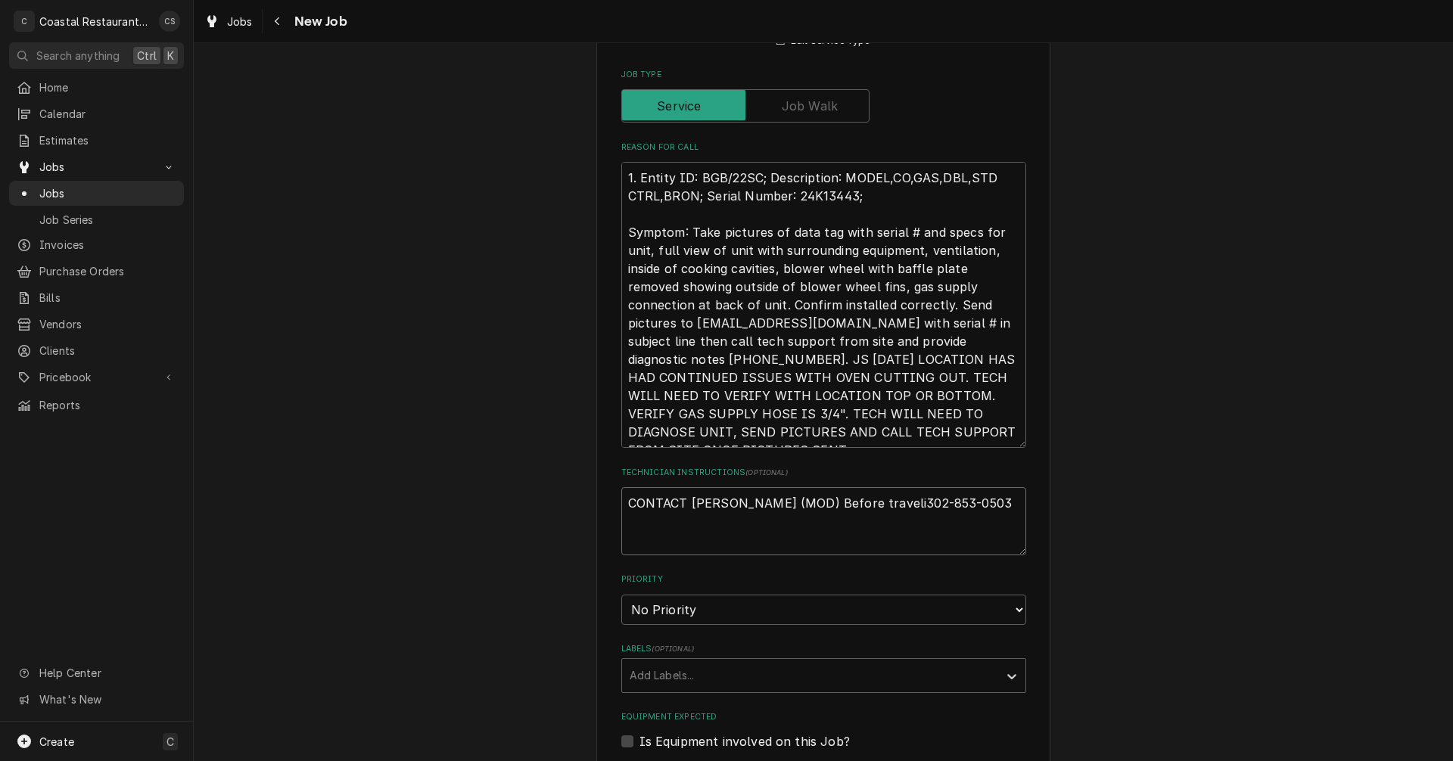
type textarea "x"
type textarea "CONTACT ANDREW (MOD) Before travelin302-853-0503"
type textarea "x"
type textarea "CONTACT ANDREW (MOD) Before traveling302-853-0503"
type textarea "x"
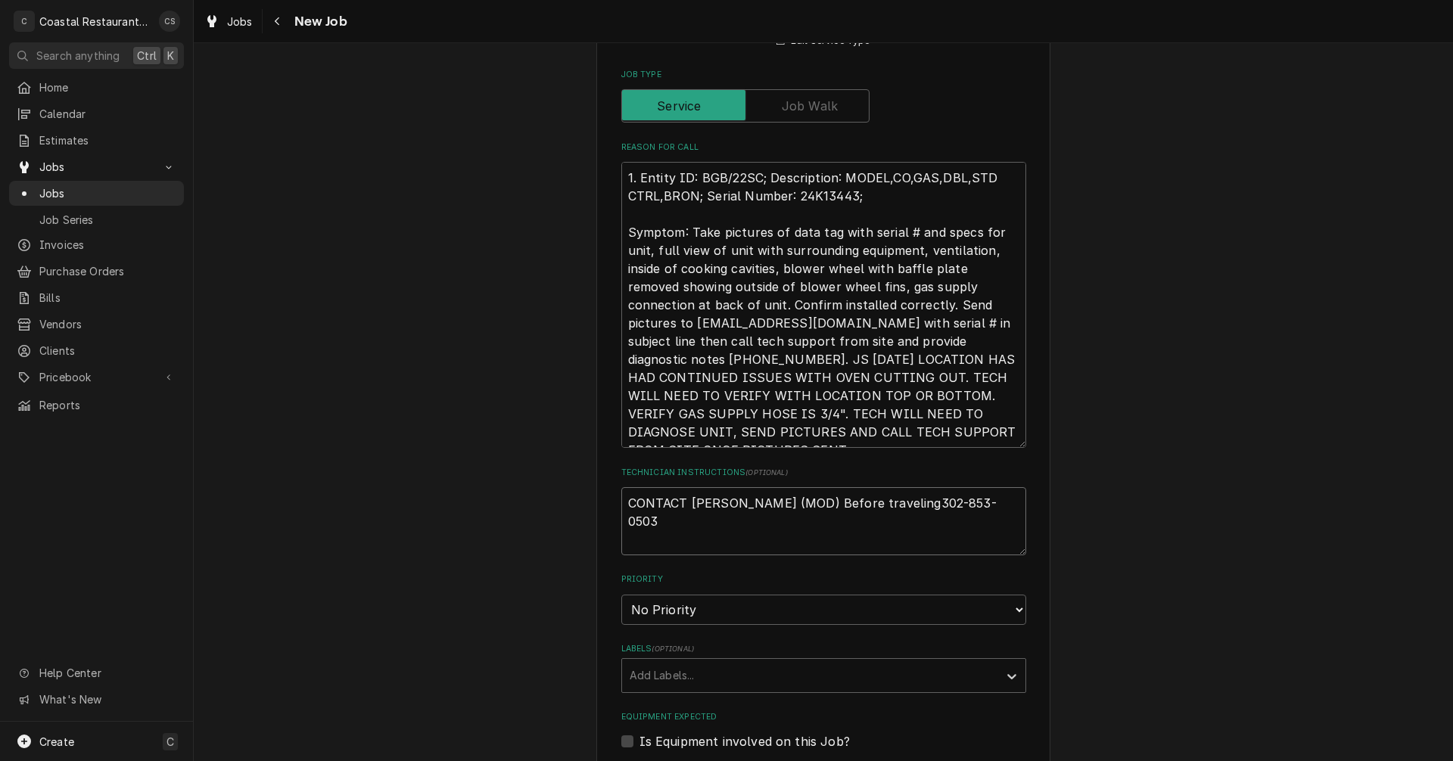
type textarea "CONTACT ANDREW (MOD) Before traveling 302-853-0503"
type textarea "x"
type textarea "CONTACT ANDREW (MOD) Before traveling t302-853-0503"
type textarea "x"
type textarea "CONTACT ANDREW (MOD) Before traveling to302-853-0503"
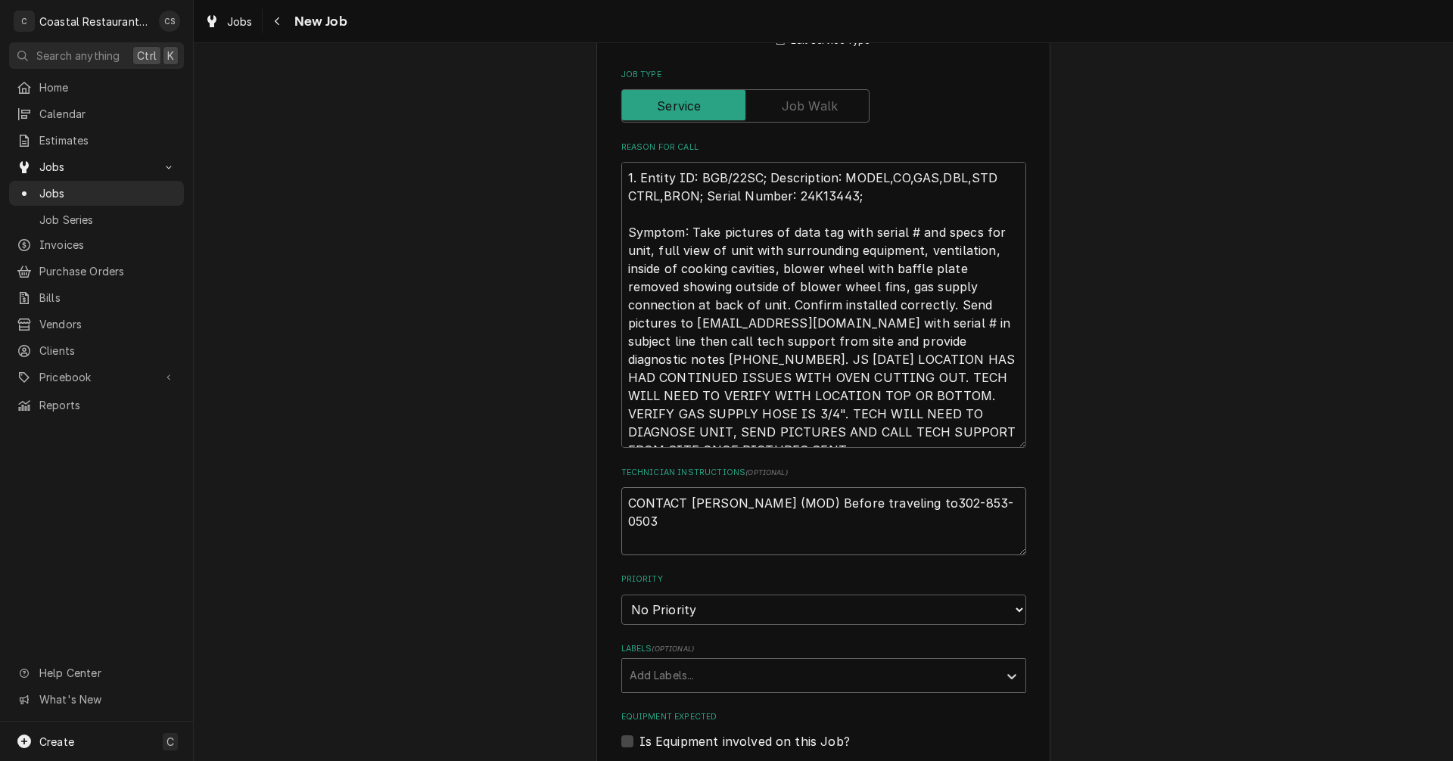
type textarea "x"
type textarea "CONTACT ANDREW (MOD) Before traveling to 302-853-0503"
type textarea "x"
type textarea "CONTACT ANDREW (MOD) Before traveling to c302-853-0503"
type textarea "x"
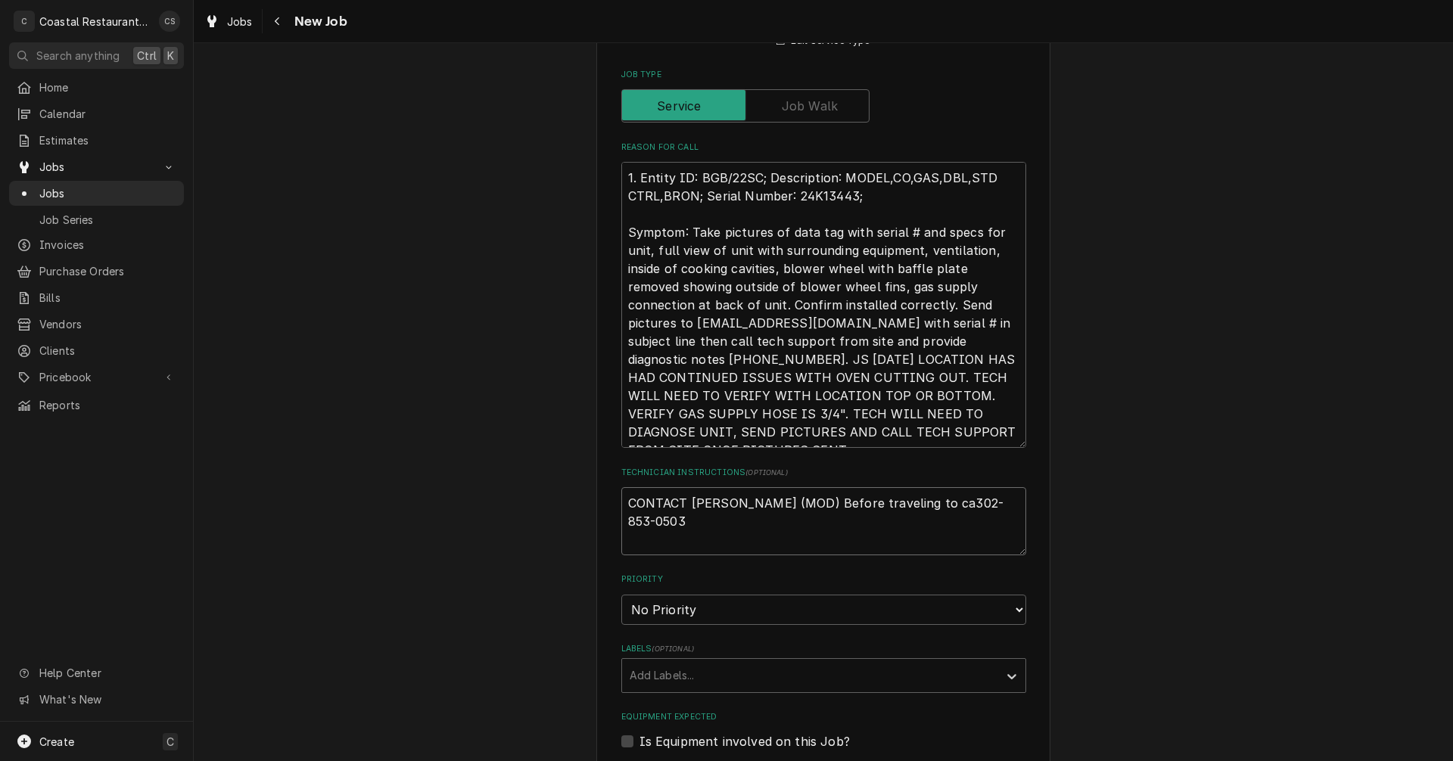
type textarea "CONTACT ANDREW (MOD) Before traveling to cal302-853-0503"
type textarea "x"
type textarea "CONTACT ANDREW (MOD) Before traveling to call302-853-0503"
type textarea "x"
type textarea "CONTACT ANDREW (MOD) Before traveling to call. 302-853-0503"
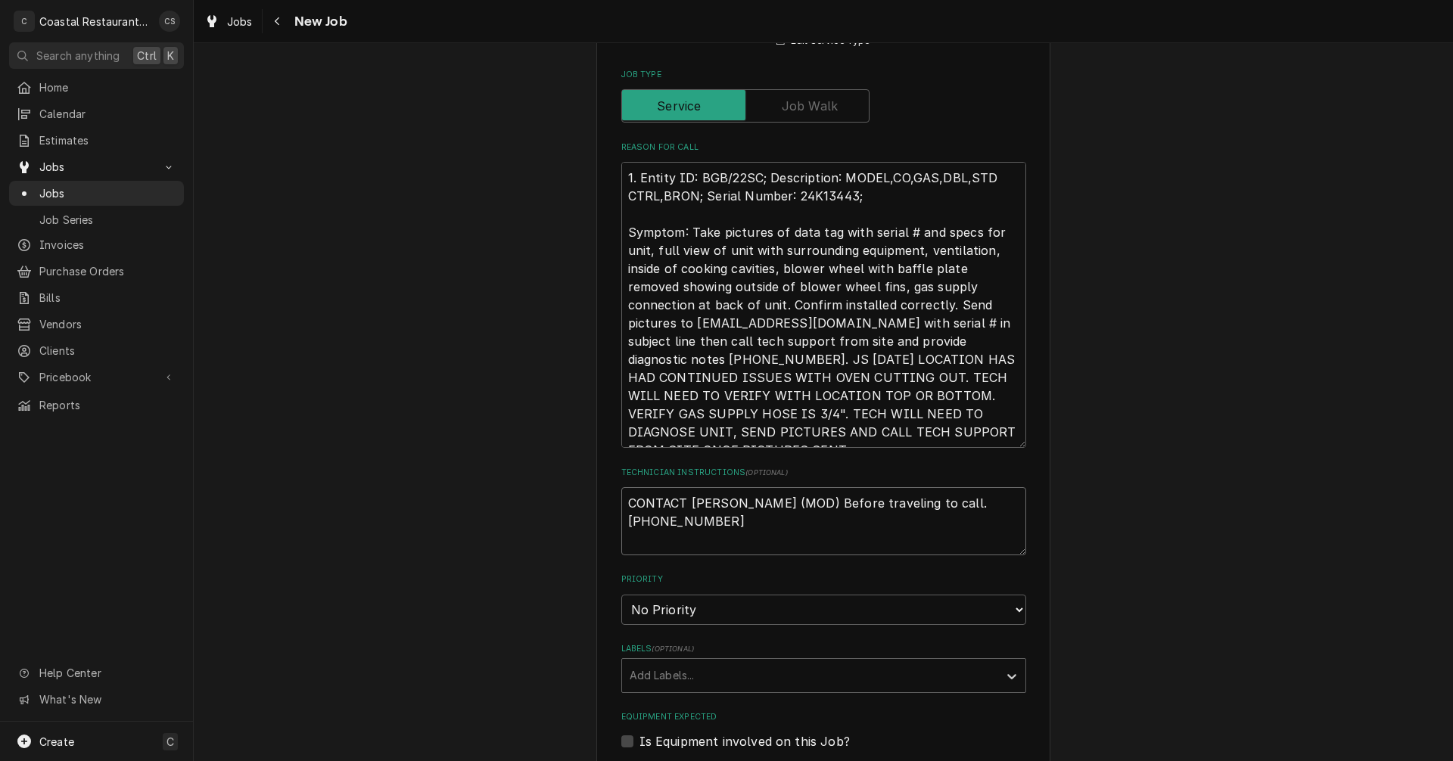
type textarea "x"
type textarea "CONTACT ANDREW (MOD) Before traveling to call.302-853-0503"
type textarea "x"
type textarea "CONTACT ANDREW (MOD) Before traveling to call302-853-0503"
type textarea "x"
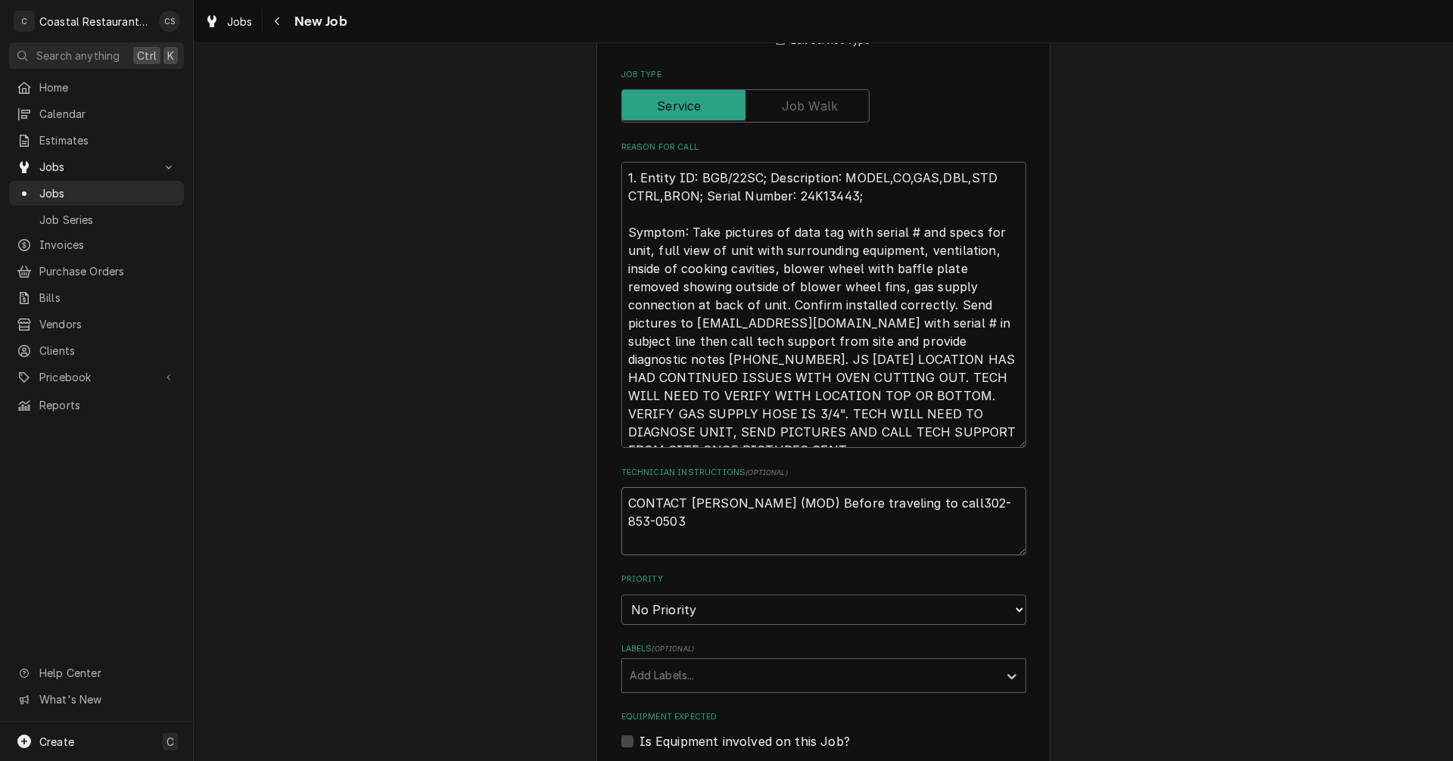
type textarea "CONTACT ANDREW (MOD) Before traveling to call 302-853-0503"
type textarea "x"
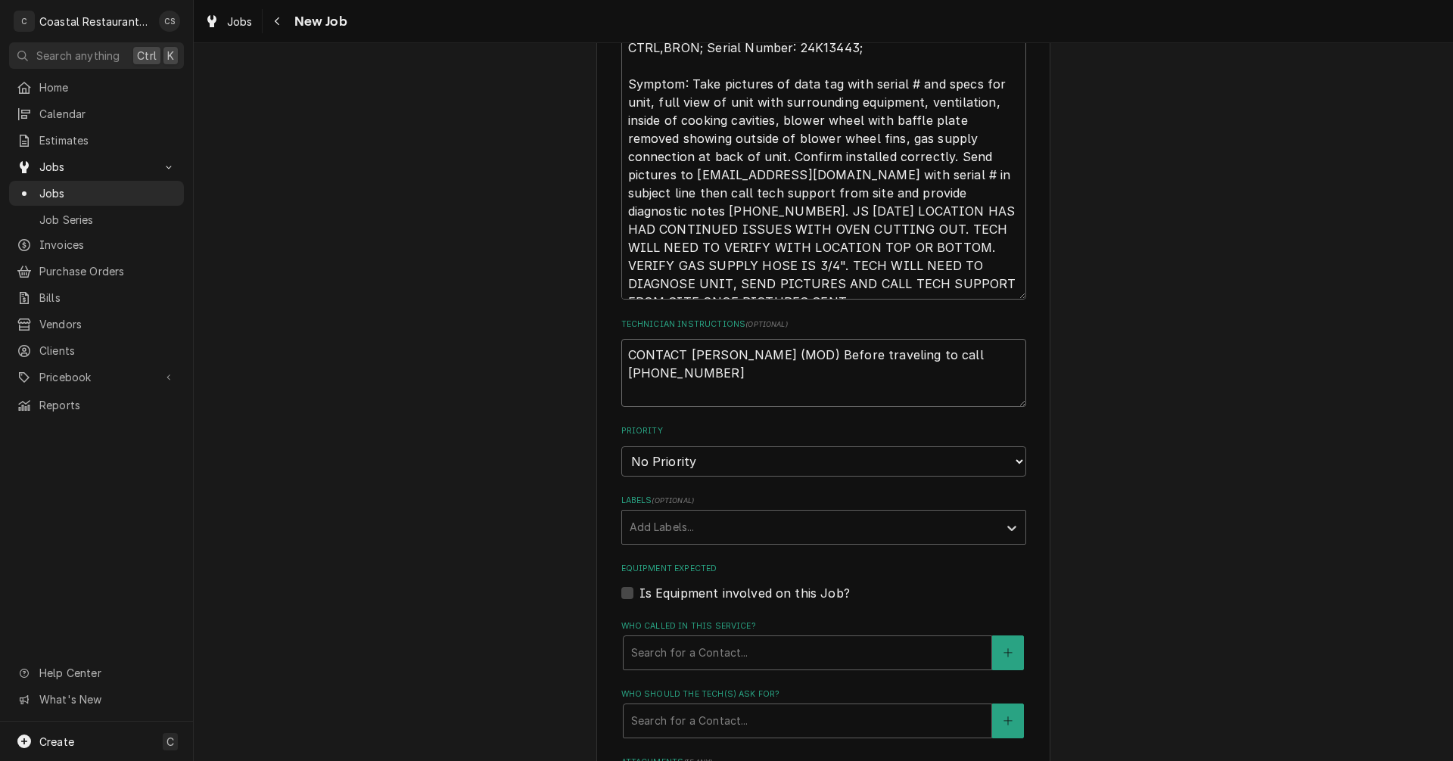
scroll to position [695, 0]
type textarea "CONTACT ANDREW (MOD) Before traveling to call 302-853-0503"
click at [704, 524] on div "Labels" at bounding box center [810, 524] width 361 height 27
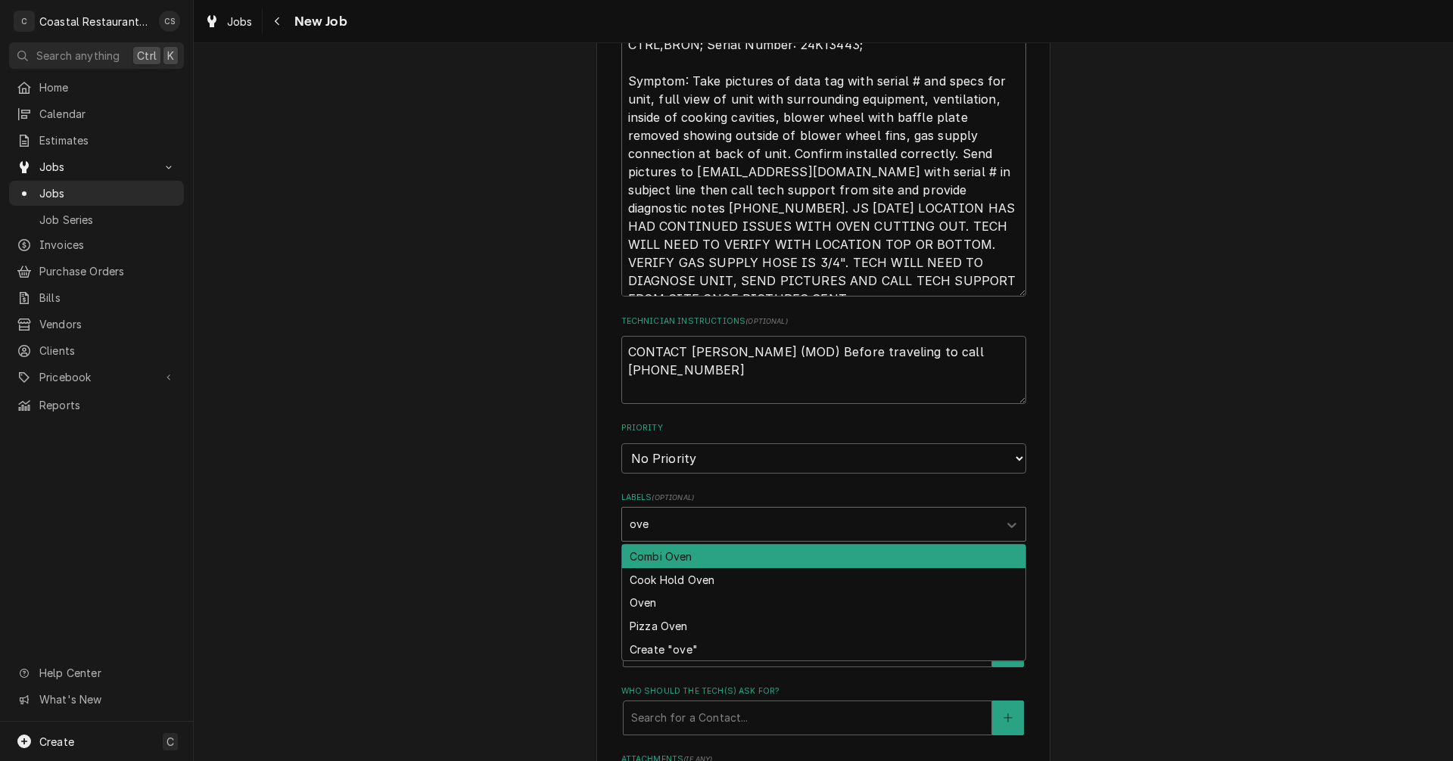
type input "oven"
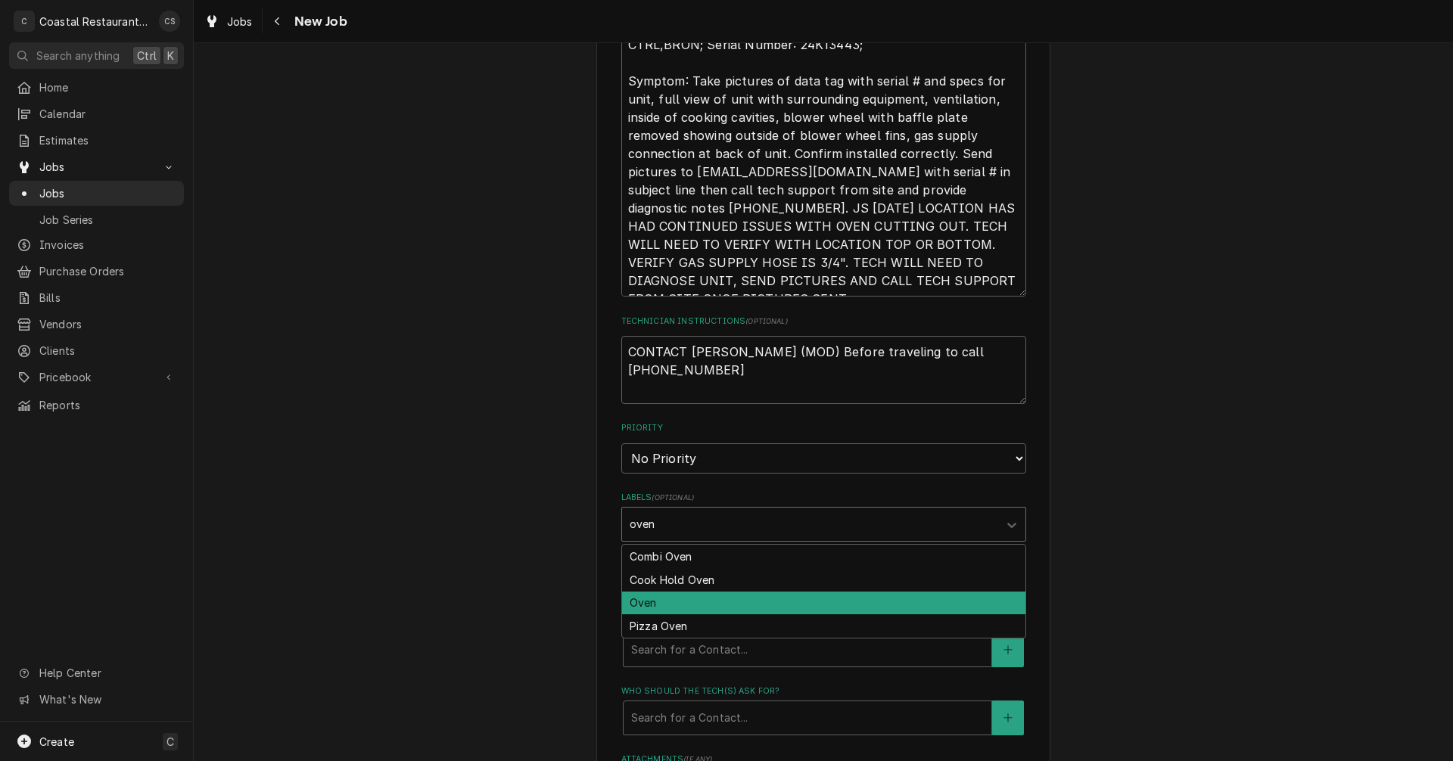
click at [661, 600] on div "Oven" at bounding box center [823, 603] width 403 height 23
type textarea "x"
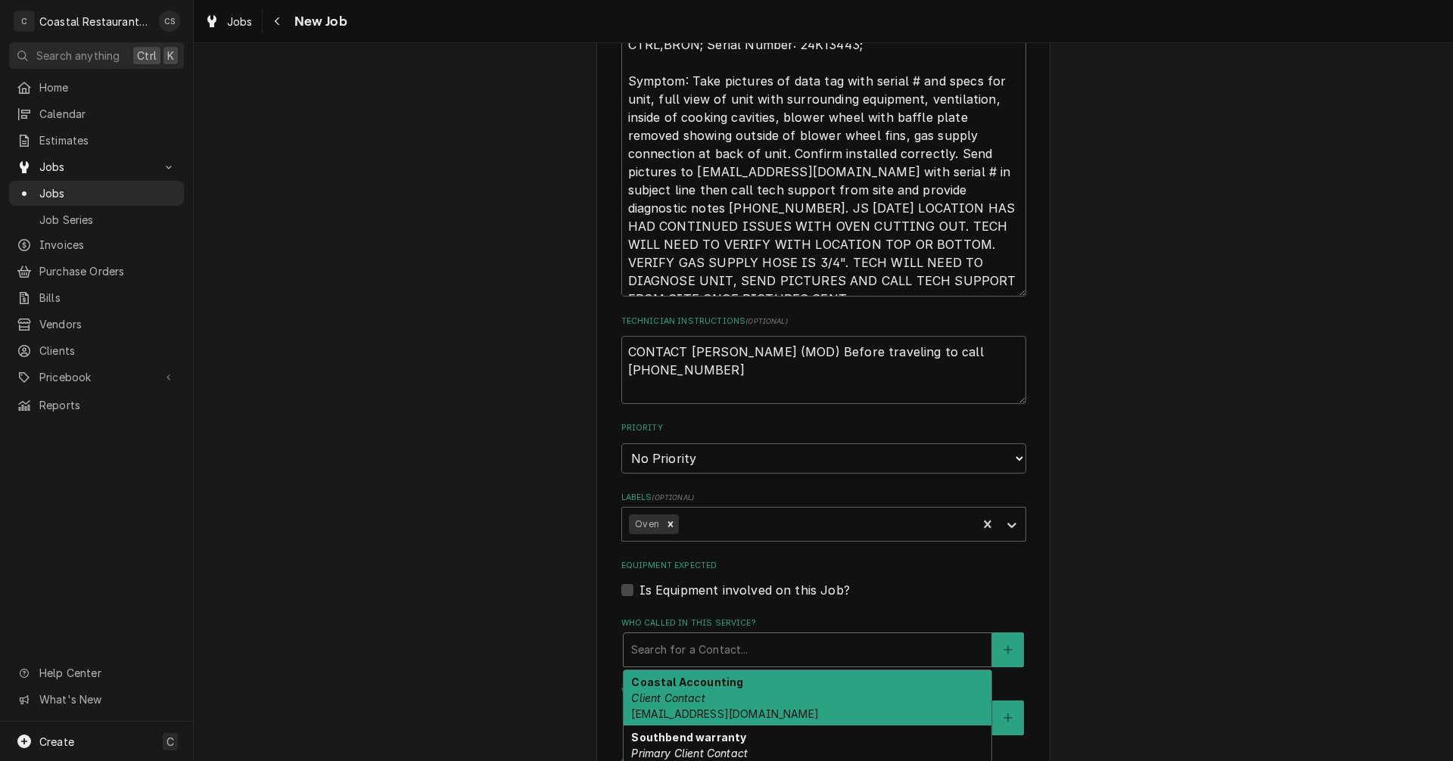
click at [679, 656] on div "Who called in this service?" at bounding box center [807, 649] width 353 height 27
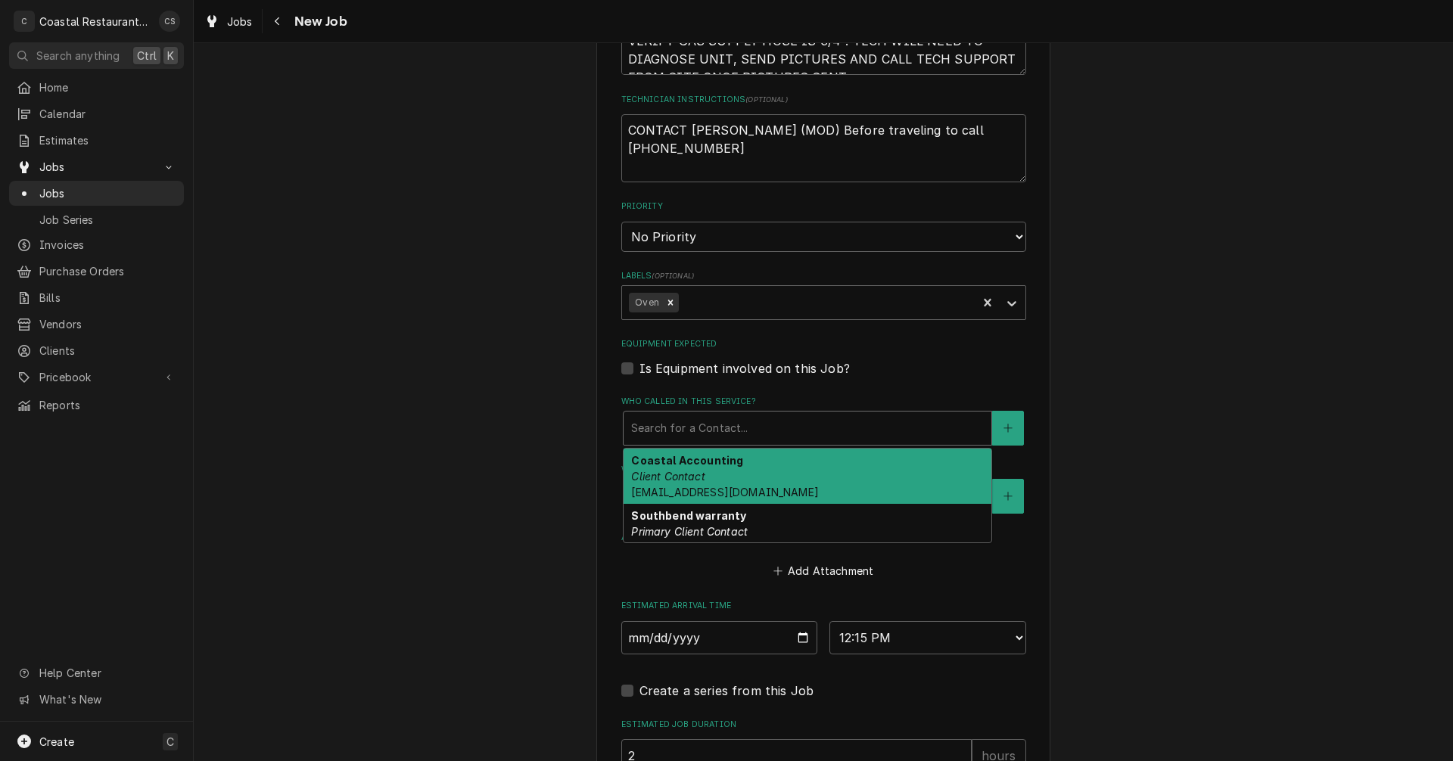
scroll to position [922, 0]
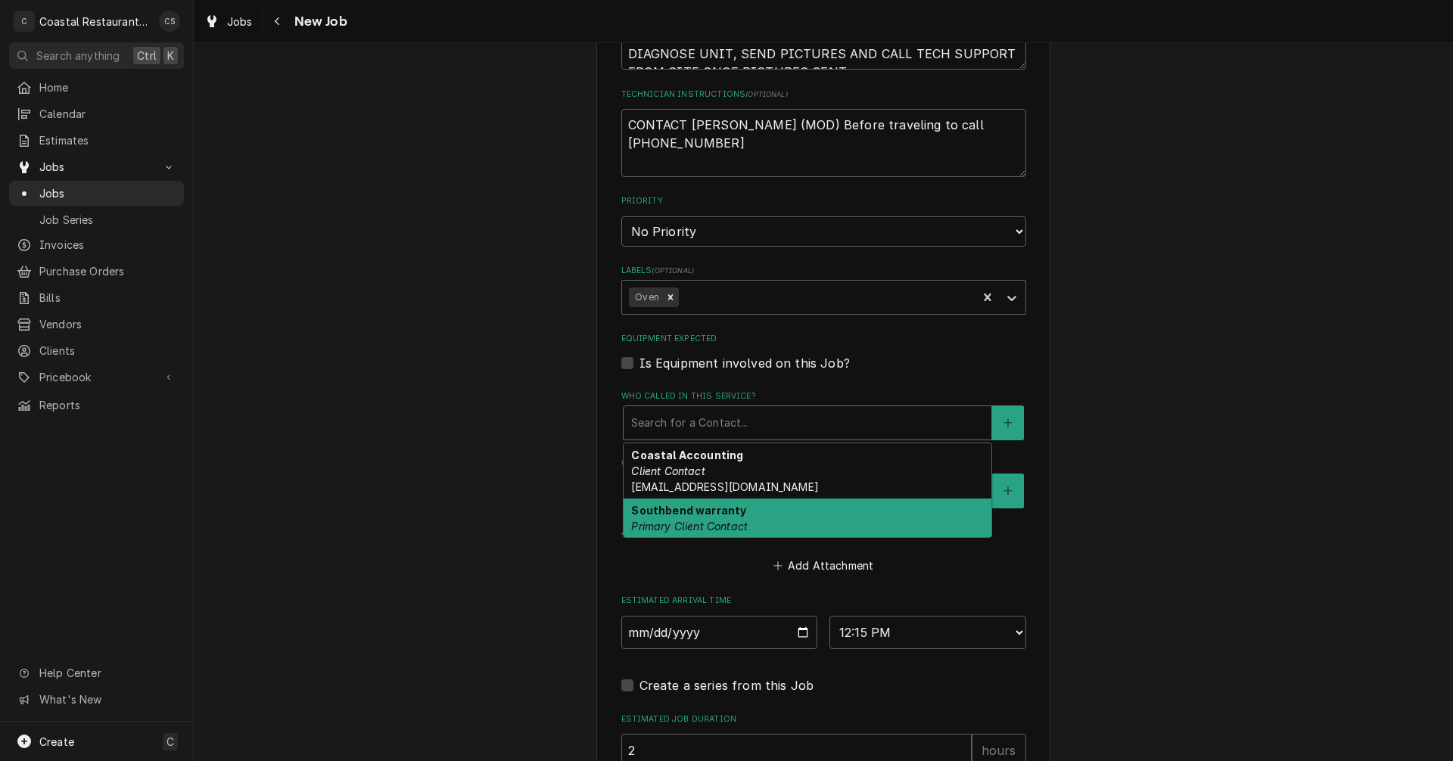
click at [683, 512] on strong "Southbend warranty" at bounding box center [688, 510] width 115 height 13
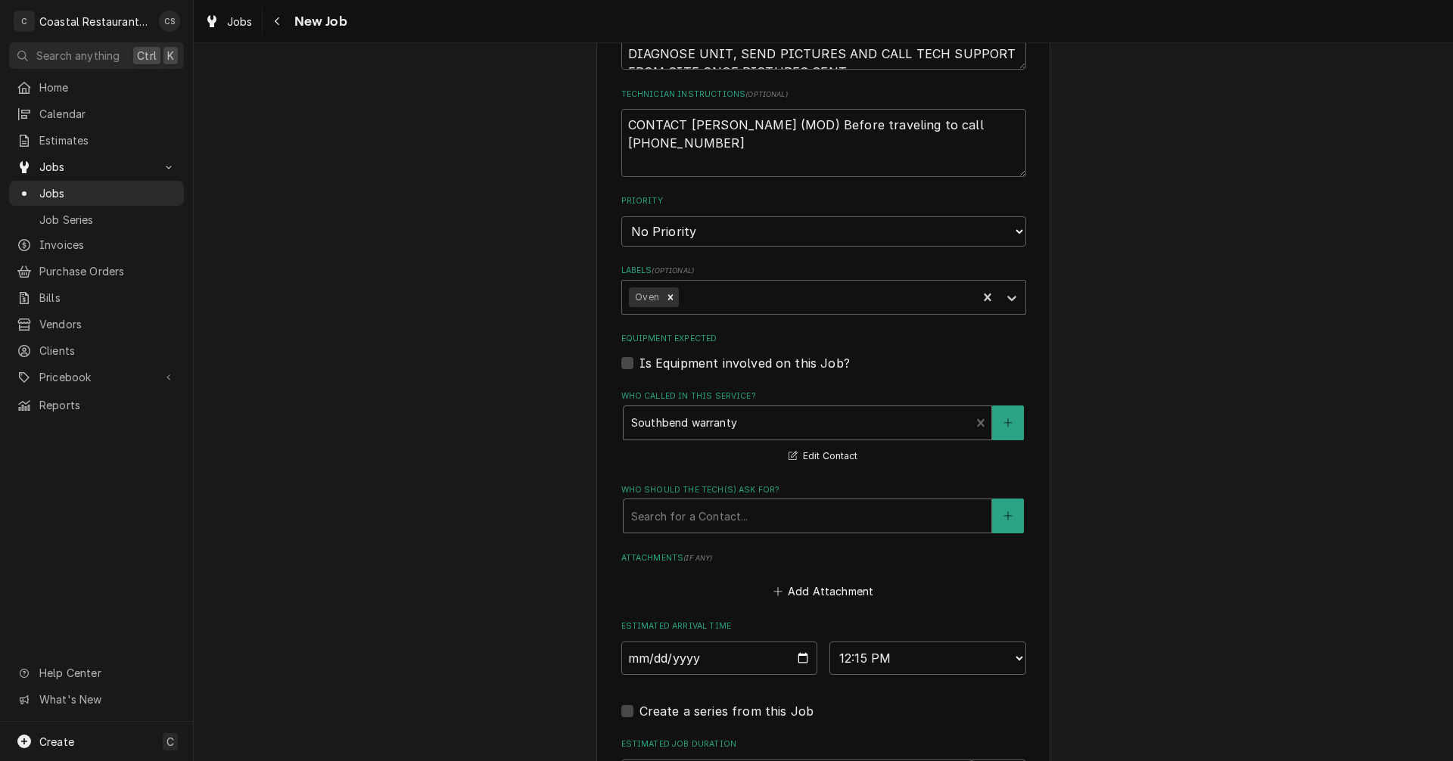
click at [675, 525] on div "Who should the tech(s) ask for?" at bounding box center [807, 515] width 353 height 27
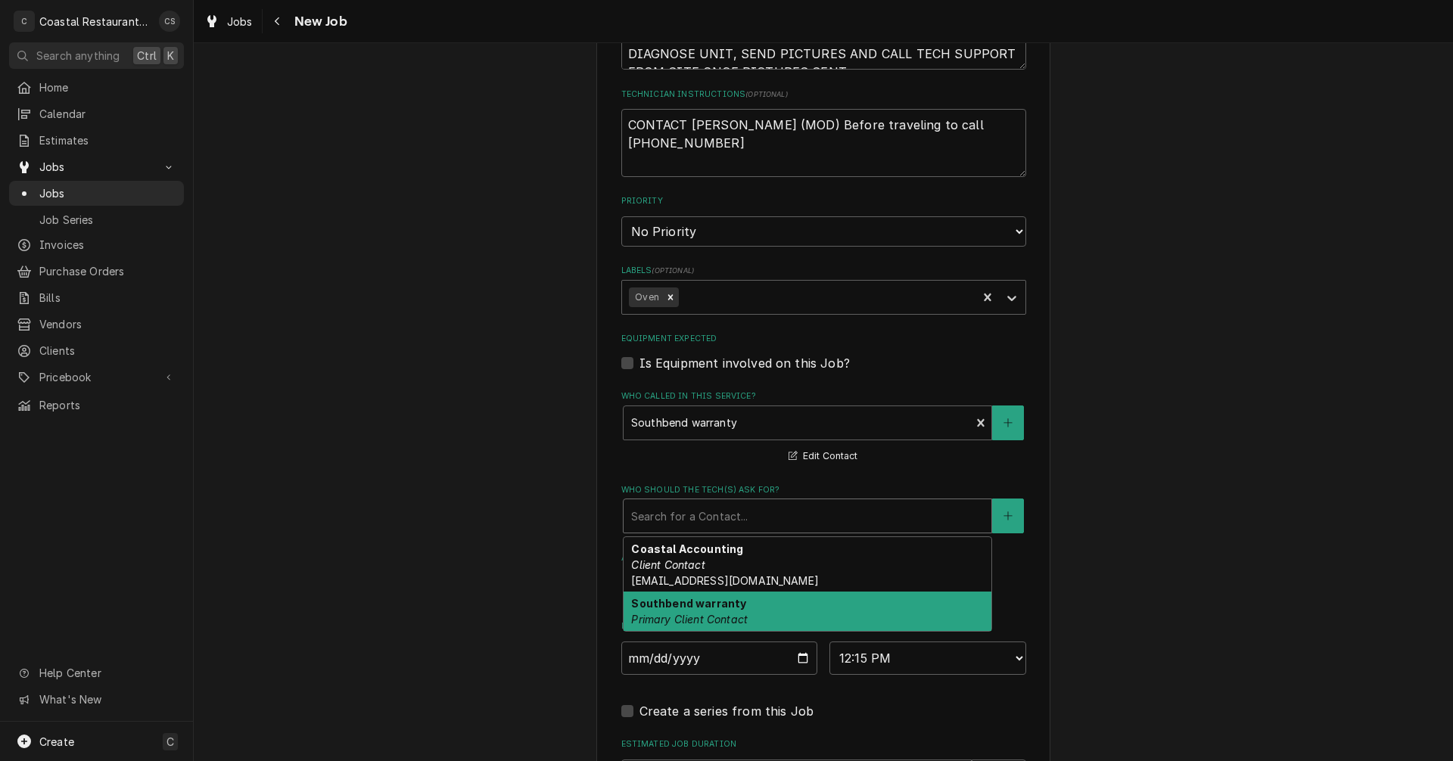
click at [693, 602] on strong "Southbend warranty" at bounding box center [688, 603] width 115 height 13
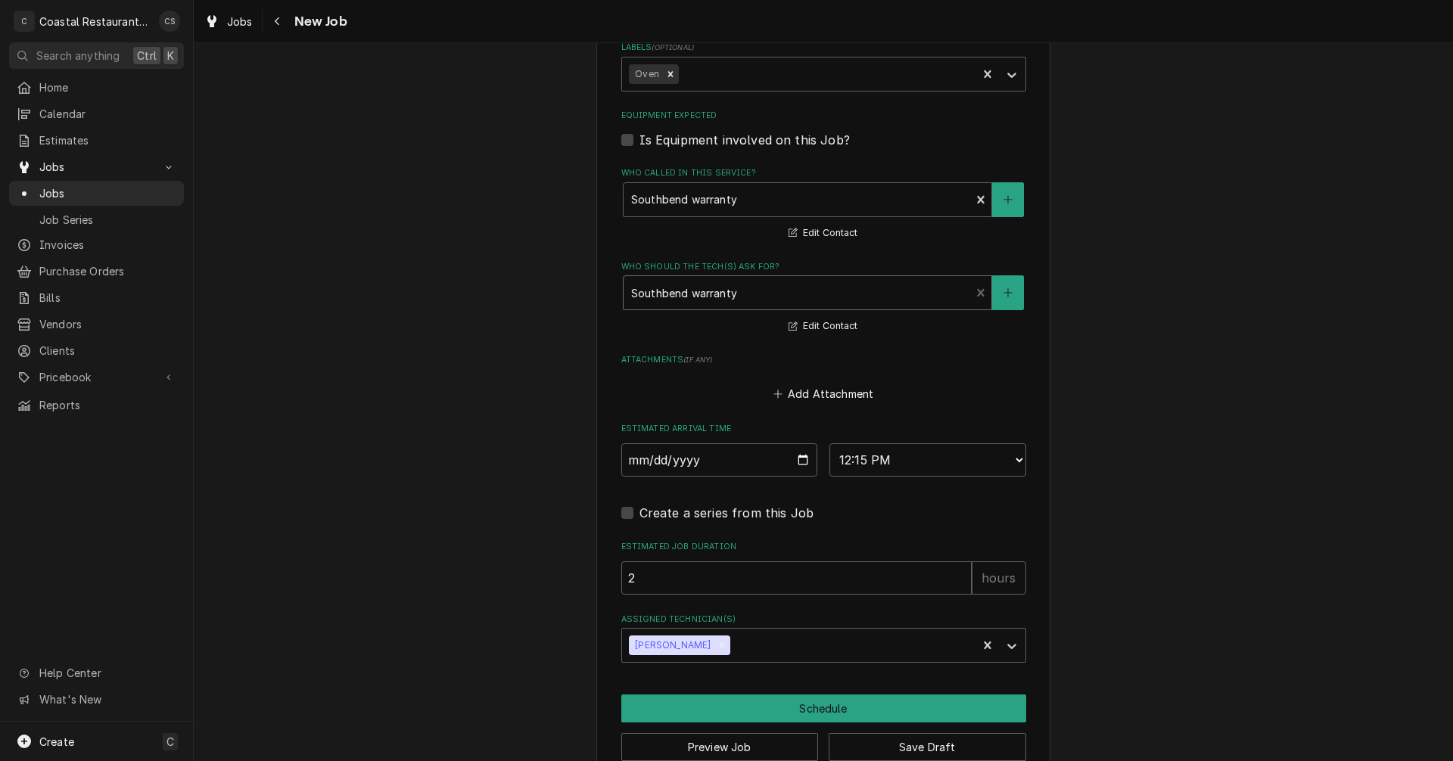
scroll to position [1149, 0]
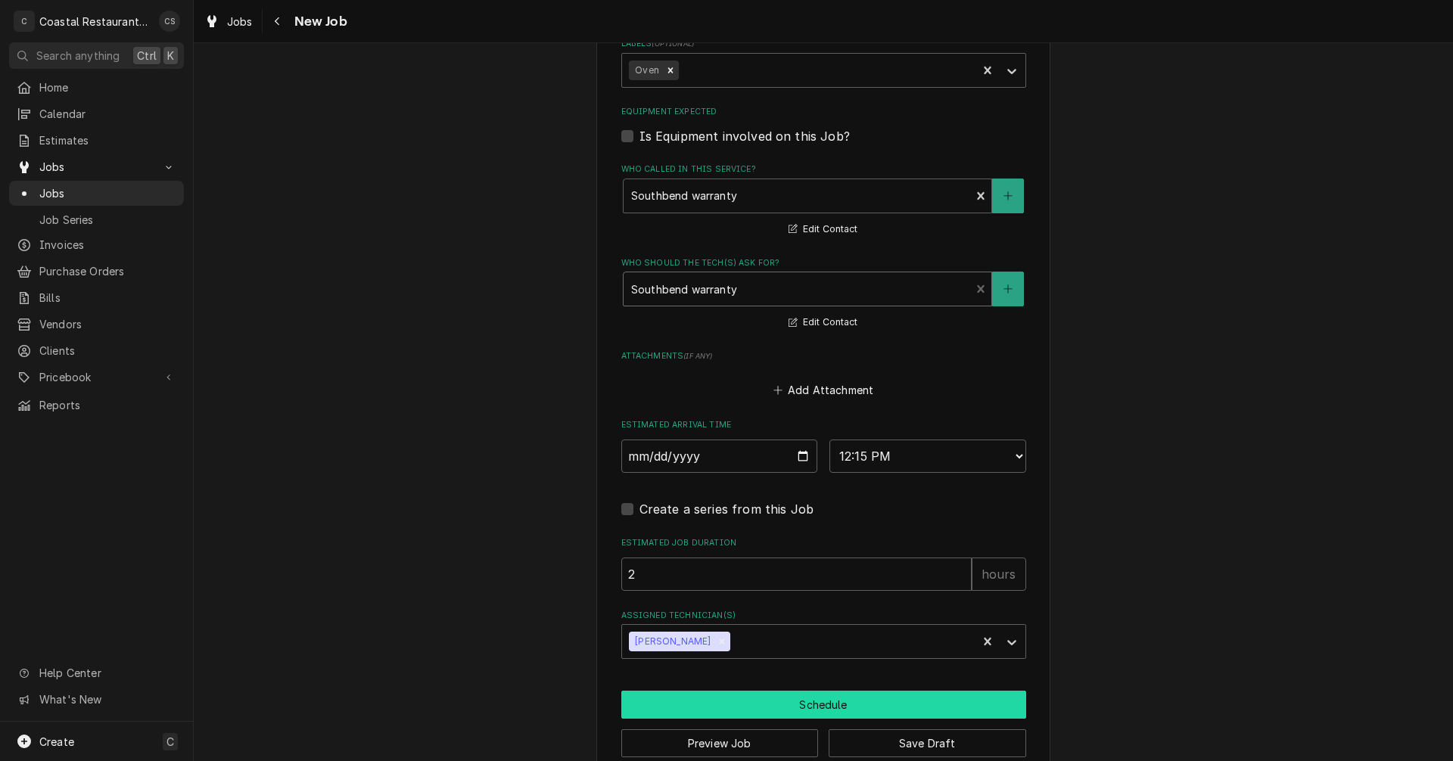
click at [801, 705] on button "Schedule" at bounding box center [823, 705] width 405 height 28
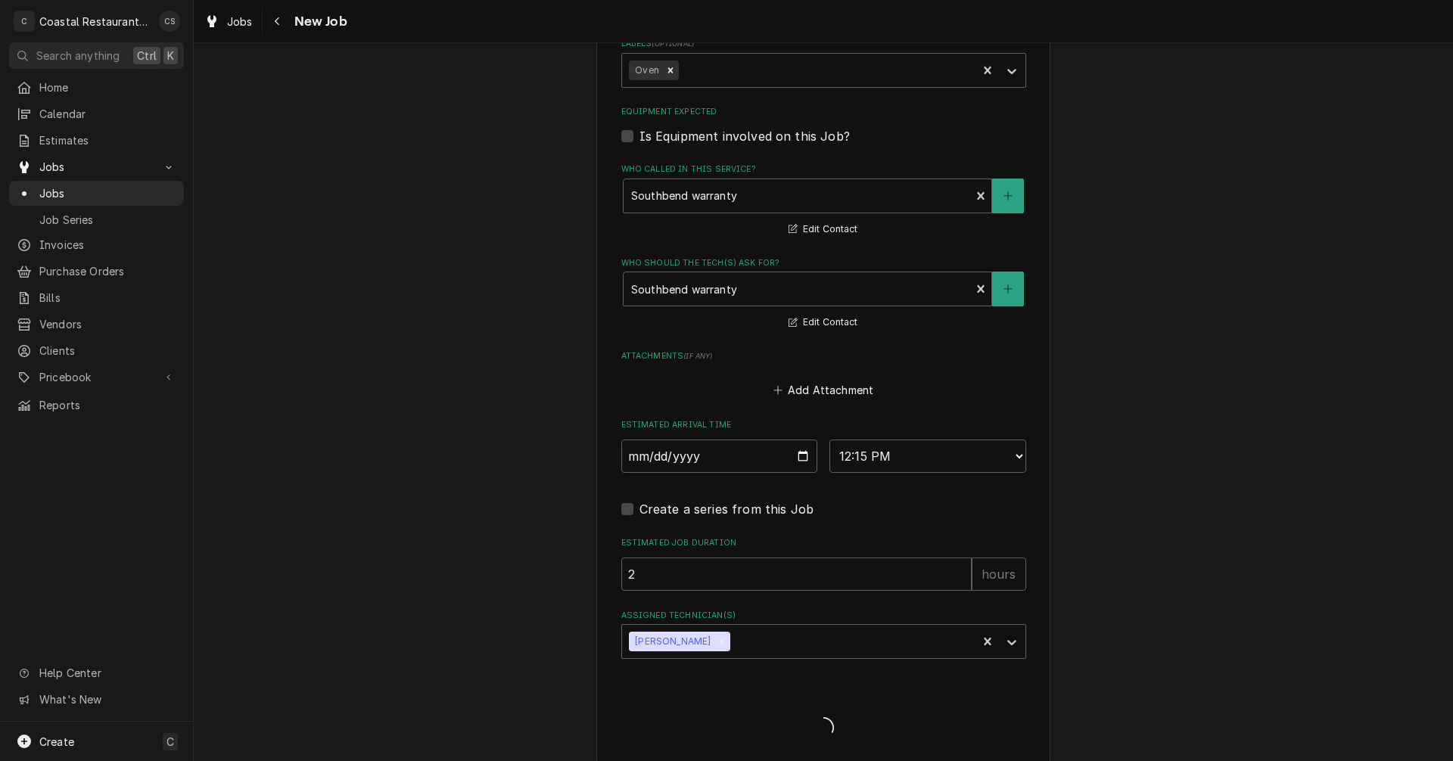
type textarea "x"
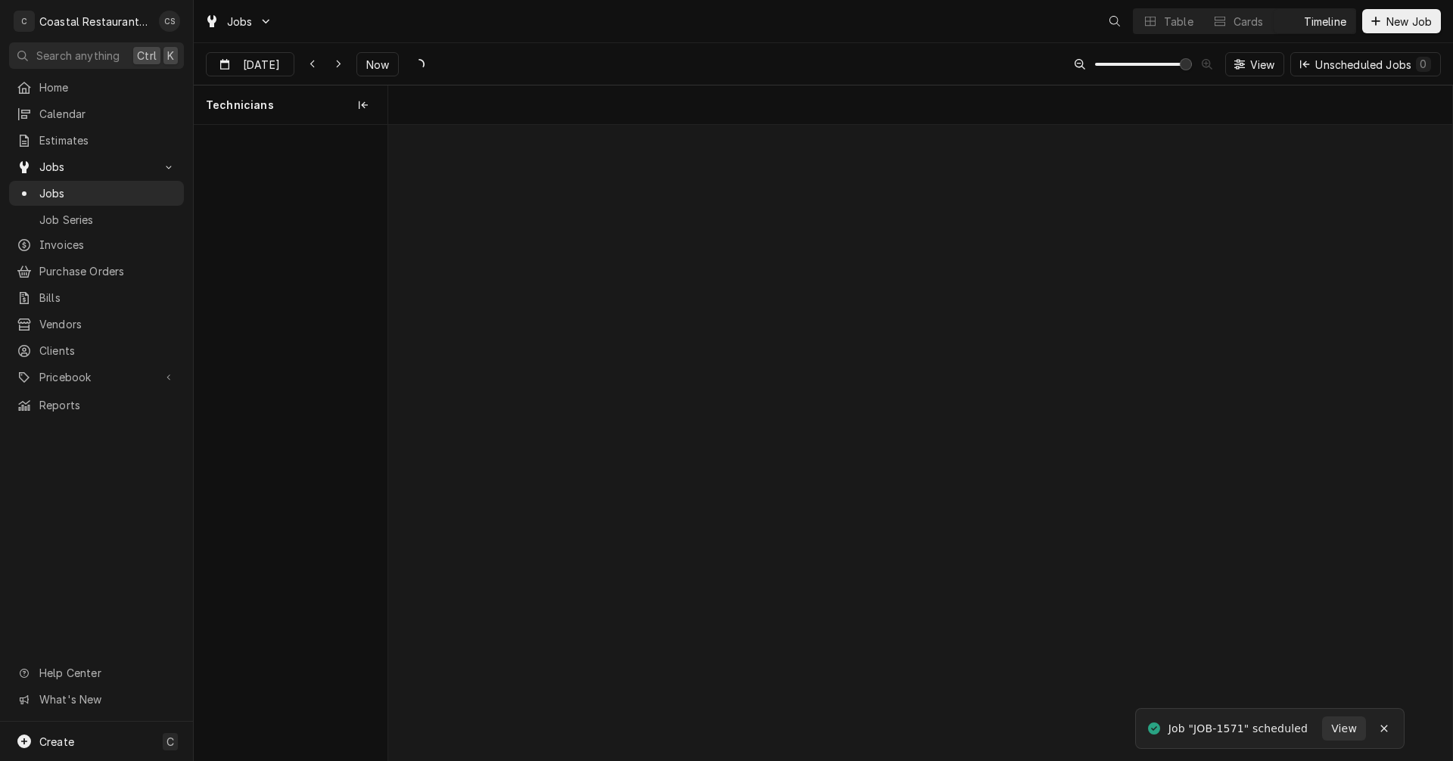
scroll to position [0, 21082]
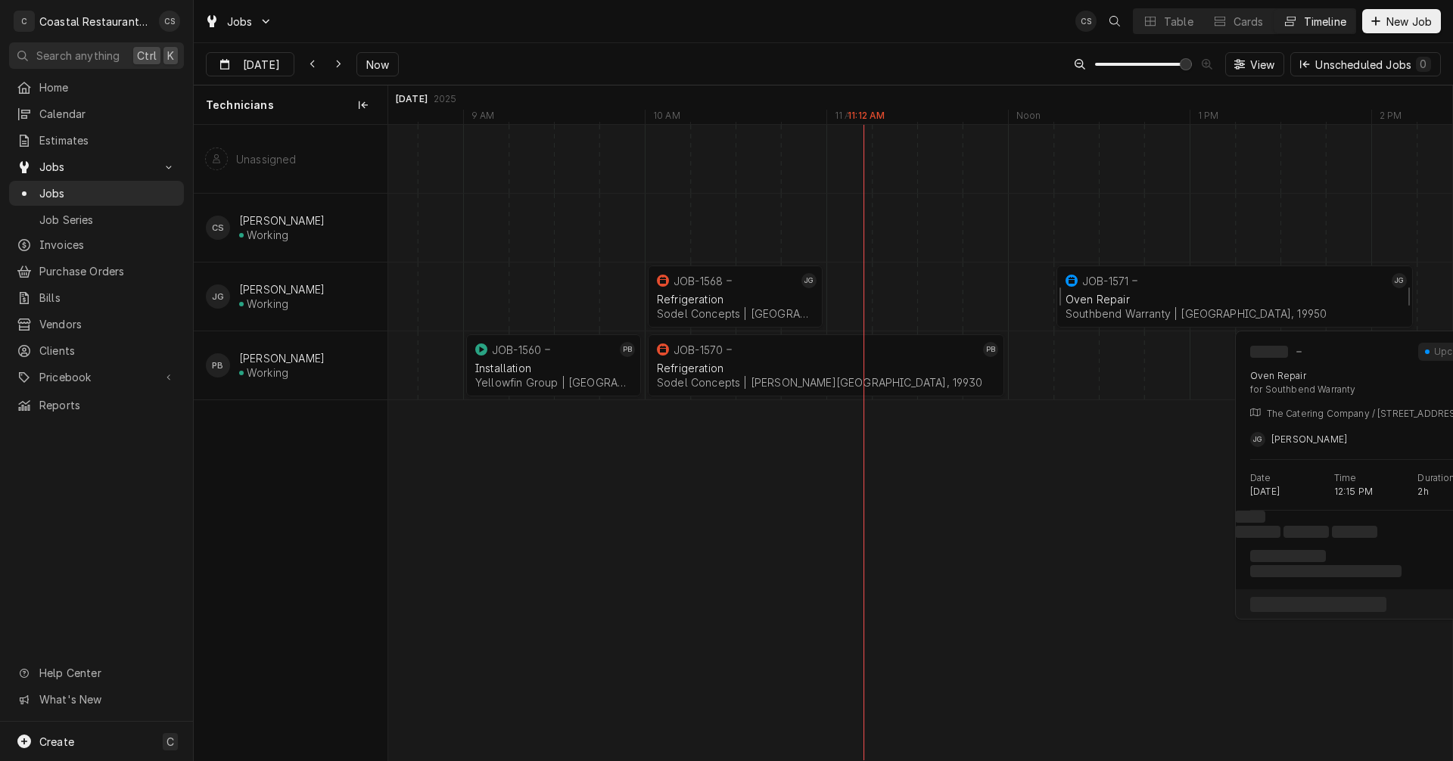
click at [1132, 291] on div "Oven Repair Southbend Warranty | [GEOGRAPHIC_DATA], 19950" at bounding box center [1234, 306] width 344 height 33
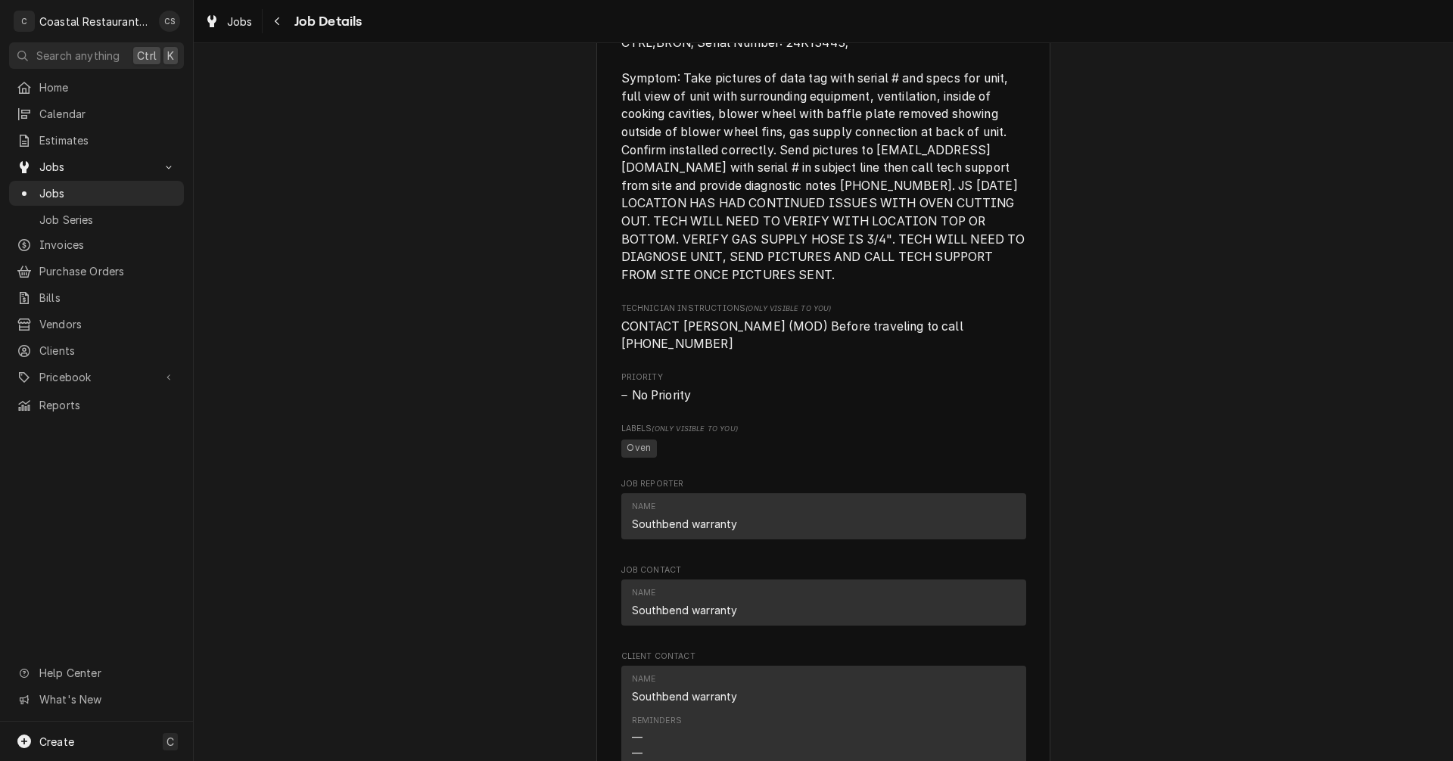
scroll to position [1059, 0]
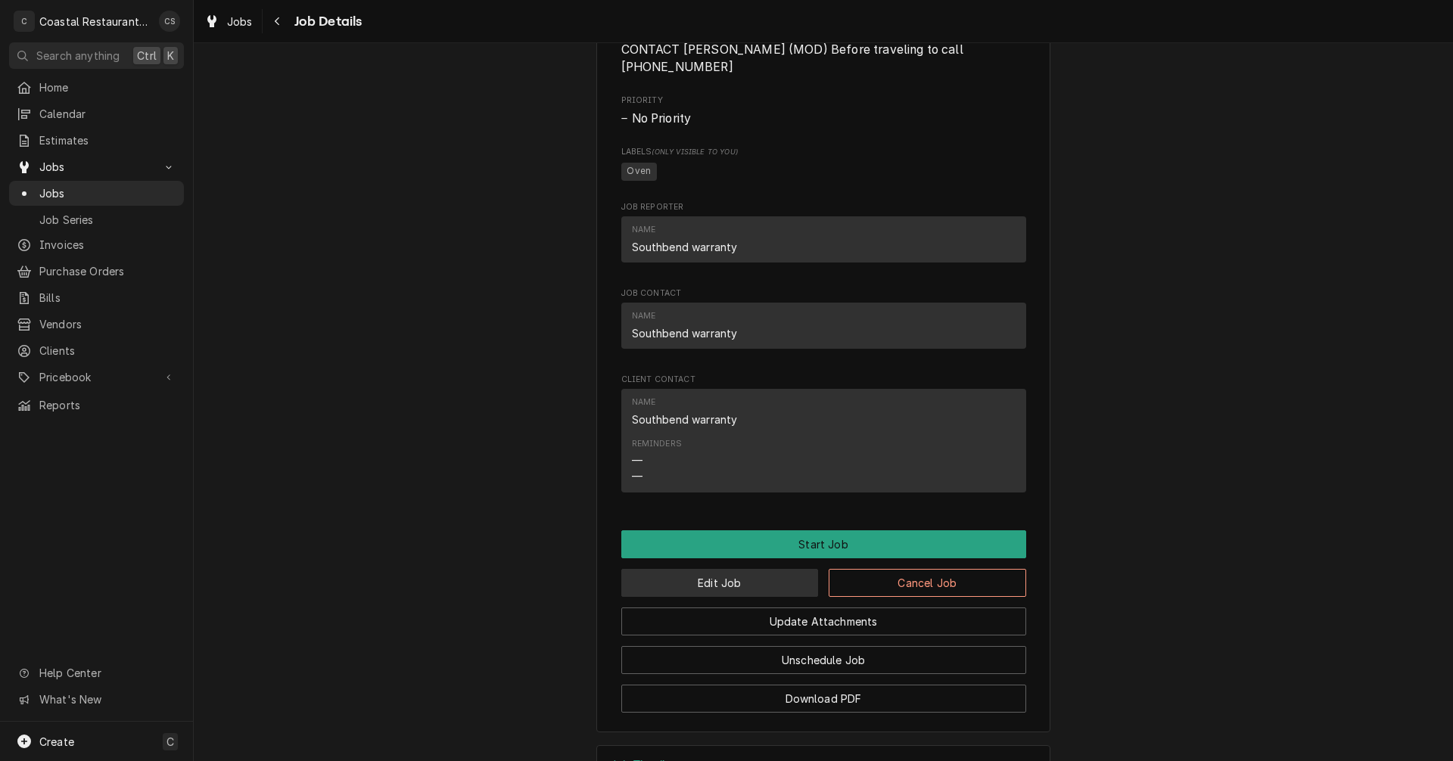
click at [744, 579] on button "Edit Job" at bounding box center [719, 583] width 197 height 28
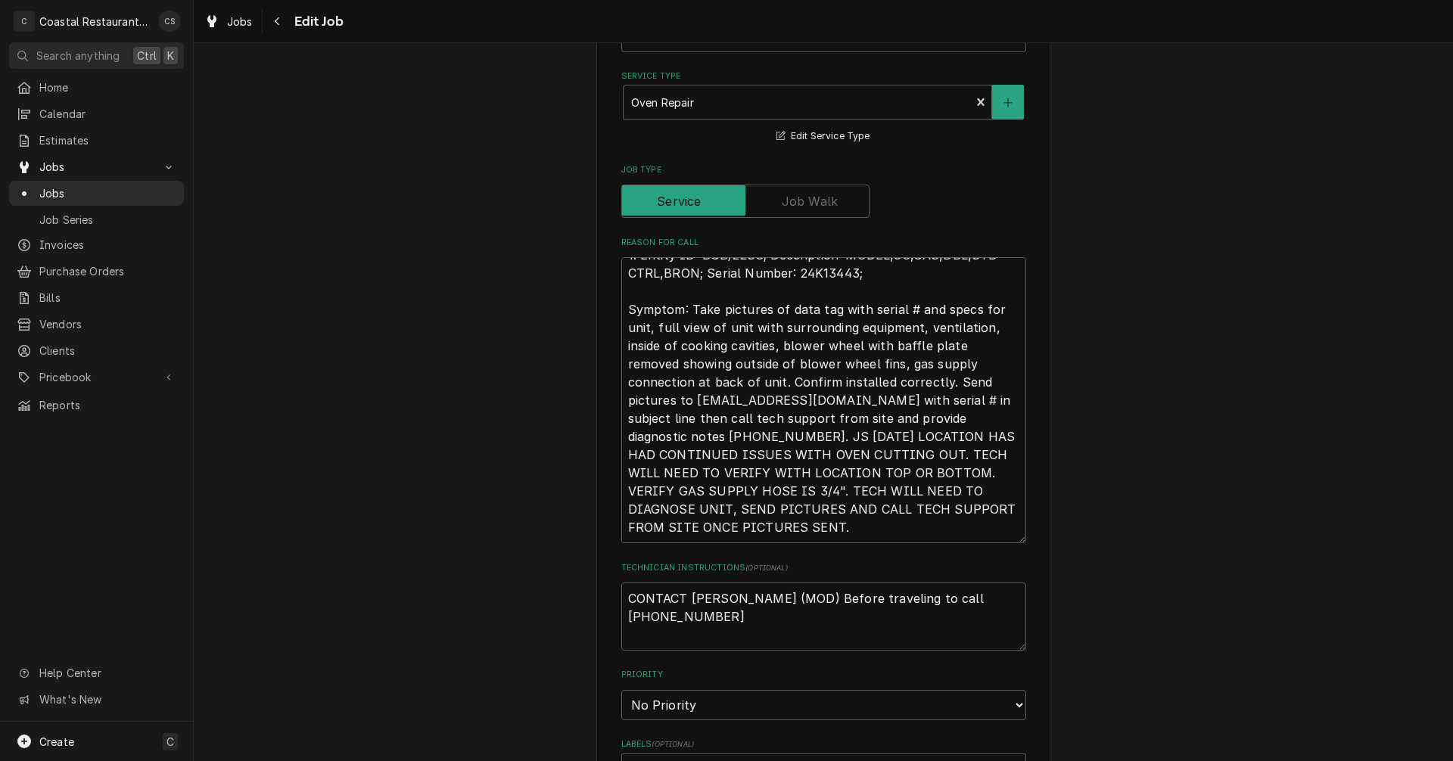
scroll to position [454, 0]
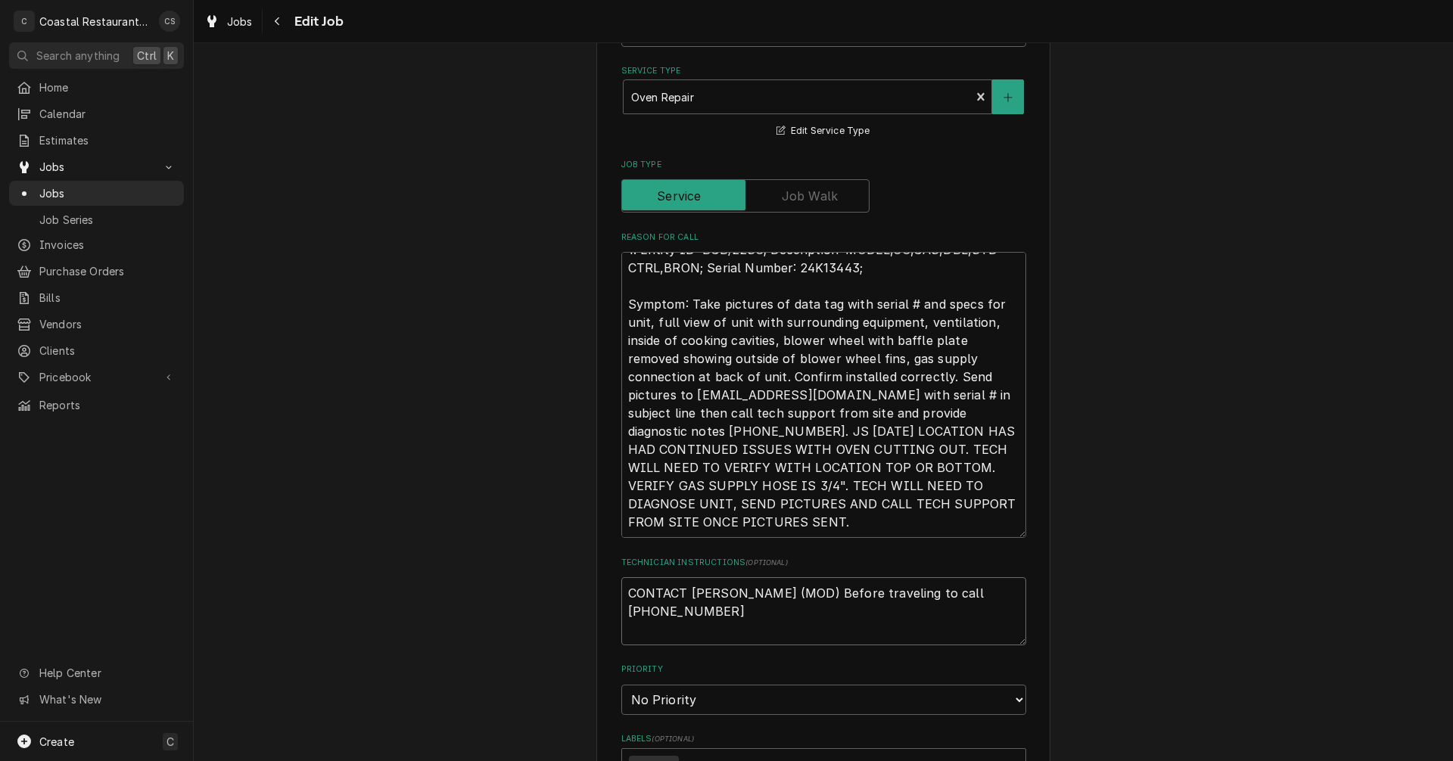
drag, startPoint x: 1013, startPoint y: 593, endPoint x: 1006, endPoint y: 588, distance: 8.6
click at [1006, 588] on textarea "CONTACT [PERSON_NAME] (MOD) Before traveling to call [PHONE_NUMBER]" at bounding box center [823, 611] width 405 height 68
drag, startPoint x: 920, startPoint y: 594, endPoint x: 779, endPoint y: 590, distance: 140.8
click at [779, 590] on textarea "CONTACT [PERSON_NAME] (MOD) Before traveling to call [PHONE_NUMBER]" at bounding box center [823, 611] width 405 height 68
type textarea "x"
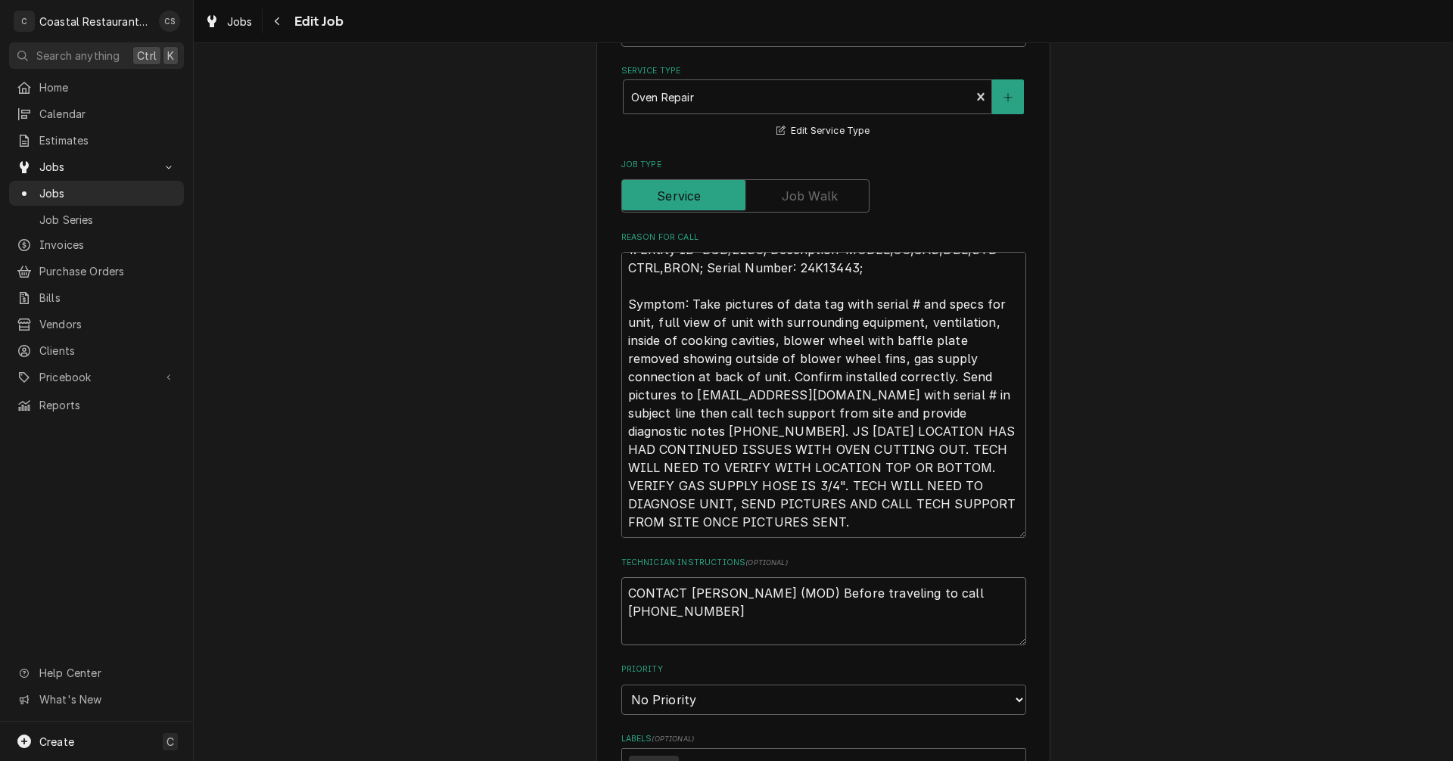
type textarea "CONTACT ANDREW (MOD)302-853-0503"
type textarea "x"
type textarea "CONTACT ANDREW (MOD) 302-853-0503"
click at [883, 594] on textarea "CONTACT ANDREW (MOD) 302-853-0503" at bounding box center [823, 611] width 405 height 68
click at [783, 595] on textarea "CONTACT ANDREW (MOD) 302-853-0503" at bounding box center [823, 611] width 405 height 68
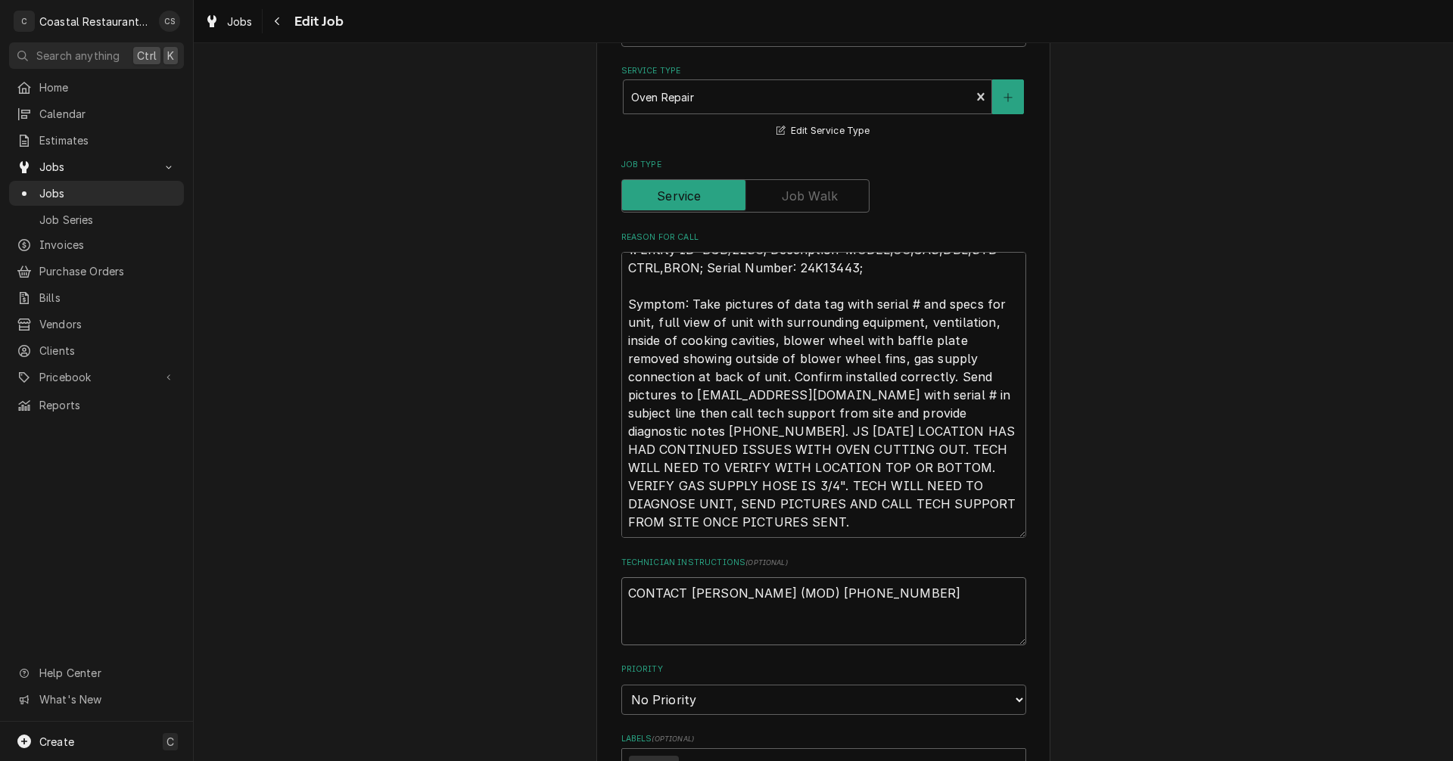
type textarea "x"
type textarea "CONTACT ANDREW (MOD) W302-853-0503"
type textarea "x"
type textarea "CONTACT ANDREW (MOD) WI302-853-0503"
type textarea "x"
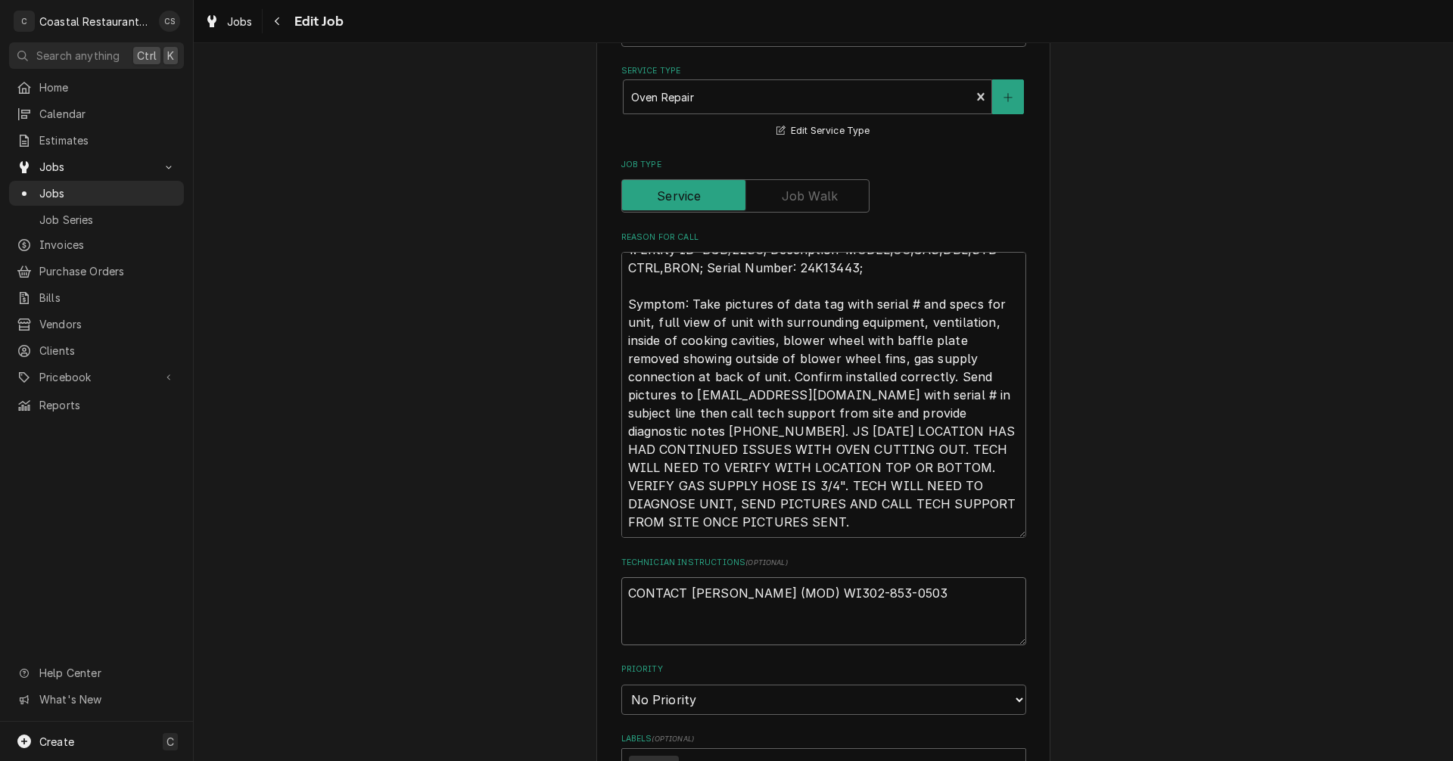
type textarea "CONTACT ANDREW (MOD) WIT302-853-0503"
type textarea "x"
type textarea "CONTACT ANDREW (MOD) WITH302-853-0503"
type textarea "x"
type textarea "CONTACT ANDREW (MOD) WITH 302-853-0503"
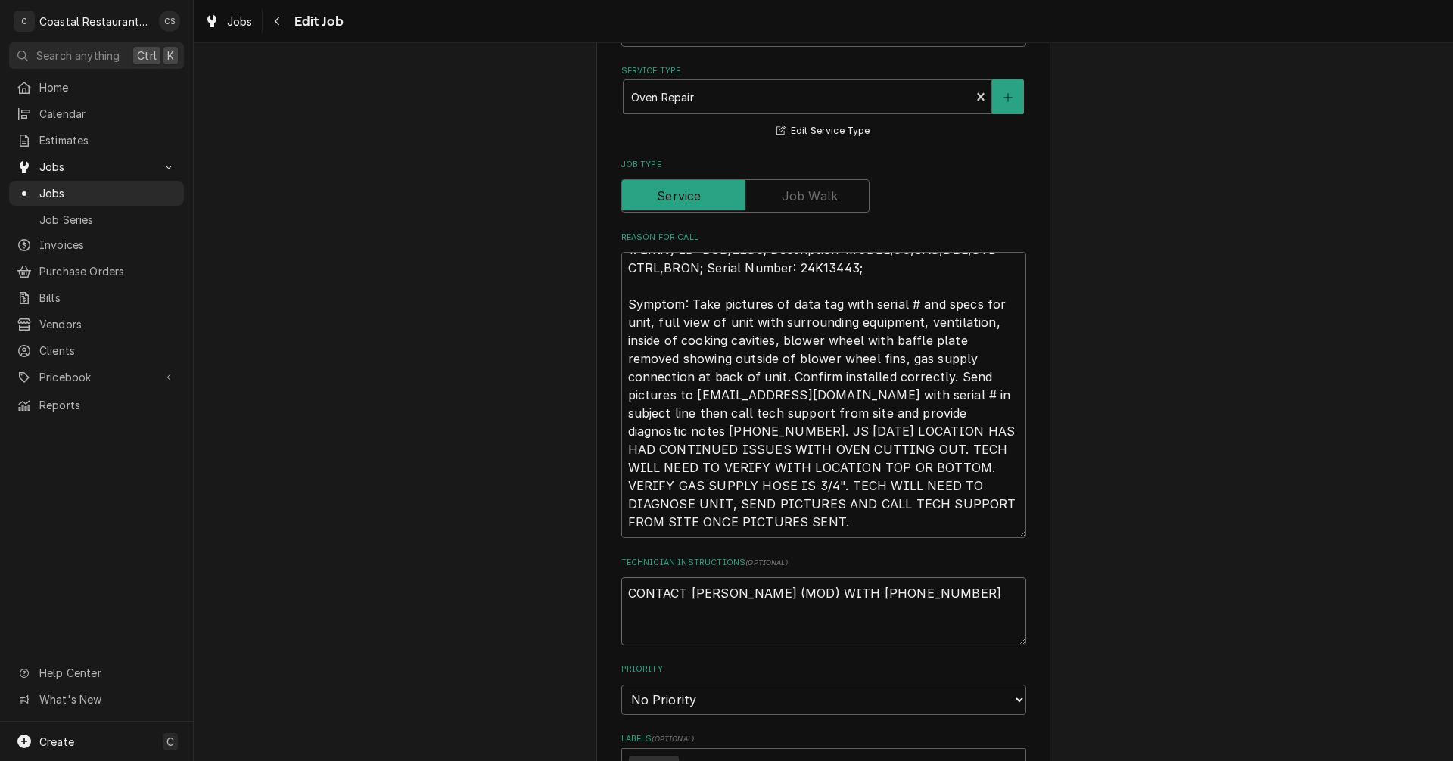
type textarea "x"
type textarea "CONTACT ANDREW (MOD) WITH A302-853-0503"
type textarea "x"
type textarea "CONTACT ANDREW (MOD) WITH AN302-853-0503"
type textarea "x"
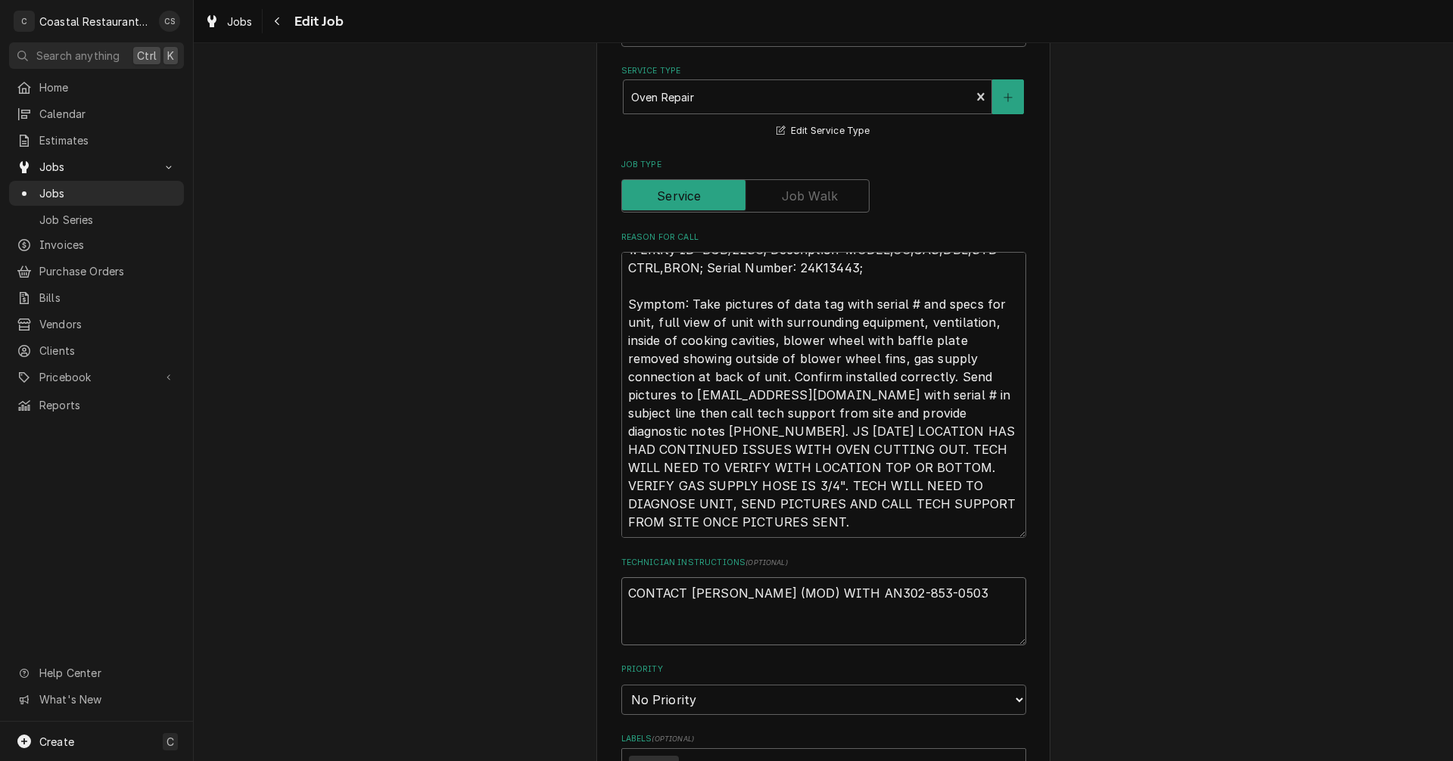
type textarea "CONTACT ANDREW (MOD) WITH ANY302-853-0503"
type textarea "x"
type textarea "CONTACT ANDREW (MOD) WITH ANY 302-853-0503"
type textarea "x"
type textarea "CONTACT ANDREW (MOD) WITH ANY Q302-853-0503"
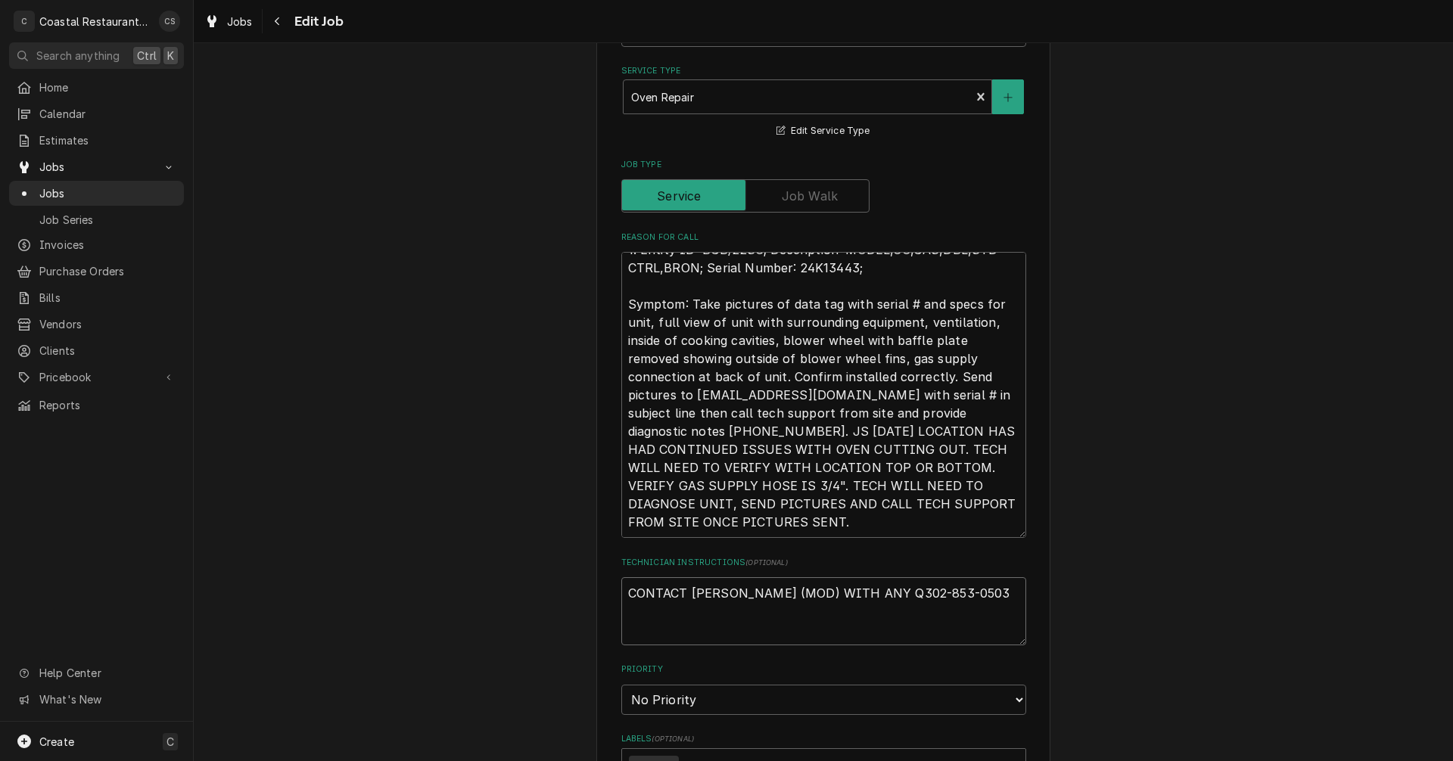
type textarea "x"
type textarea "CONTACT ANDREW (MOD) WITH ANY QU302-853-0503"
type textarea "x"
type textarea "CONTACT ANDREW (MOD) WITH ANY QUE302-853-0503"
type textarea "x"
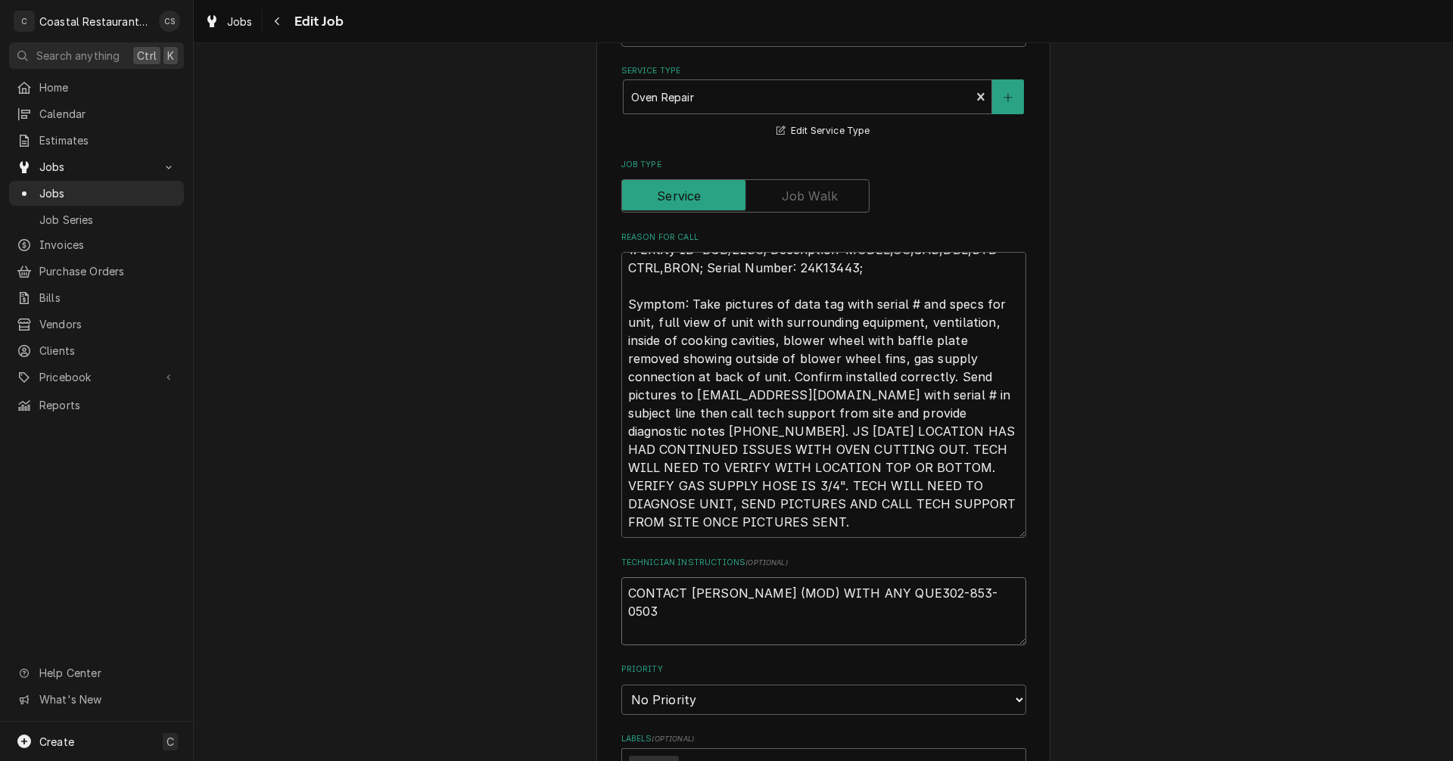
type textarea "CONTACT ANDREW (MOD) WITH ANY QUES302-853-0503"
type textarea "x"
type textarea "CONTACT ANDREW (MOD) WITH ANY QUEST302-853-0503"
type textarea "x"
type textarea "CONTACT ANDREW (MOD) WITH ANY QUESTI302-853-0503"
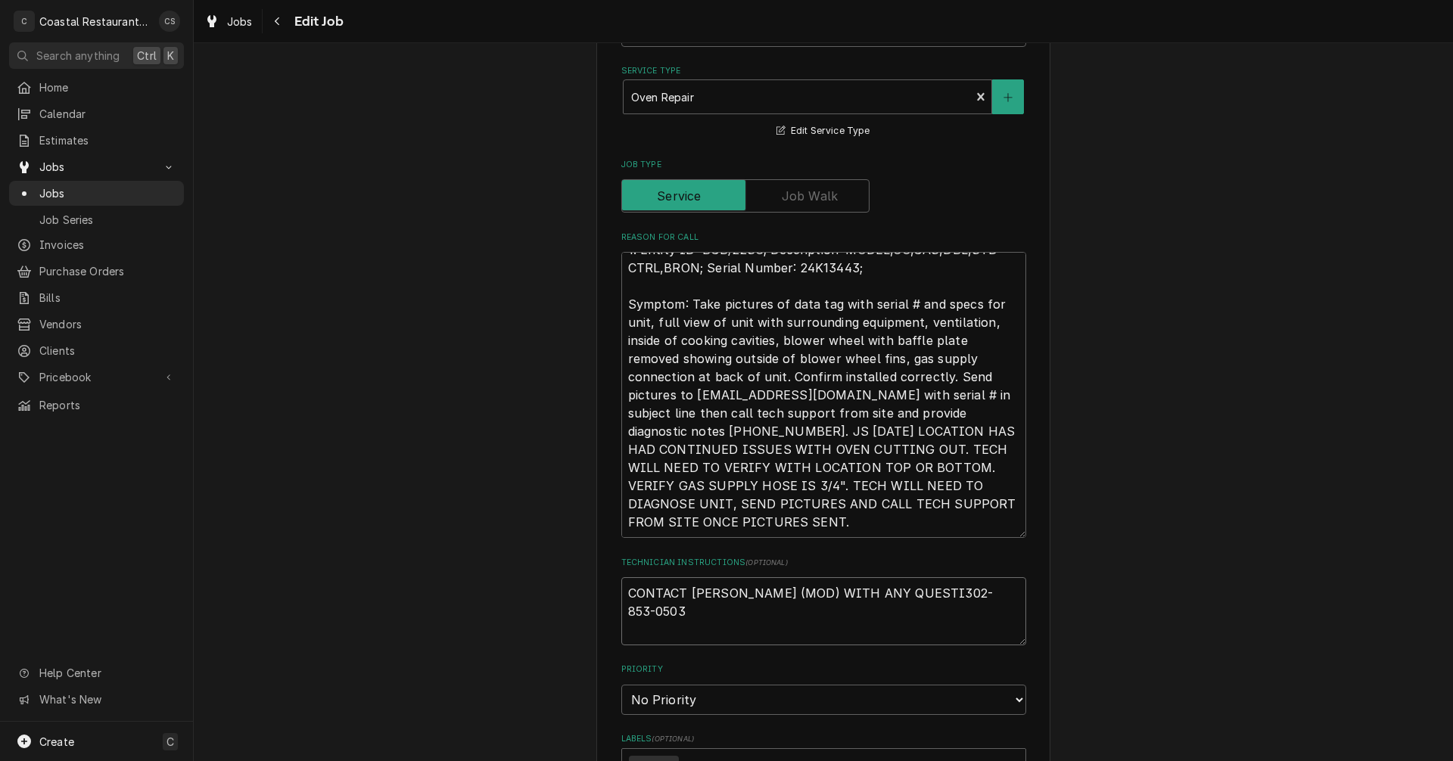
type textarea "x"
type textarea "CONTACT ANDREW (MOD) WITH ANY QUESTIO302-853-0503"
type textarea "x"
type textarea "CONTACT ANDREW (MOD) WITH ANY QUESTION302-853-0503"
type textarea "x"
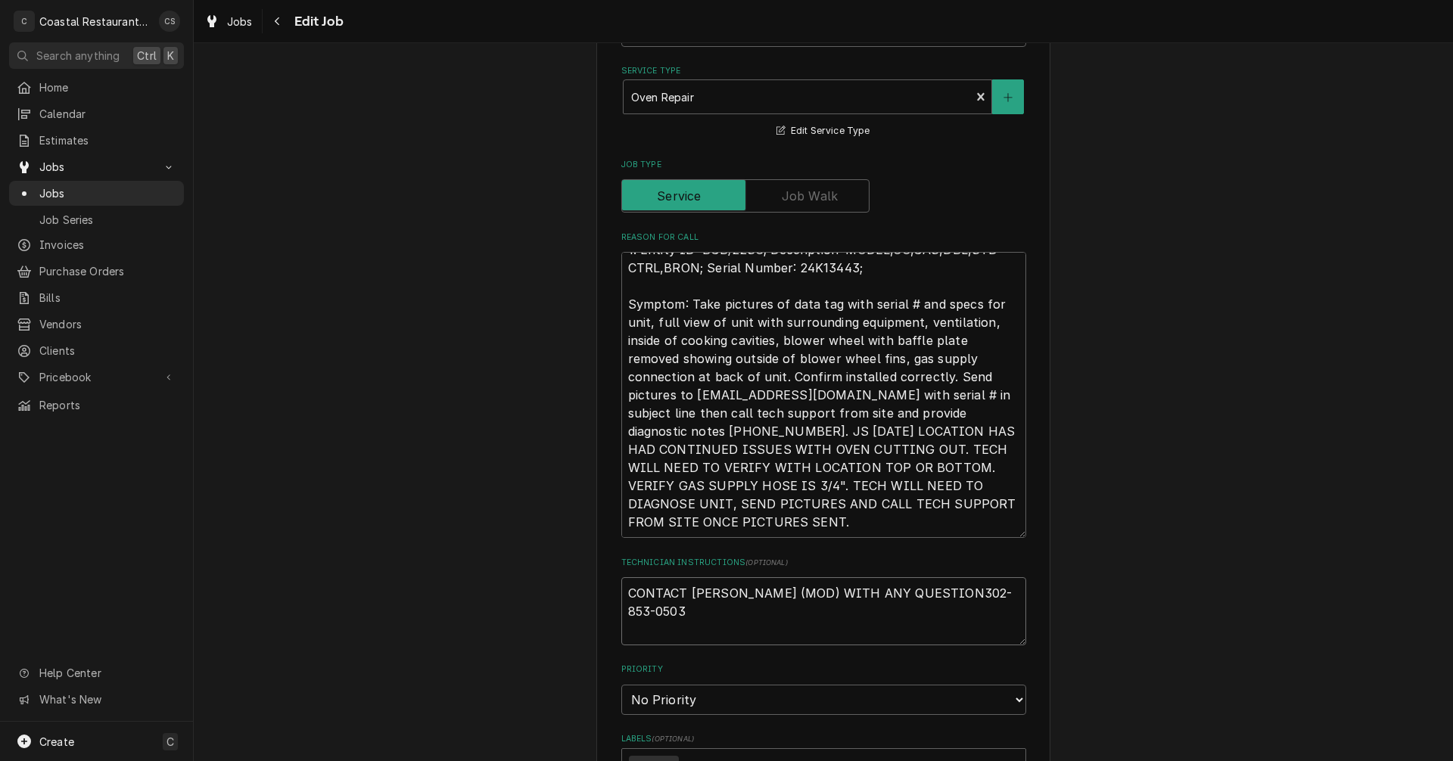
type textarea "CONTACT ANDREW (MOD) WITH ANY QUESTIONS302-853-0503"
type textarea "x"
type textarea "CONTACT ANDREW (MOD) WITH ANY QUESTIONS 302-853-0503"
click at [693, 620] on textarea "CONTACT ANDREW (MOD) WITH ANY QUESTIONS 302-853-0503" at bounding box center [823, 611] width 405 height 68
type textarea "x"
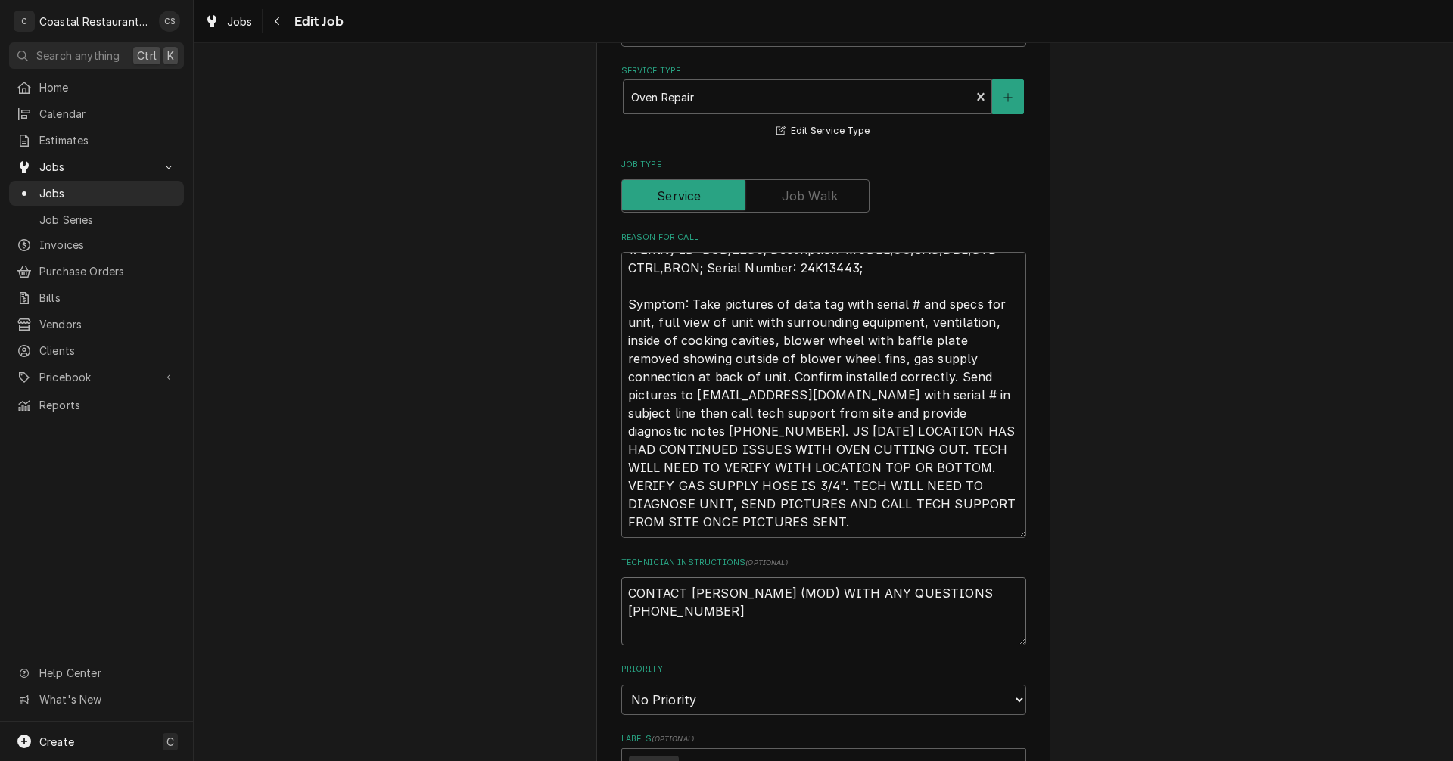
type textarea "CONTACT ANDREW (MOD) WITH ANY QUESTIONS 302-853-0503."
type textarea "x"
type textarea "CONTACT ANDREW (MOD) WITH ANY QUESTIONS 302-853-0503."
type textarea "x"
type textarea "CONTACT ANDREW (MOD) WITH ANY QUESTIONS 302-853-0503."
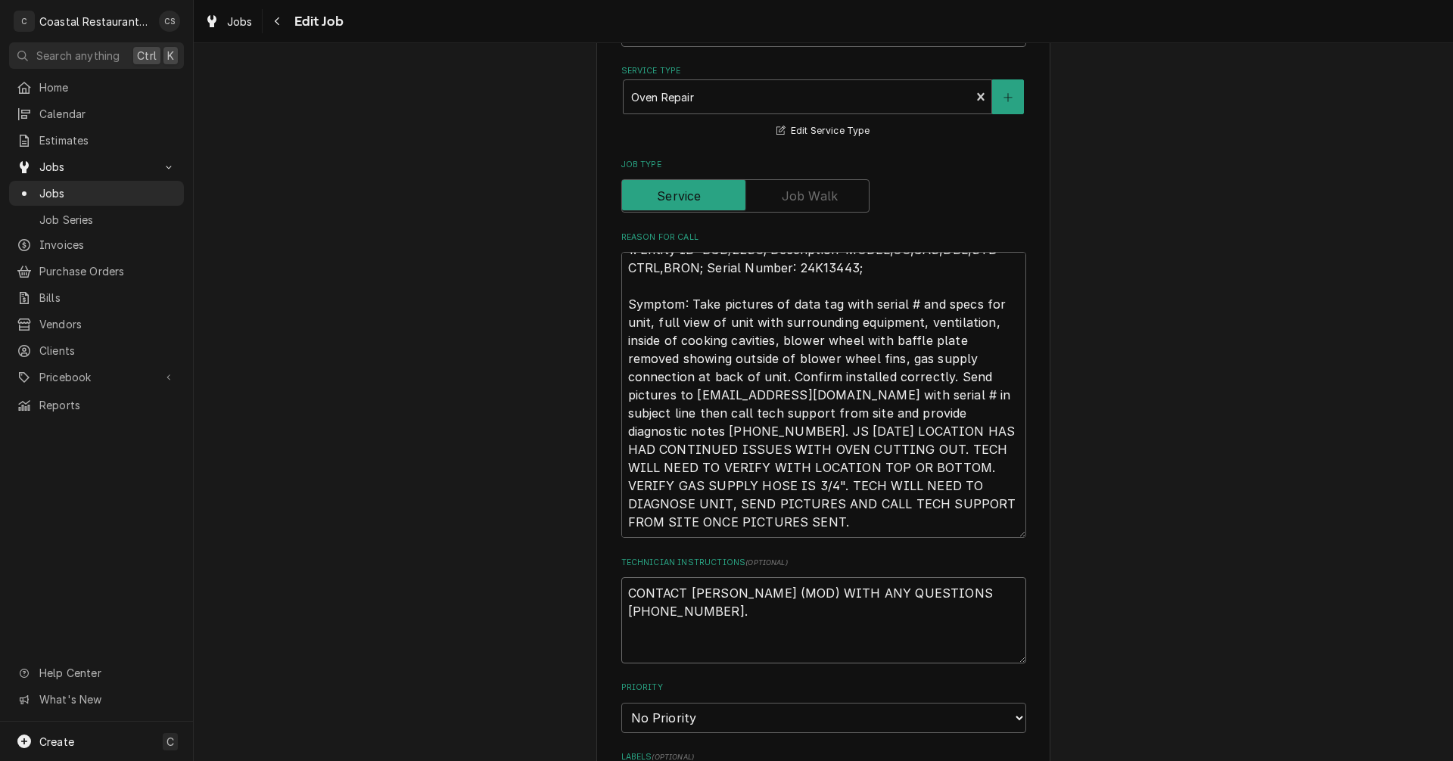
type textarea "x"
type textarea "CONTACT ANDREW (MOD) WITH ANY QUESTIONS 302-853-0503. a"
type textarea "x"
type textarea "CONTACT ANDREW (MOD) WITH ANY QUESTIONS 302-853-0503. aC"
type textarea "x"
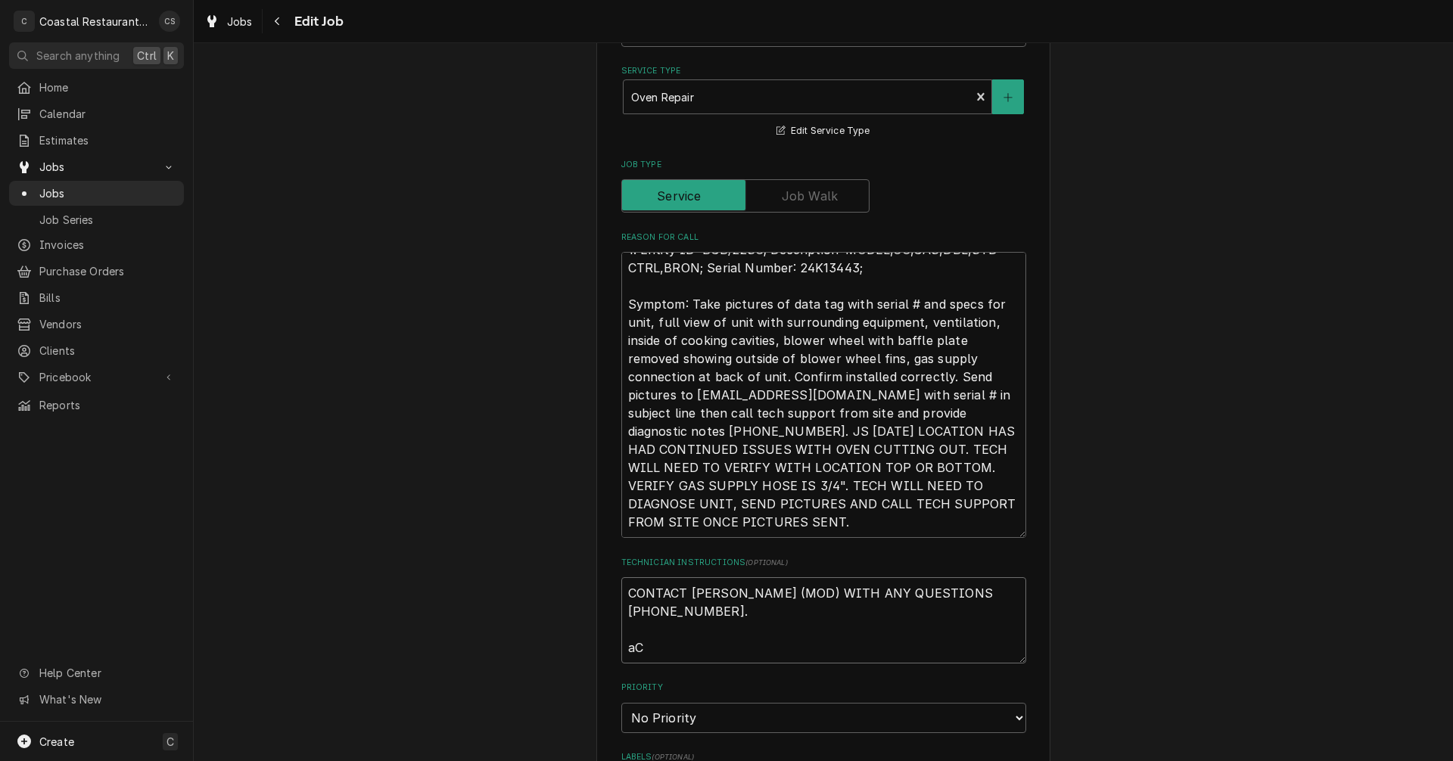
type textarea "CONTACT ANDREW (MOD) WITH ANY QUESTIONS 302-853-0503. aCC"
type textarea "x"
type textarea "CONTACT ANDREW (MOD) WITH ANY QUESTIONS 302-853-0503. aCCE"
type textarea "x"
type textarea "CONTACT ANDREW (MOD) WITH ANY QUESTIONS 302-853-0503. aCC"
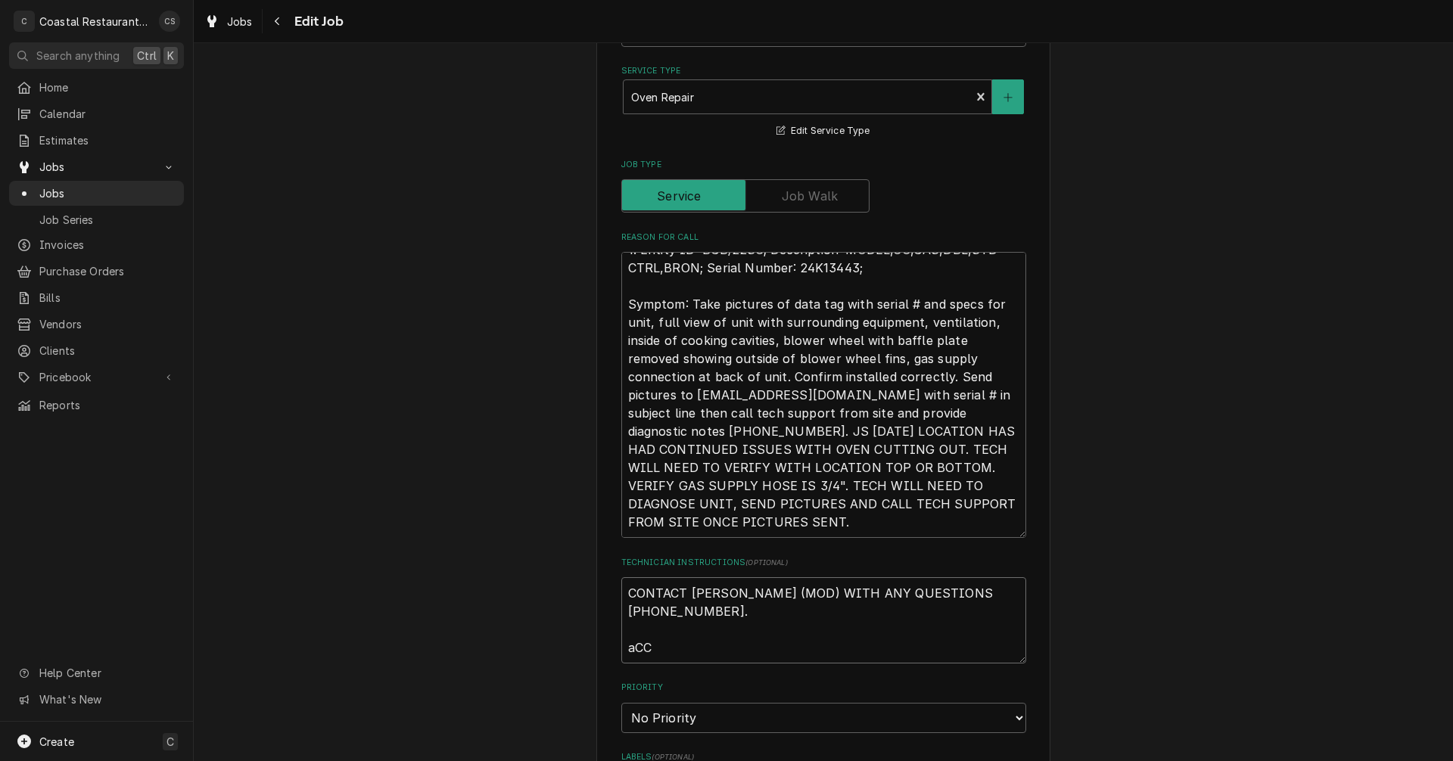
type textarea "x"
type textarea "CONTACT ANDREW (MOD) WITH ANY QUESTIONS 302-853-0503. aC"
type textarea "x"
type textarea "CONTACT ANDREW (MOD) WITH ANY QUESTIONS 302-853-0503. a"
type textarea "x"
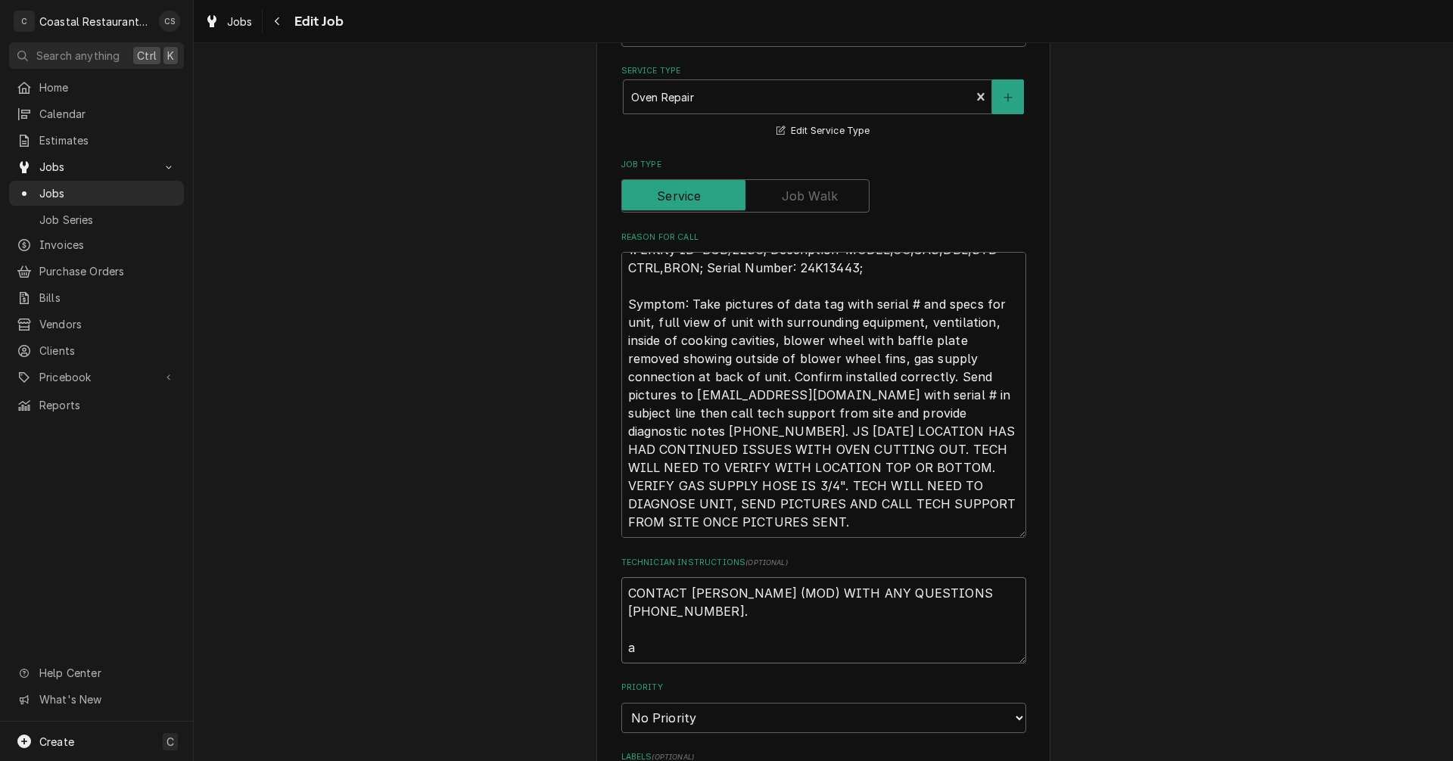
type textarea "CONTACT ANDREW (MOD) WITH ANY QUESTIONS 302-853-0503."
type textarea "x"
type textarea "CONTACT ANDREW (MOD) WITH ANY QUESTIONS 302-853-0503. A"
type textarea "x"
type textarea "CONTACT ANDREW (MOD) WITH ANY QUESTIONS 302-853-0503. AC"
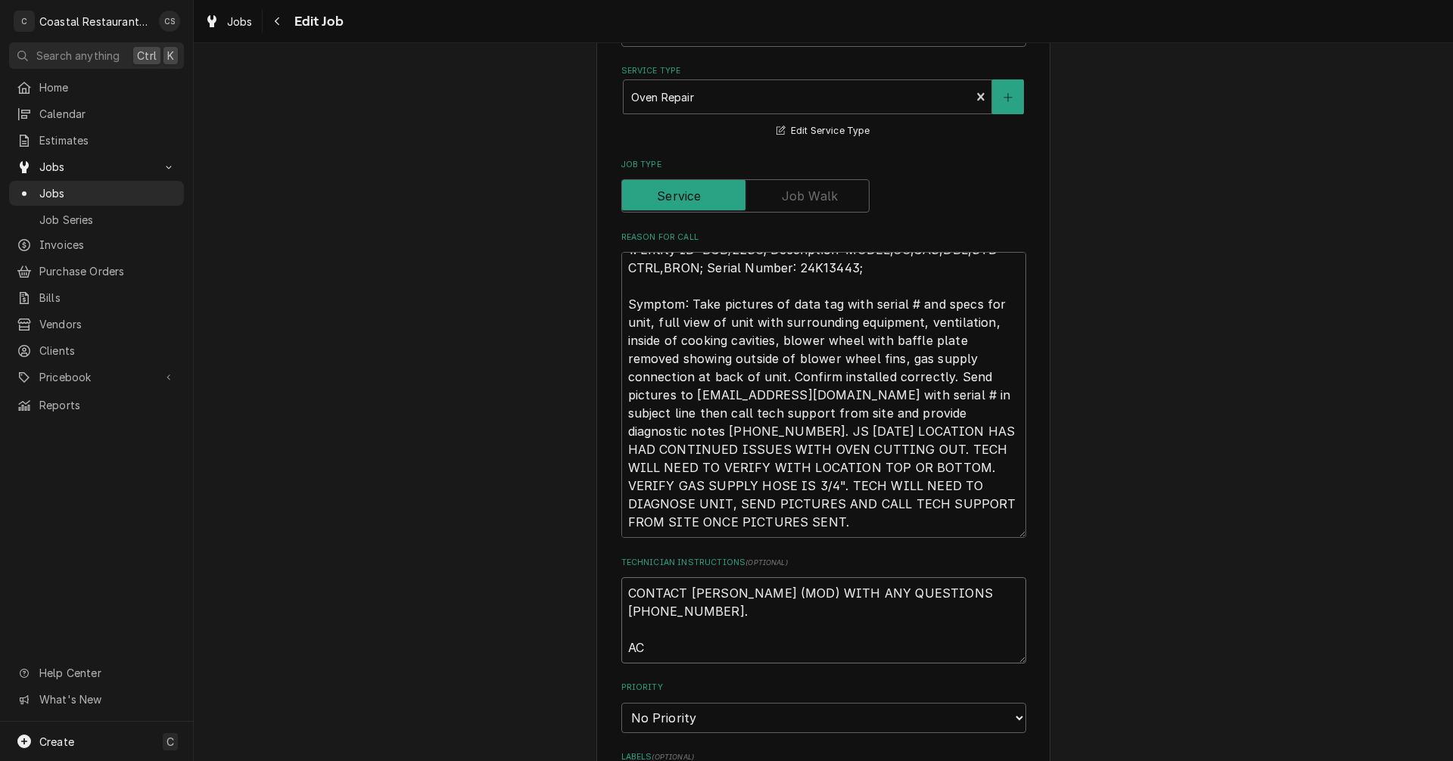
type textarea "x"
type textarea "CONTACT ANDREW (MOD) WITH ANY QUESTIONS 302-853-0503. ACC"
type textarea "x"
type textarea "CONTACT ANDREW (MOD) WITH ANY QUESTIONS 302-853-0503. ACCE"
type textarea "x"
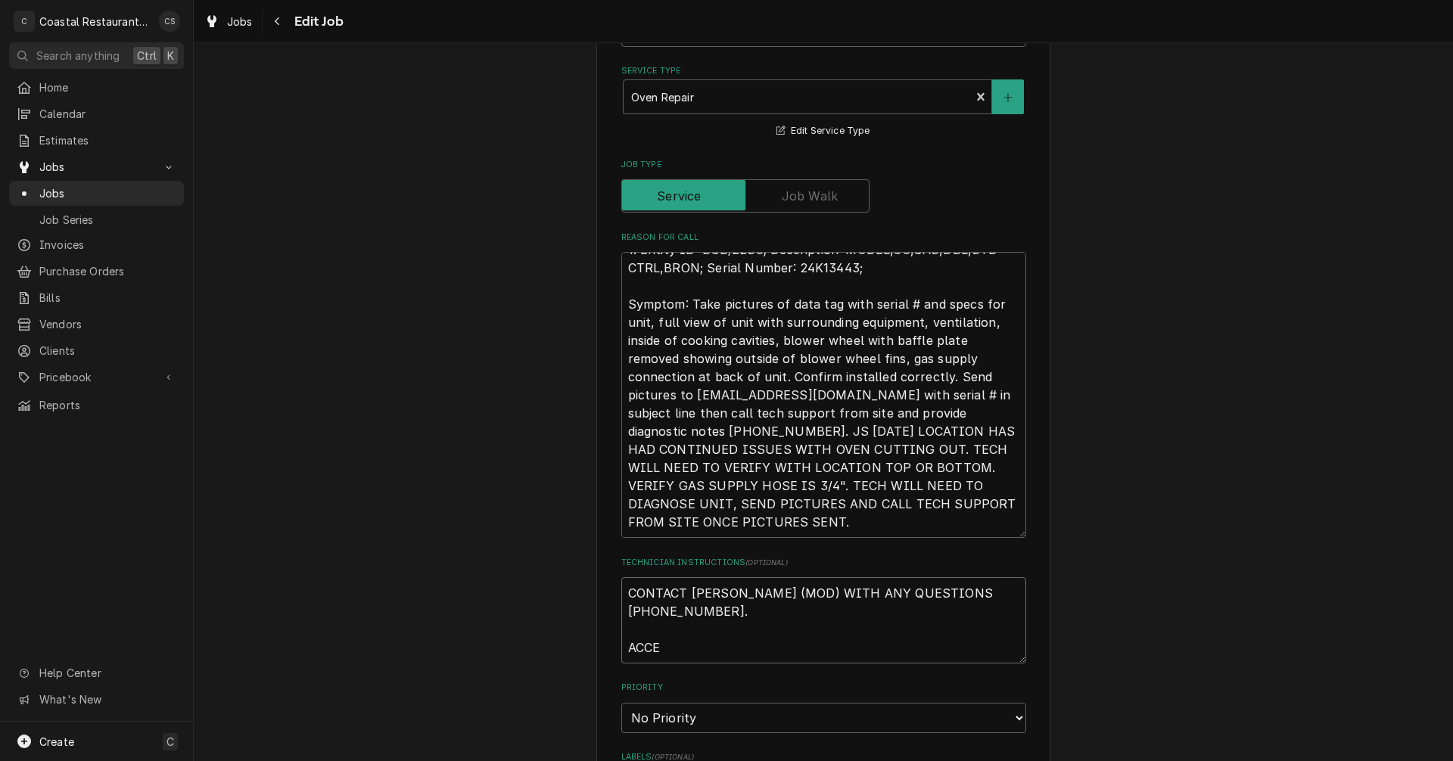
type textarea "CONTACT ANDREW (MOD) WITH ANY QUESTIONS 302-853-0503. ACCES"
type textarea "x"
type textarea "CONTACT ANDREW (MOD) WITH ANY QUESTIONS 302-853-0503. ACCESS"
type textarea "x"
type textarea "CONTACT ANDREW (MOD) WITH ANY QUESTIONS 302-853-0503. ACCESS"
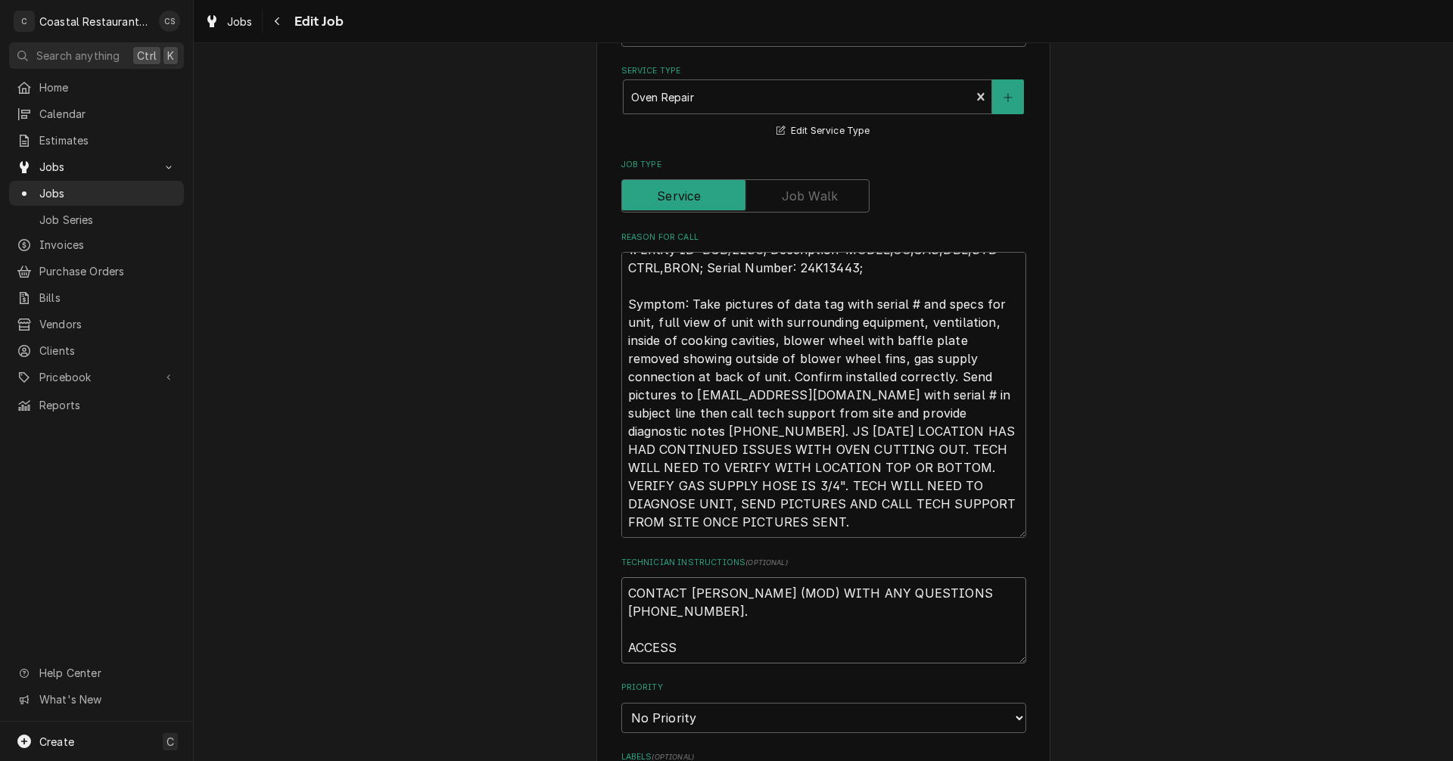
type textarea "x"
type textarea "CONTACT ANDREW (MOD) WITH ANY QUESTIONS 302-853-0503. ACCESS C"
type textarea "x"
type textarea "CONTACT ANDREW (MOD) WITH ANY QUESTIONS 302-853-0503. ACCESS CO"
type textarea "x"
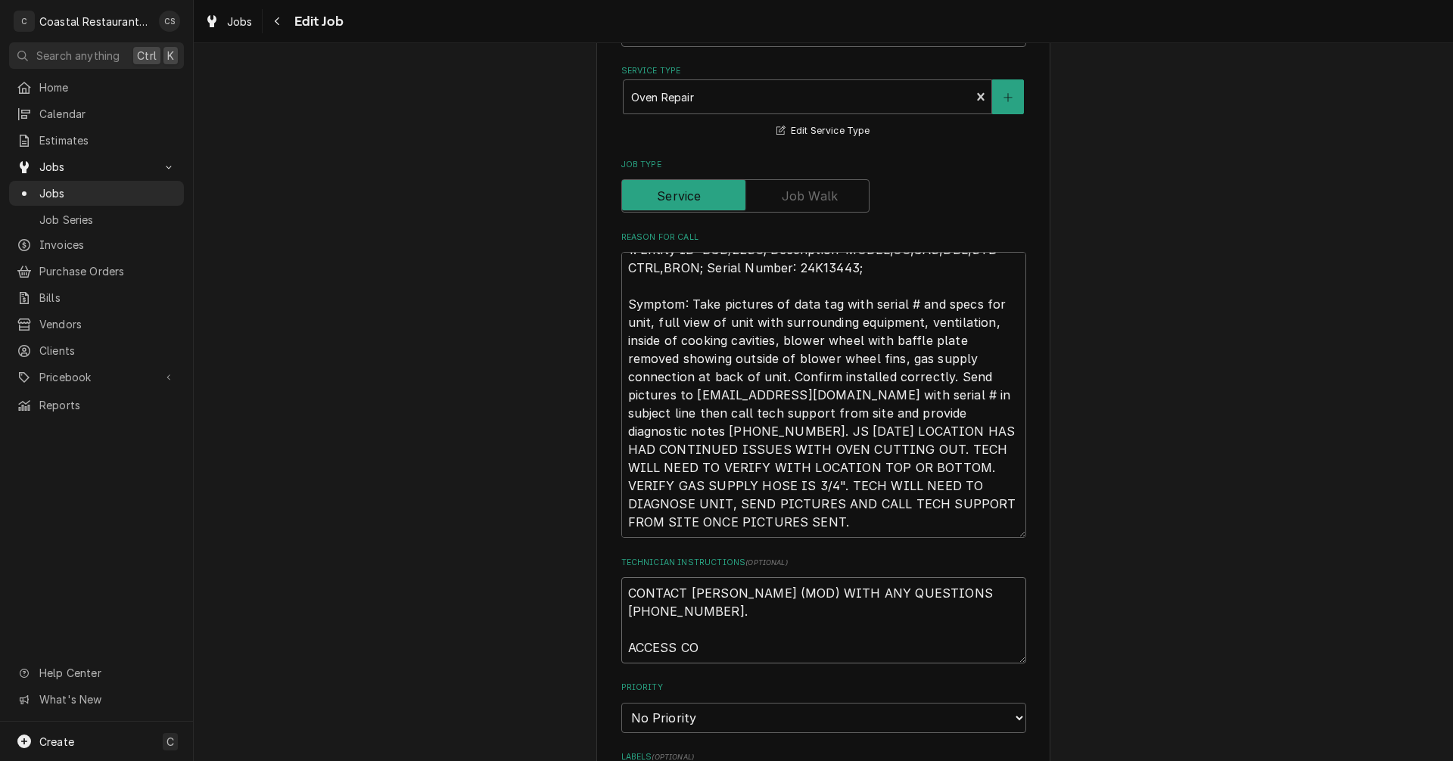
type textarea "CONTACT ANDREW (MOD) WITH ANY QUESTIONS 302-853-0503. ACCESS COD"
type textarea "x"
type textarea "CONTACT ANDREW (MOD) WITH ANY QUESTIONS 302-853-0503. ACCESS CODE"
type textarea "x"
type textarea "CONTACT ANDREW (MOD) WITH ANY QUESTIONS 302-853-0503. ACCESS CODE"
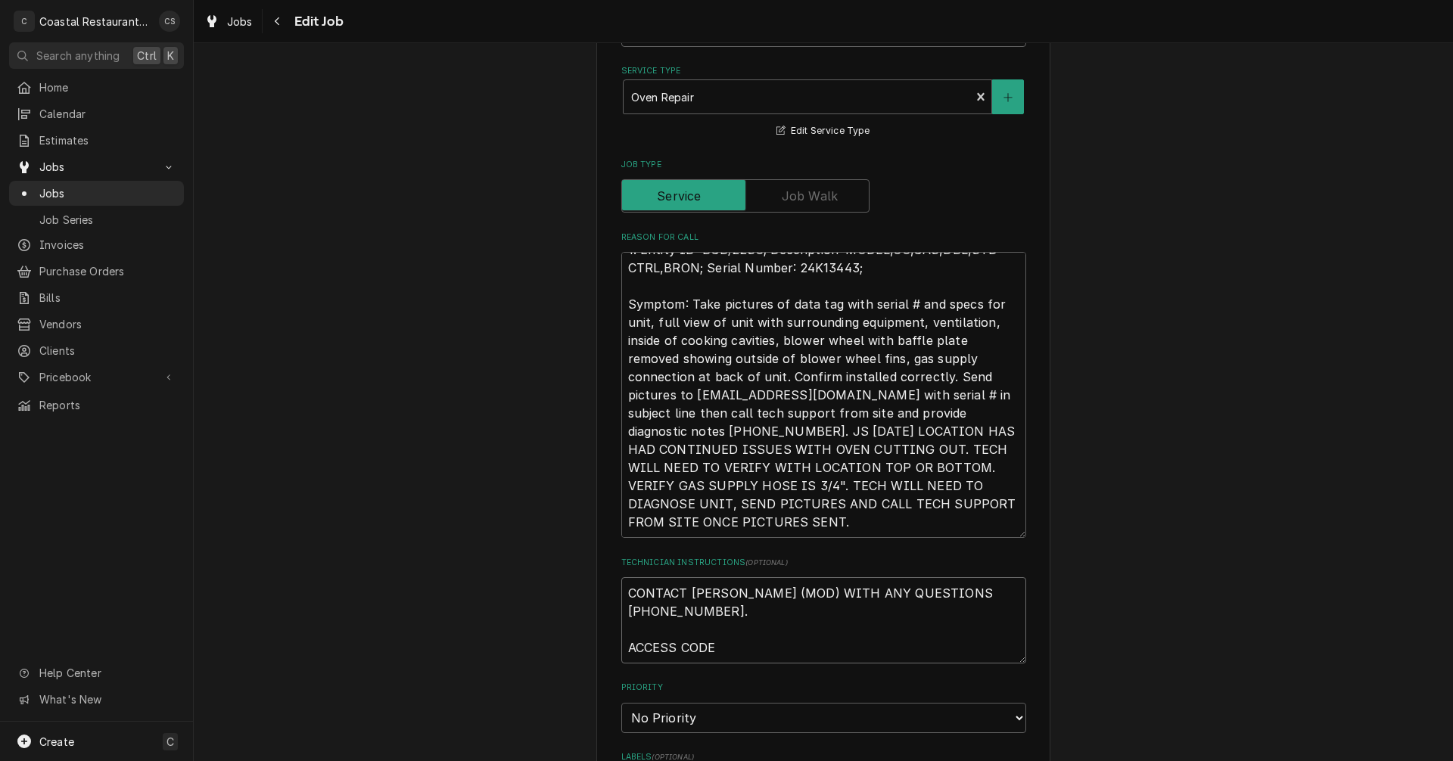
type textarea "x"
type textarea "CONTACT ANDREW (MOD) WITH ANY QUESTIONS 302-853-0503. ACCESS CODE T"
type textarea "x"
type textarea "CONTACT ANDREW (MOD) WITH ANY QUESTIONS 302-853-0503. ACCESS CODE TO"
type textarea "x"
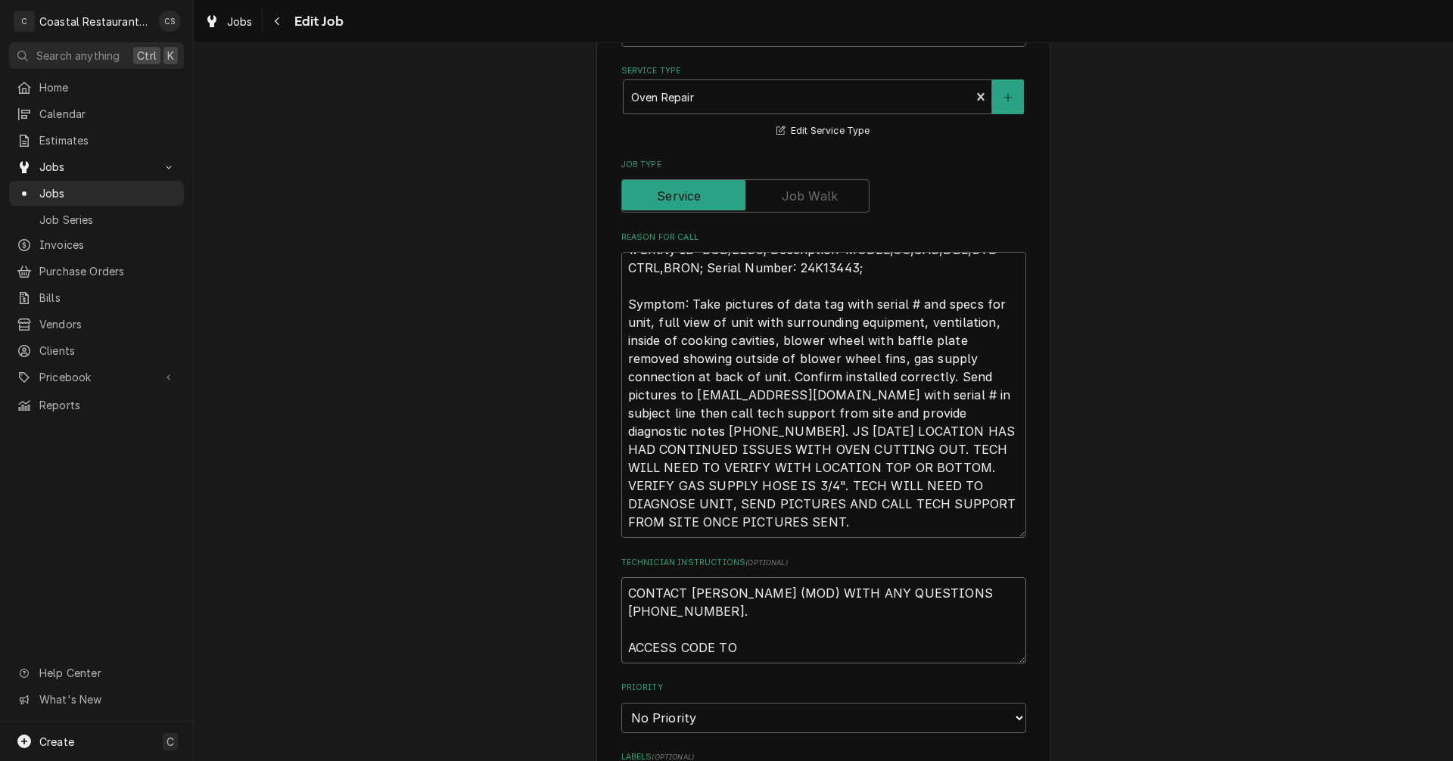
type textarea "CONTACT ANDREW (MOD) WITH ANY QUESTIONS 302-853-0503. ACCESS CODE TO"
type textarea "x"
type textarea "CONTACT ANDREW (MOD) WITH ANY QUESTIONS 302-853-0503. ACCESS CODE TO D"
type textarea "x"
type textarea "CONTACT ANDREW (MOD) WITH ANY QUESTIONS 302-853-0503. ACCESS CODE TO DO"
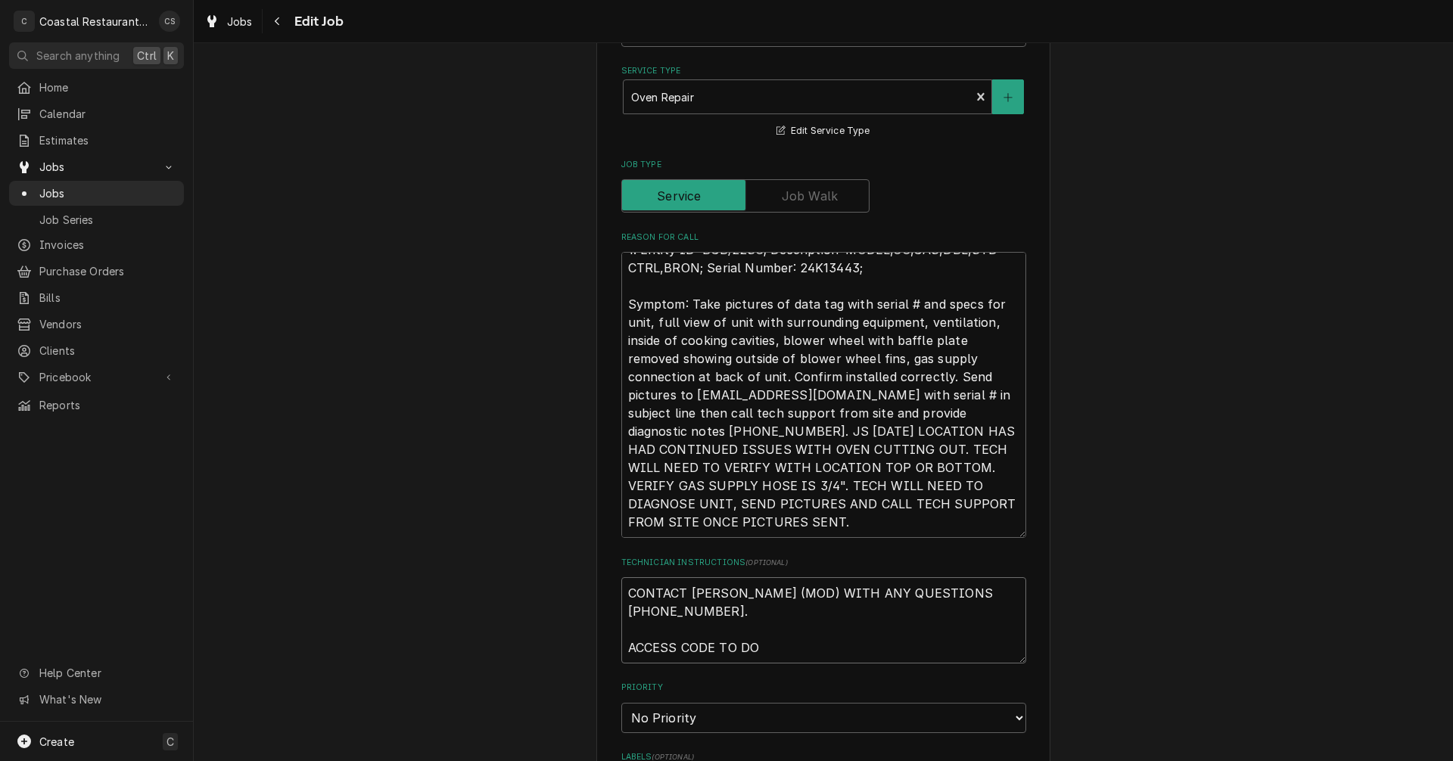
type textarea "x"
type textarea "CONTACT ANDREW (MOD) WITH ANY QUESTIONS 302-853-0503. ACCESS CODE TO DOO"
type textarea "x"
type textarea "CONTACT ANDREW (MOD) WITH ANY QUESTIONS 302-853-0503. ACCESS CODE TO DOOR"
type textarea "x"
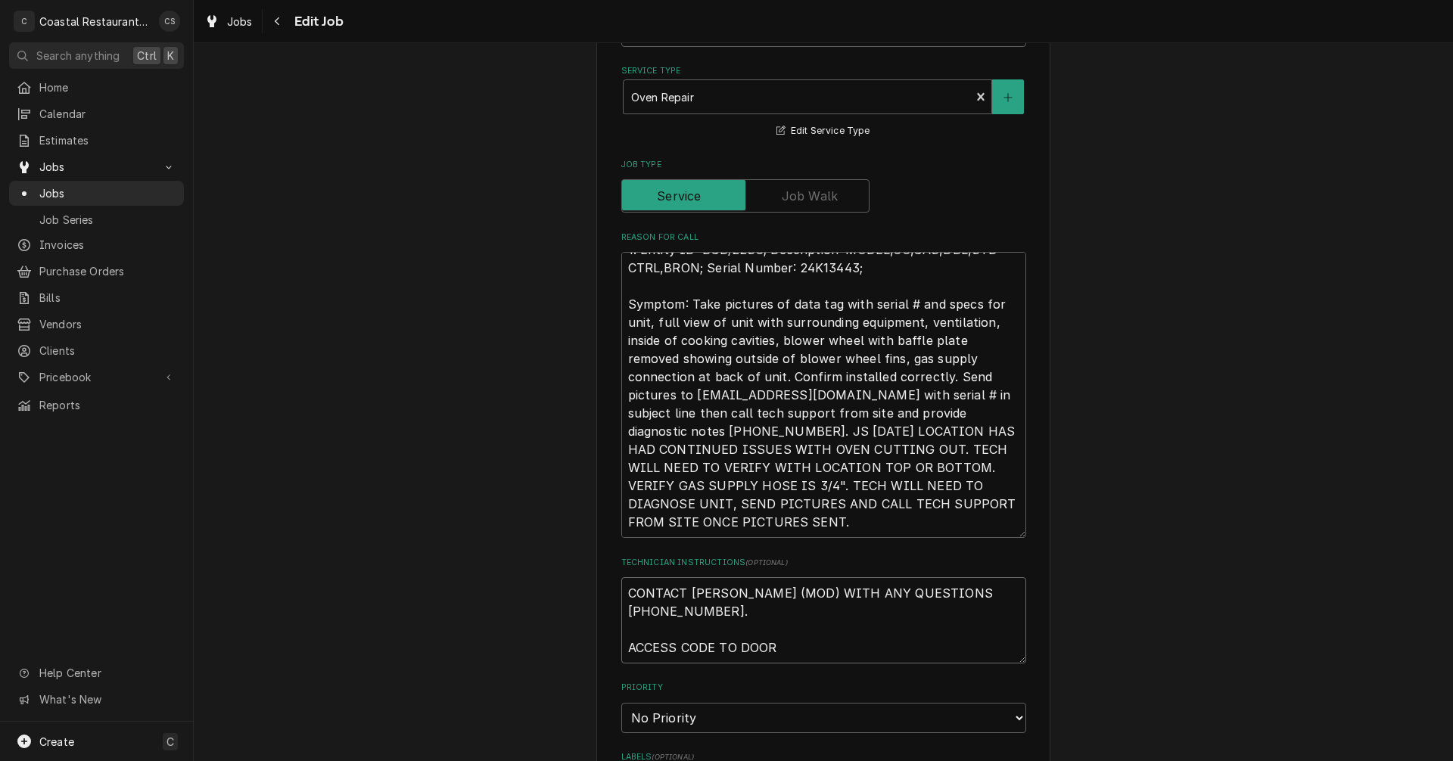
type textarea "CONTACT ANDREW (MOD) WITH ANY QUESTIONS 302-853-0503. ACCESS CODE TO DOOR"
type textarea "x"
type textarea "CONTACT ANDREW (MOD) WITH ANY QUESTIONS 302-853-0503. ACCESS CODE TO DOOR I"
type textarea "x"
type textarea "CONTACT ANDREW (MOD) WITH ANY QUESTIONS 302-853-0503. ACCESS CODE TO DOOR IS"
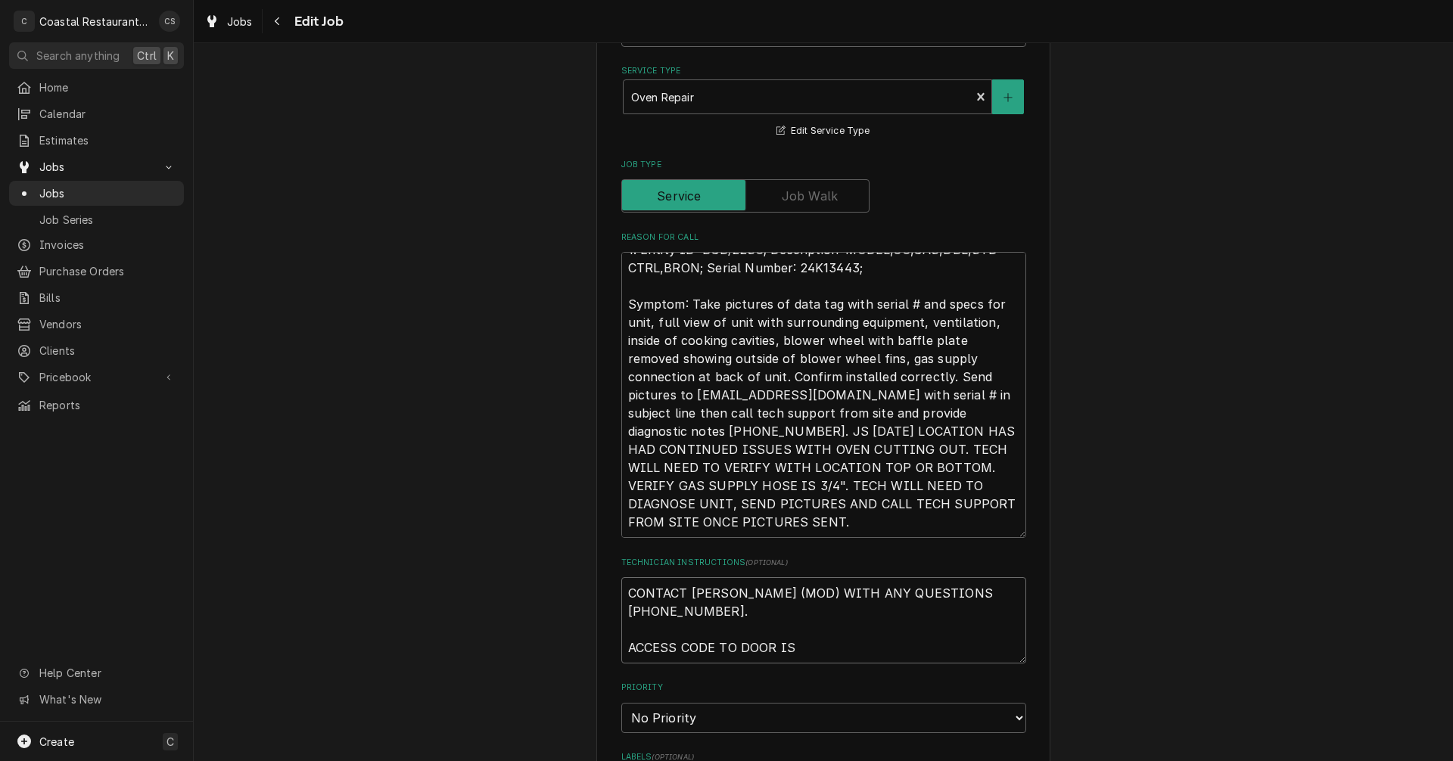
type textarea "x"
type textarea "CONTACT ANDREW (MOD) WITH ANY QUESTIONS 302-853-0503. ACCESS CODE TO DOOR IS"
type textarea "x"
type textarea "CONTACT ANDREW (MOD) WITH ANY QUESTIONS 302-853-0503. ACCESS CODE TO DOOR IS 1"
type textarea "x"
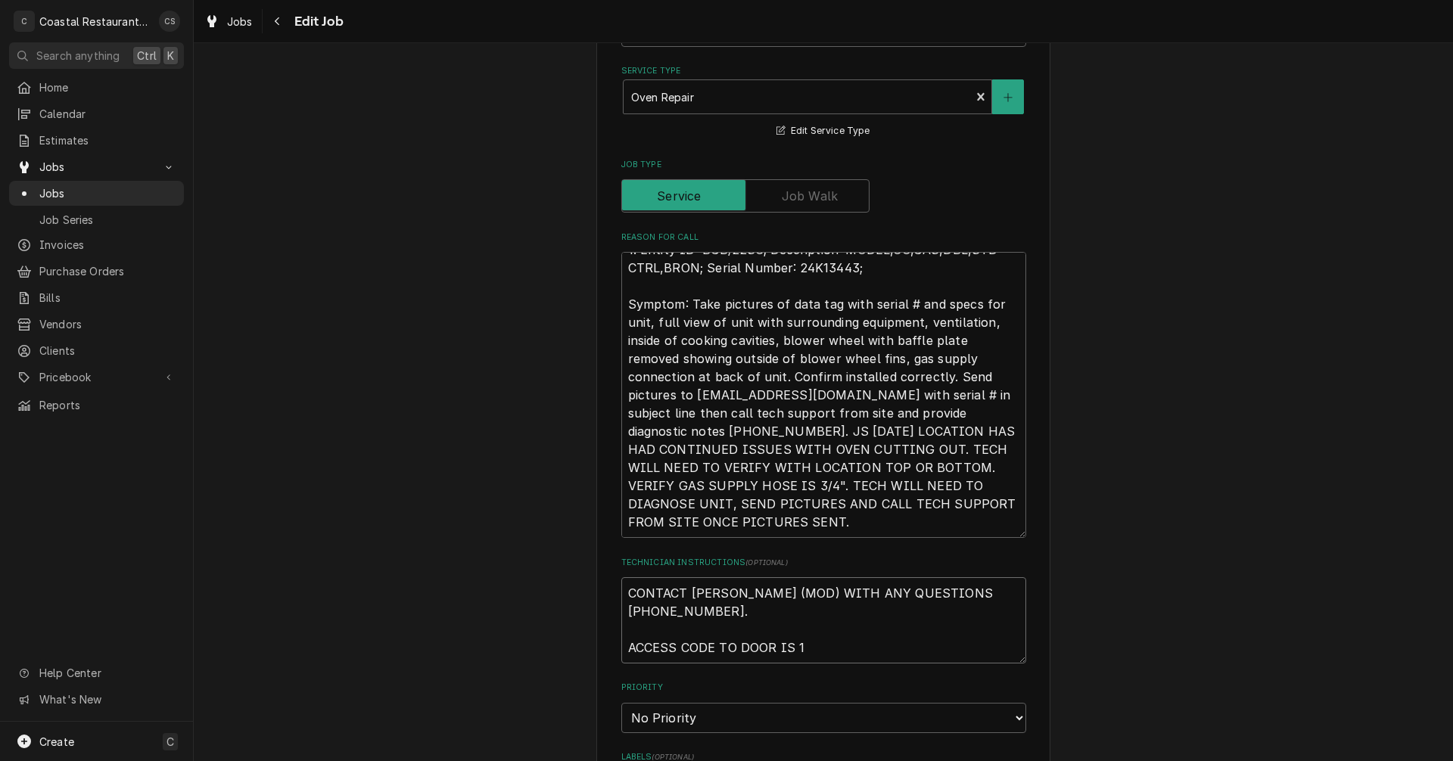
type textarea "CONTACT ANDREW (MOD) WITH ANY QUESTIONS 302-853-0503. ACCESS CODE TO DOOR IS 19"
type textarea "x"
type textarea "CONTACT ANDREW (MOD) WITH ANY QUESTIONS 302-853-0503. ACCESS CODE TO DOOR IS 199"
type textarea "x"
type textarea "CONTACT ANDREW (MOD) WITH ANY QUESTIONS 302-853-0503. ACCESS CODE TO DOOR IS 19…"
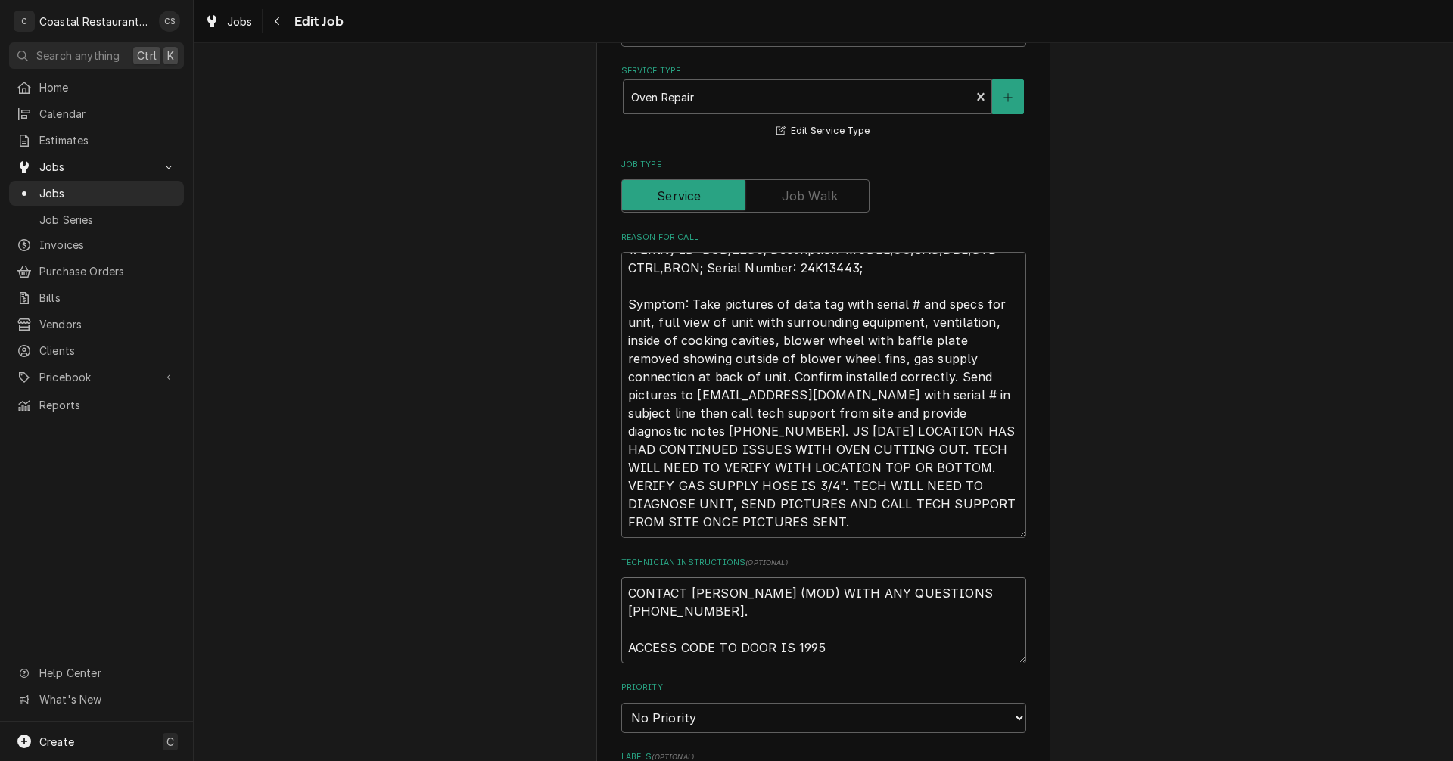
type textarea "x"
type textarea "CONTACT ANDREW (MOD) WITH ANY QUESTIONS 302-853-0503. ACCESS CODE TO DOOR IS 19…"
type textarea "x"
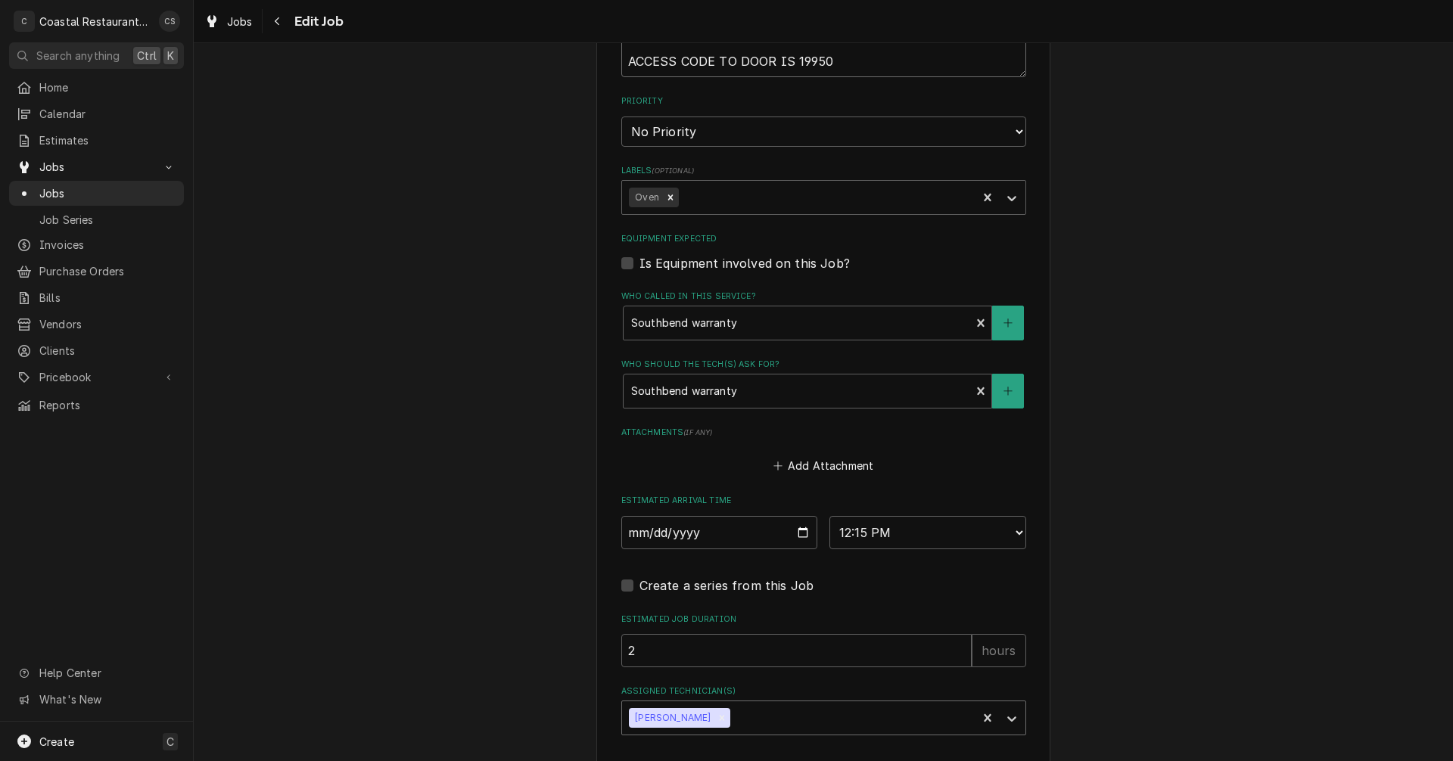
scroll to position [1107, 0]
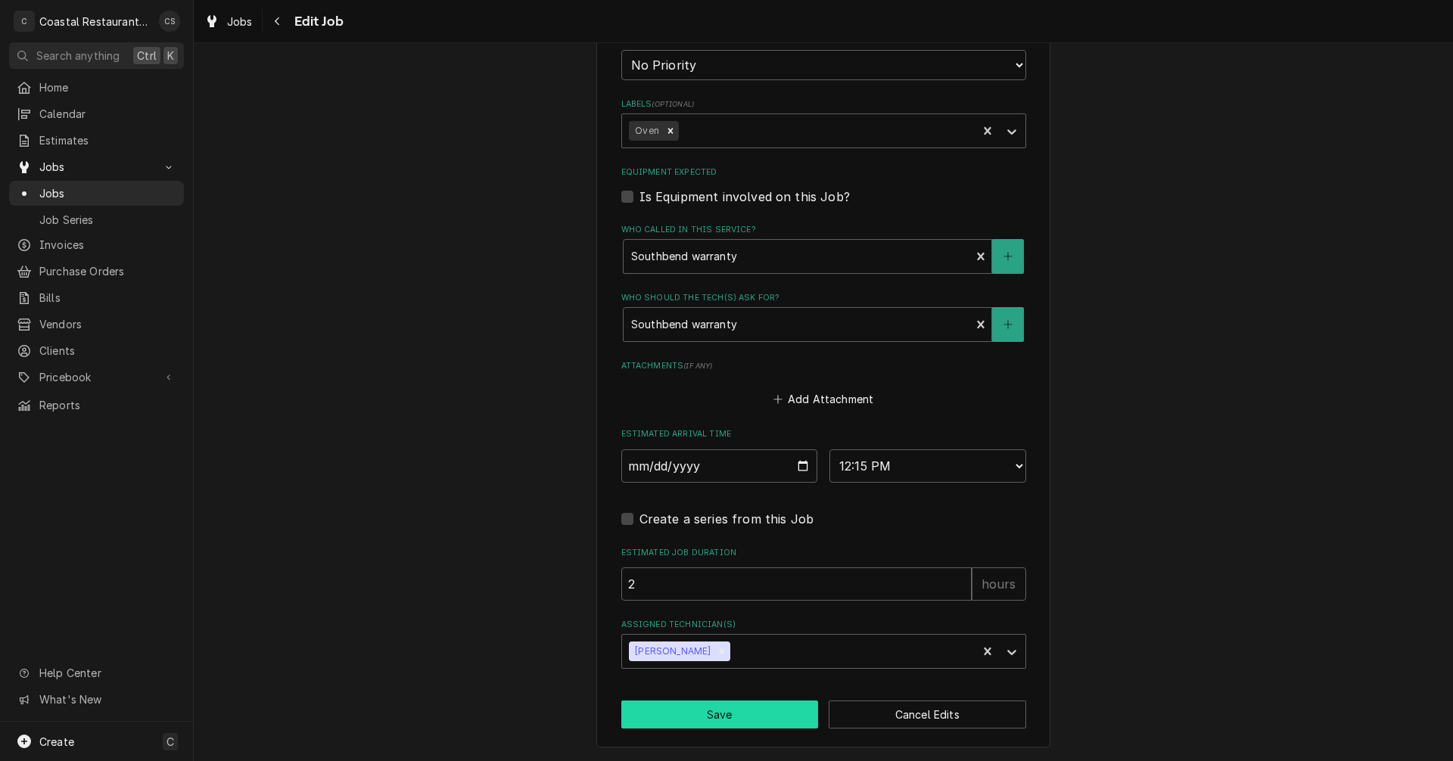
type textarea "CONTACT ANDREW (MOD) WITH ANY QUESTIONS 302-853-0503. ACCESS CODE TO DOOR IS 19…"
click at [720, 714] on button "Save" at bounding box center [719, 715] width 197 height 28
type textarea "x"
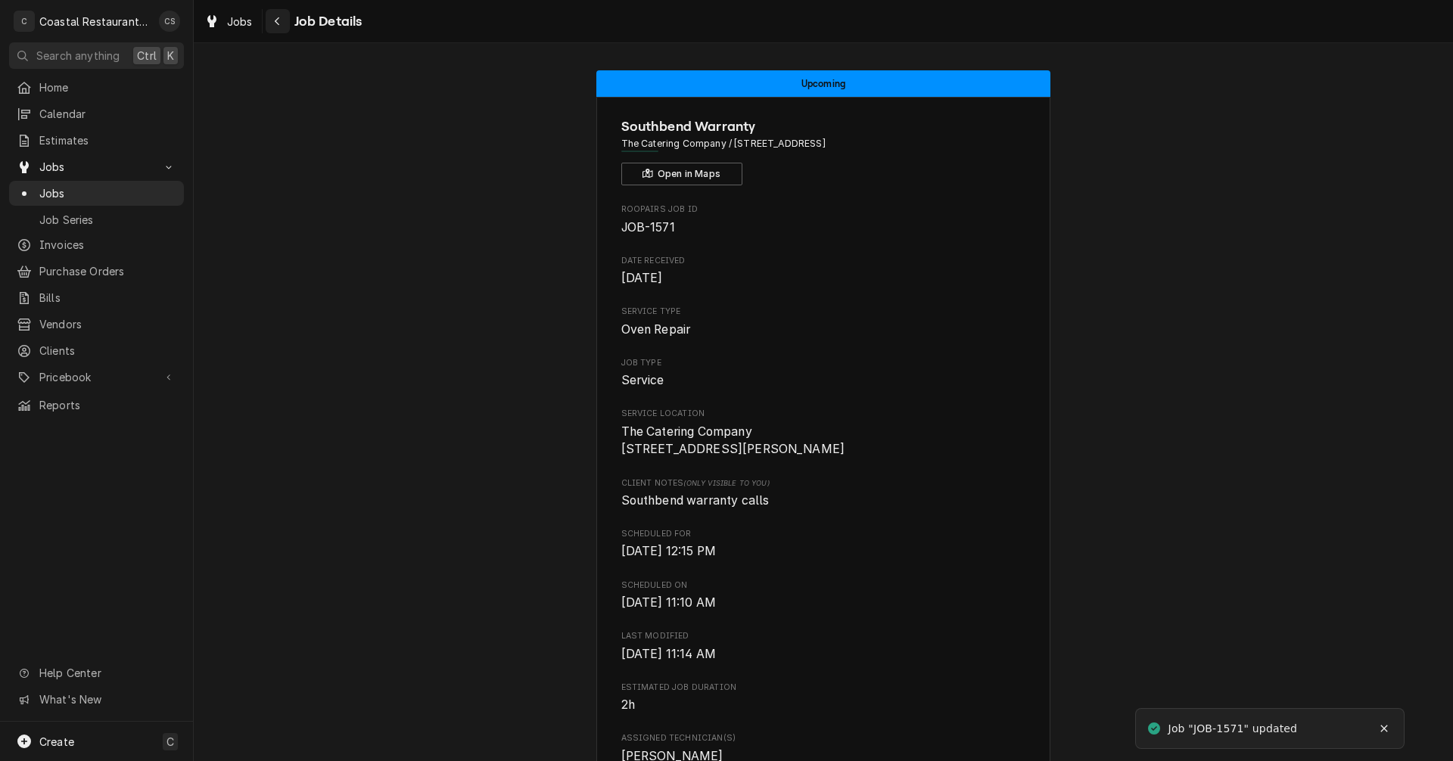
click at [281, 20] on div "Navigate back" at bounding box center [277, 21] width 15 height 15
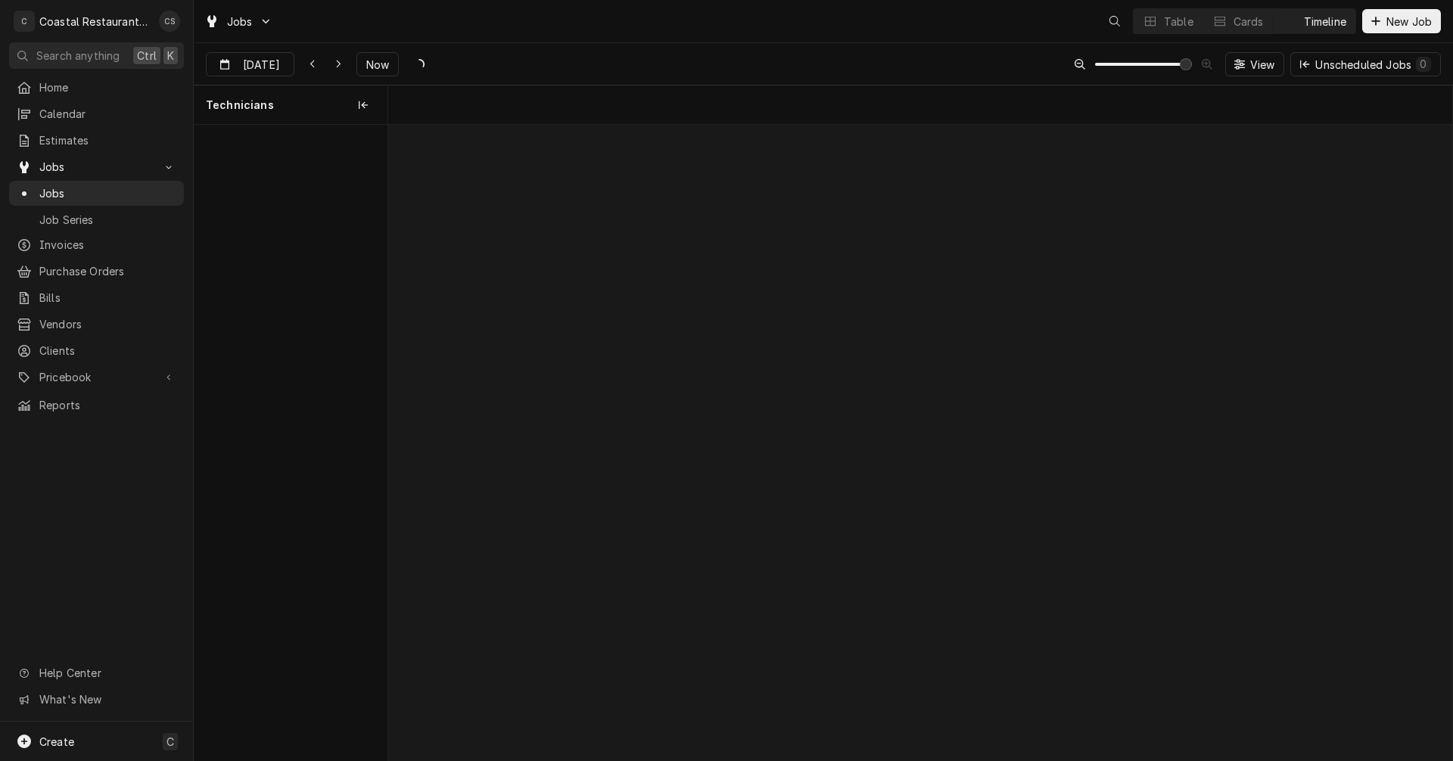
scroll to position [0, 21082]
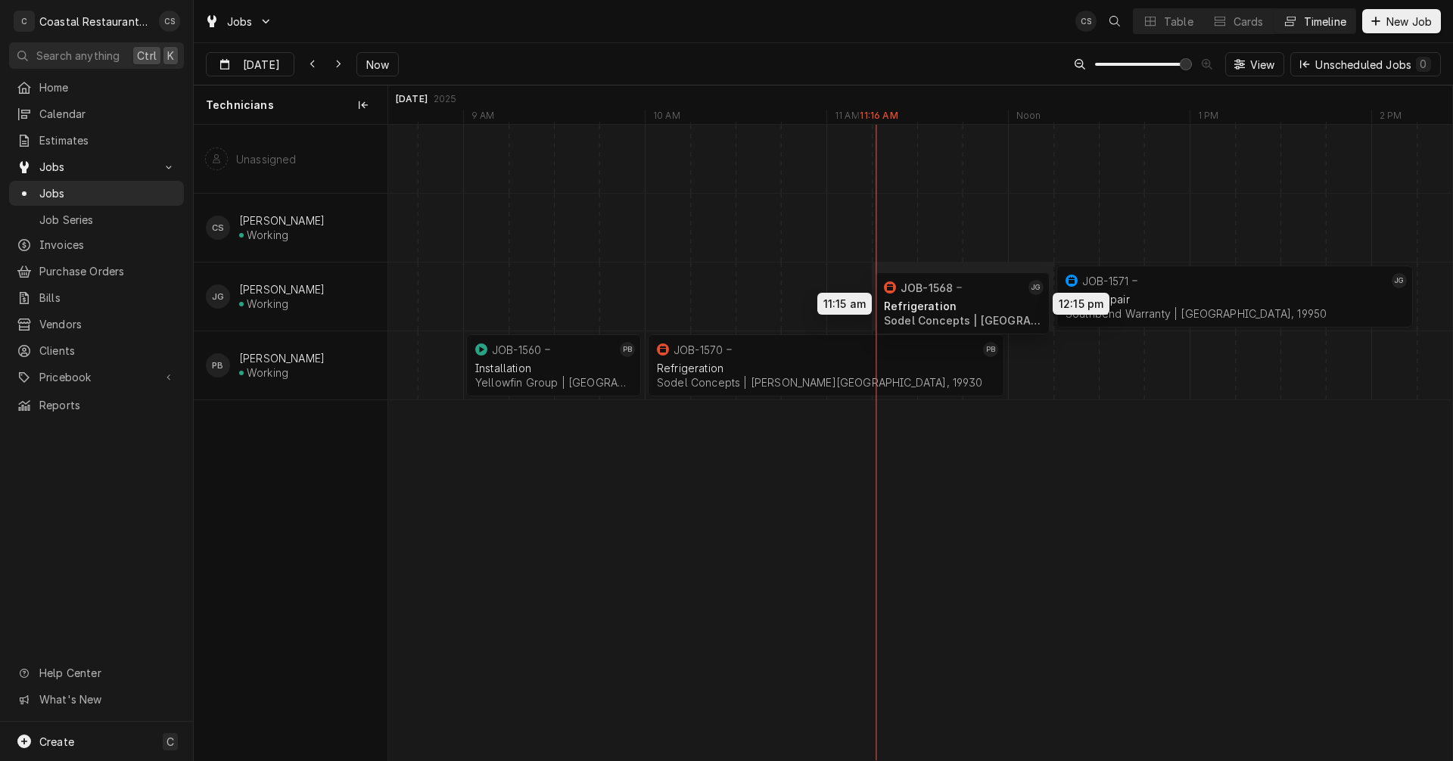
drag, startPoint x: 757, startPoint y: 288, endPoint x: 968, endPoint y: 294, distance: 211.2
click at [968, 294] on div "11:15 AM 12:15 PM JOB-1568 JG Refrigeration Sodel Concepts | Fenwick Island, 19…" at bounding box center [920, 443] width 1064 height 636
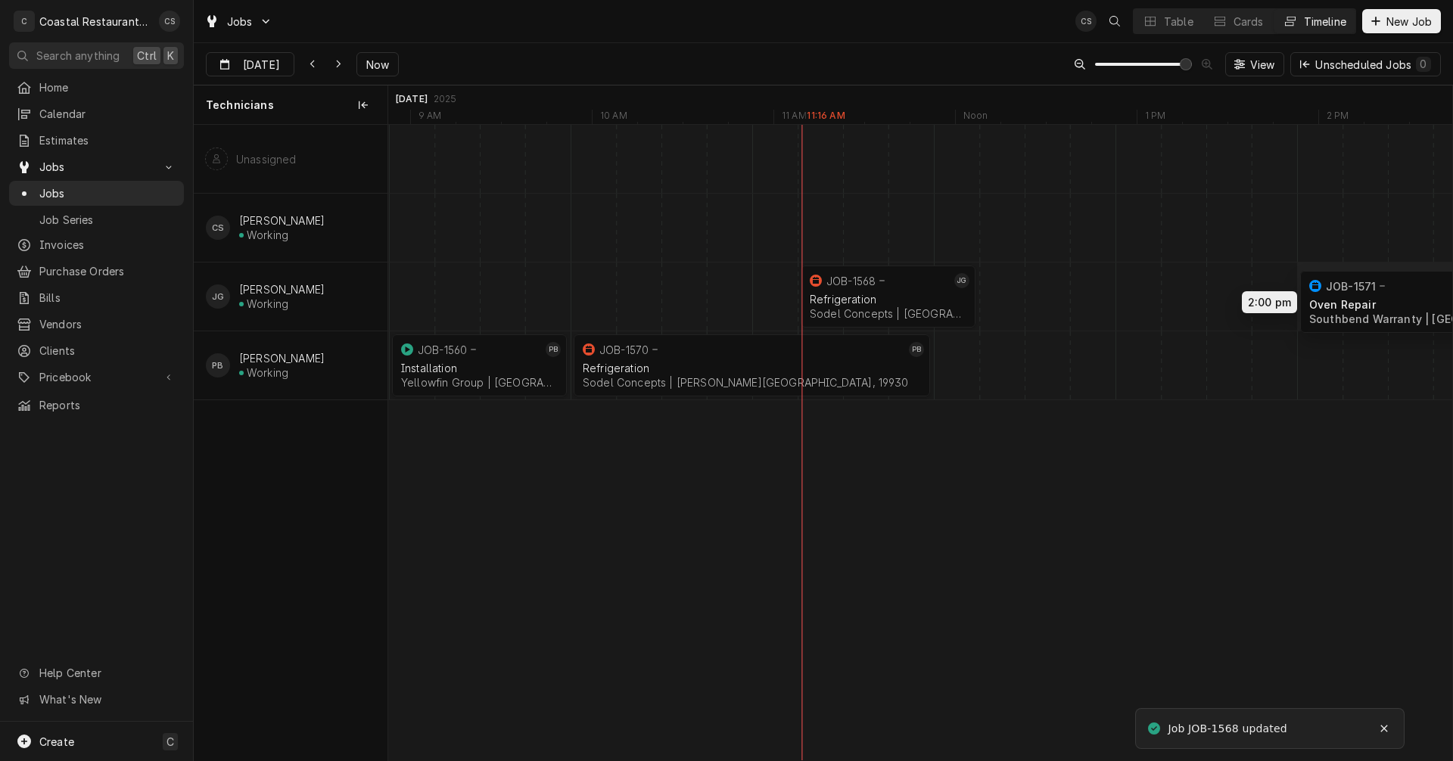
scroll to position [0, 21156]
drag, startPoint x: 1178, startPoint y: 296, endPoint x: 1323, endPoint y: 298, distance: 144.5
click at [1323, 298] on div "11:15 AM 12:15 PM JOB-1568 JG Refrigeration Sodel Concepts | Fenwick Island, 19…" at bounding box center [920, 443] width 1064 height 636
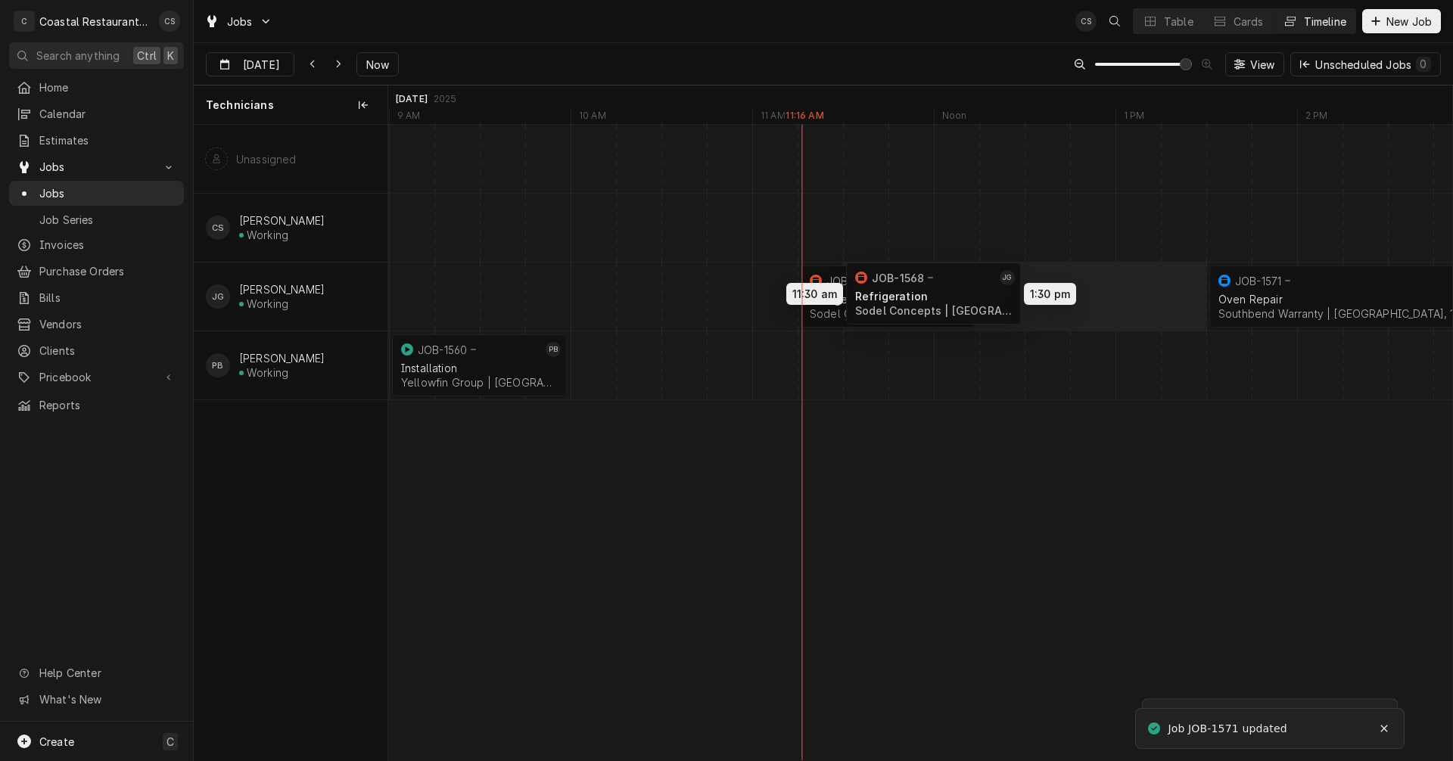
drag, startPoint x: 836, startPoint y: 297, endPoint x: 863, endPoint y: 294, distance: 26.7
click at [863, 294] on div "11:30 AM 1:30 PM JOB-1568 JG Refrigeration Sodel Concepts | Fenwick Island, 199…" at bounding box center [1092, 443] width 43721 height 636
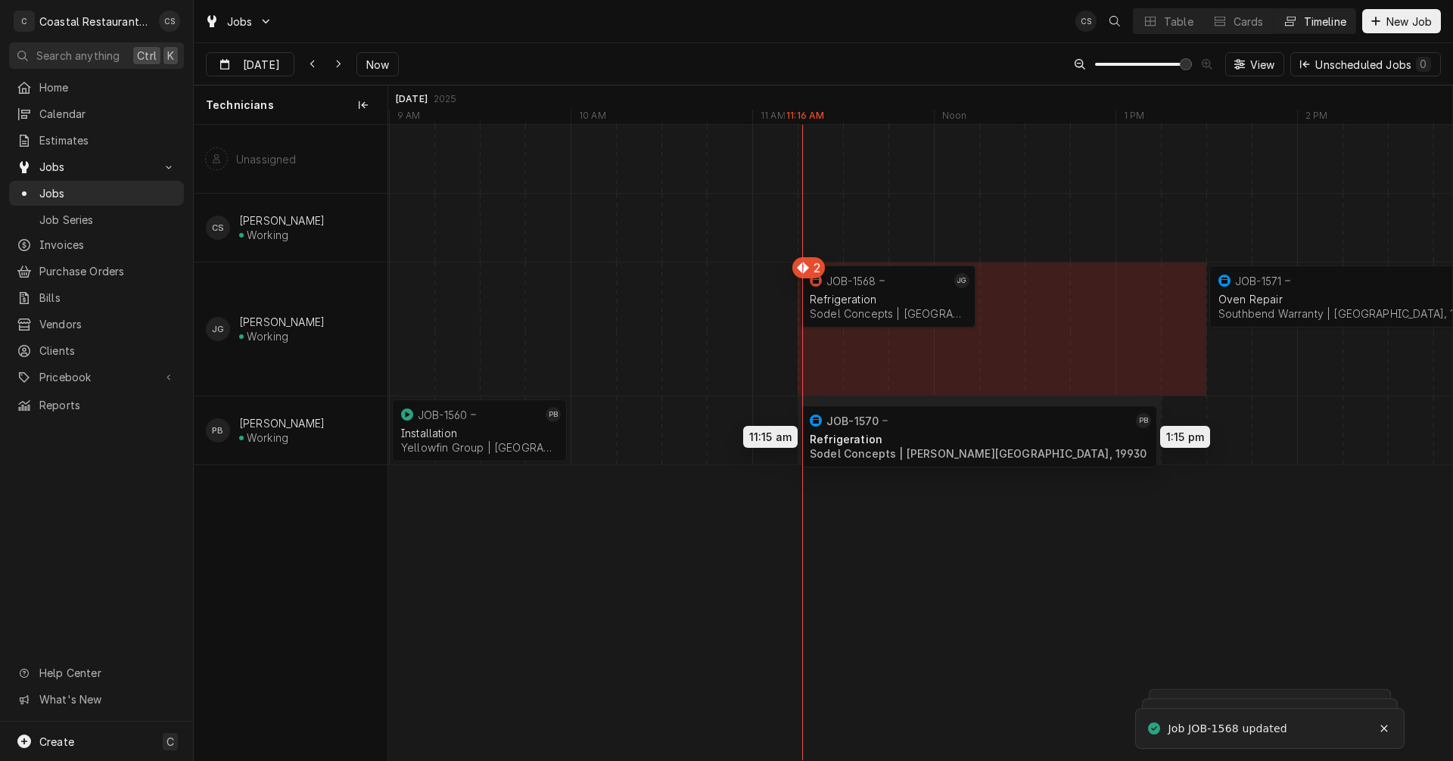
drag, startPoint x: 919, startPoint y: 360, endPoint x: 889, endPoint y: 435, distance: 80.8
click at [889, 435] on div "11:15 AM 1:15 PM JOB-1570 PB Refrigeration Sodel Concepts | Bethany Beach, 1993…" at bounding box center [920, 443] width 1064 height 636
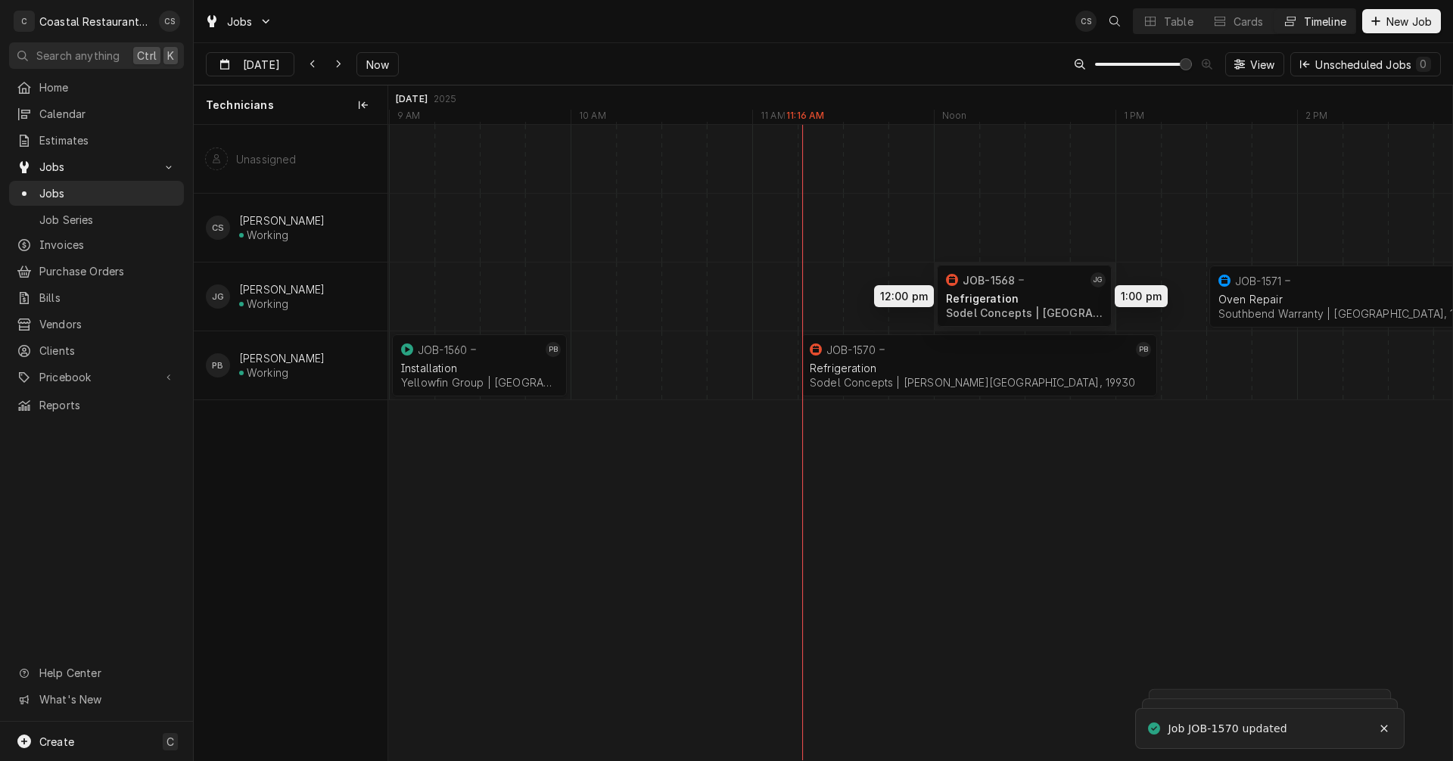
drag, startPoint x: 870, startPoint y: 287, endPoint x: 986, endPoint y: 286, distance: 115.8
click at [986, 286] on div "11:15 AM 1:15 PM JOB-1570 PB Refrigeration Sodel Concepts | Bethany Beach, 1993…" at bounding box center [920, 443] width 1064 height 636
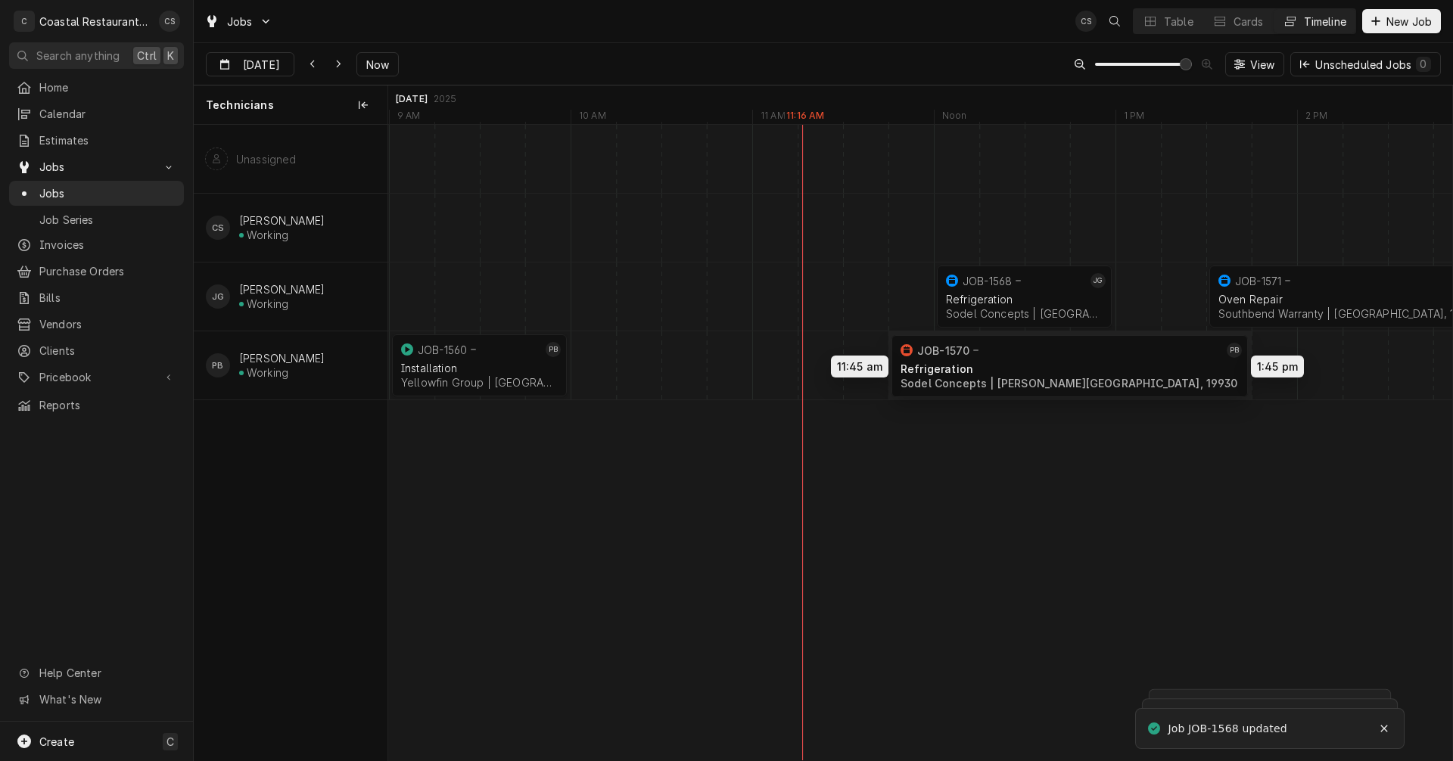
drag, startPoint x: 914, startPoint y: 358, endPoint x: 990, endPoint y: 359, distance: 76.4
click at [990, 359] on div "11:45 AM 1:45 PM JOB-1570 PB Refrigeration Sodel Concepts | Bethany Beach, 1993…" at bounding box center [920, 443] width 1064 height 636
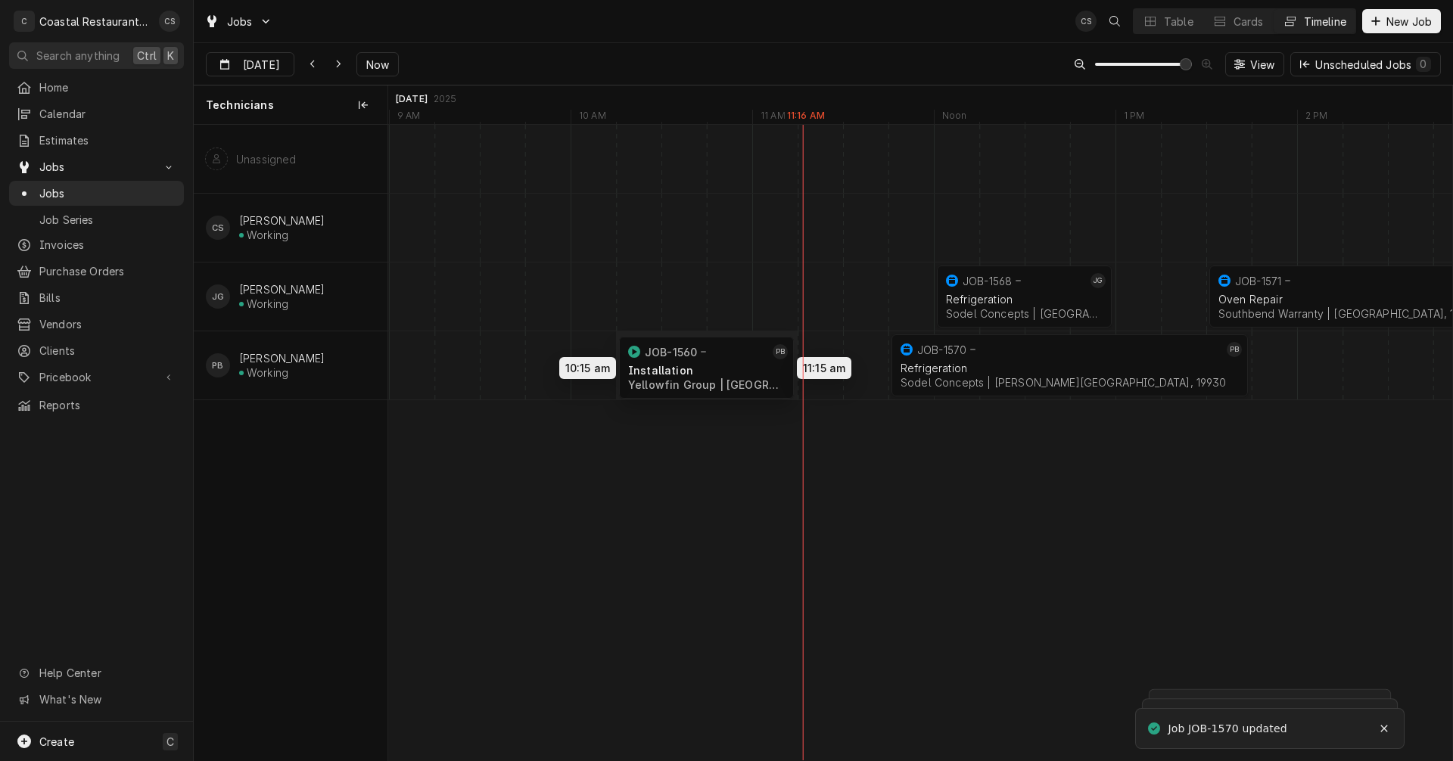
drag, startPoint x: 480, startPoint y: 359, endPoint x: 717, endPoint y: 361, distance: 236.9
click at [717, 361] on div "11:45 AM 1:45 PM JOB-1570 PB Refrigeration Sodel Concepts | Bethany Beach, 1993…" at bounding box center [920, 443] width 1064 height 636
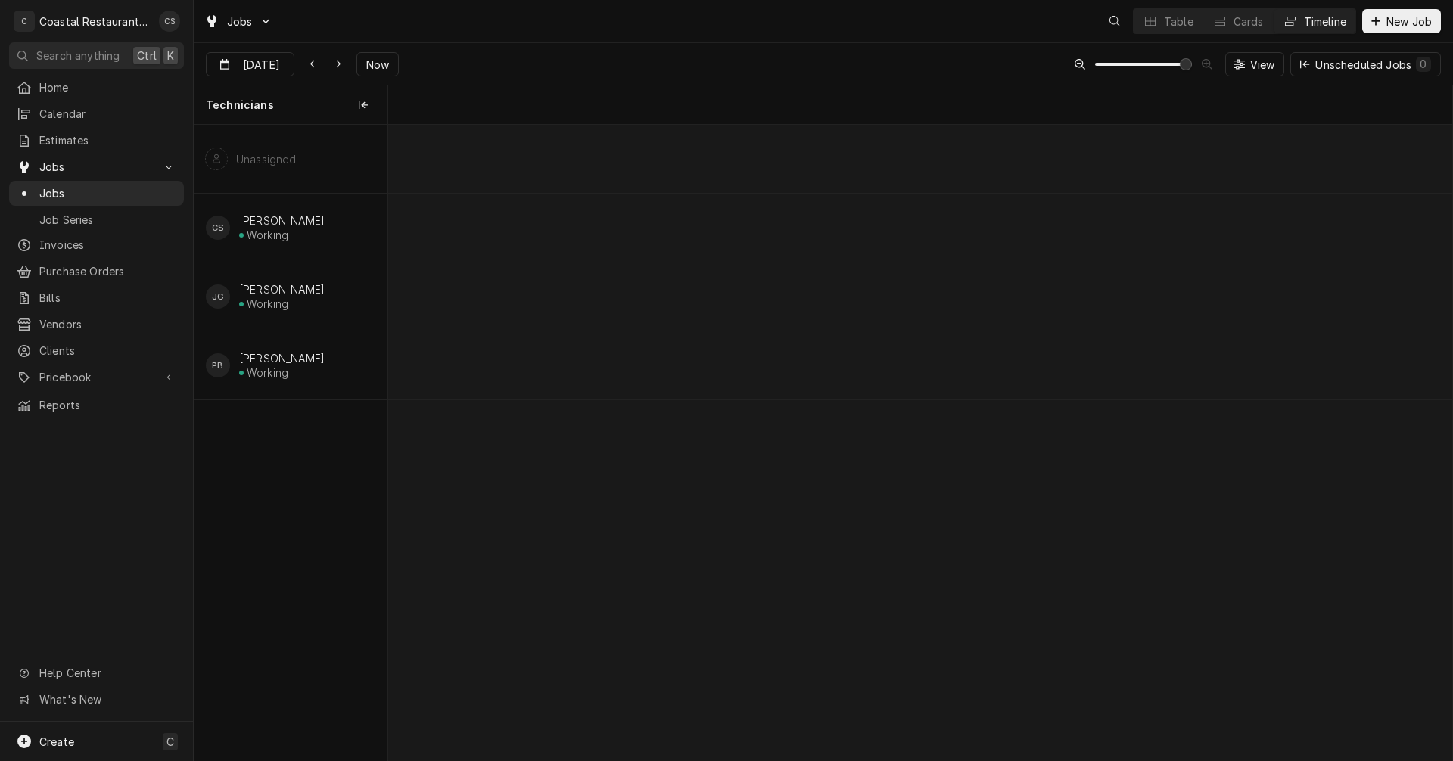
scroll to position [0, 21111]
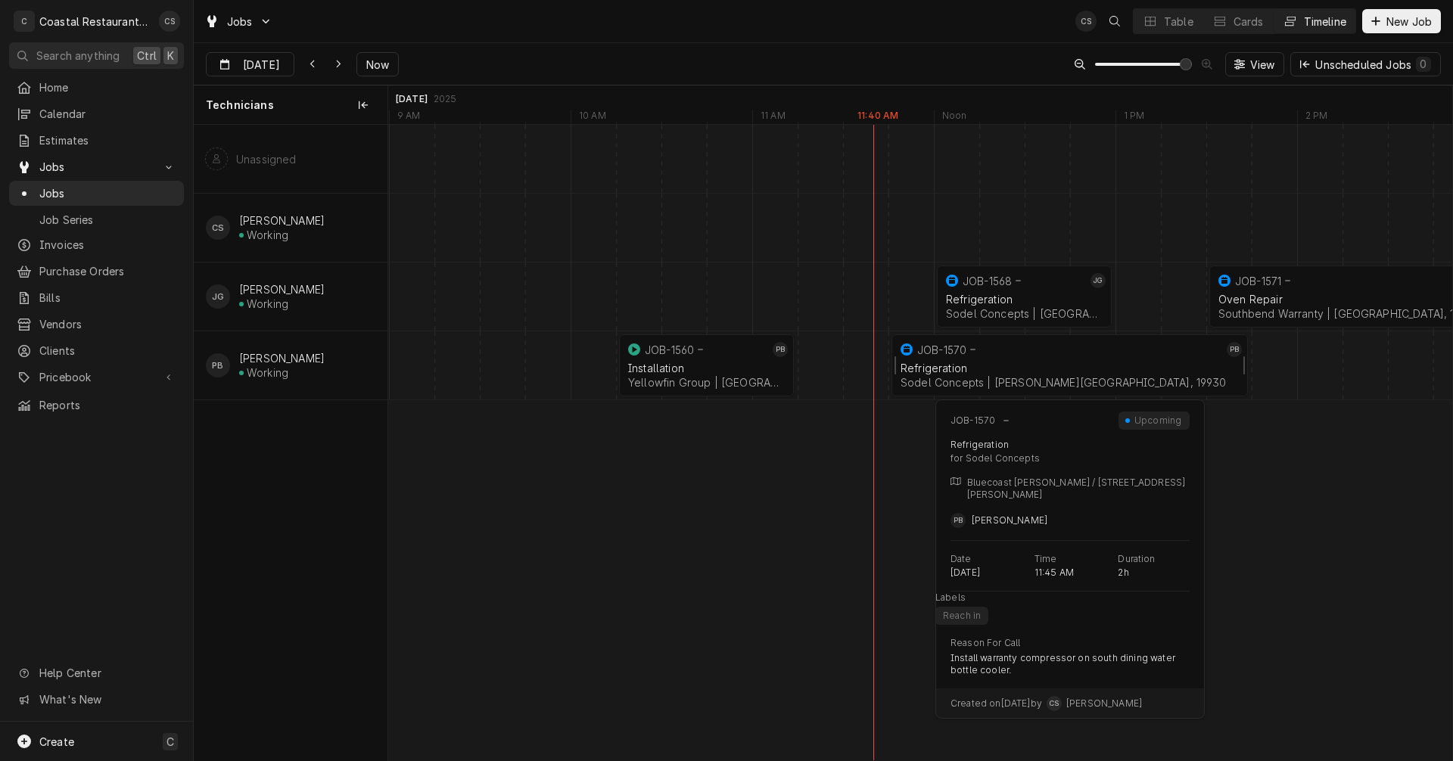
click at [978, 359] on div "Refrigeration Sodel Concepts | [PERSON_NAME][GEOGRAPHIC_DATA], 19930" at bounding box center [1069, 375] width 344 height 33
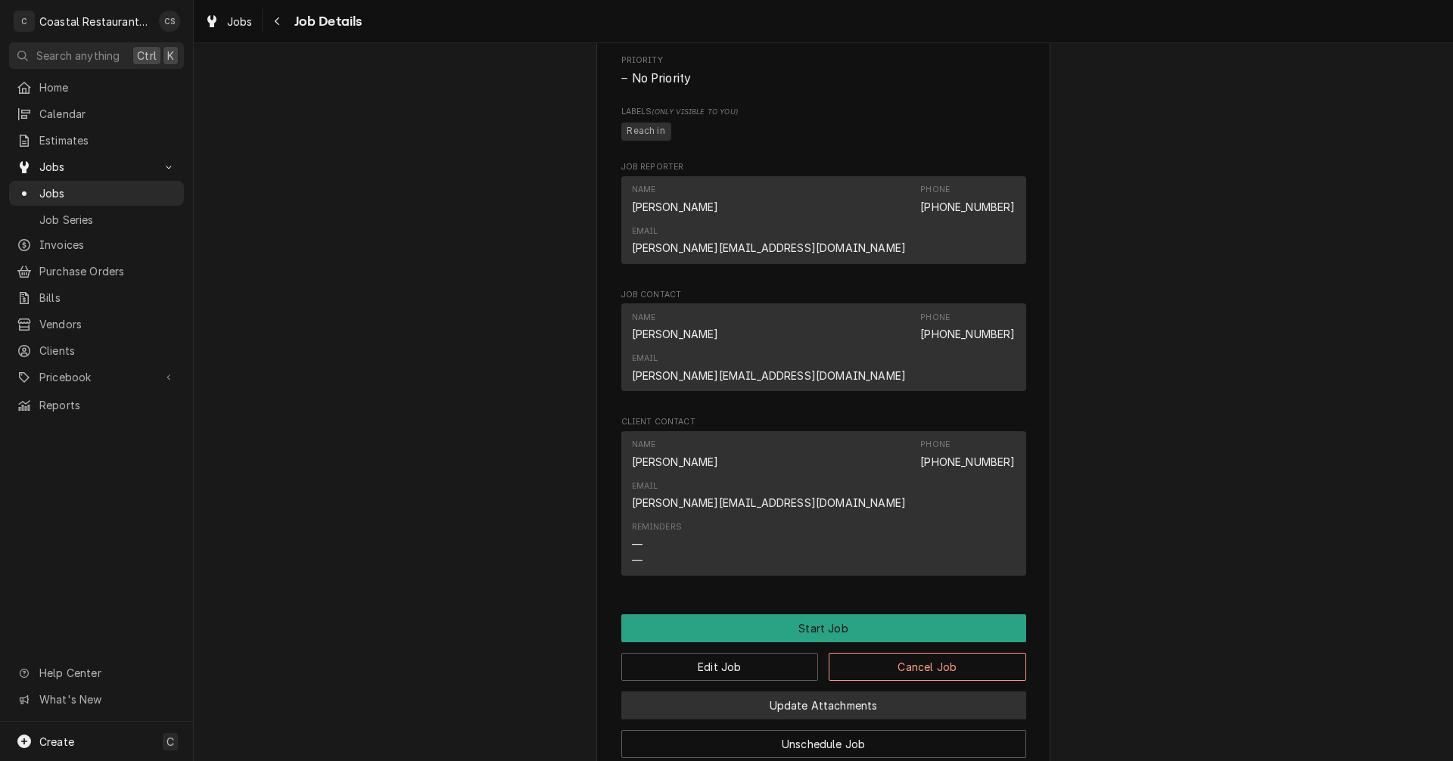
scroll to position [885, 0]
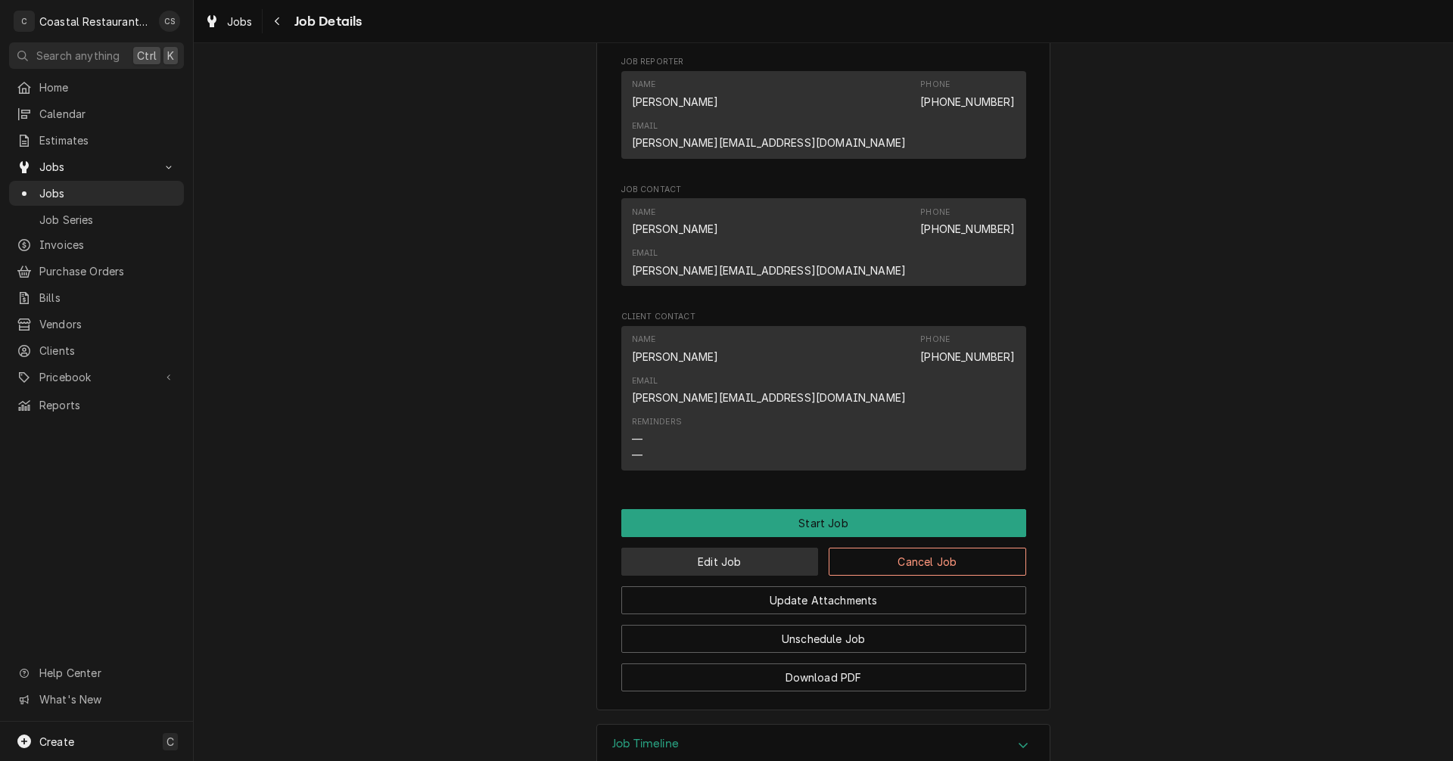
click at [721, 548] on button "Edit Job" at bounding box center [719, 562] width 197 height 28
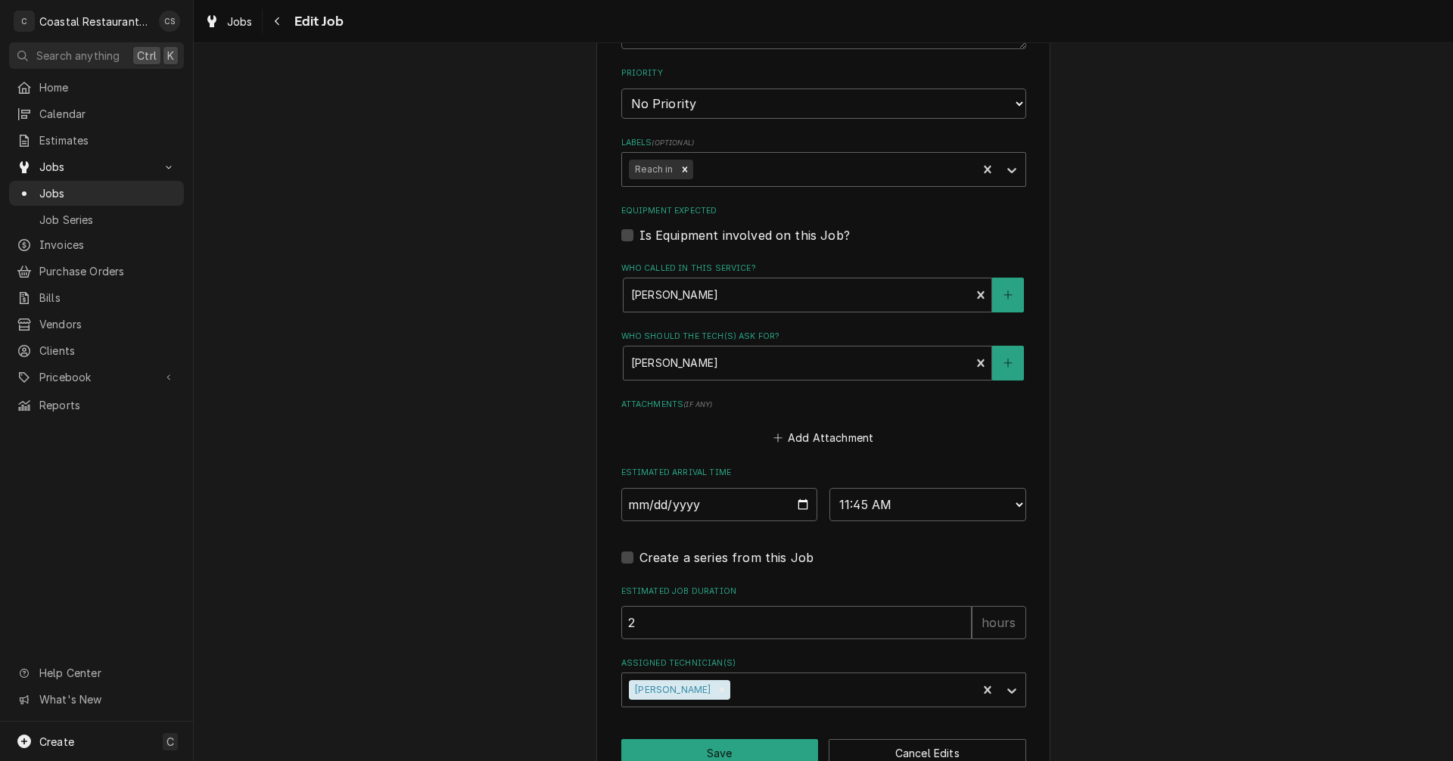
scroll to position [871, 0]
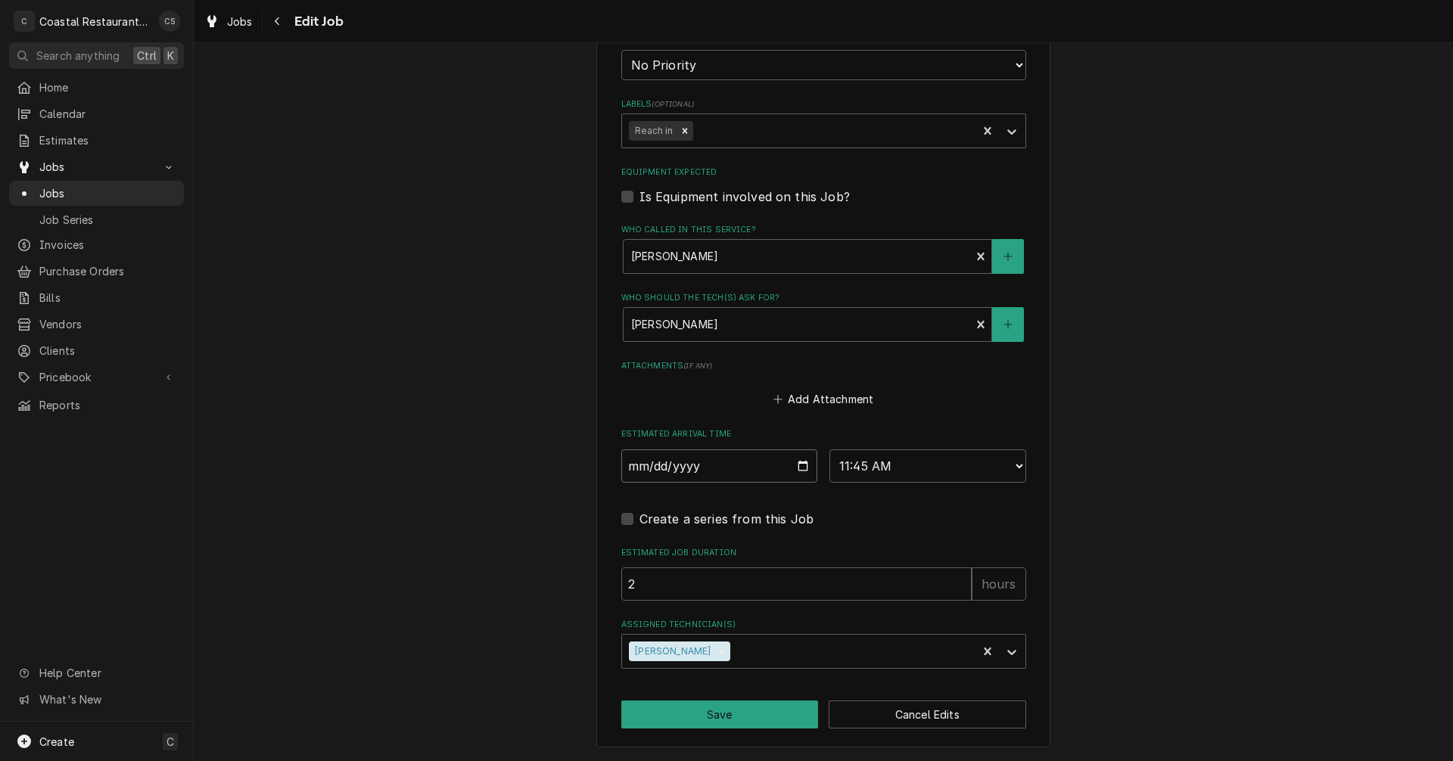
click at [798, 465] on input "[DATE]" at bounding box center [719, 465] width 197 height 33
type textarea "x"
type input "[DATE]"
click at [733, 653] on div "Assigned Technician(s)" at bounding box center [851, 651] width 236 height 27
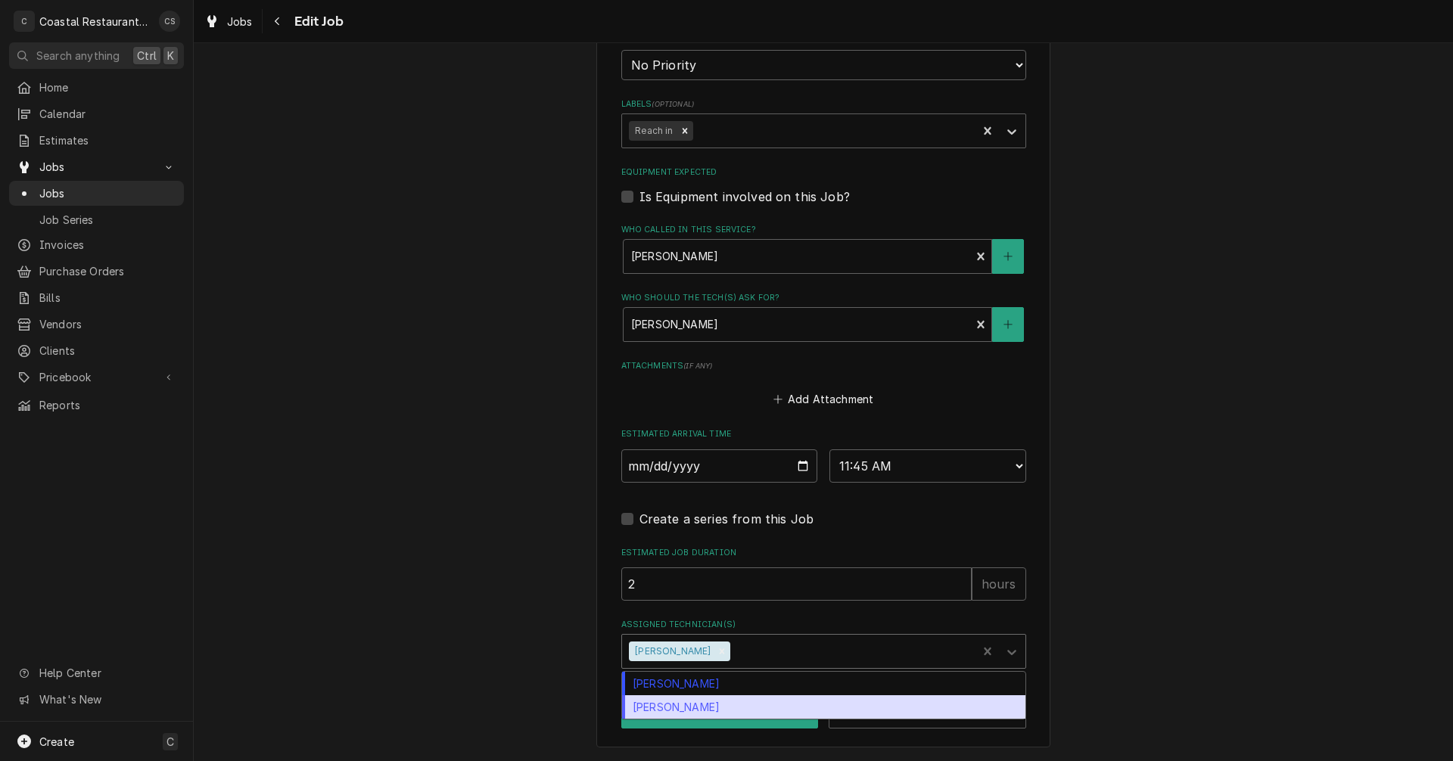
click at [695, 706] on div "[PERSON_NAME]" at bounding box center [823, 706] width 403 height 23
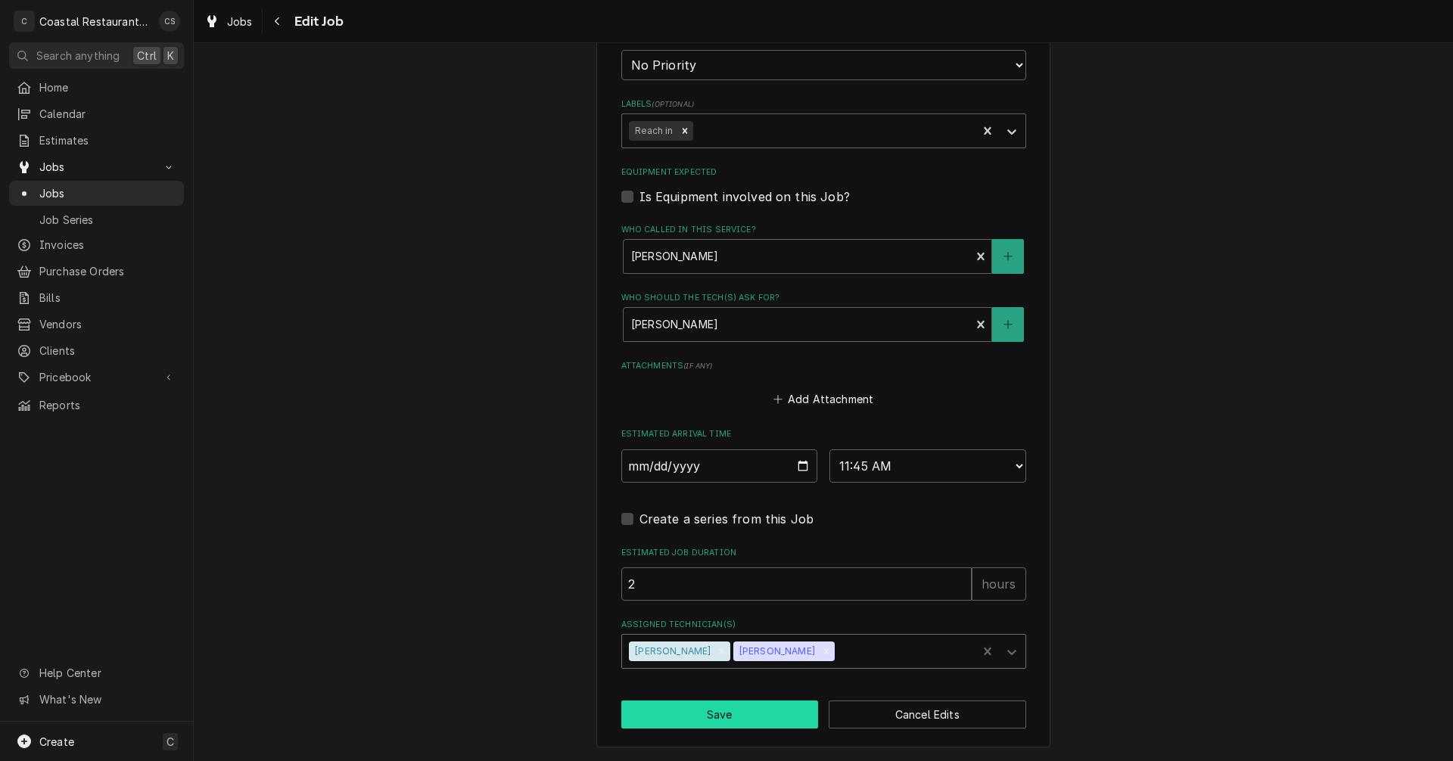
click at [719, 717] on button "Save" at bounding box center [719, 715] width 197 height 28
type textarea "x"
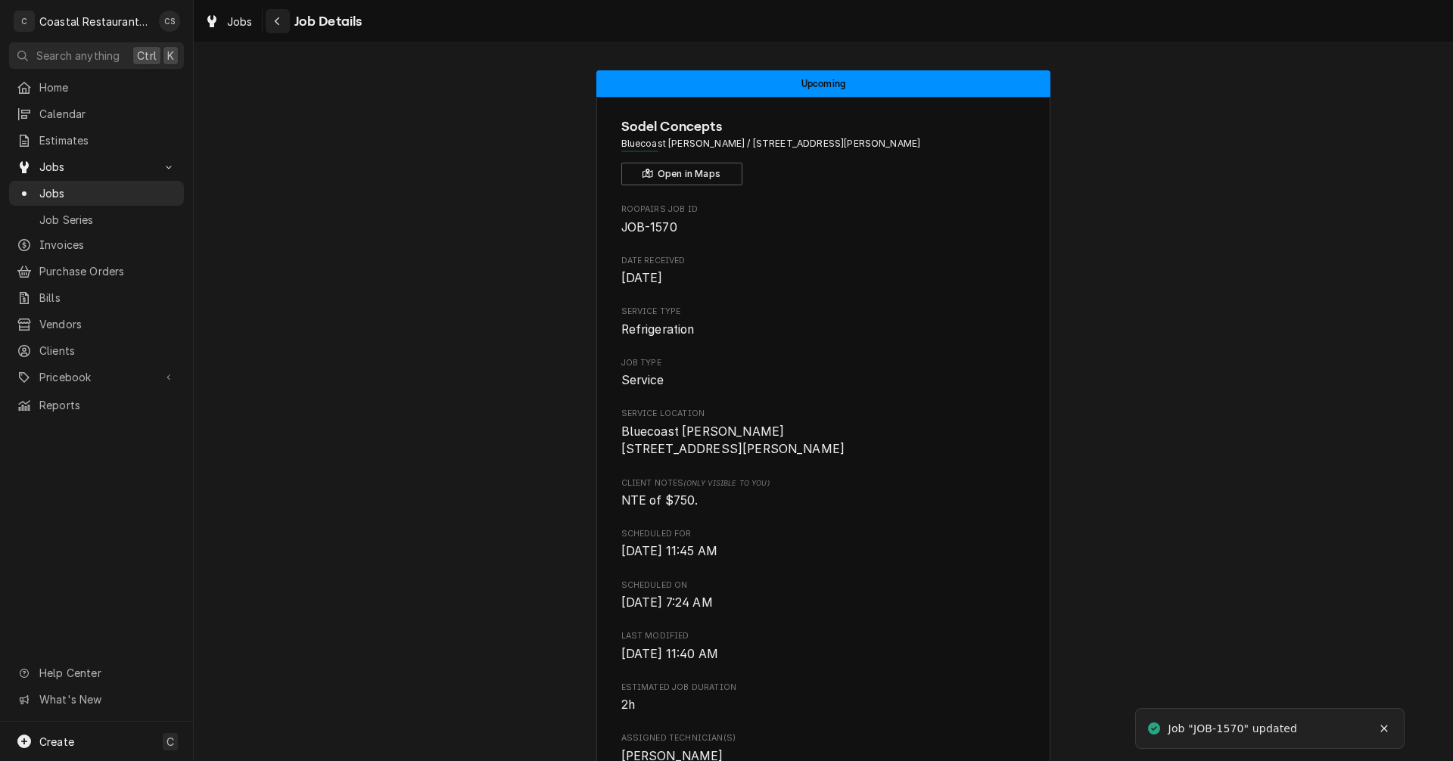
click at [280, 26] on icon "Navigate back" at bounding box center [277, 21] width 7 height 11
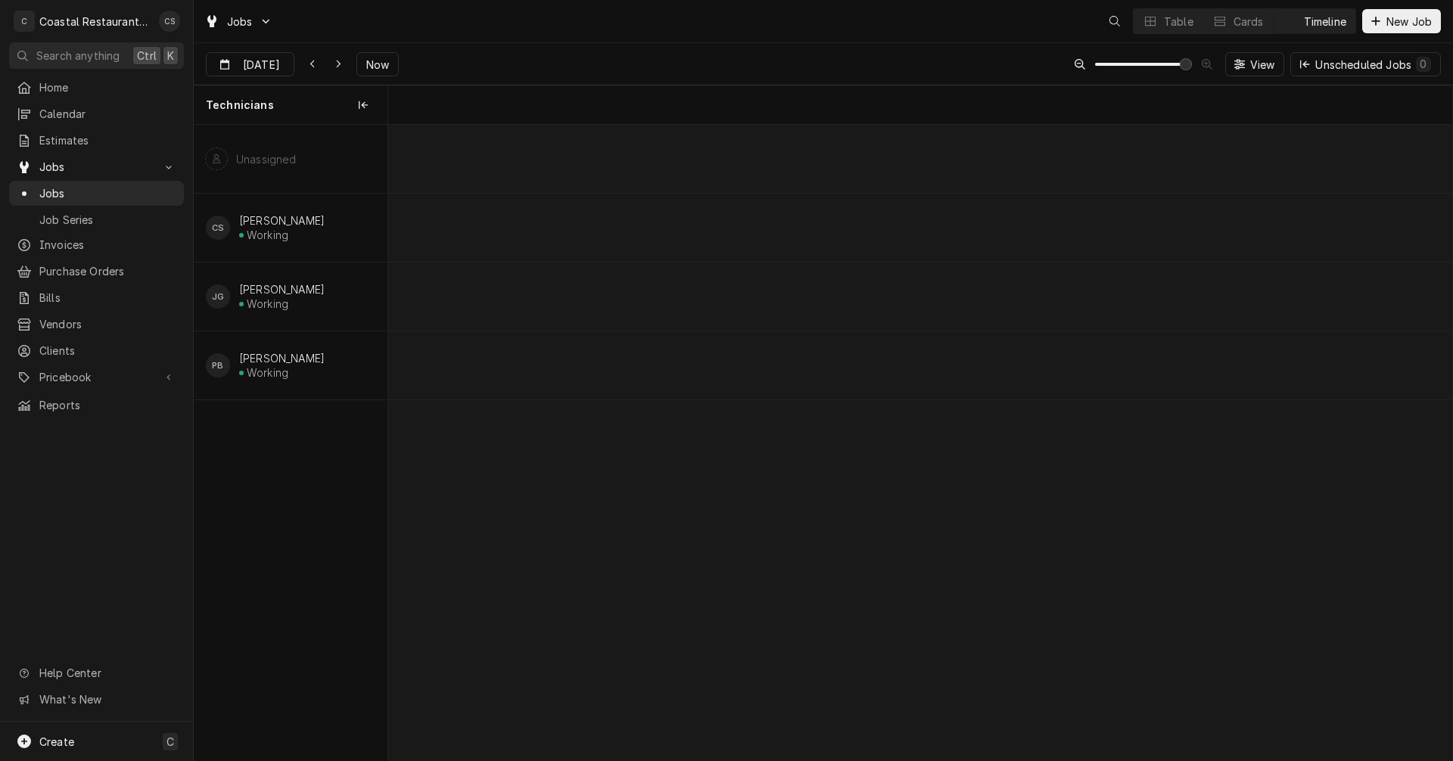
scroll to position [0, 21111]
click at [1297, 18] on button "Timeline" at bounding box center [1314, 21] width 82 height 24
click at [335, 60] on icon "Dynamic Content Wrapper" at bounding box center [338, 64] width 7 height 11
type input "[DATE]"
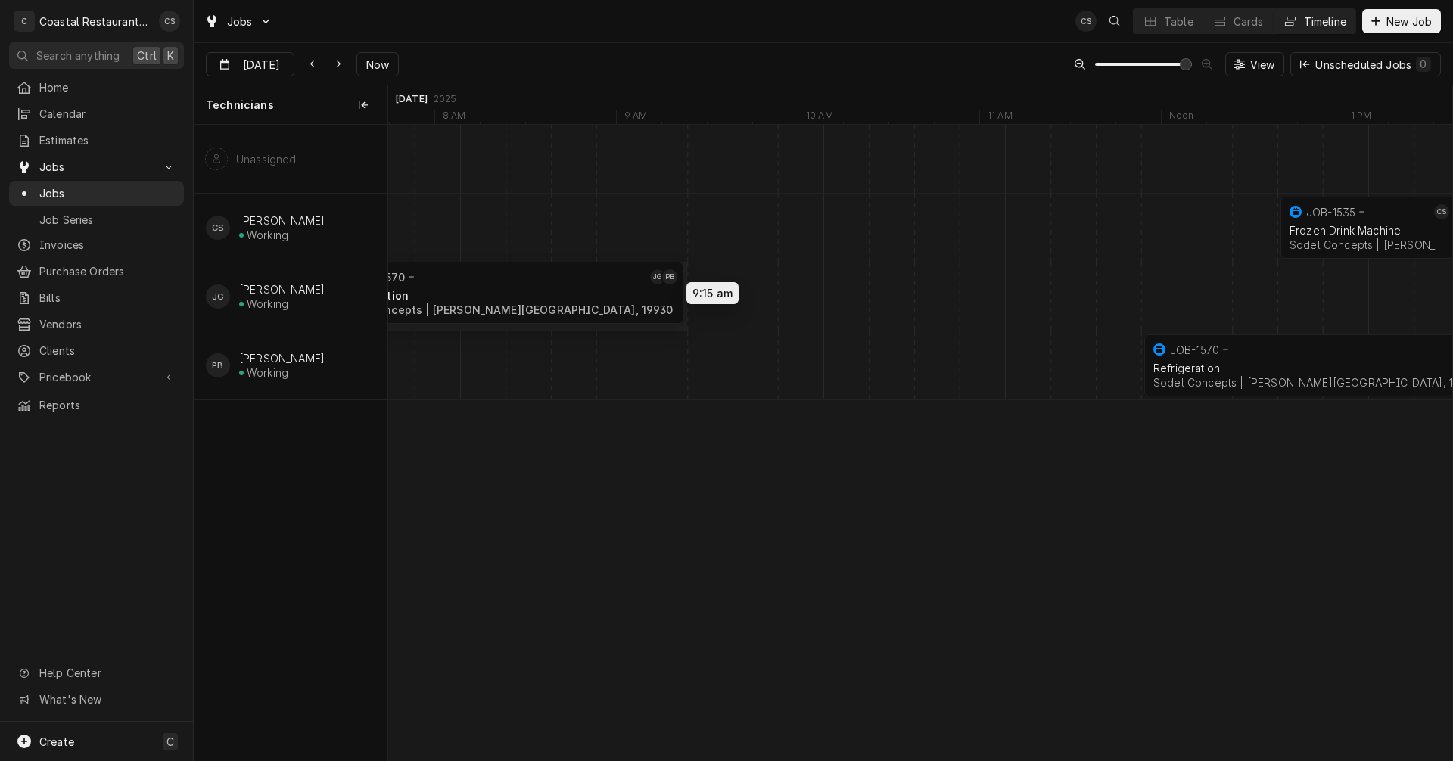
scroll to position [0, 25216]
drag, startPoint x: 1202, startPoint y: 288, endPoint x: 507, endPoint y: 287, distance: 694.6
click at [507, 287] on div "12:30 PM 1:30 PM JOB-1535 CS Frozen Drink Machine Sodel Concepts | Bethany Beac…" at bounding box center [920, 443] width 1064 height 636
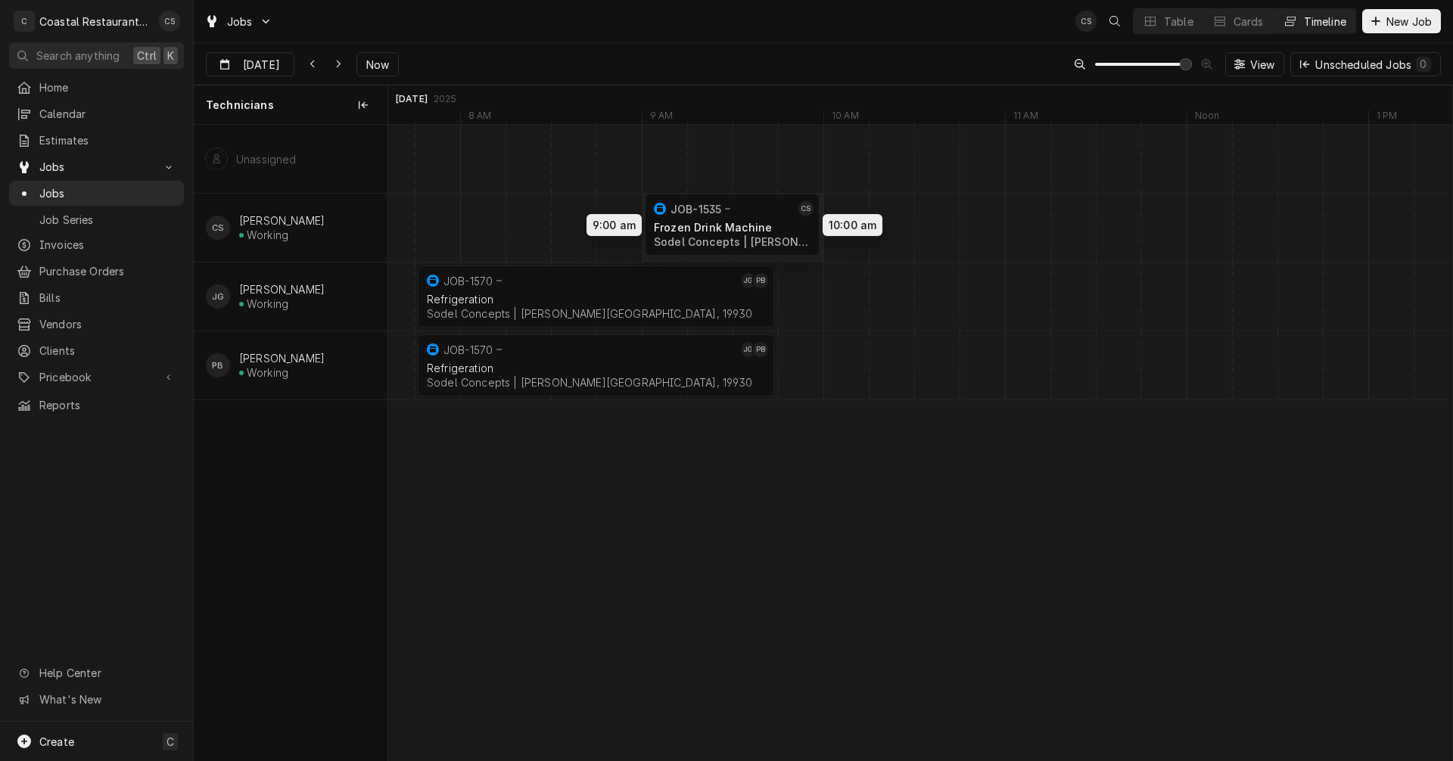
drag, startPoint x: 1367, startPoint y: 216, endPoint x: 734, endPoint y: 213, distance: 632.6
click at [734, 213] on div "9:00 AM 10:00 AM JOB-1535 CS Frozen Drink Machine Sodel Concepts | Bethany Beac…" at bounding box center [920, 443] width 1064 height 636
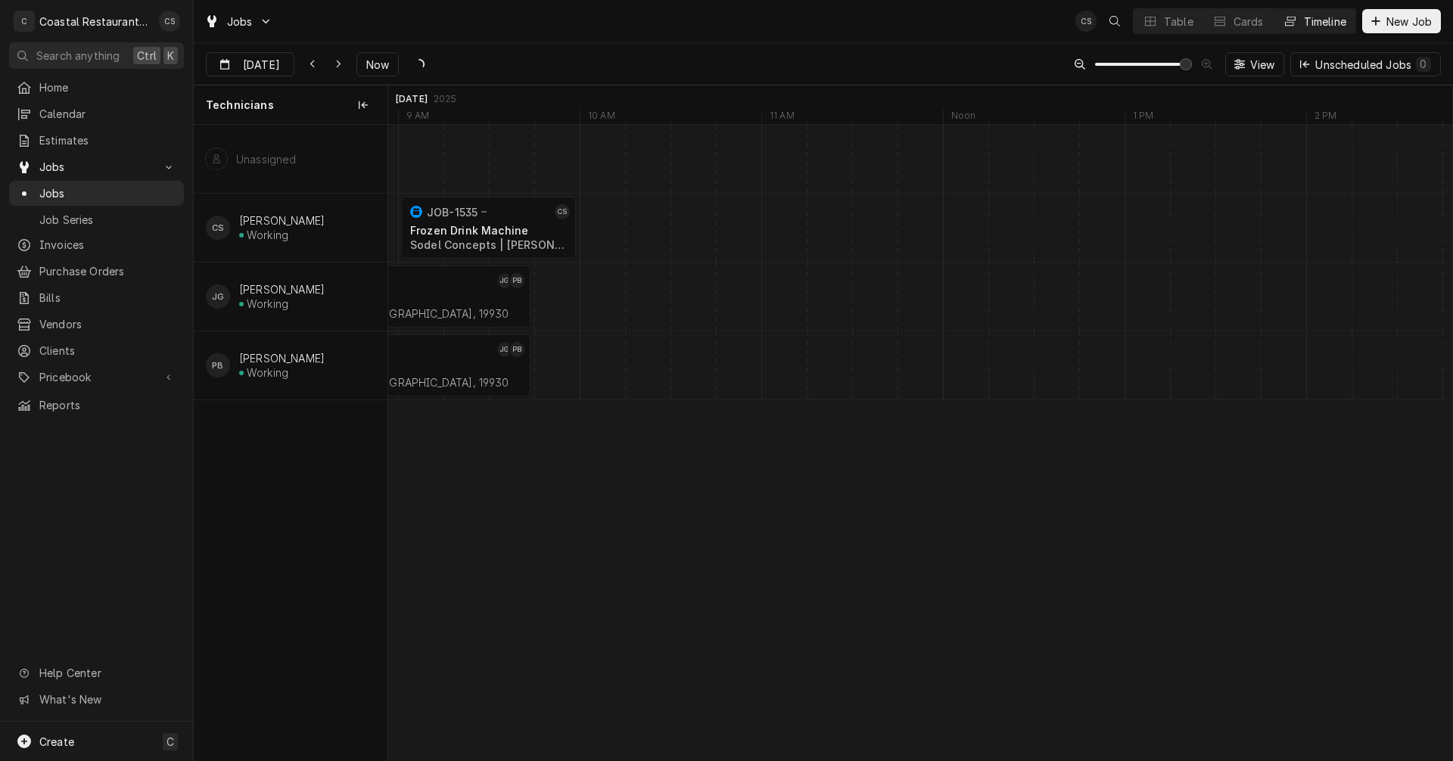
scroll to position [0, 0]
